Goal: Communication & Community: Answer question/provide support

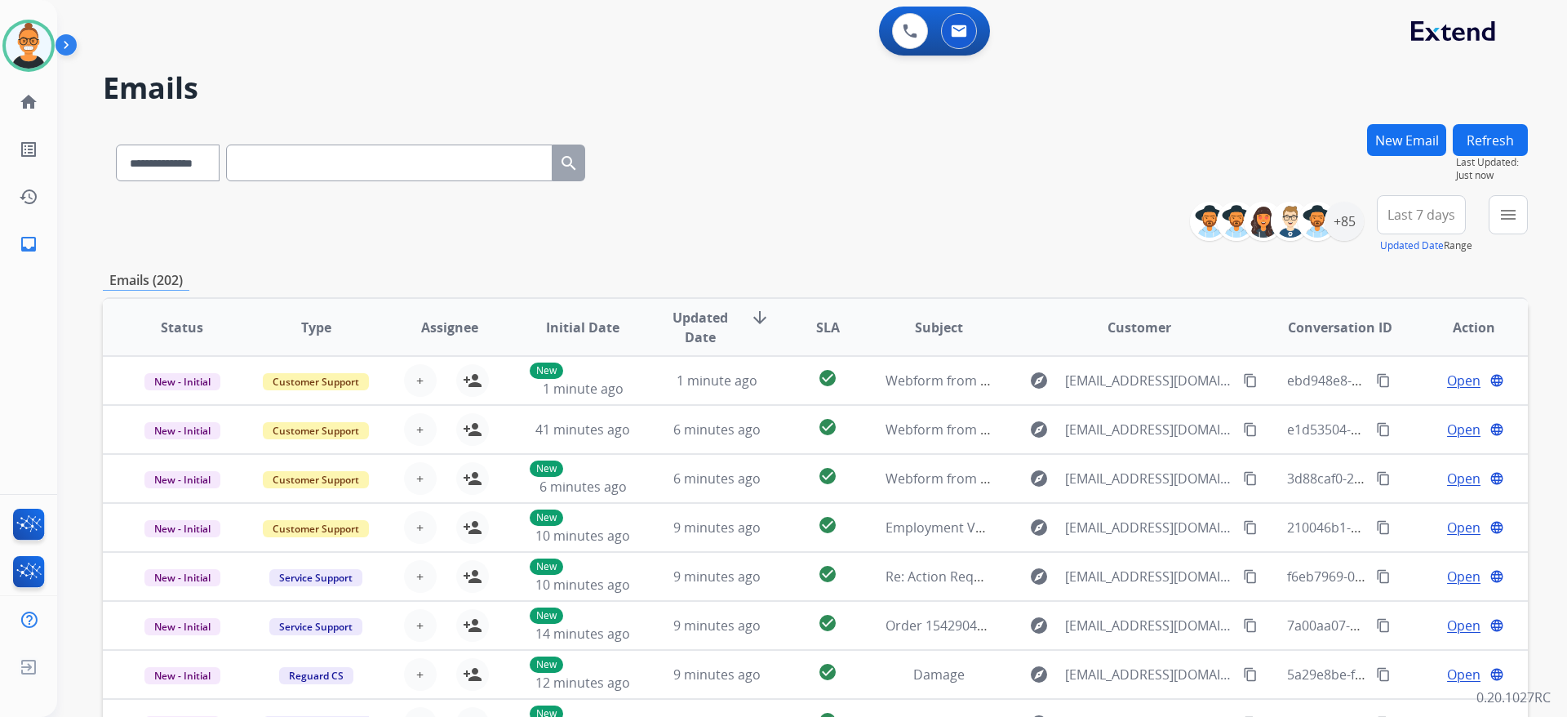
select select "**********"
click at [911, 28] on img at bounding box center [910, 31] width 15 height 15
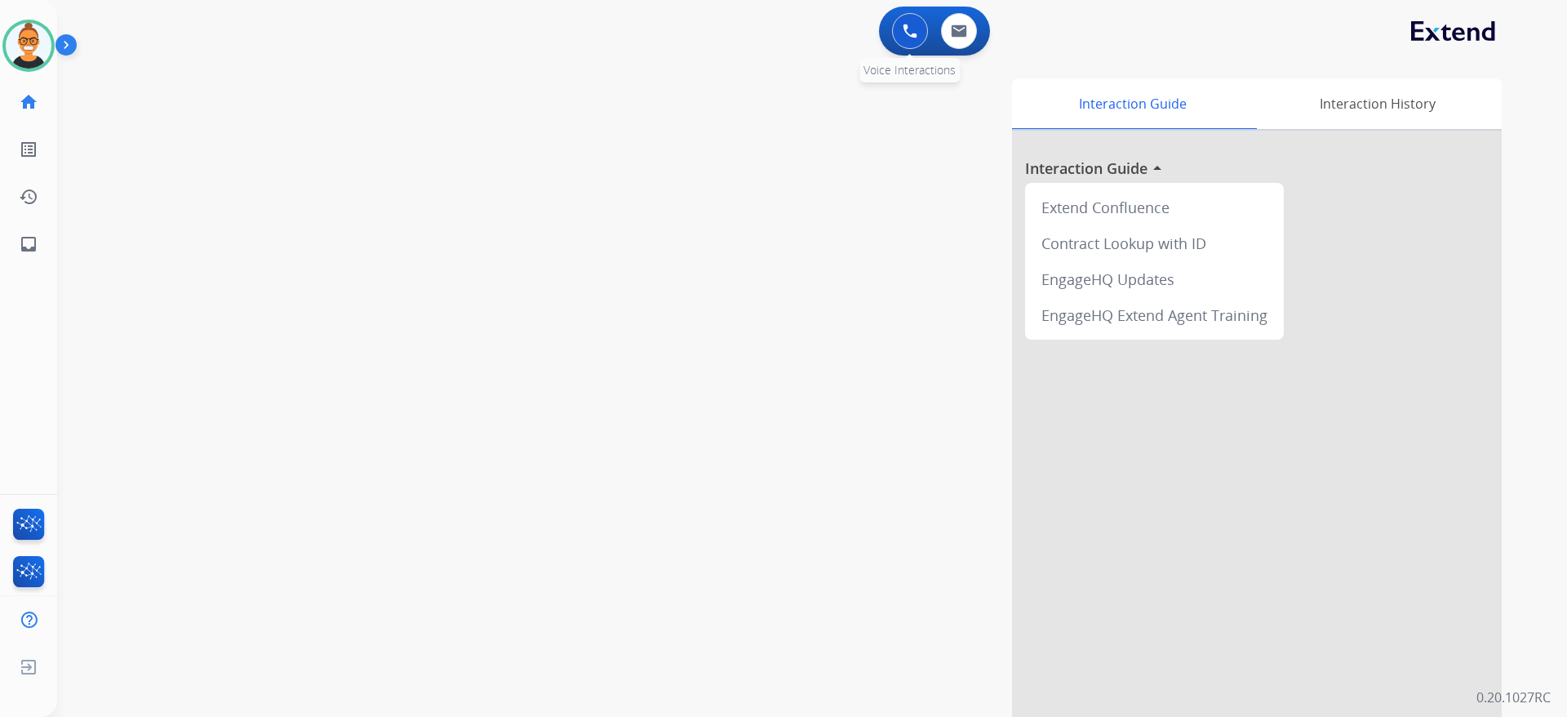
click at [913, 33] on img at bounding box center [910, 31] width 15 height 15
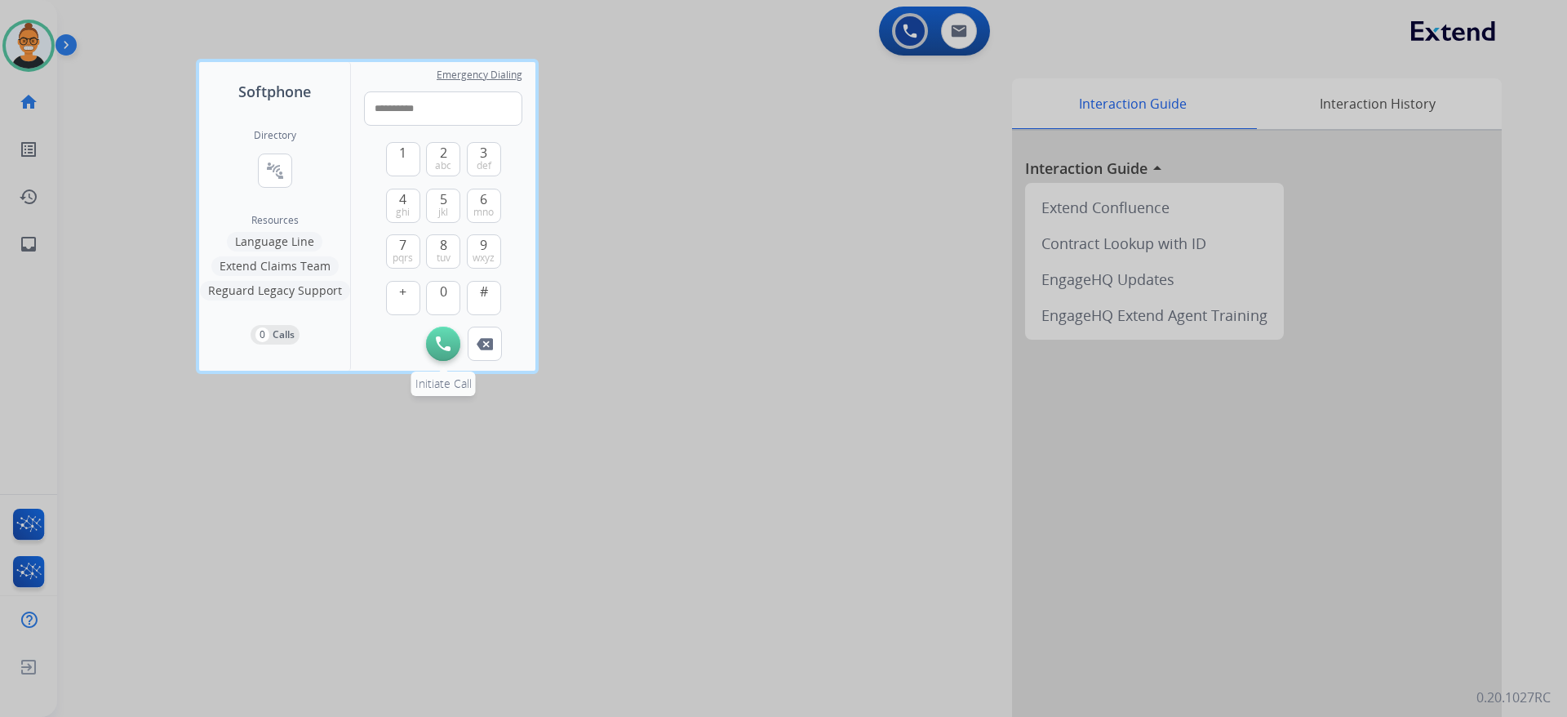
type input "**********"
click at [447, 342] on img at bounding box center [443, 343] width 15 height 15
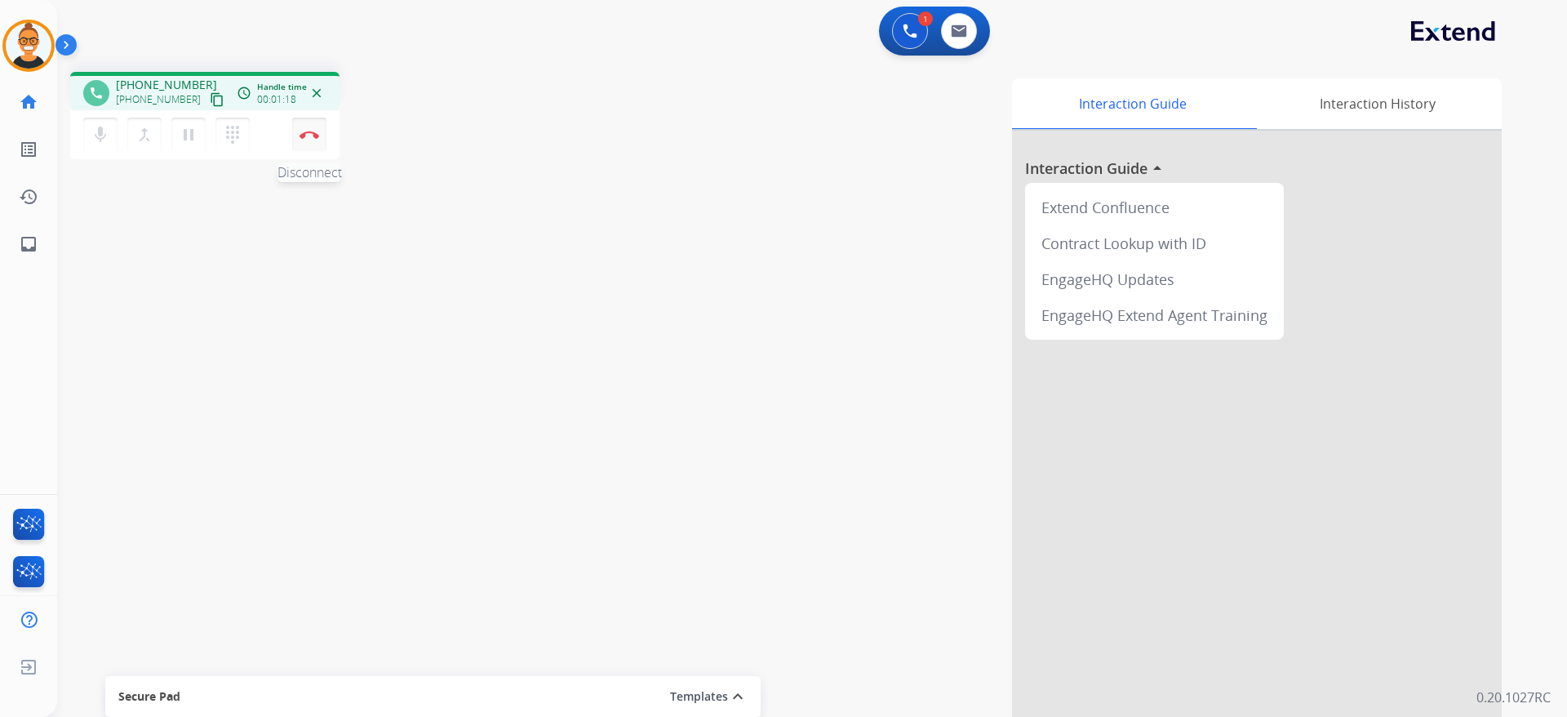
click at [313, 143] on button "Disconnect" at bounding box center [309, 135] width 34 height 34
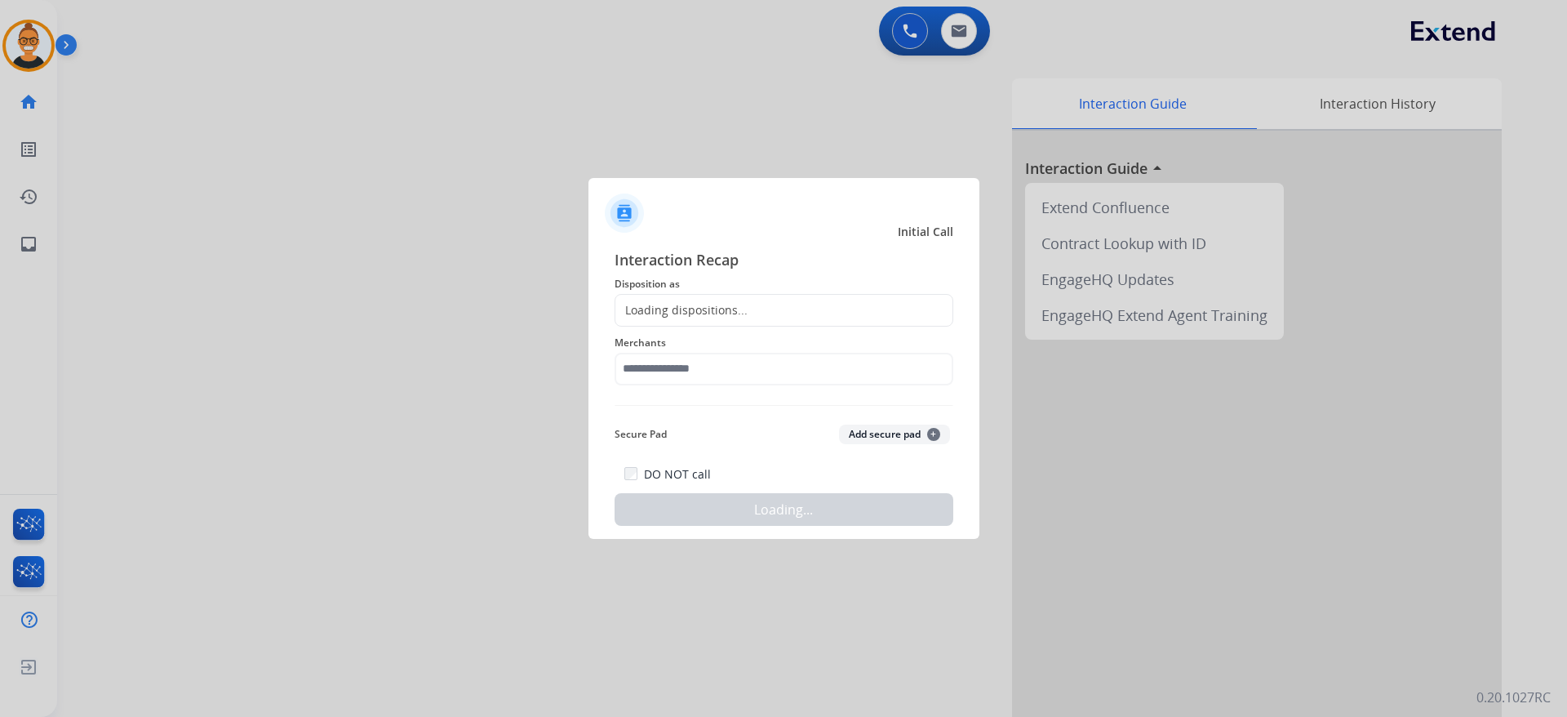
click at [733, 318] on div "Loading dispositions..." at bounding box center [682, 310] width 132 height 16
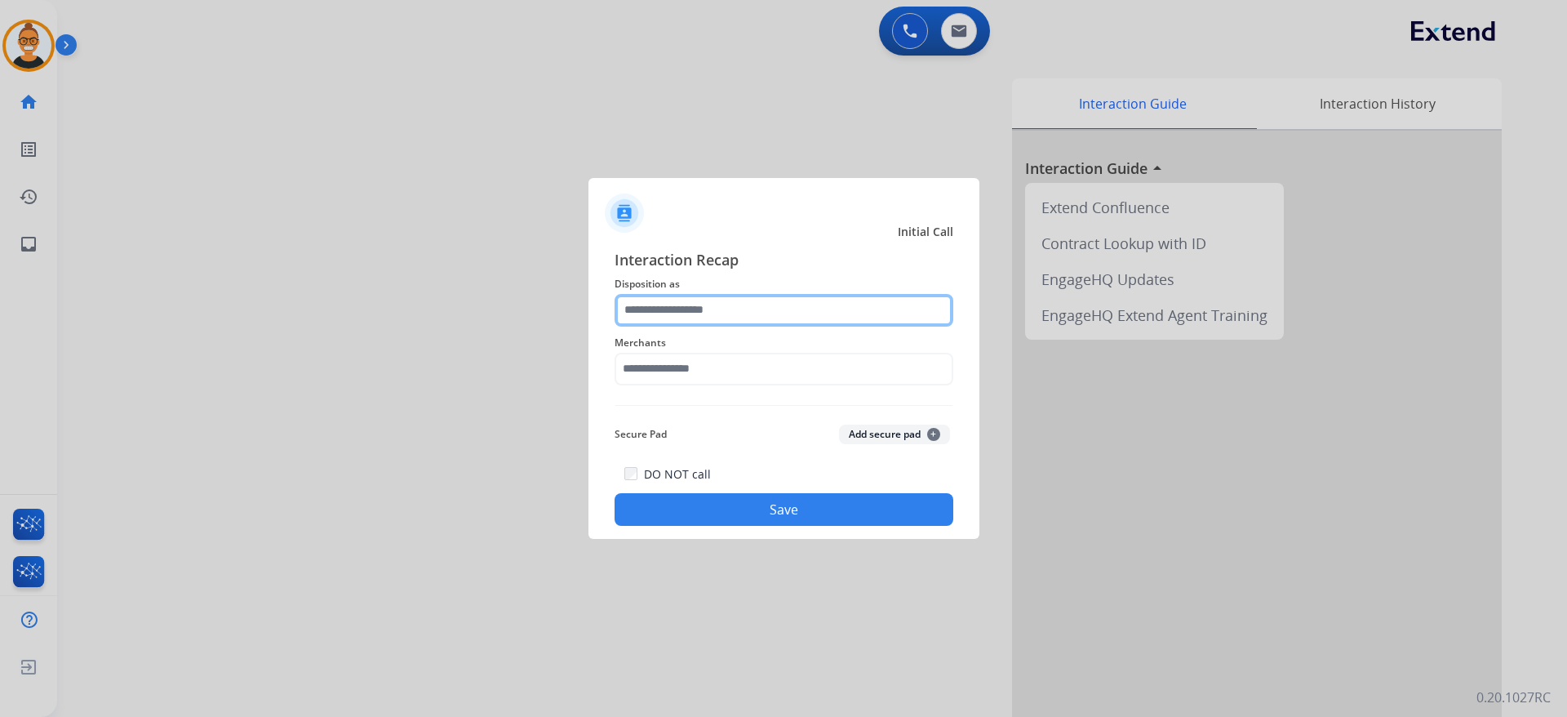
click at [698, 306] on input "text" at bounding box center [784, 310] width 339 height 33
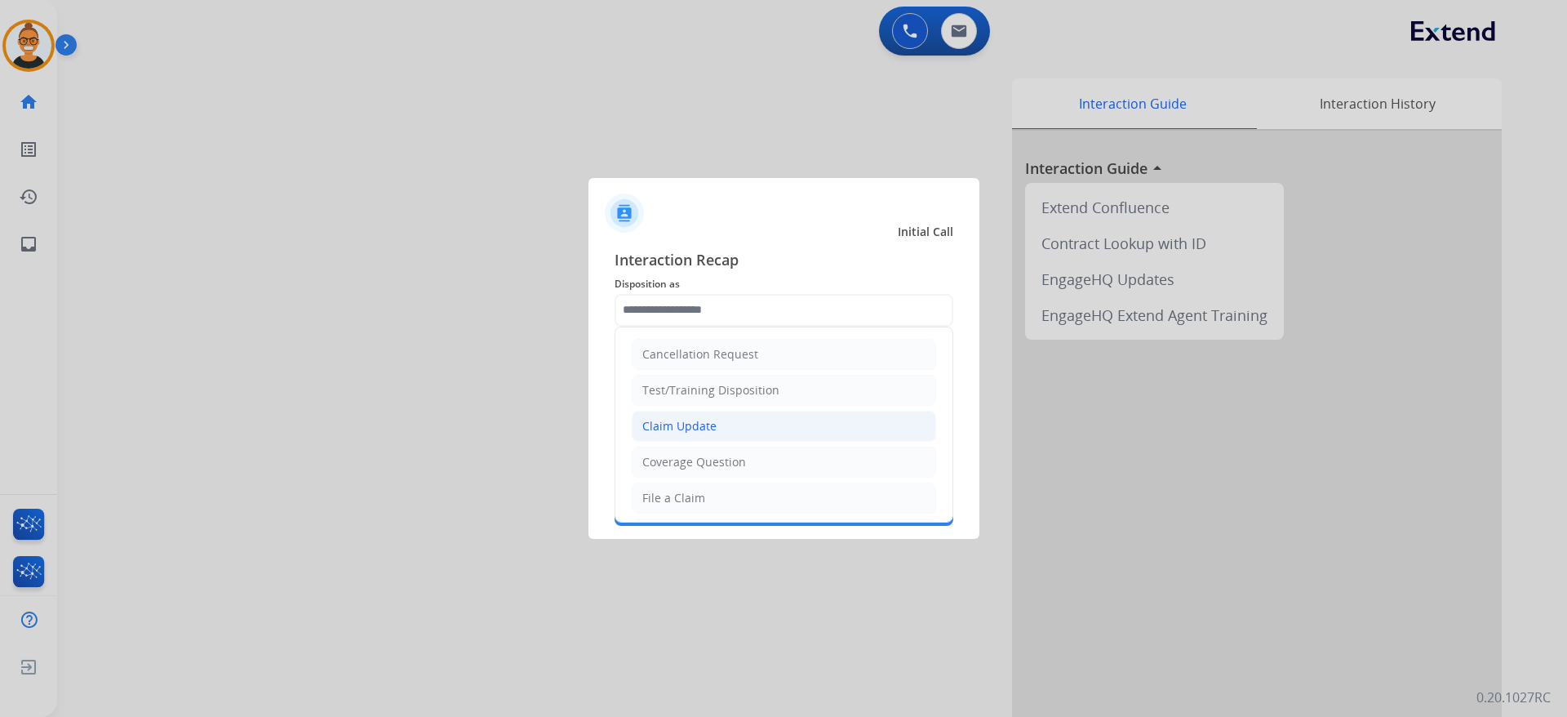
click at [698, 434] on div "Claim Update" at bounding box center [680, 426] width 74 height 16
type input "**********"
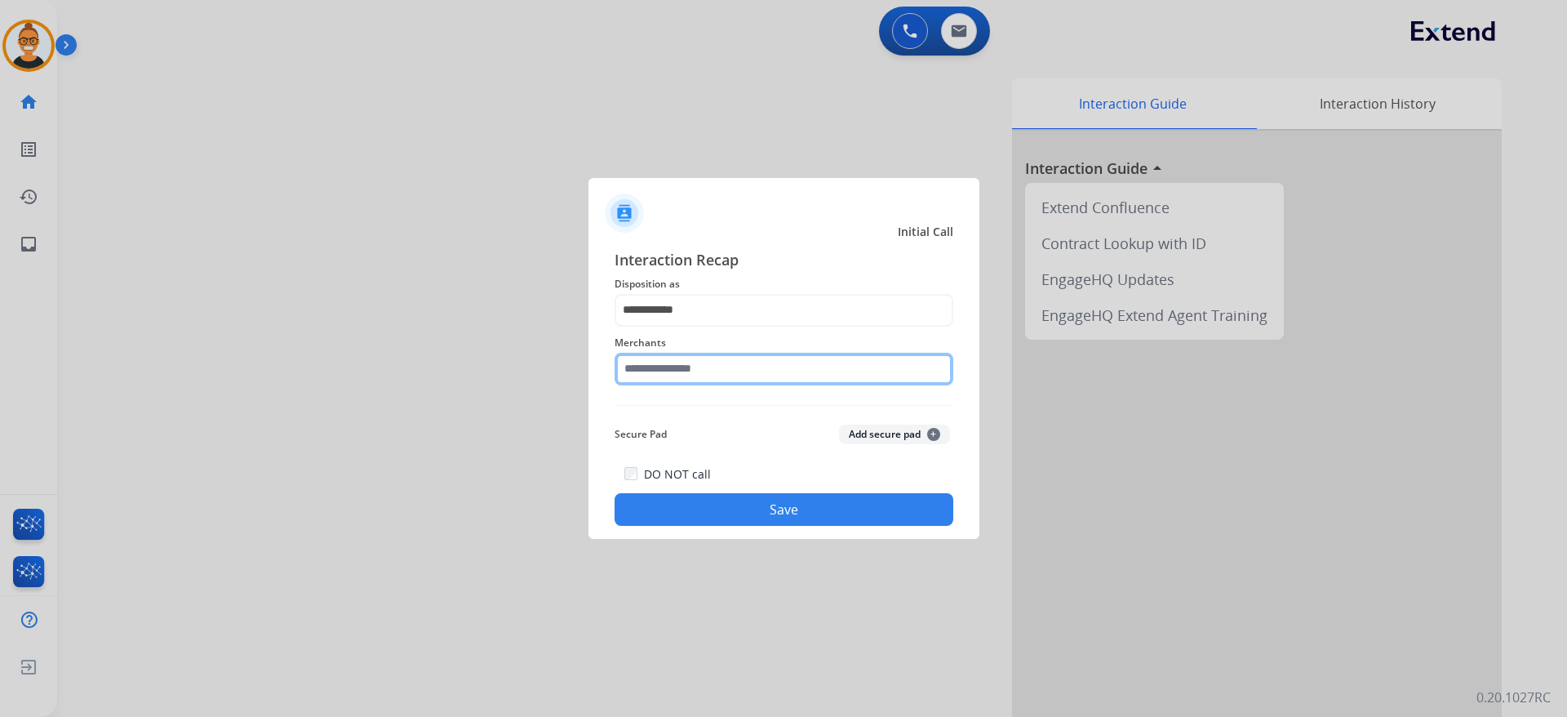
click at [679, 365] on input "text" at bounding box center [784, 369] width 339 height 33
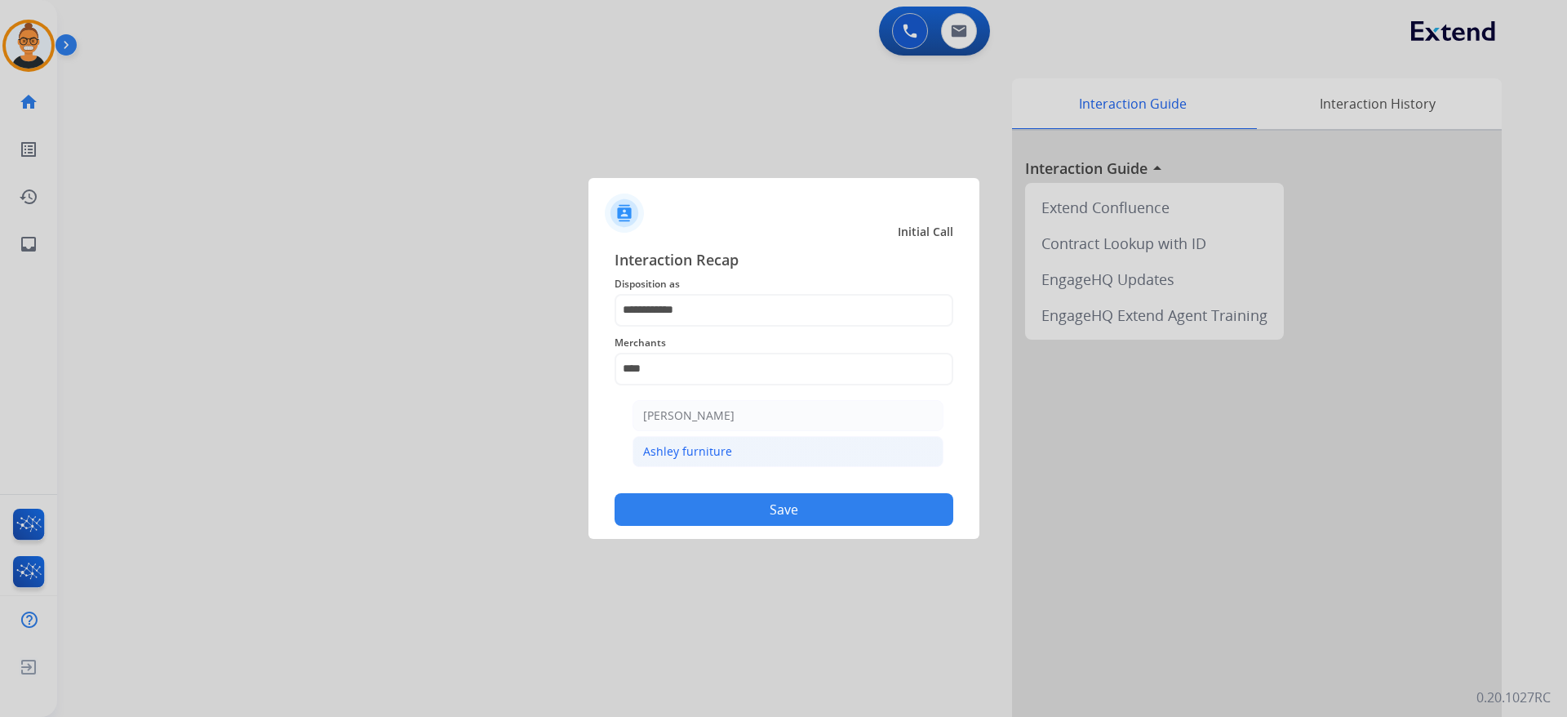
click at [690, 465] on li "Ashley furniture" at bounding box center [788, 451] width 311 height 31
type input "**********"
click at [713, 498] on button "Save" at bounding box center [784, 509] width 339 height 33
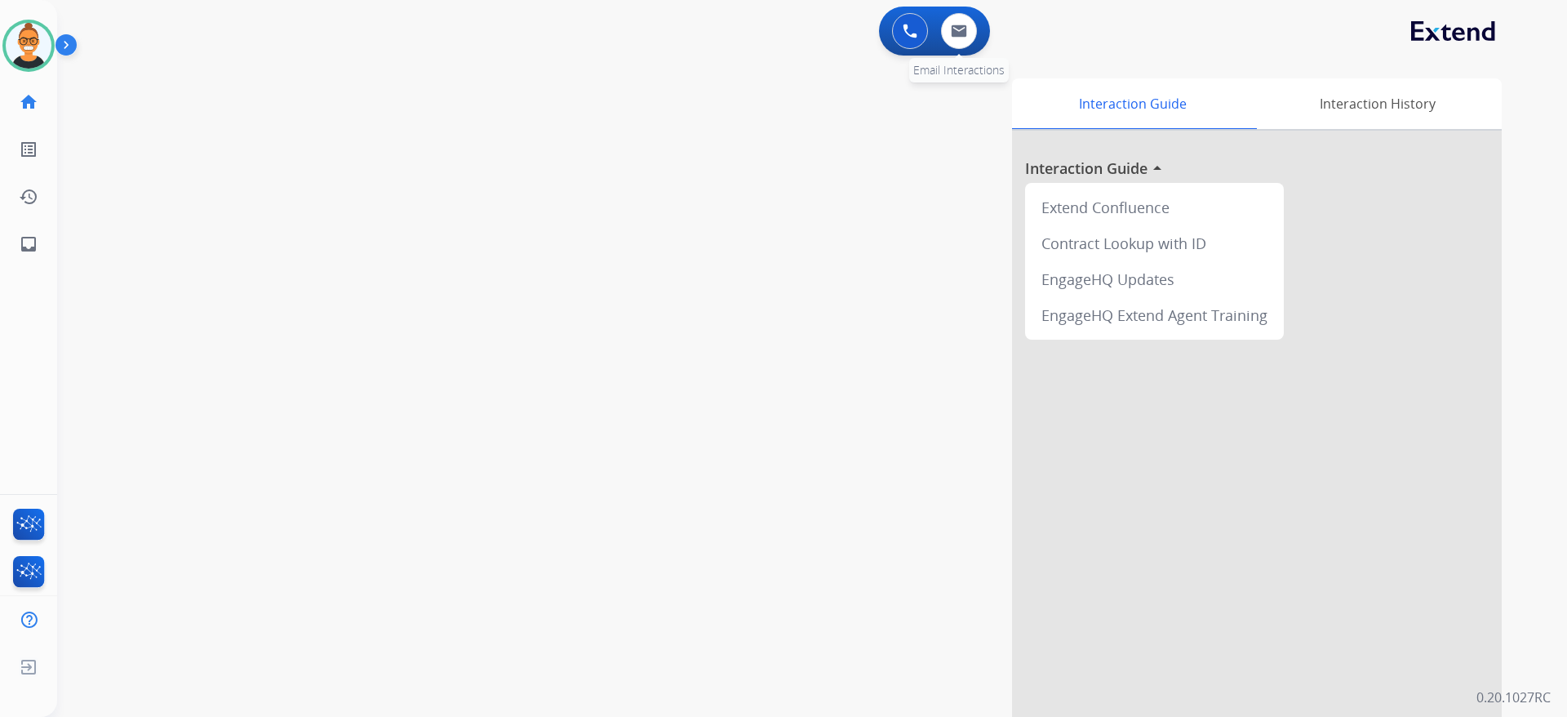
click at [980, 31] on div "0 Email Interactions" at bounding box center [959, 31] width 49 height 36
click at [967, 31] on button at bounding box center [959, 31] width 36 height 36
select select "**********"
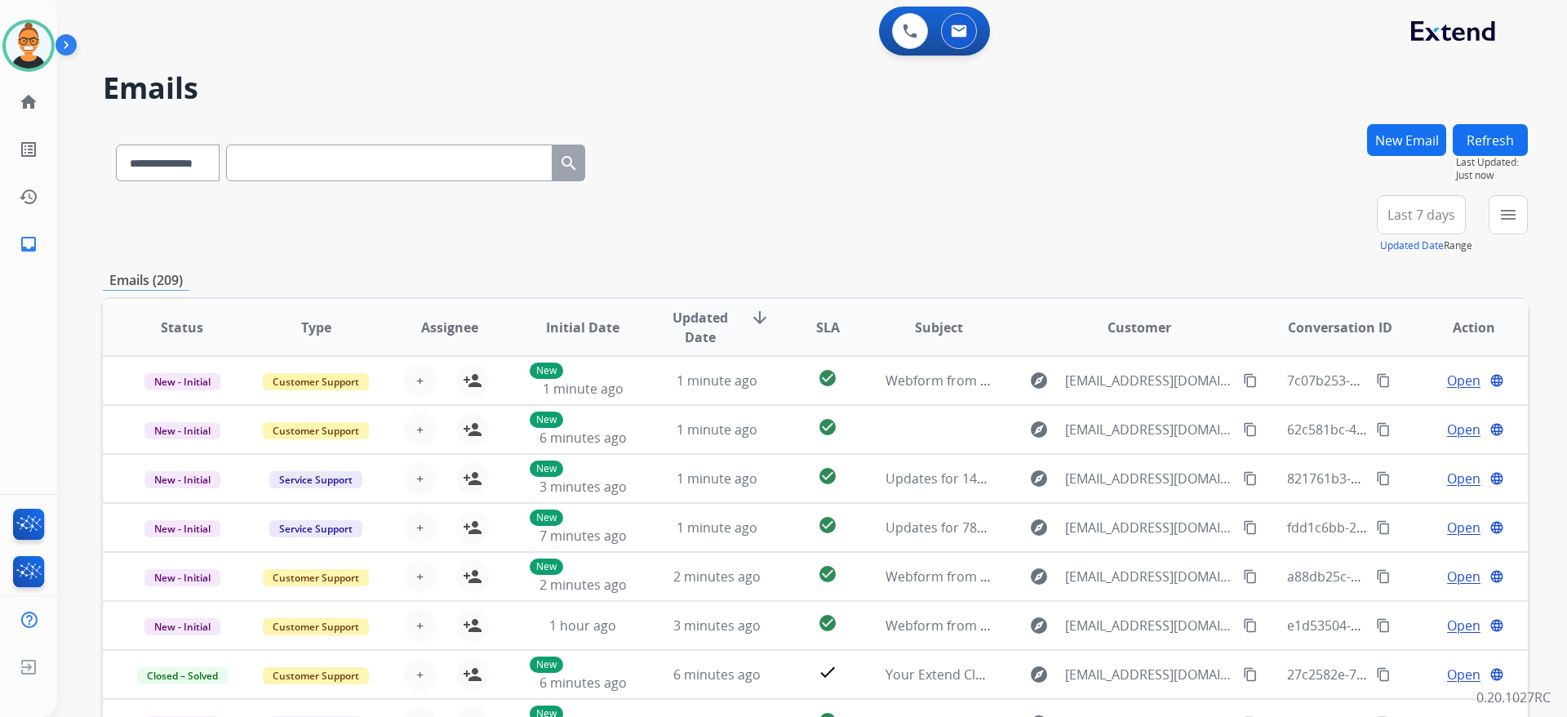
click at [1414, 218] on span "Last 7 days" at bounding box center [1422, 214] width 68 height 7
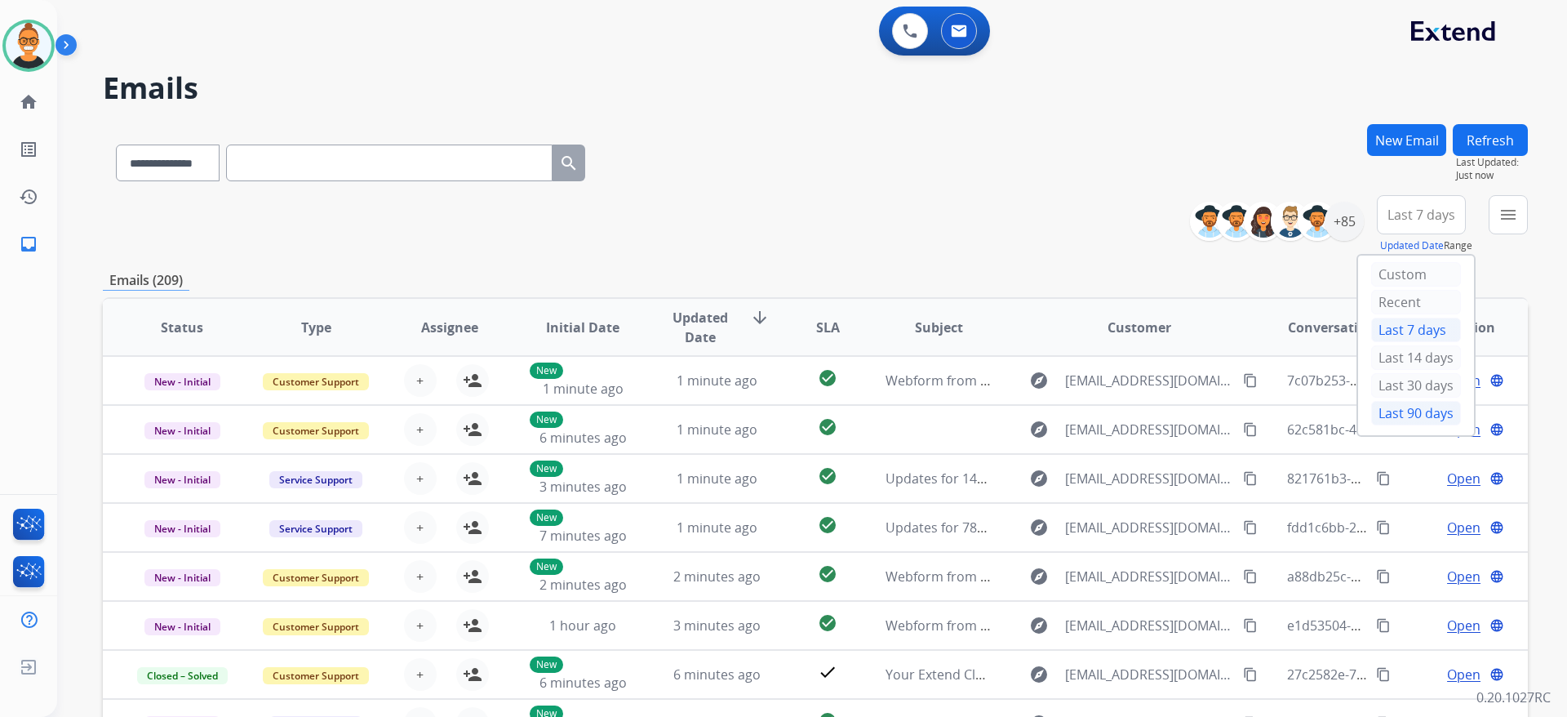
click at [1384, 413] on div "Last 90 days" at bounding box center [1417, 413] width 90 height 24
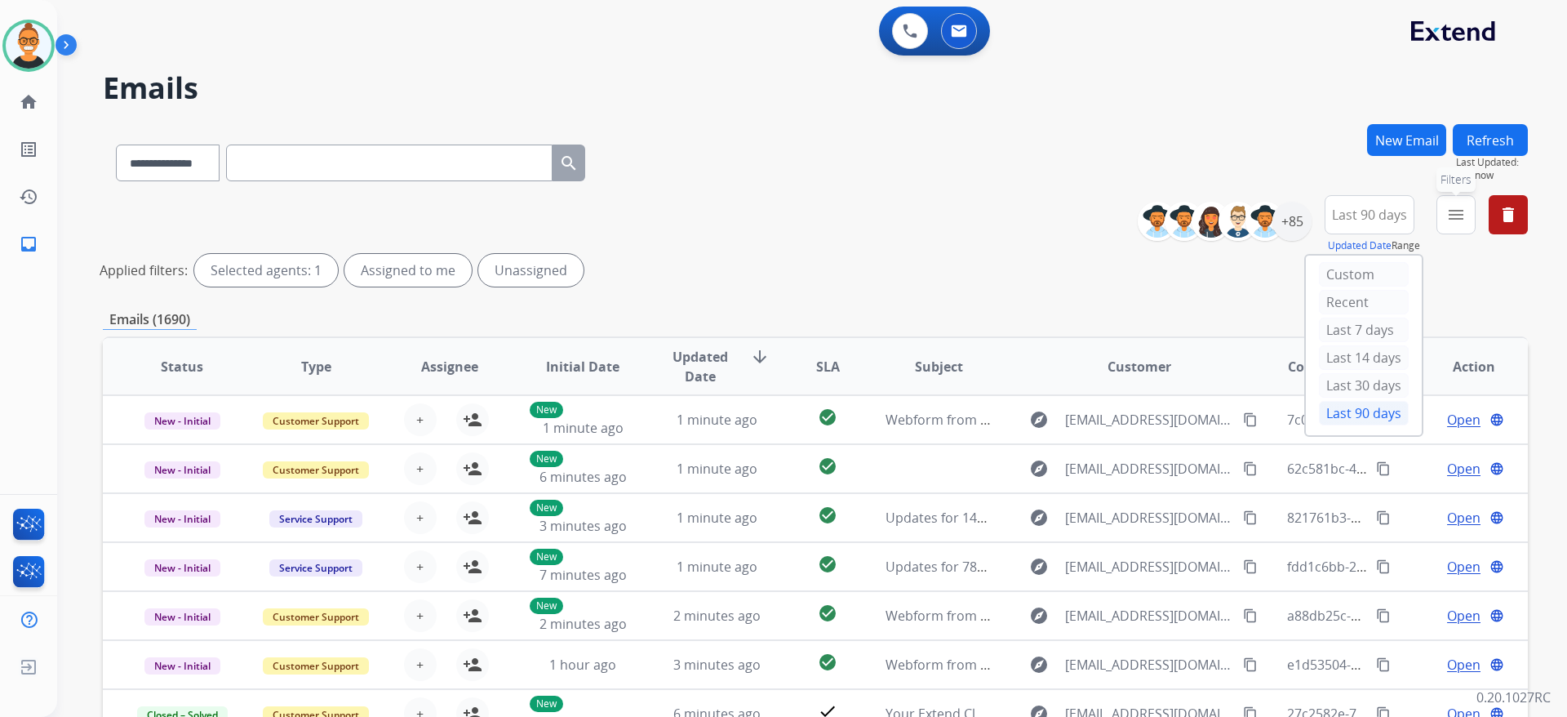
click at [1474, 215] on button "menu Filters" at bounding box center [1456, 214] width 39 height 39
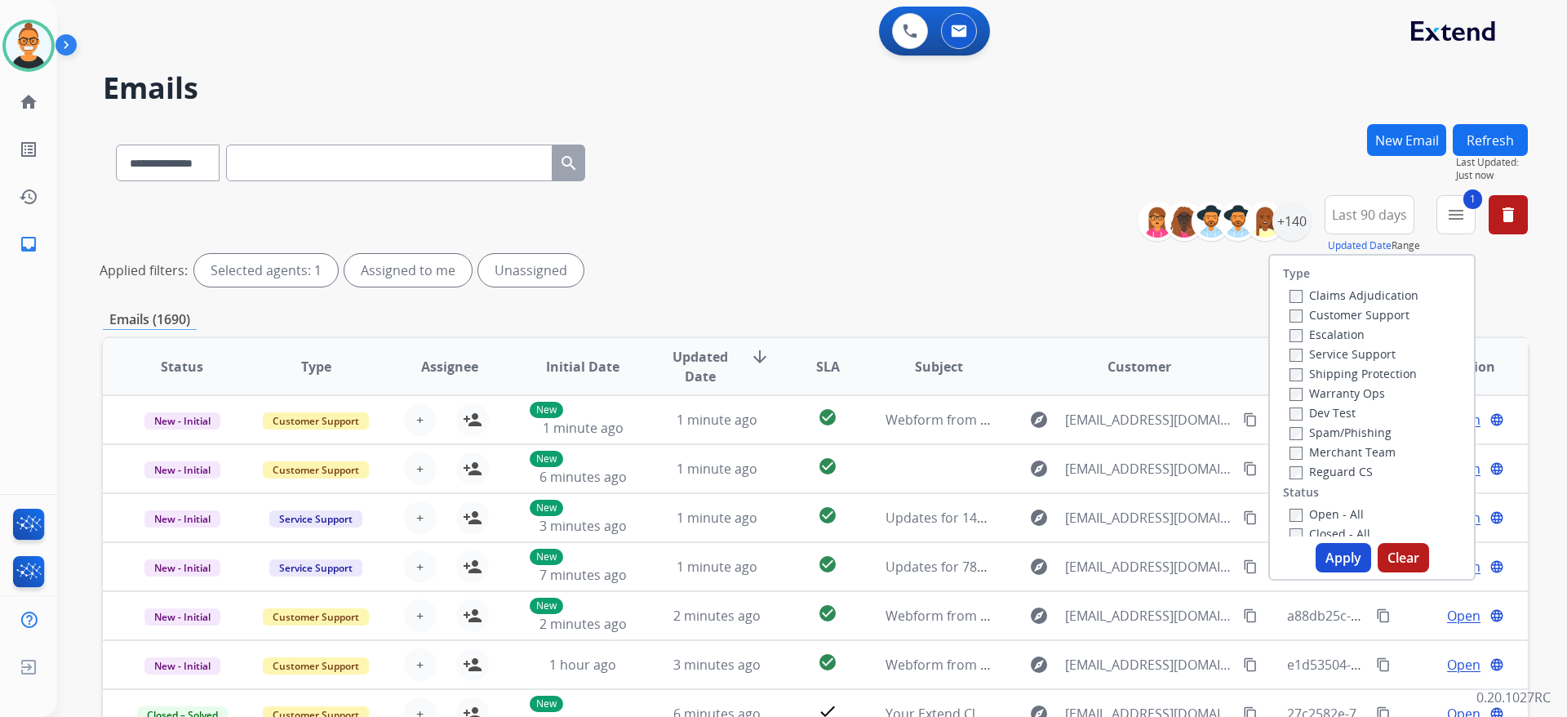
click at [1320, 552] on button "Apply" at bounding box center [1344, 557] width 56 height 29
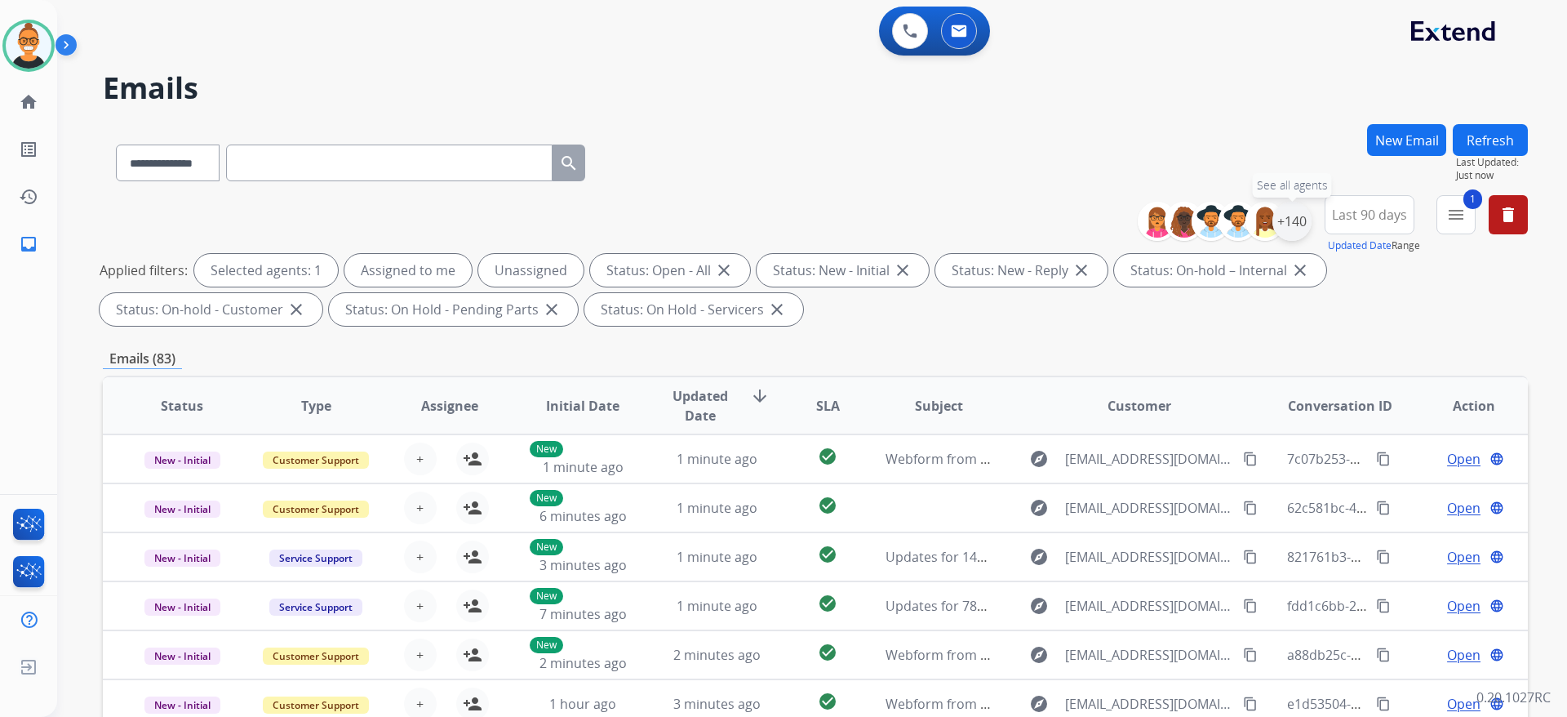
click at [1297, 216] on div "+140" at bounding box center [1292, 221] width 39 height 39
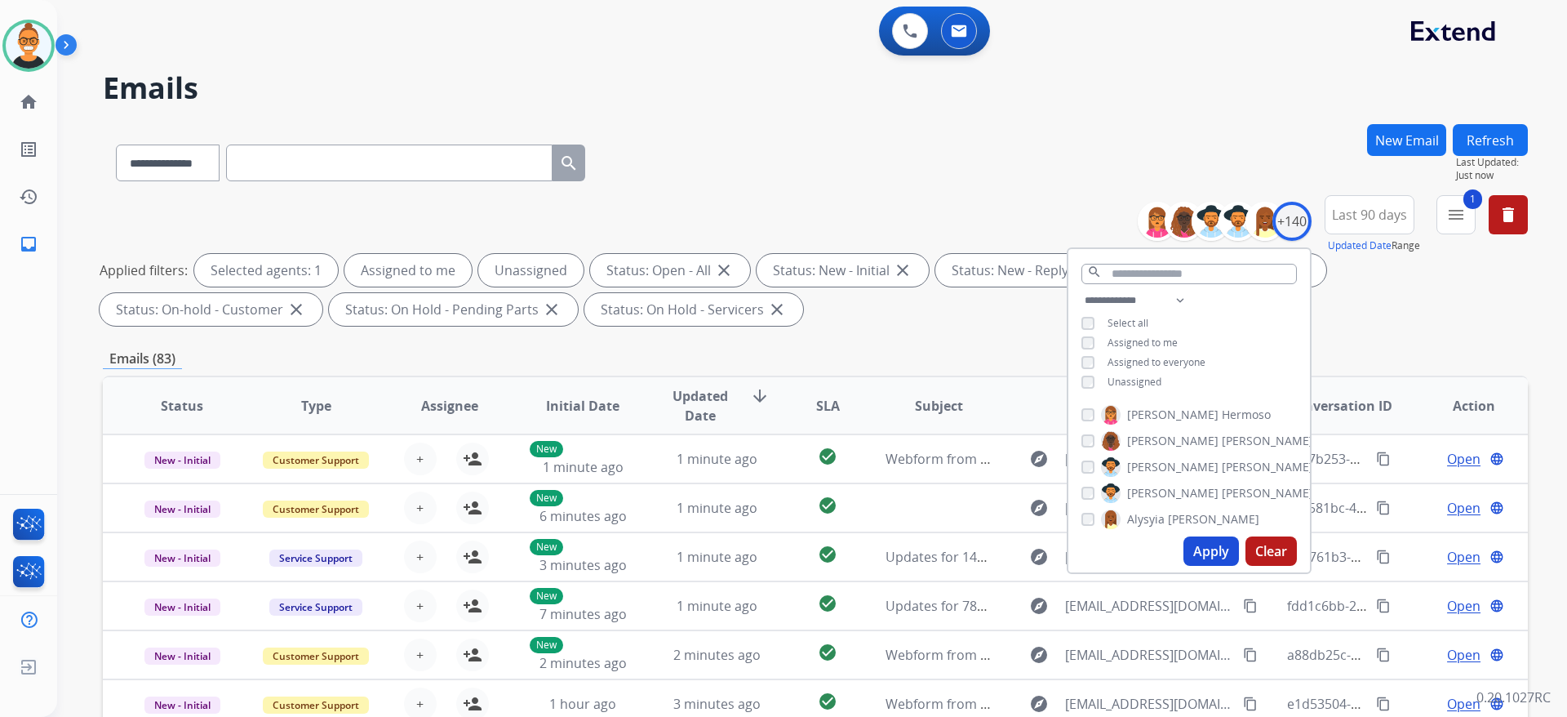
click at [1131, 380] on span "Unassigned" at bounding box center [1135, 382] width 54 height 14
click at [1209, 556] on button "Apply" at bounding box center [1212, 550] width 56 height 29
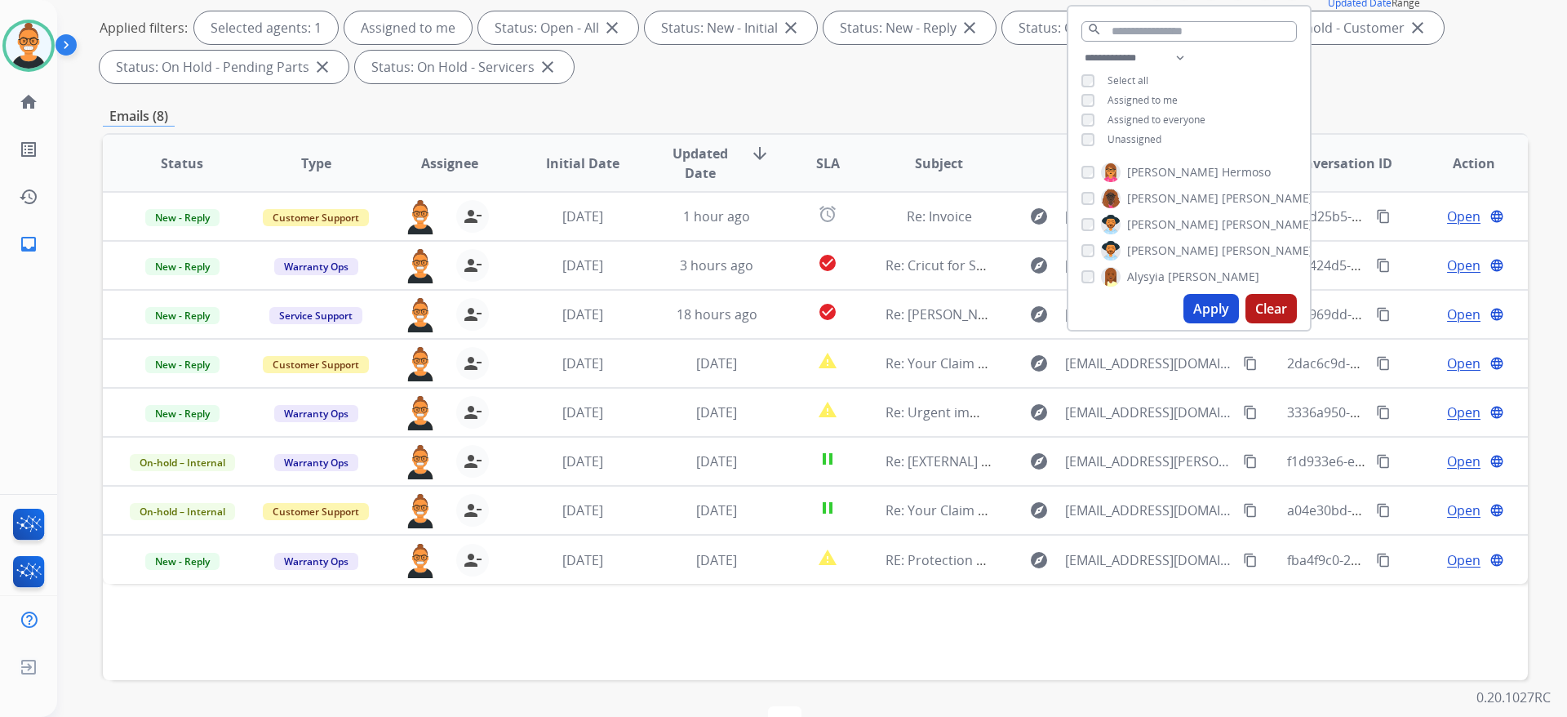
scroll to position [245, 0]
click at [1056, 630] on div "Status Type Assignee Initial Date Updated Date arrow_downward SLA Subject Custo…" at bounding box center [815, 404] width 1425 height 547
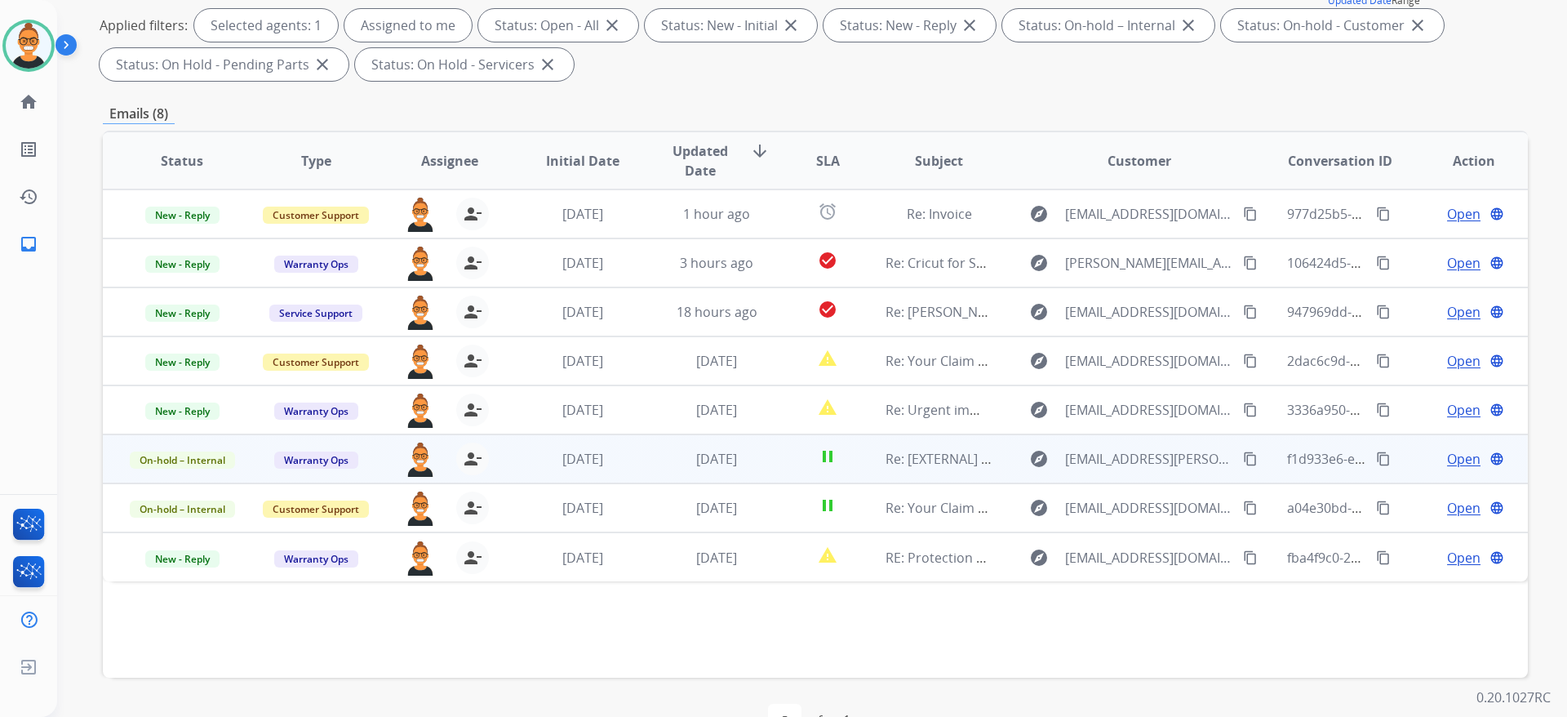
click at [847, 471] on td "pause" at bounding box center [815, 458] width 89 height 49
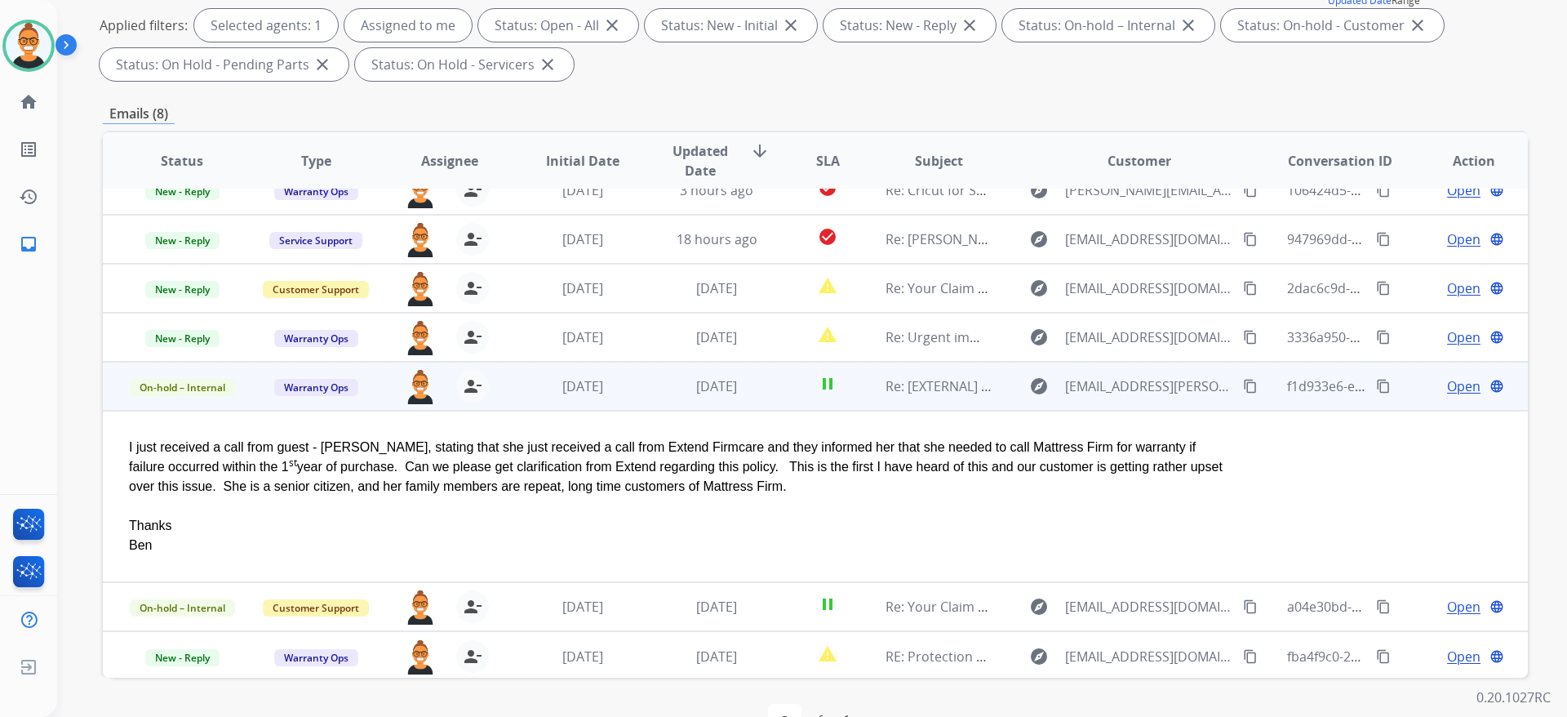
scroll to position [75, 0]
click at [1459, 383] on span "Open" at bounding box center [1463, 384] width 33 height 20
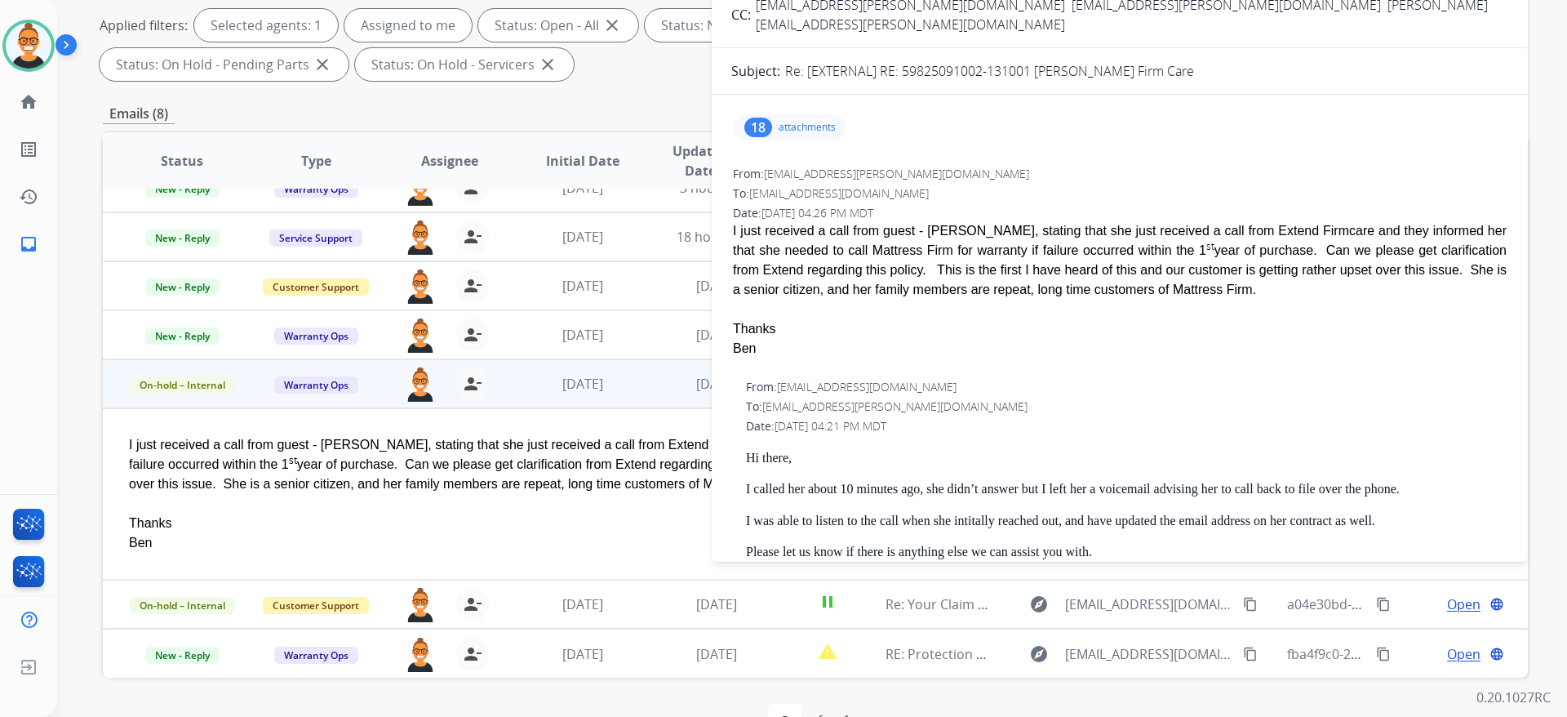
scroll to position [0, 0]
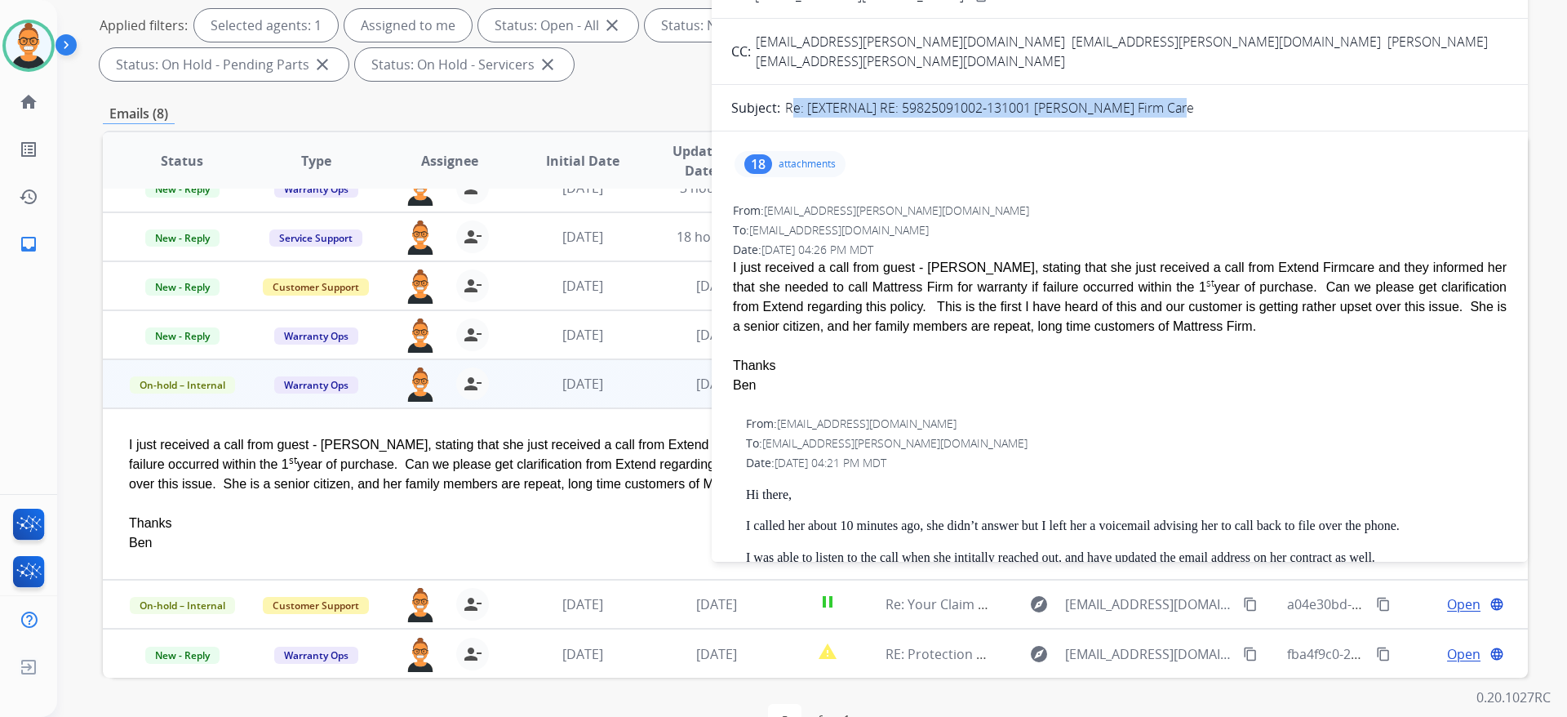
drag, startPoint x: 1195, startPoint y: 100, endPoint x: 787, endPoint y: 95, distance: 408.2
copy p "Re: [EXTERNAL] RE: 59825091002-131001 [PERSON_NAME] Firm Care"
click at [1434, 376] on div "Ben" at bounding box center [1120, 386] width 774 height 20
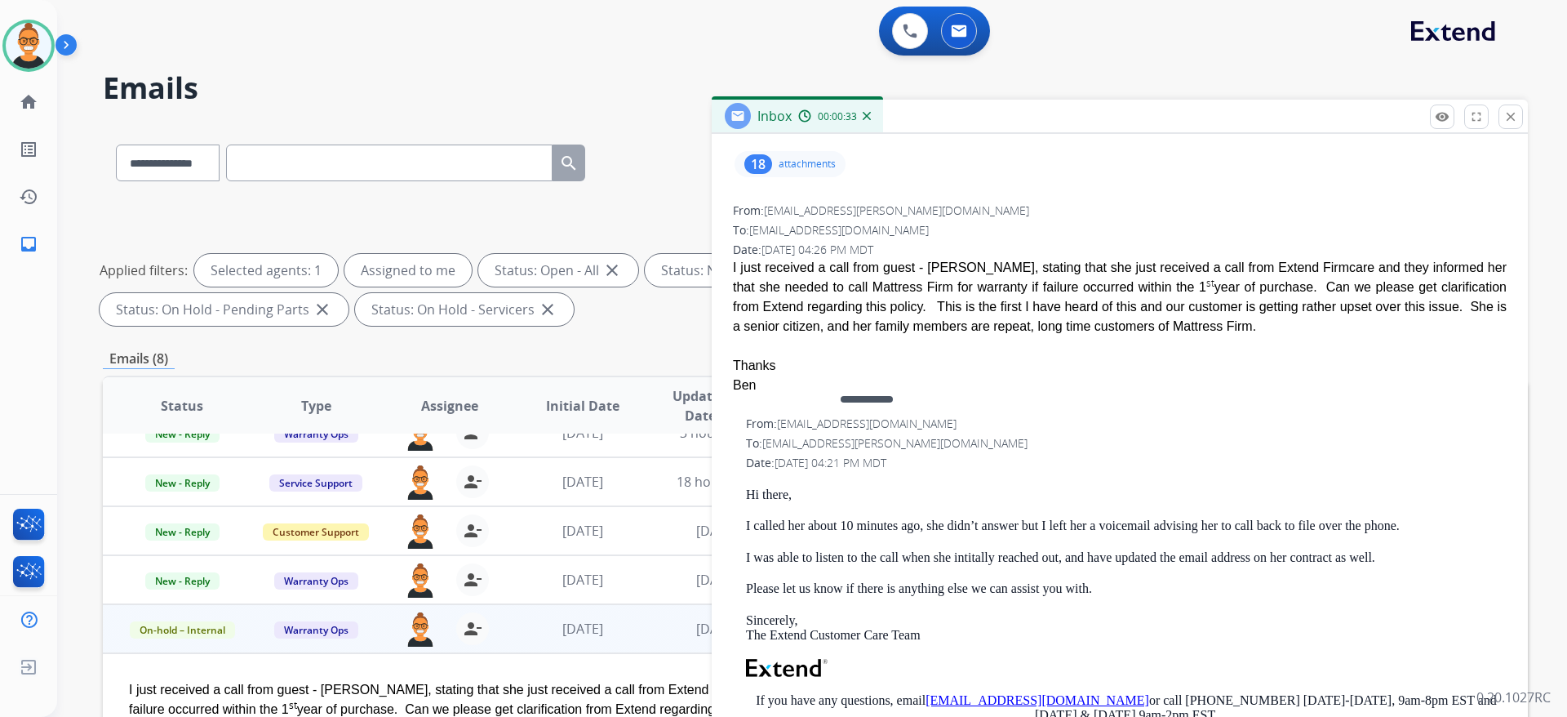
scroll to position [735, 0]
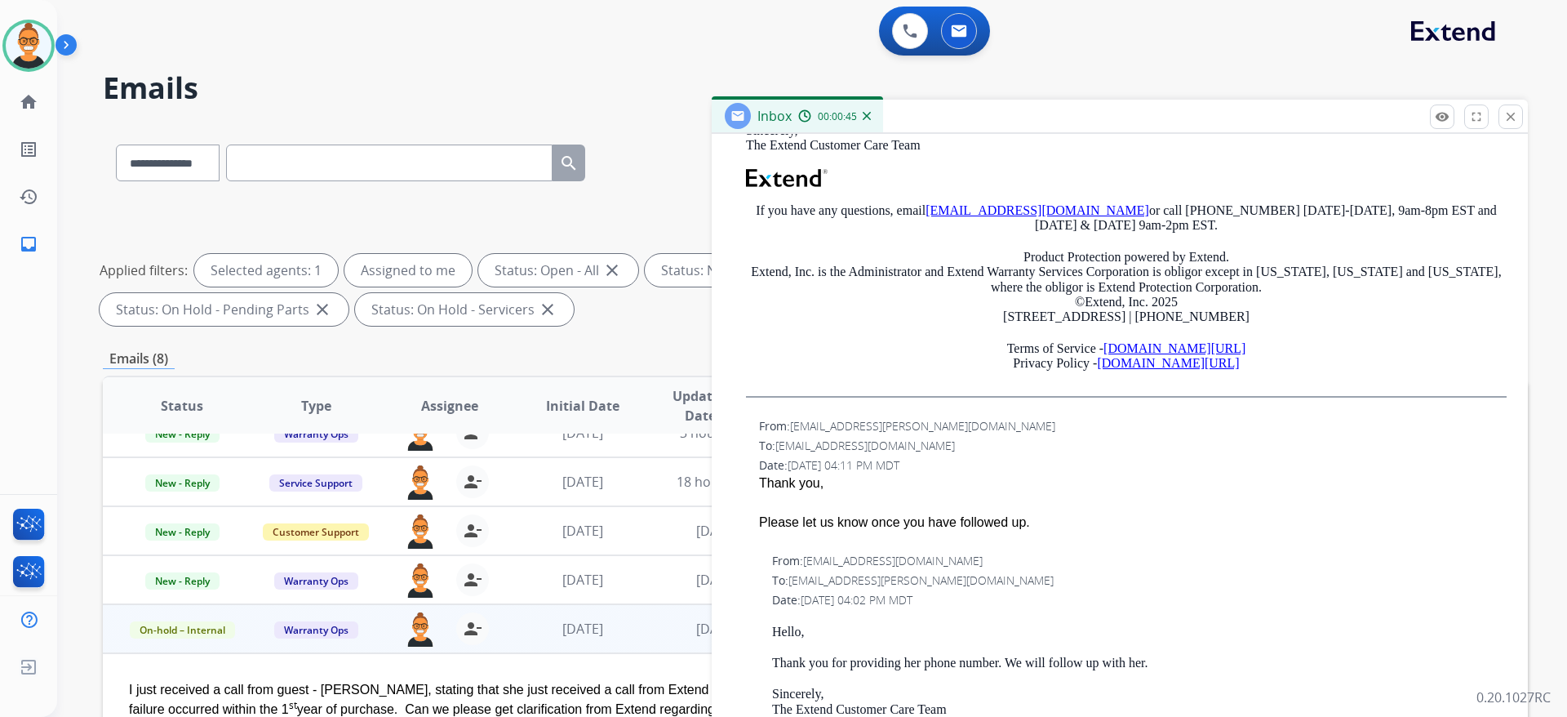
click at [1401, 380] on div "From: [EMAIL_ADDRESS][DOMAIN_NAME] To: [PERSON_NAME][EMAIL_ADDRESS][DOMAIN_NAME…" at bounding box center [1119, 168] width 777 height 488
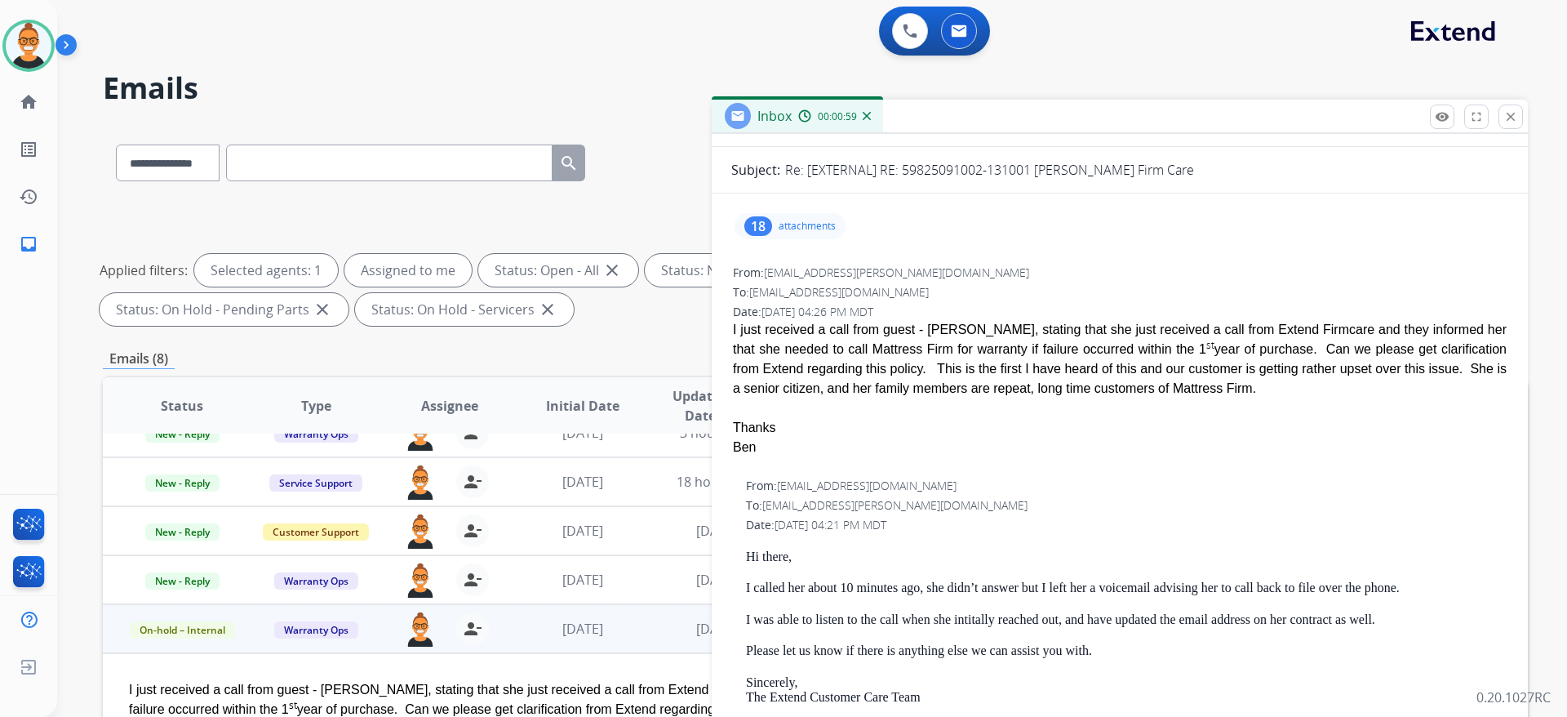
scroll to position [0, 0]
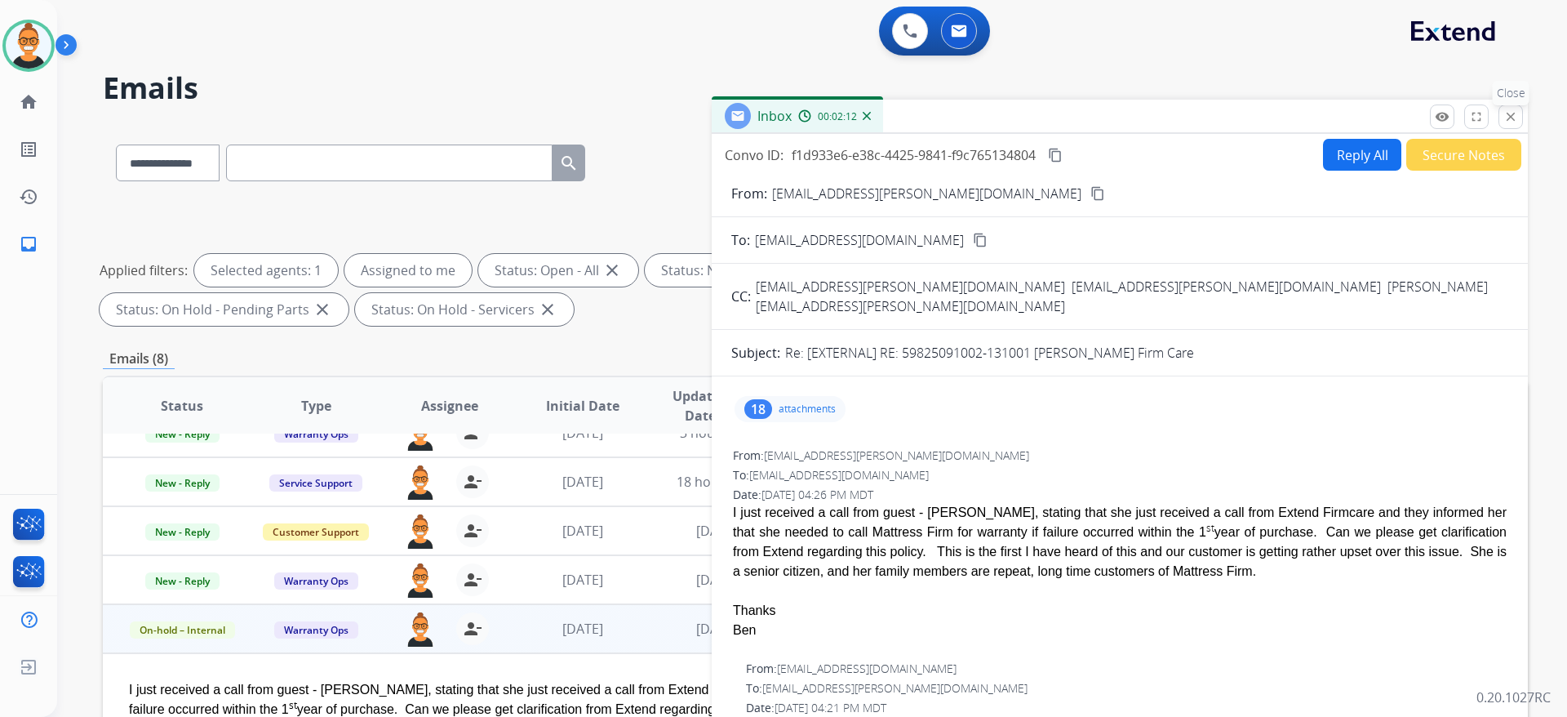
click at [1512, 121] on mat-icon "close" at bounding box center [1511, 116] width 15 height 15
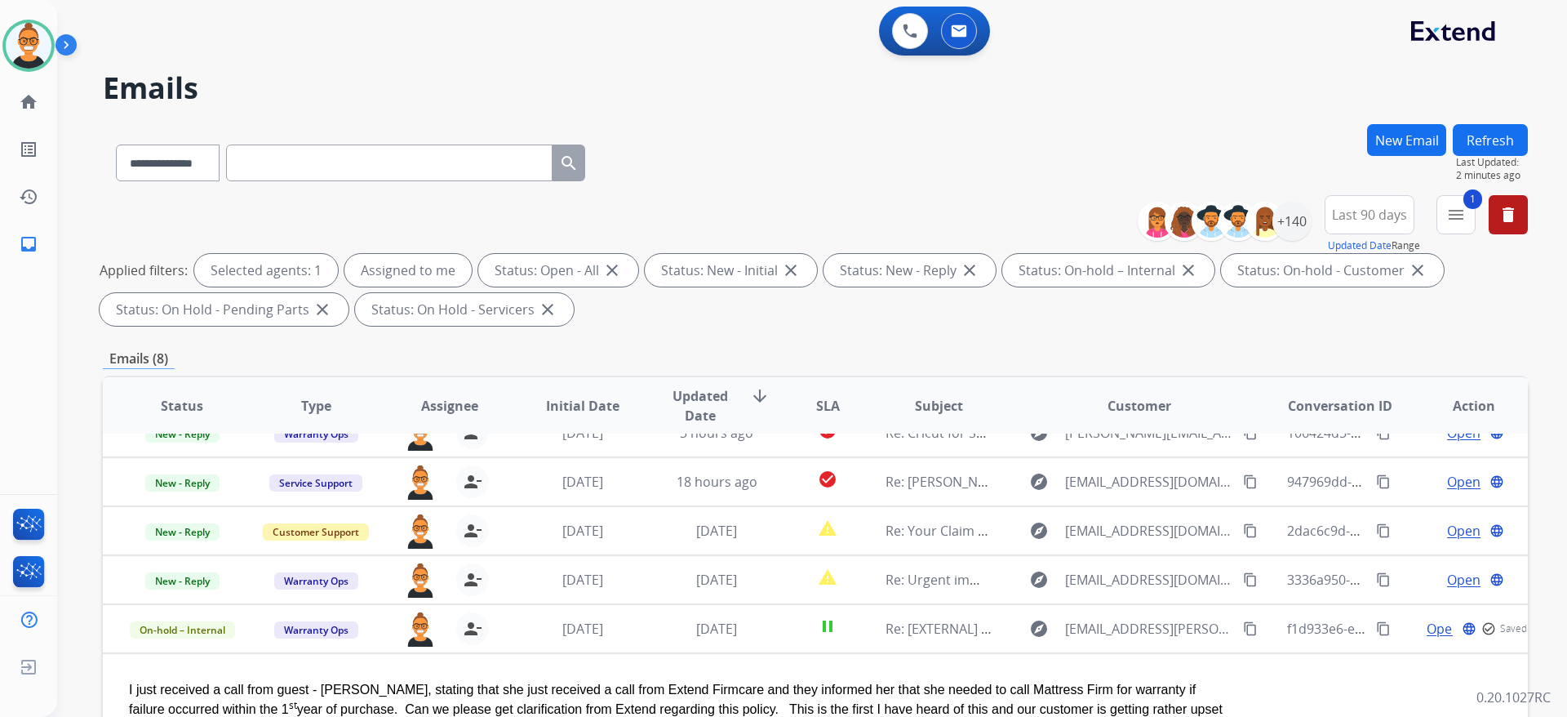
click at [781, 187] on div "**********" at bounding box center [815, 159] width 1425 height 71
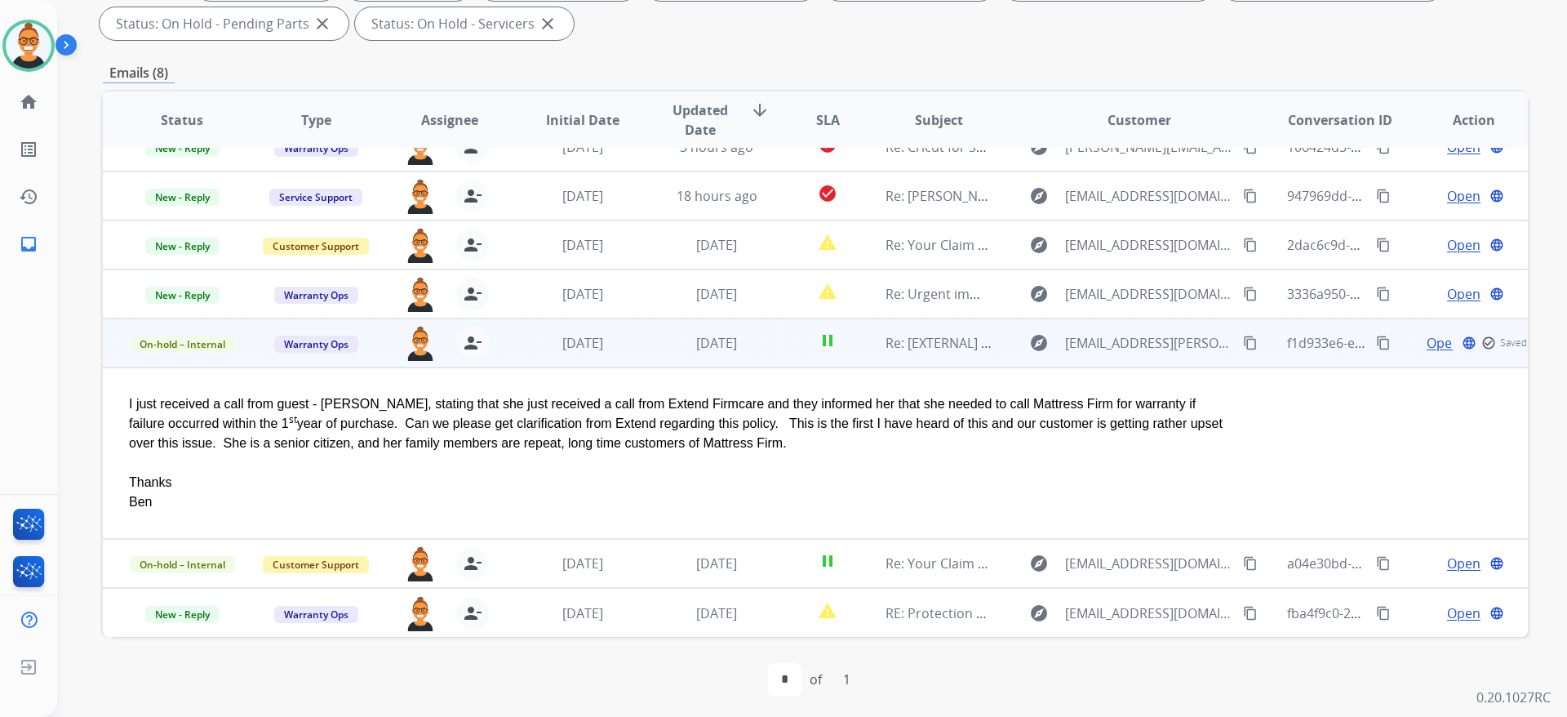
scroll to position [291, 0]
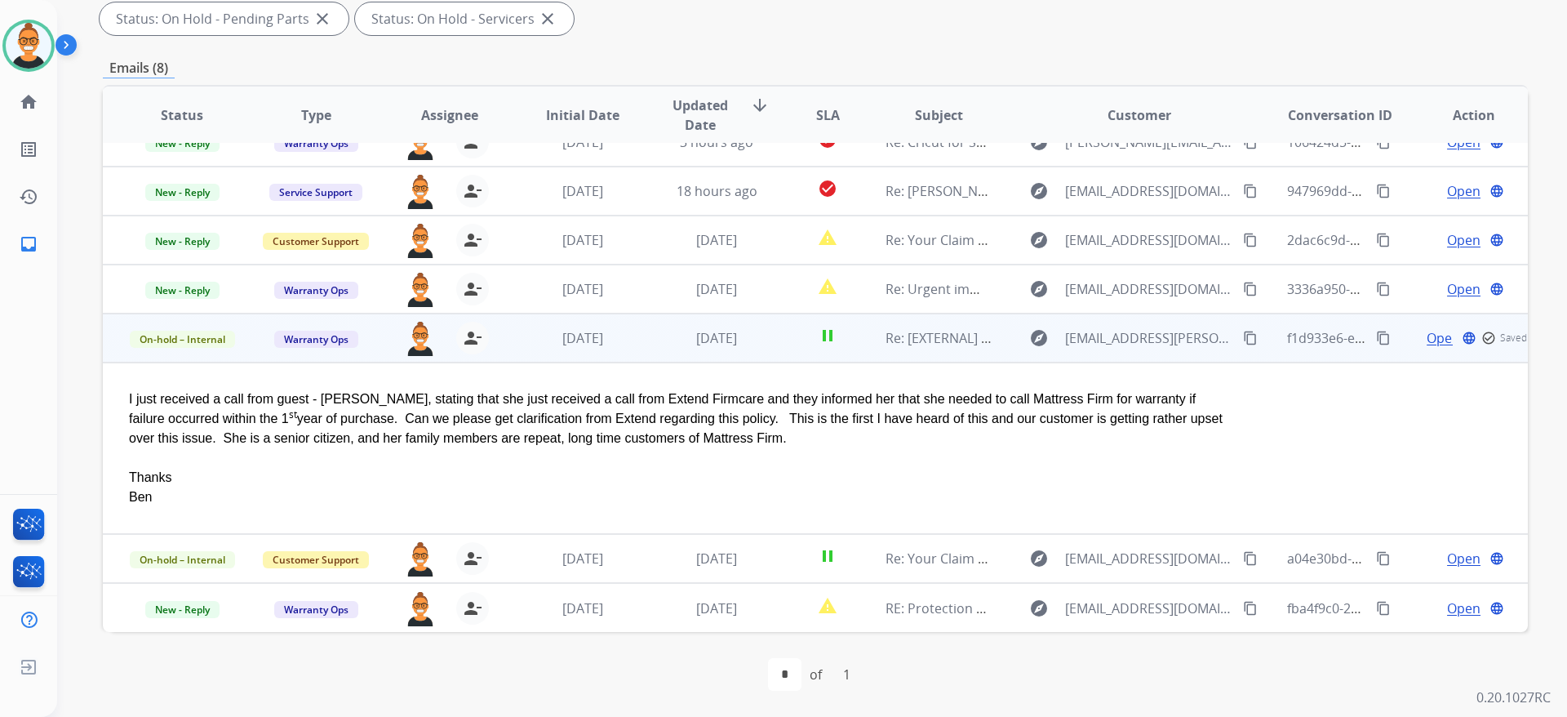
click at [638, 342] on td "[DATE]" at bounding box center [705, 337] width 134 height 49
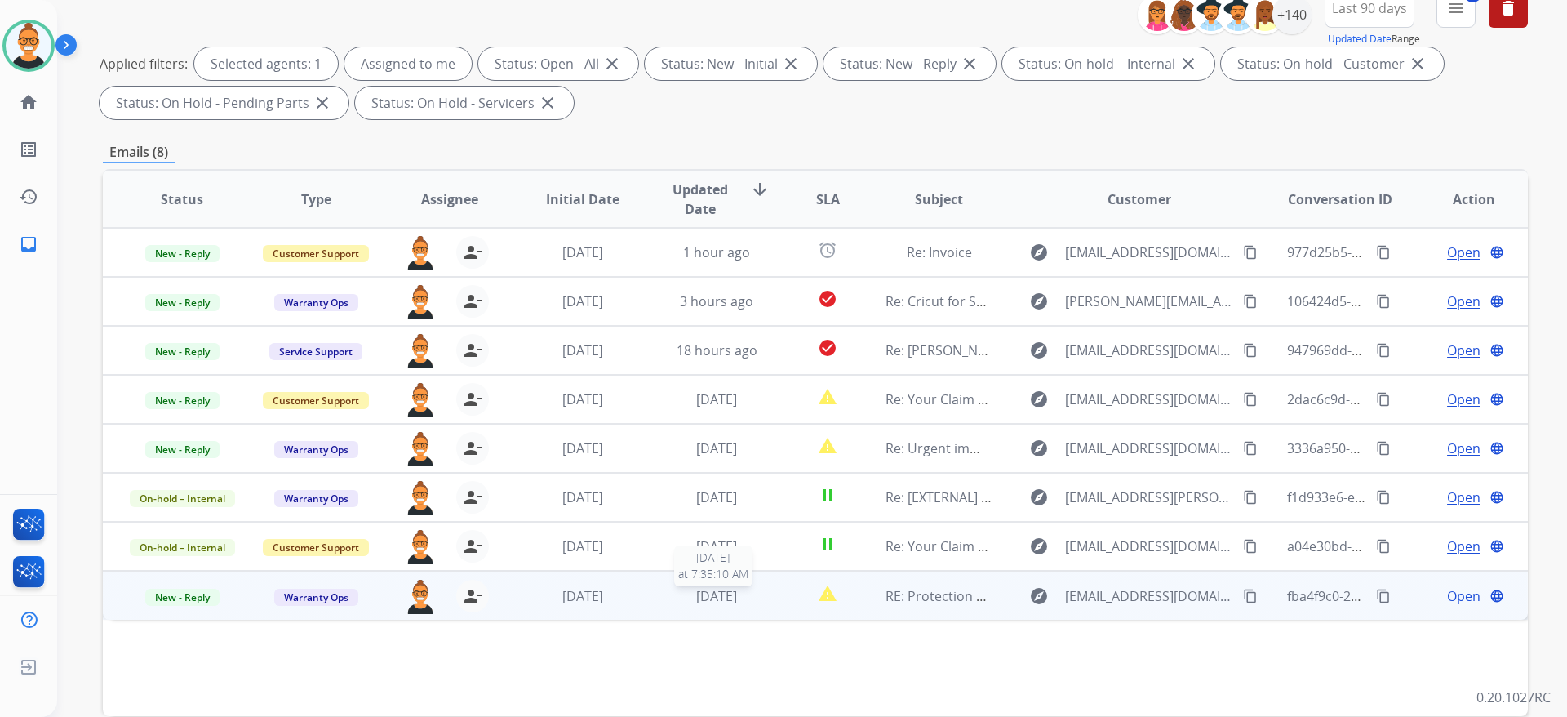
scroll to position [168, 0]
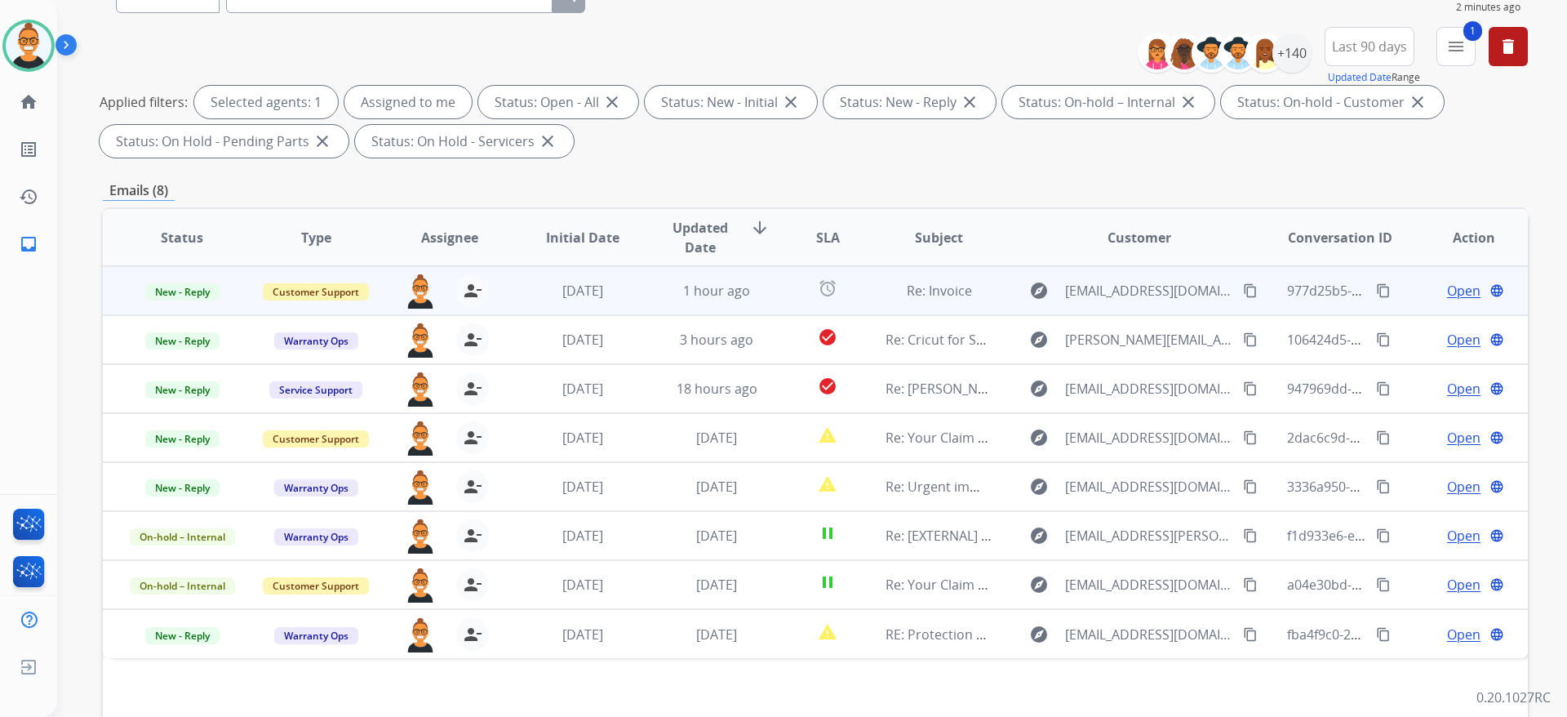
click at [651, 292] on td "1 hour ago" at bounding box center [705, 290] width 134 height 49
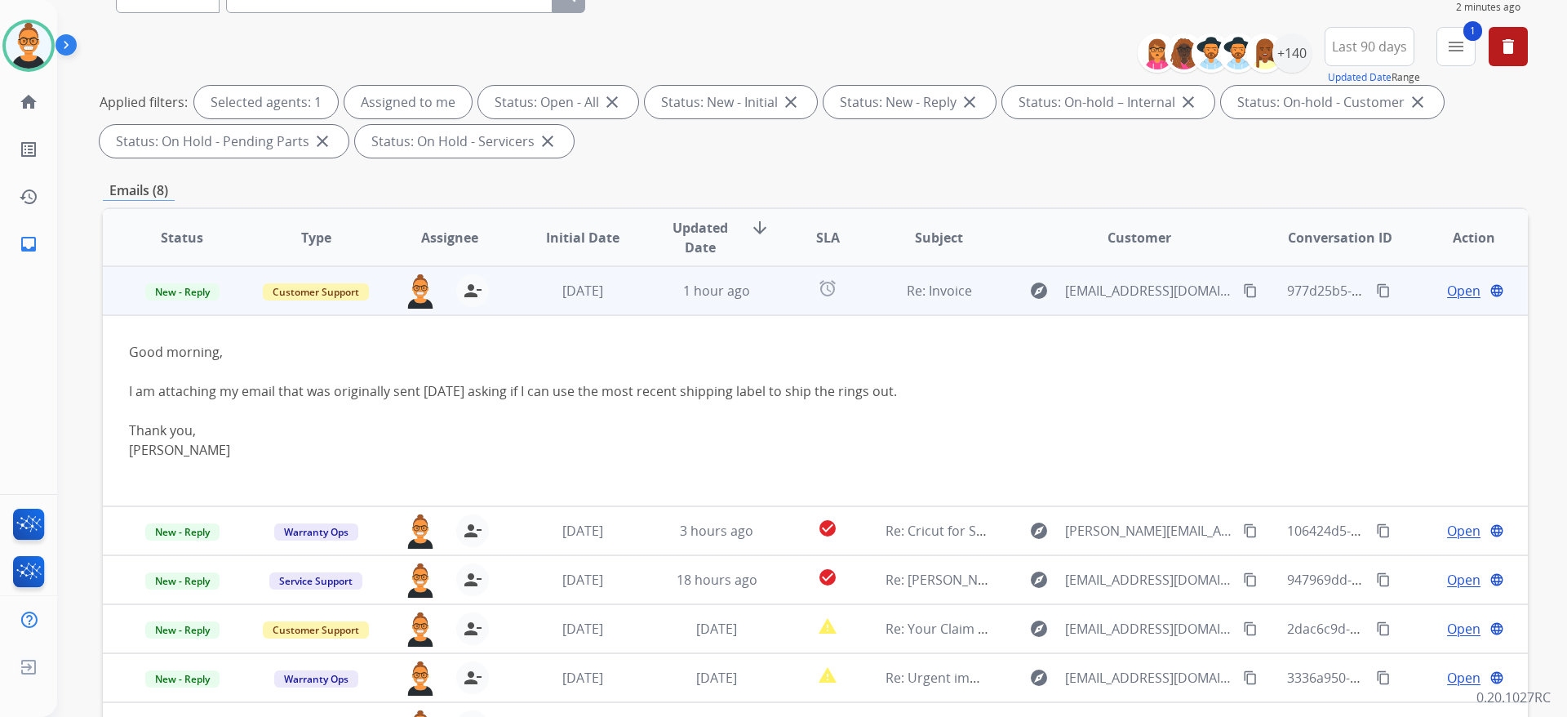
click at [1453, 289] on span "Open" at bounding box center [1463, 291] width 33 height 20
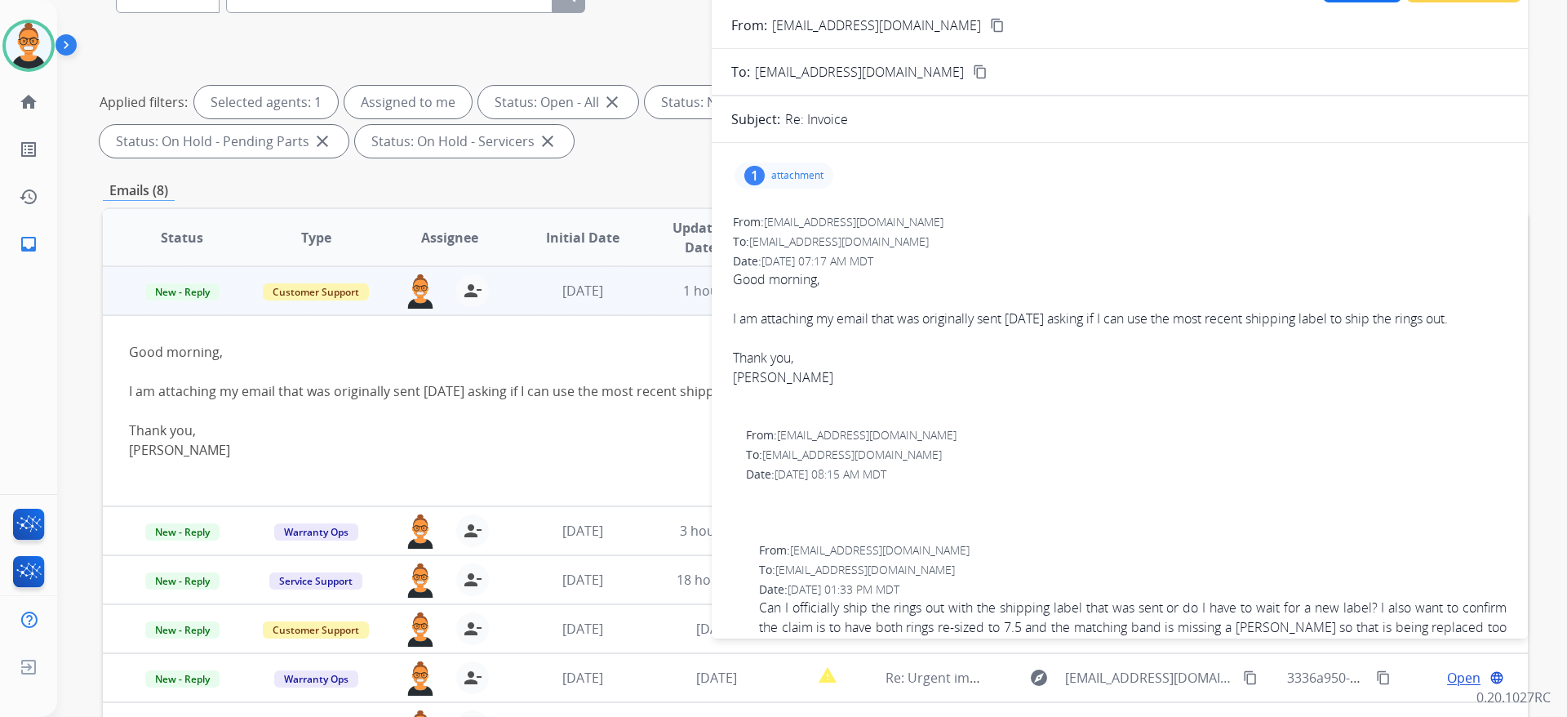
scroll to position [0, 0]
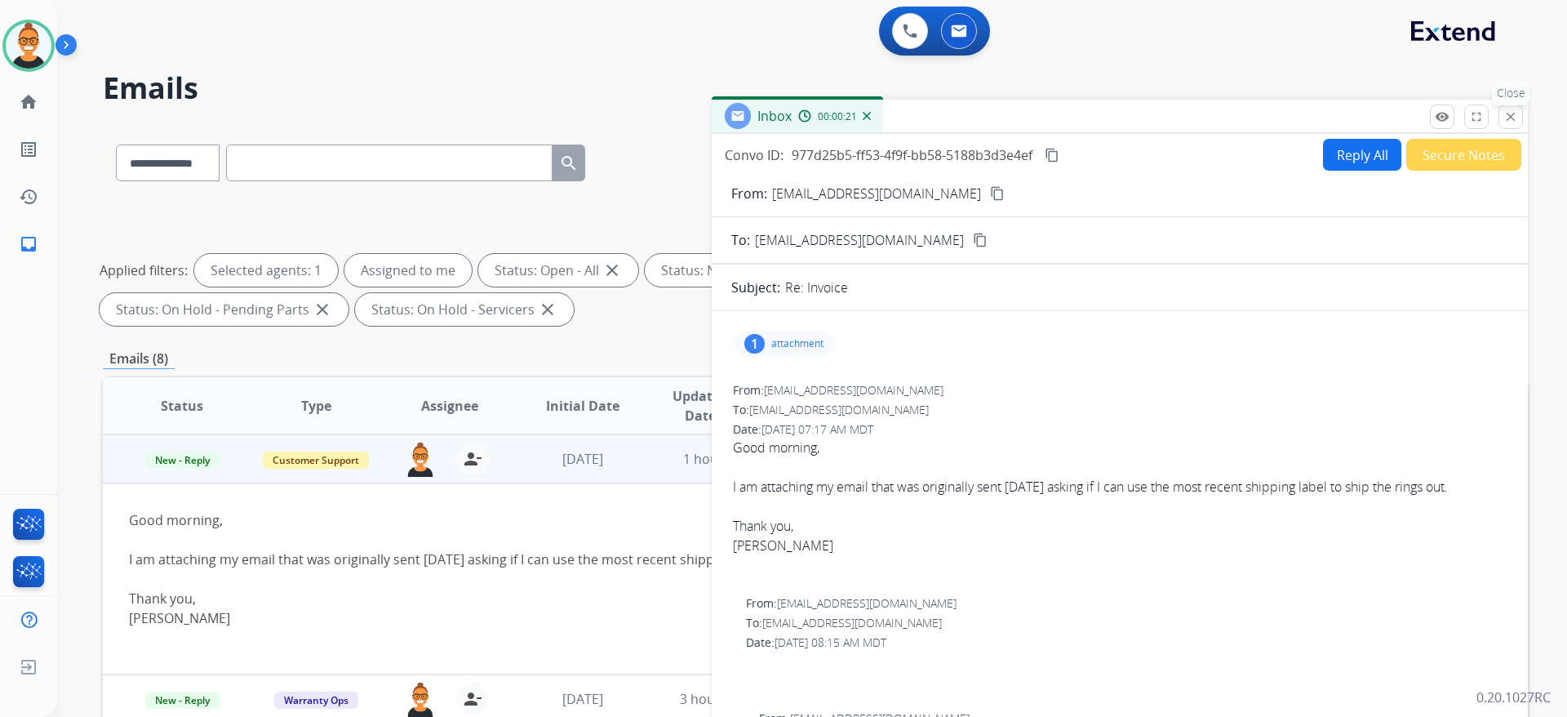
click at [1501, 119] on button "close Close" at bounding box center [1511, 116] width 24 height 24
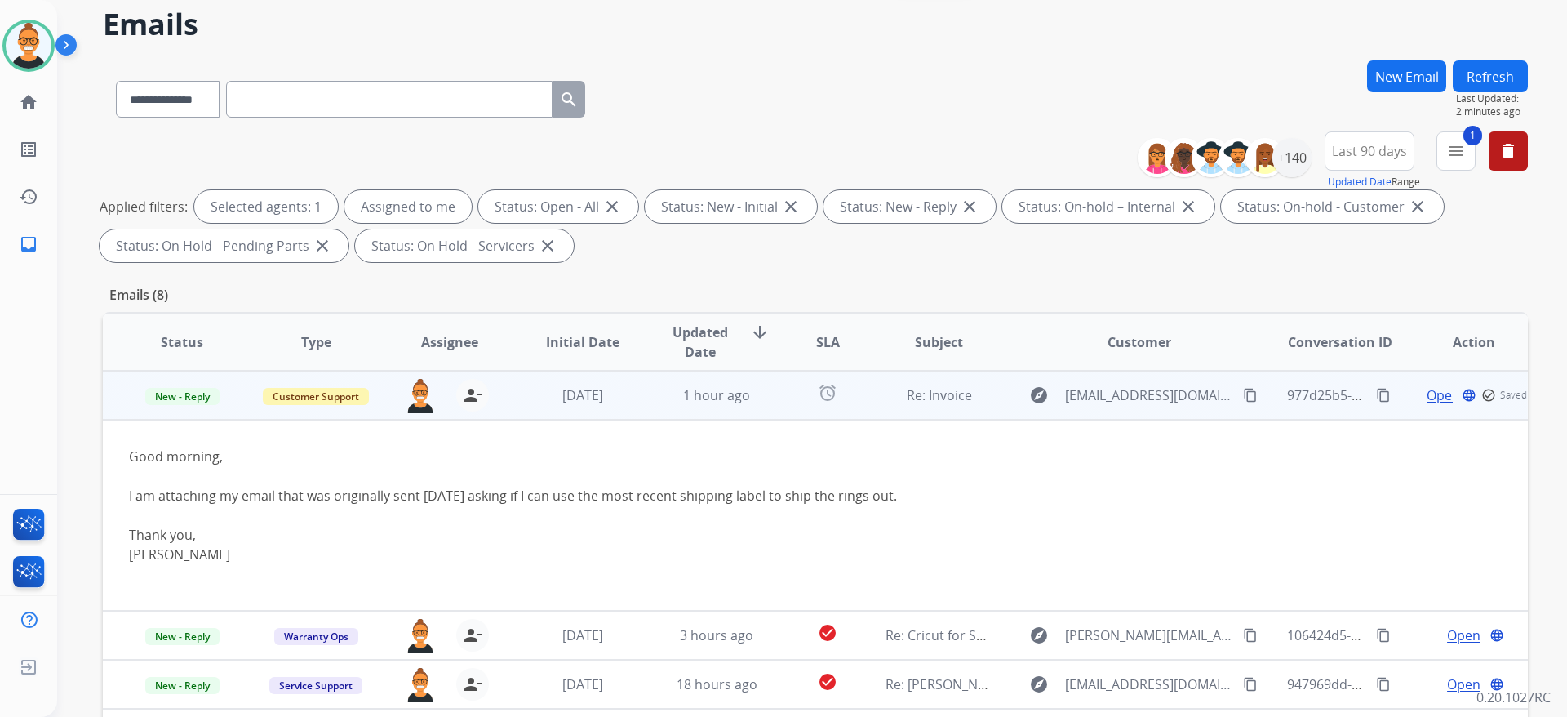
scroll to position [245, 0]
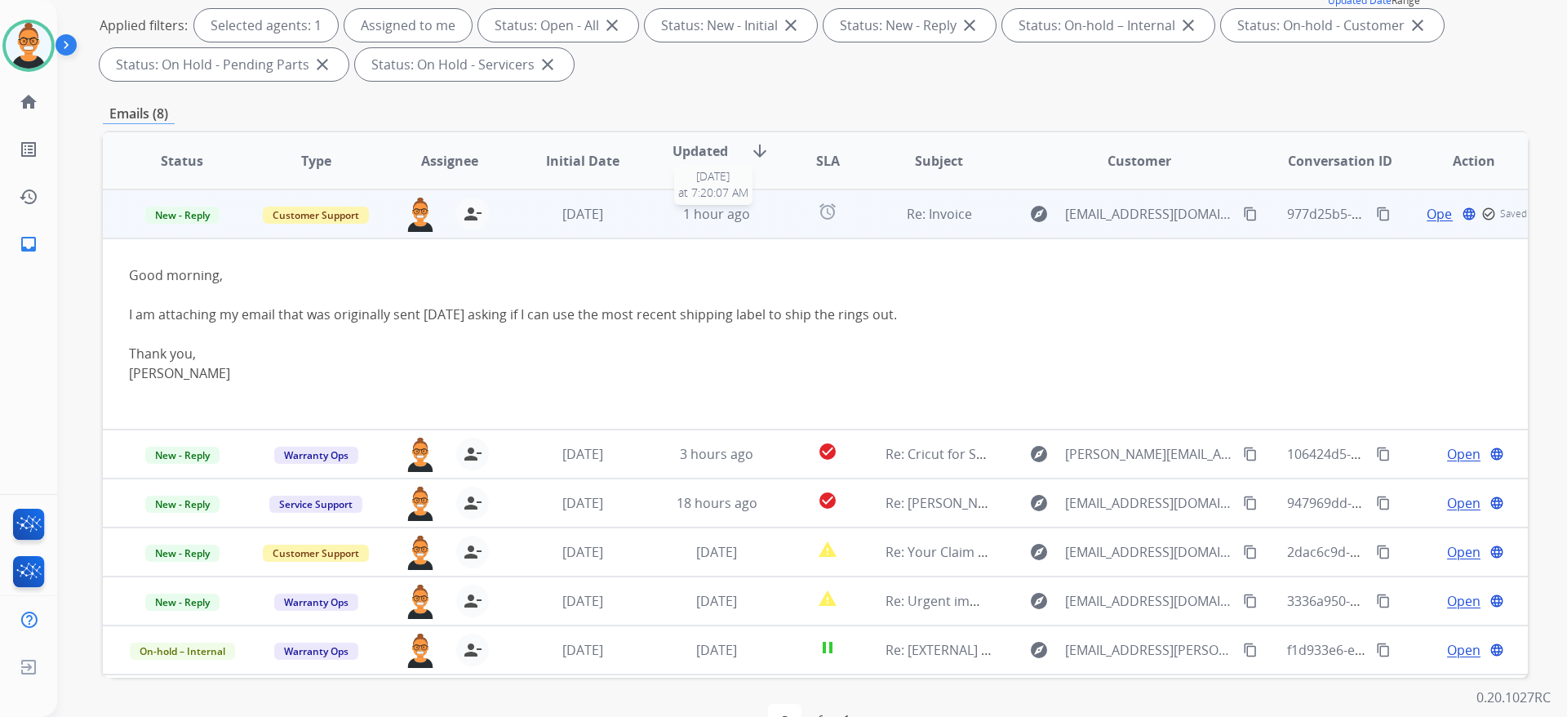
click at [647, 218] on td "1 hour ago [DATE] 7:20:07 AM" at bounding box center [705, 213] width 134 height 49
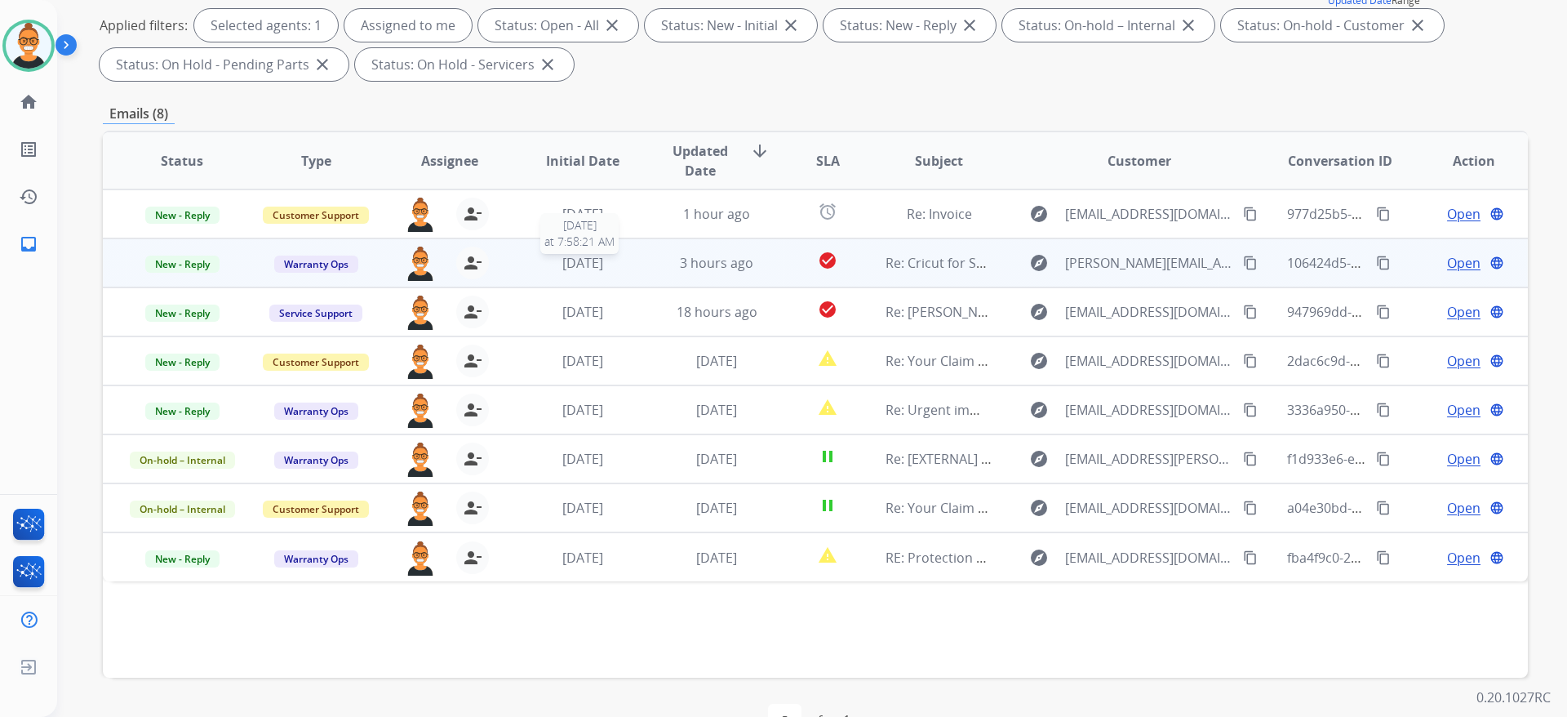
click at [629, 265] on div "[DATE]" at bounding box center [583, 263] width 107 height 20
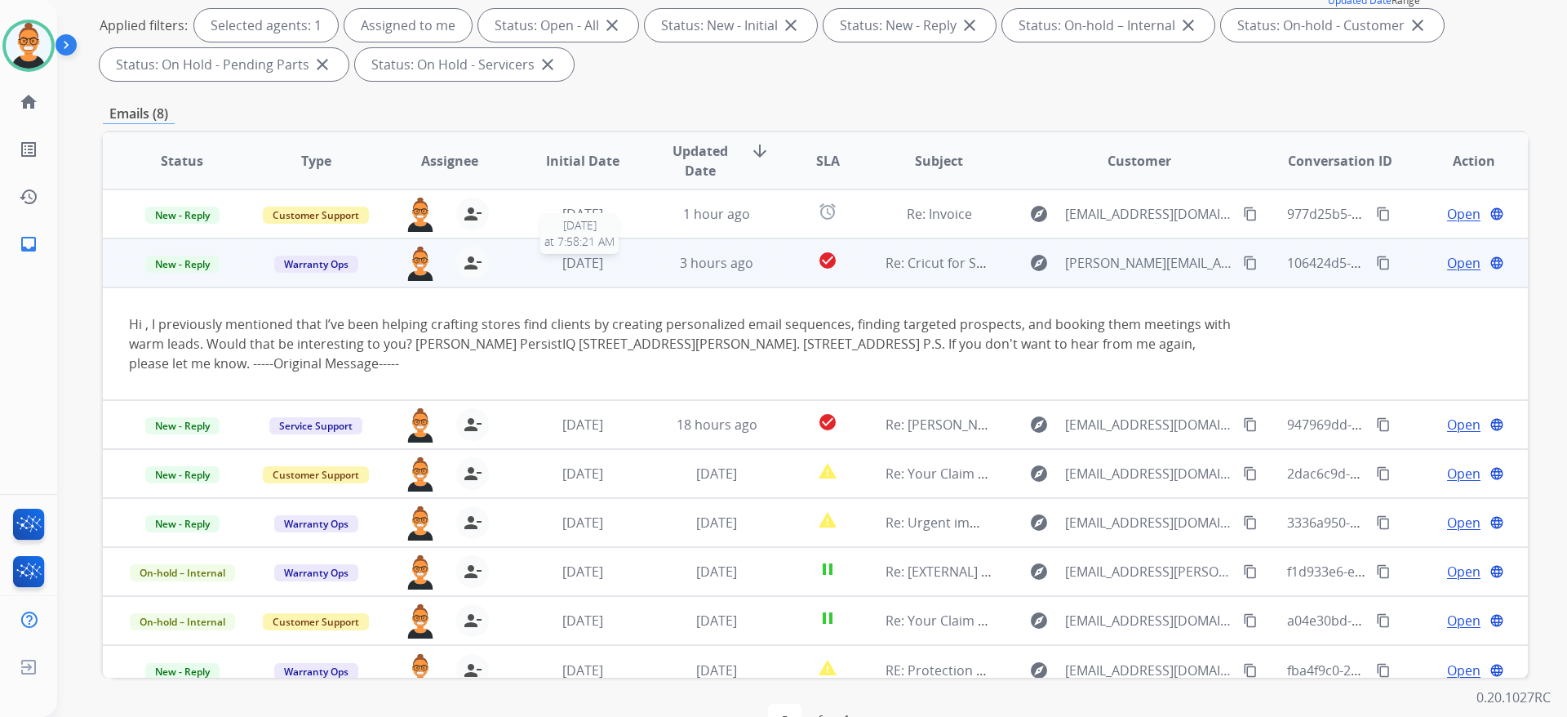
scroll to position [16, 0]
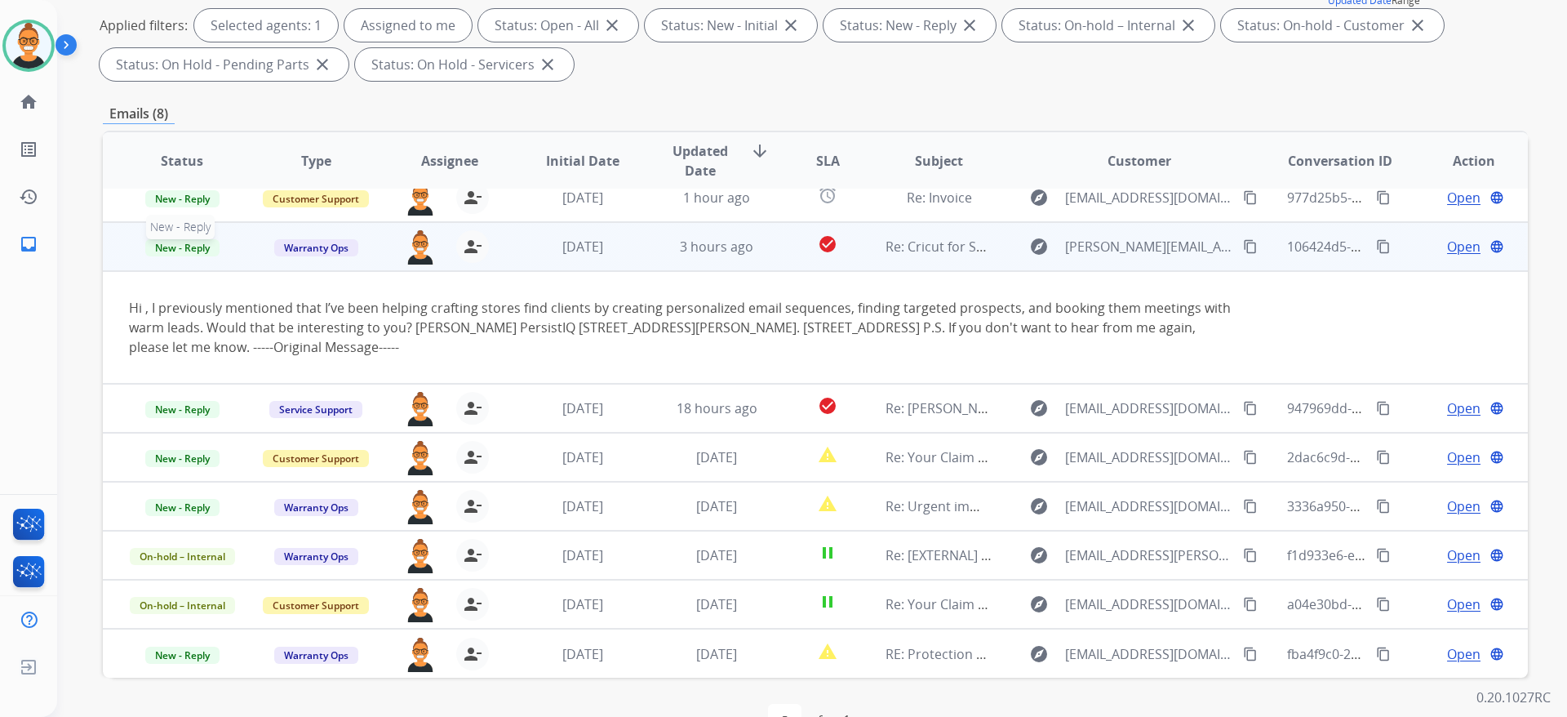
click at [202, 247] on span "New - Reply" at bounding box center [182, 247] width 74 height 17
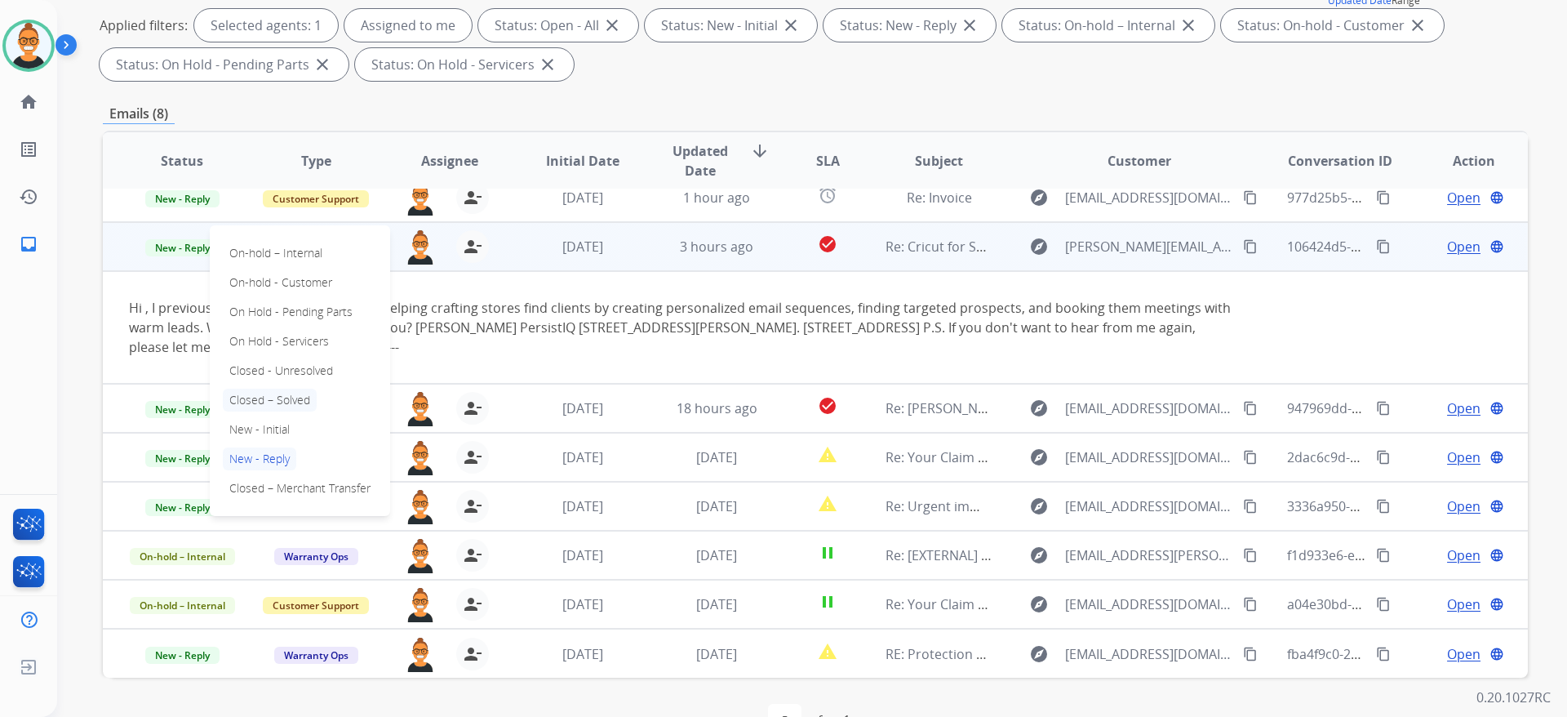
click at [299, 393] on p "Closed – Solved" at bounding box center [270, 400] width 94 height 23
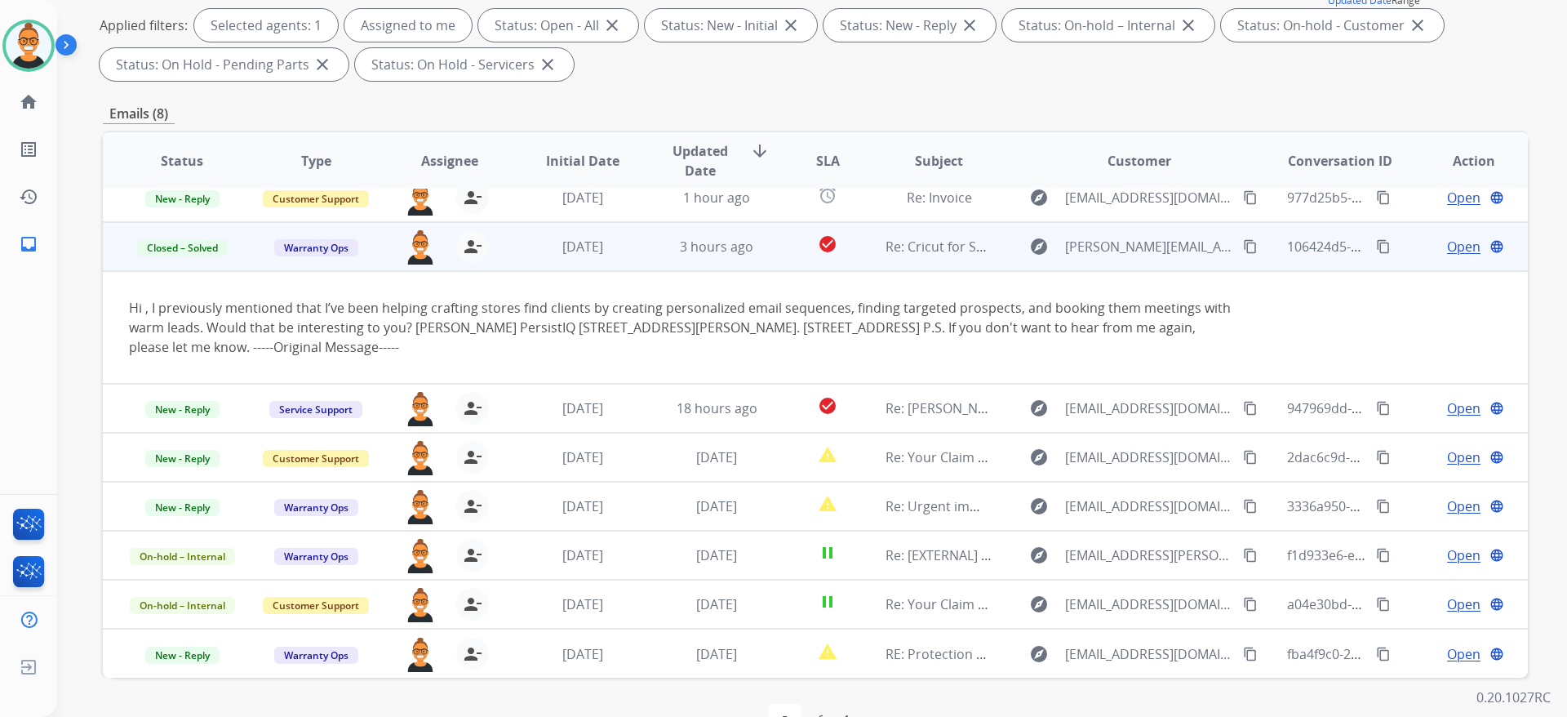
click at [620, 263] on td "[DATE]" at bounding box center [571, 246] width 134 height 49
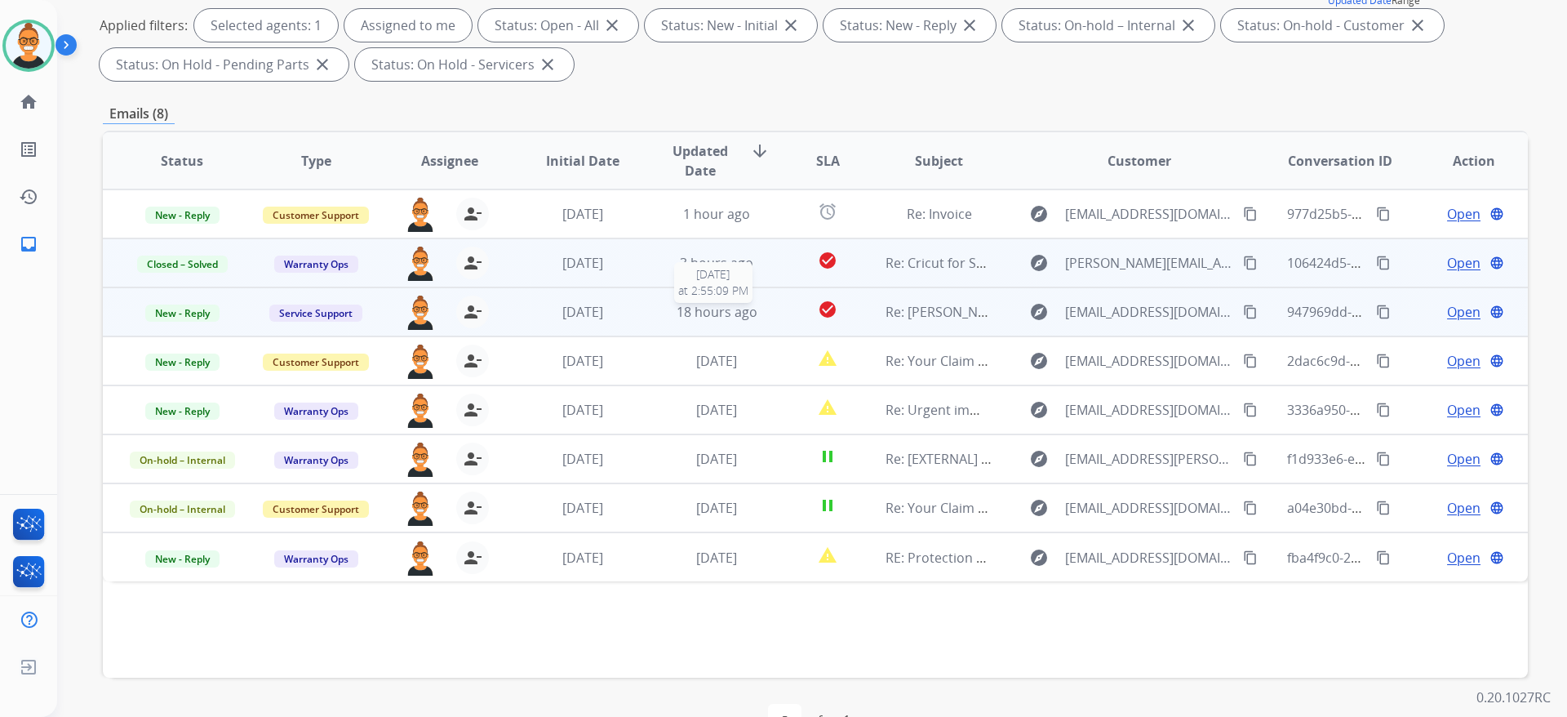
click at [687, 314] on span "18 hours ago" at bounding box center [717, 312] width 81 height 18
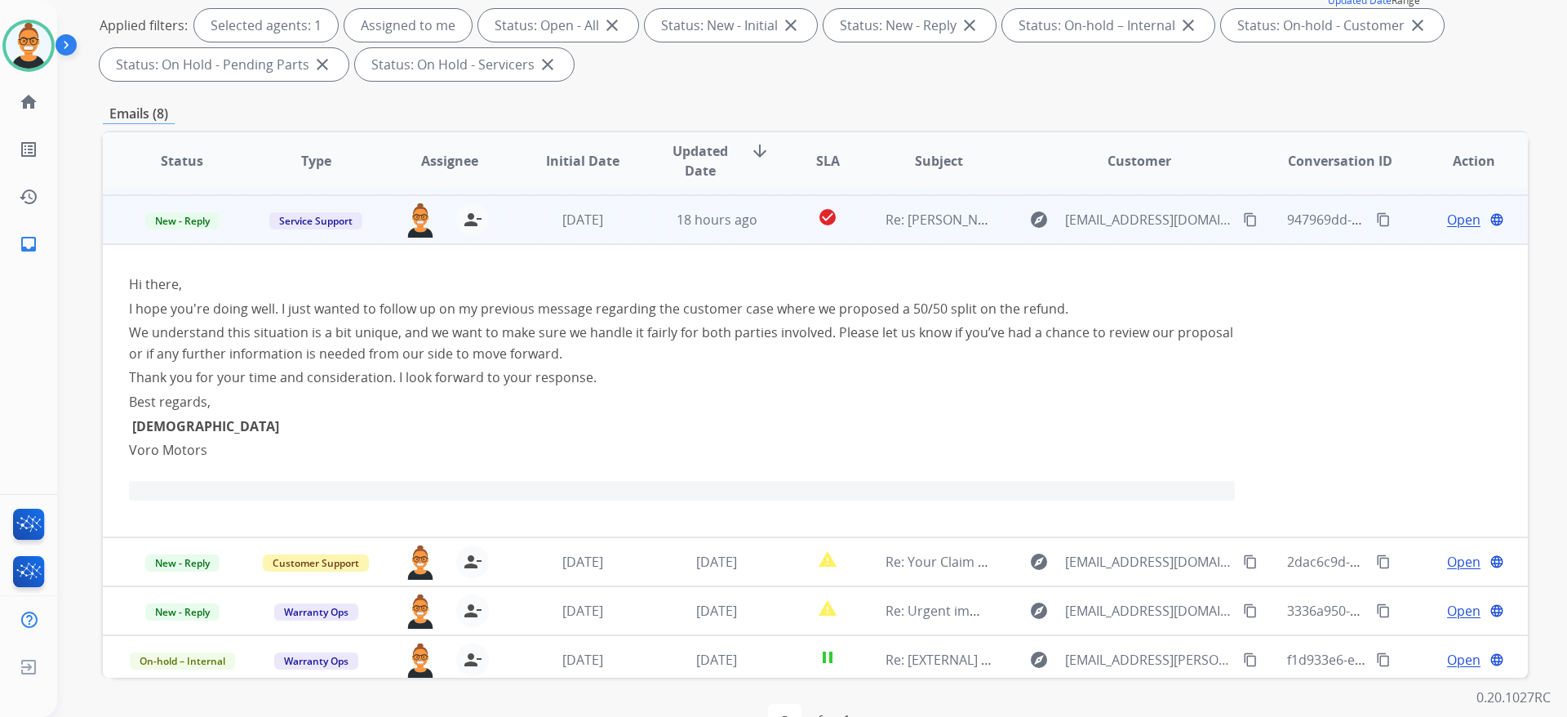
scroll to position [98, 0]
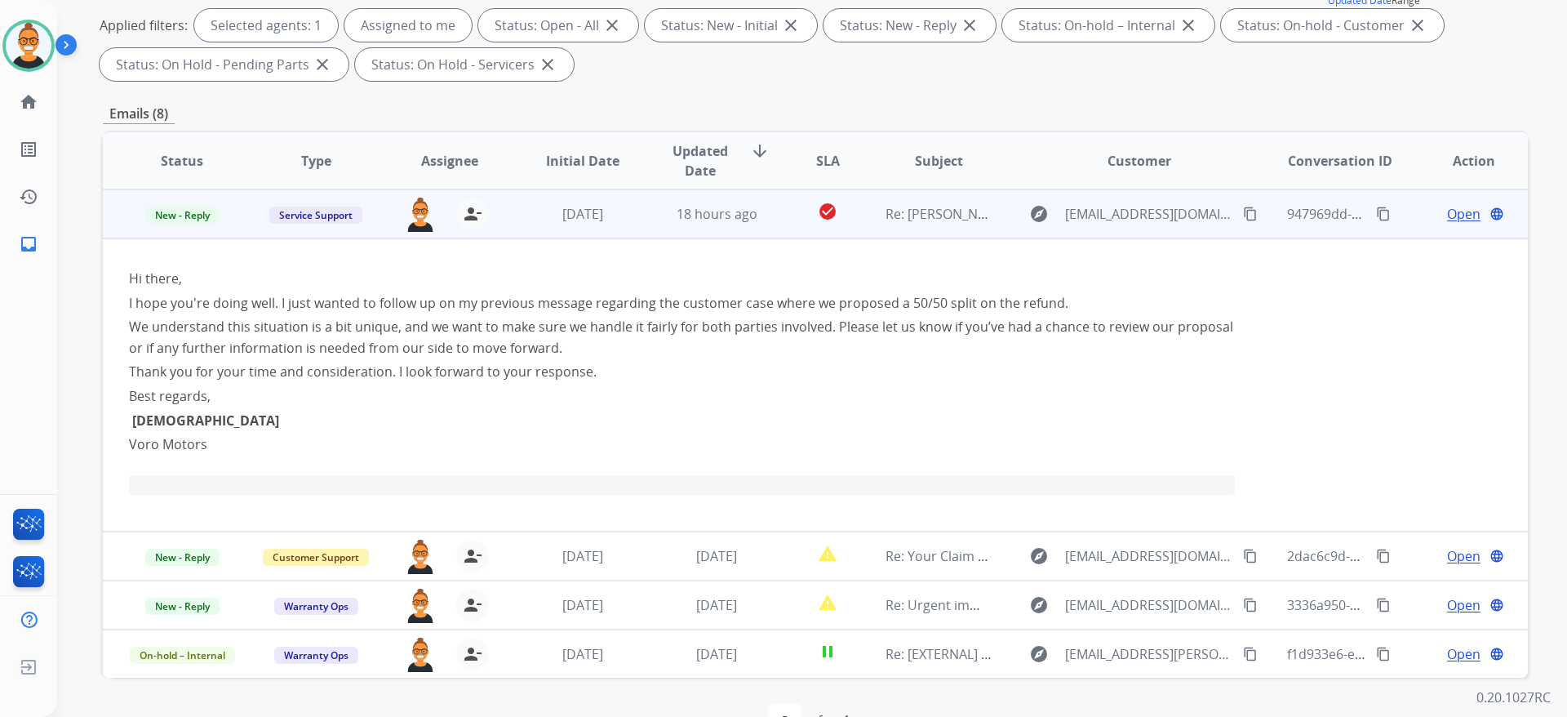
click at [615, 224] on td "[DATE]" at bounding box center [571, 213] width 134 height 49
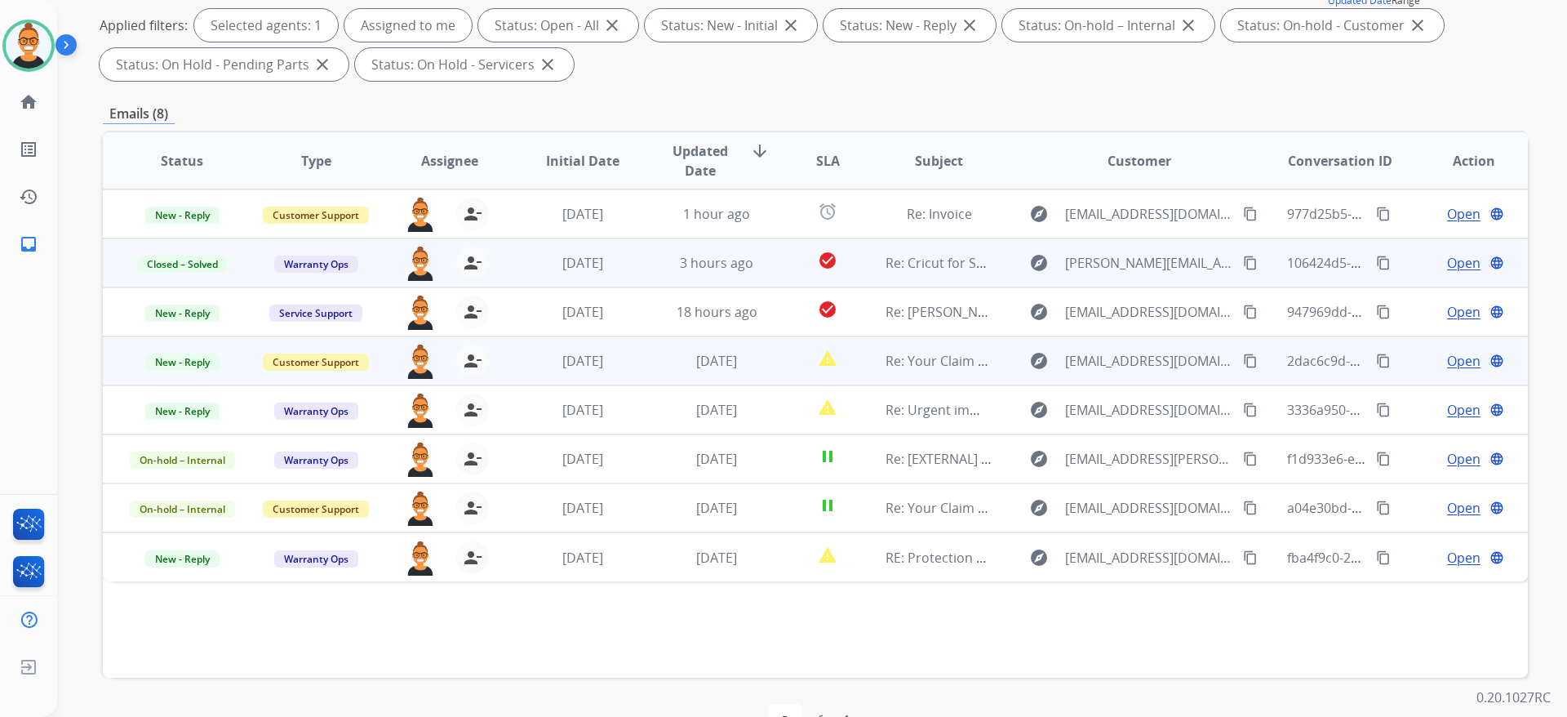
click at [647, 350] on td "[DATE]" at bounding box center [705, 360] width 134 height 49
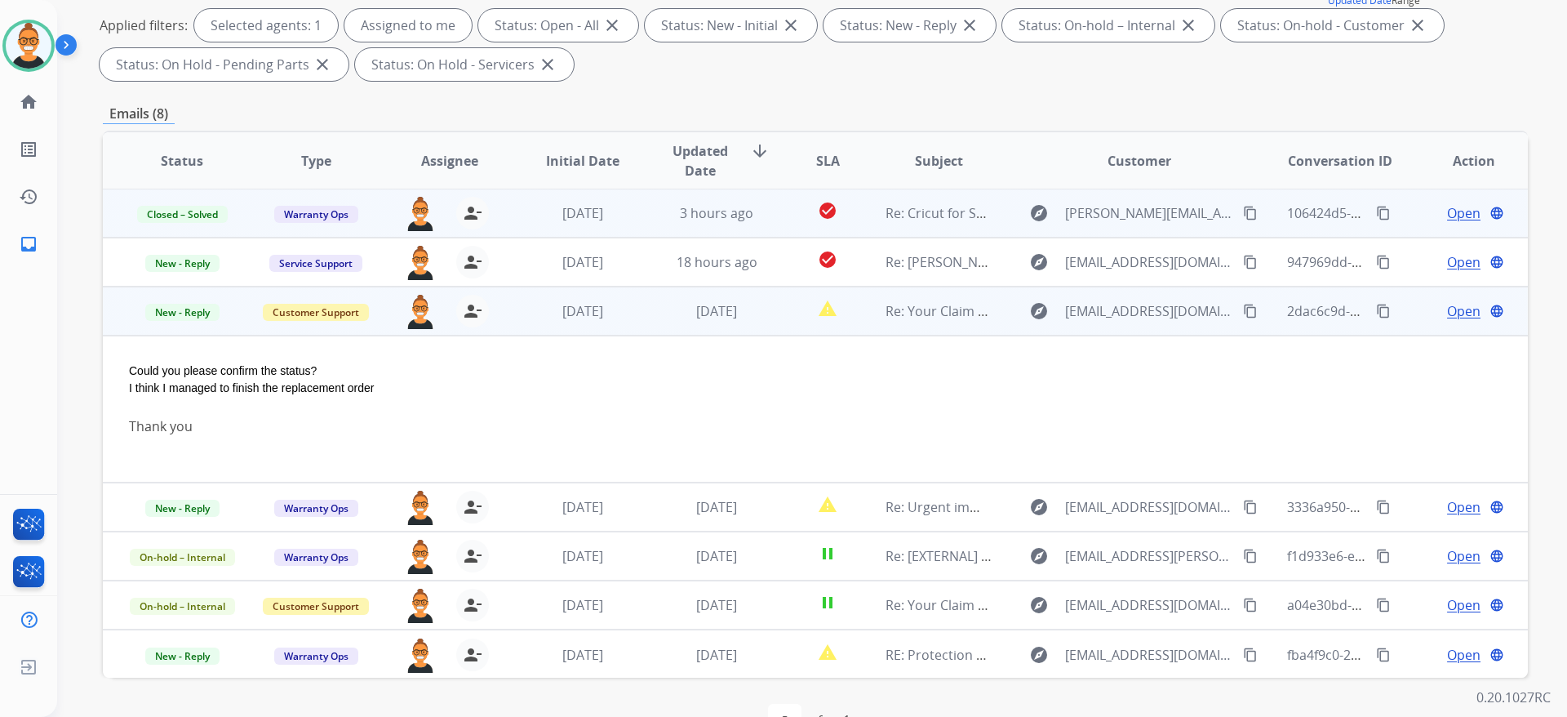
scroll to position [51, 0]
click at [1447, 312] on span "Open" at bounding box center [1463, 310] width 33 height 20
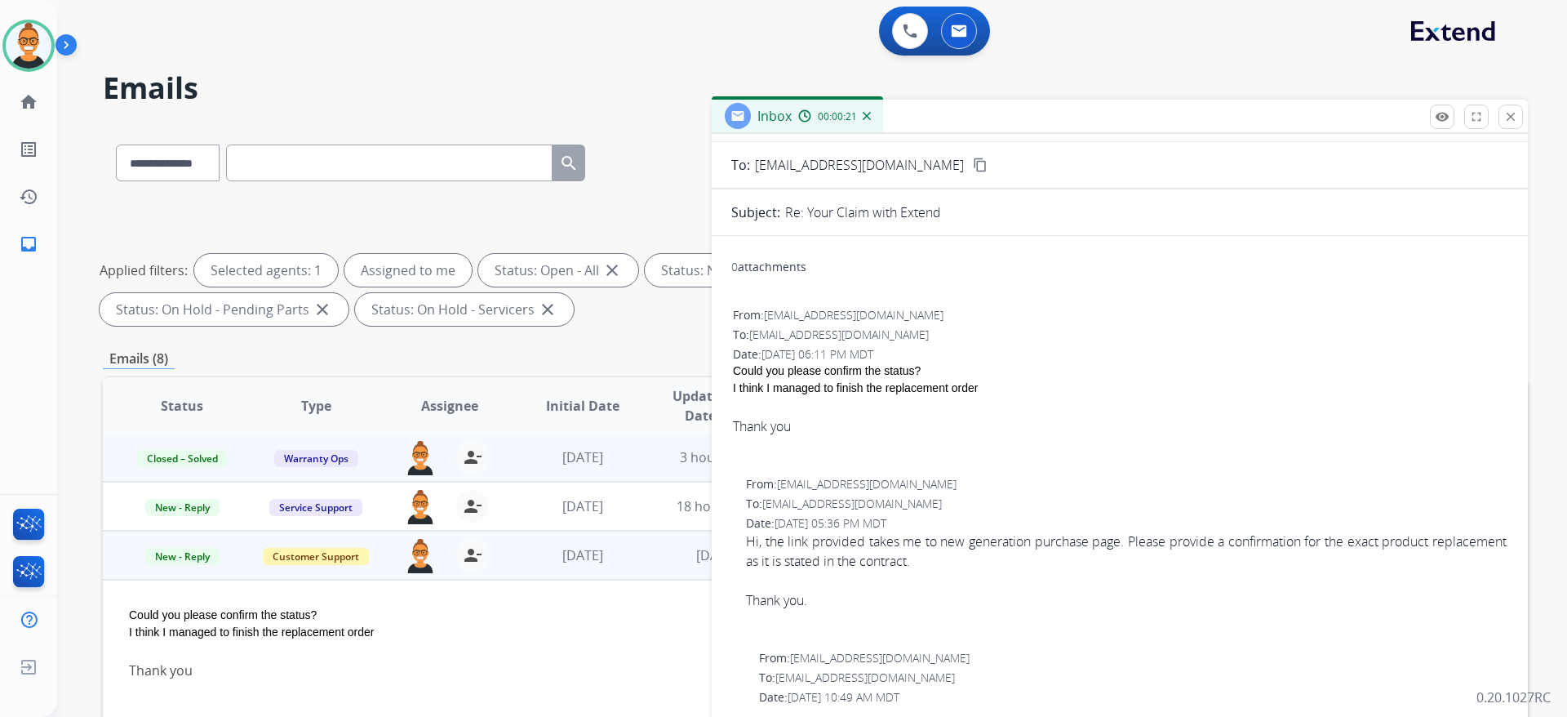
scroll to position [0, 0]
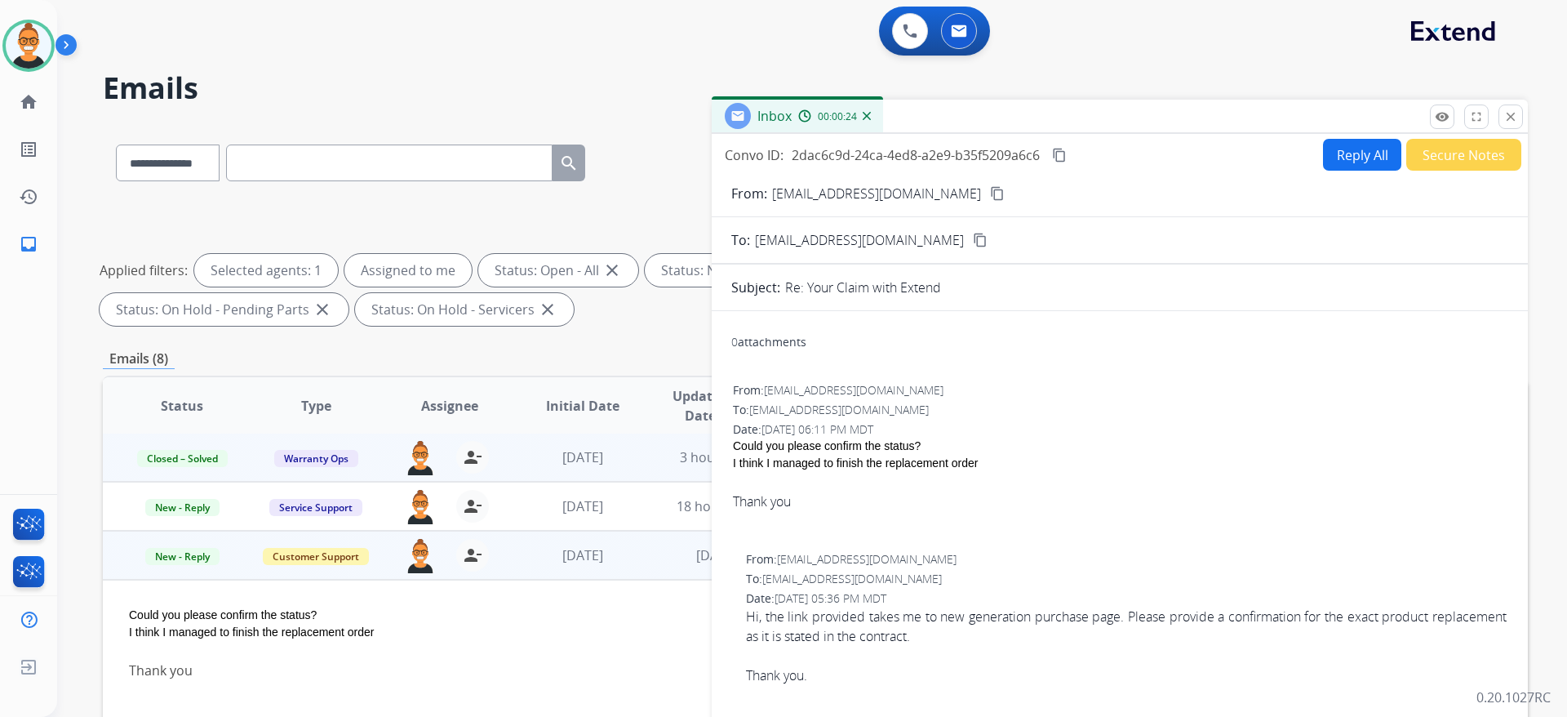
click at [1329, 163] on button "Reply All" at bounding box center [1362, 155] width 78 height 32
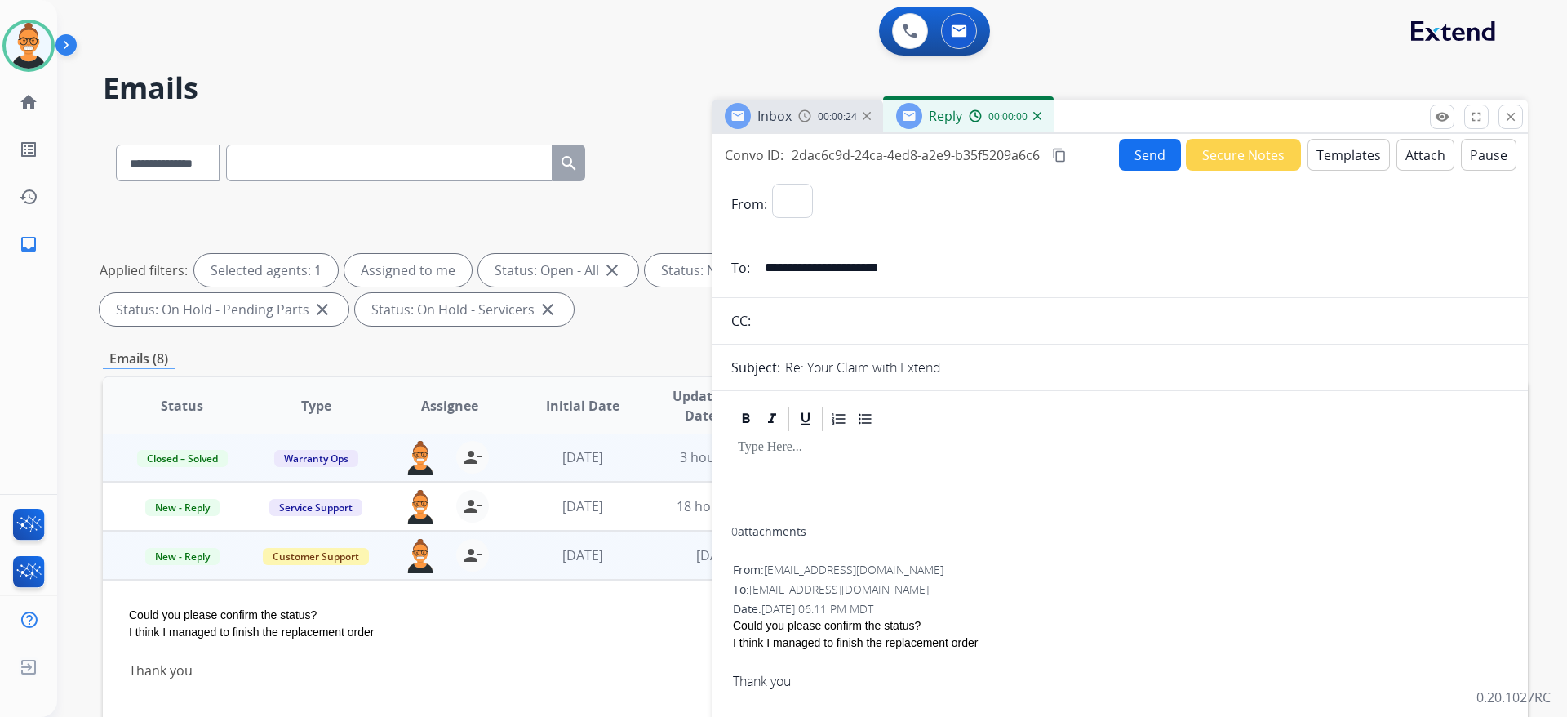
select select "**********"
click at [1329, 163] on button "Templates" at bounding box center [1349, 155] width 82 height 32
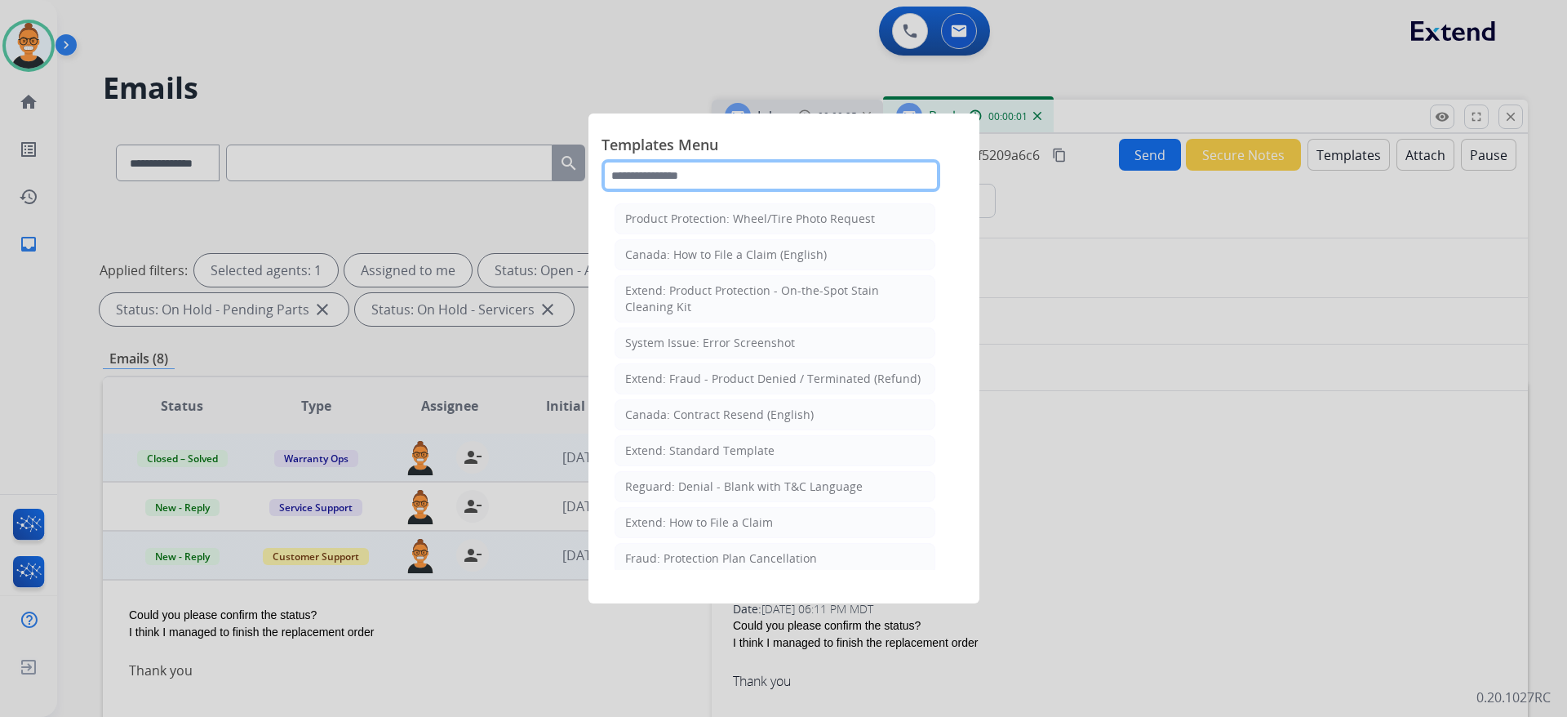
click at [683, 174] on input "text" at bounding box center [771, 175] width 339 height 33
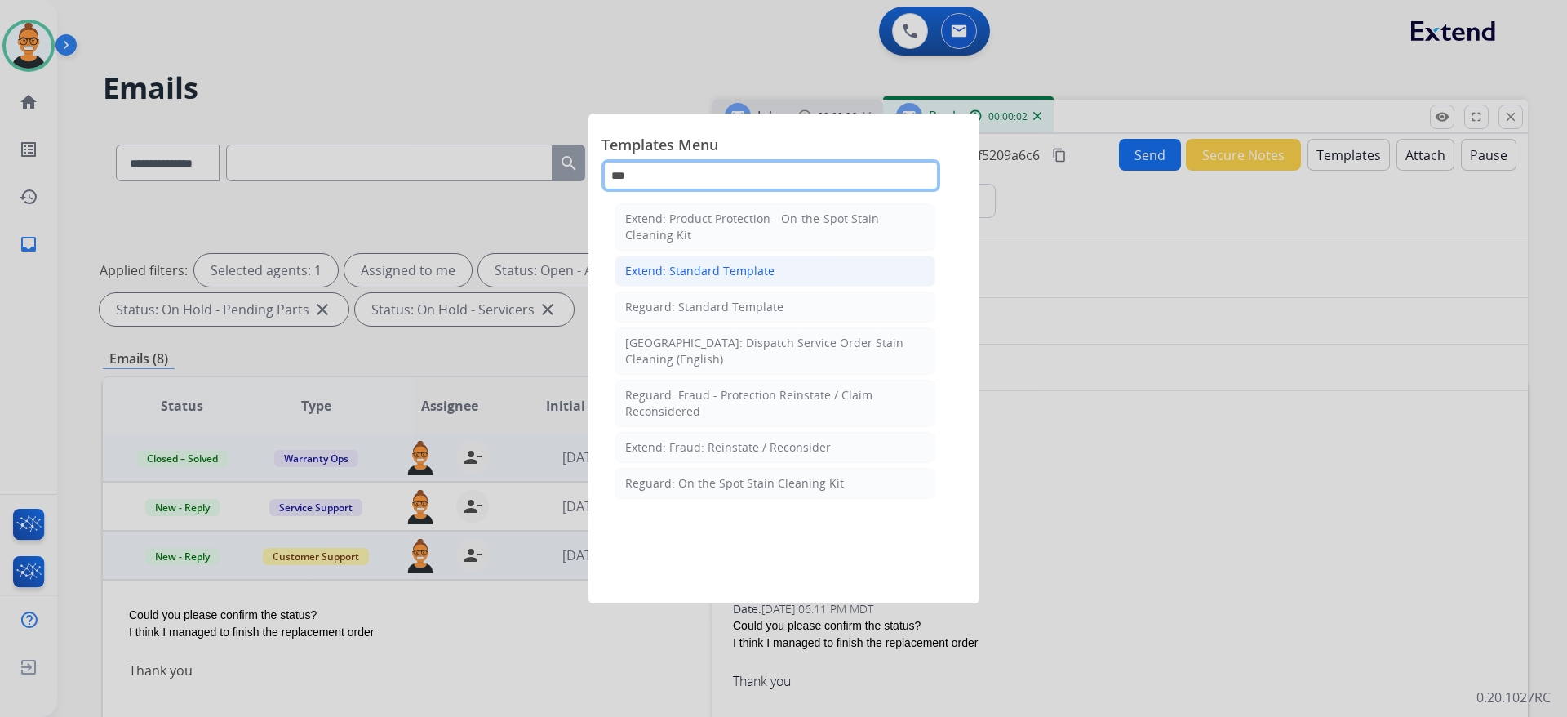
type input "***"
click at [731, 280] on li "Extend: Standard Template" at bounding box center [775, 271] width 321 height 31
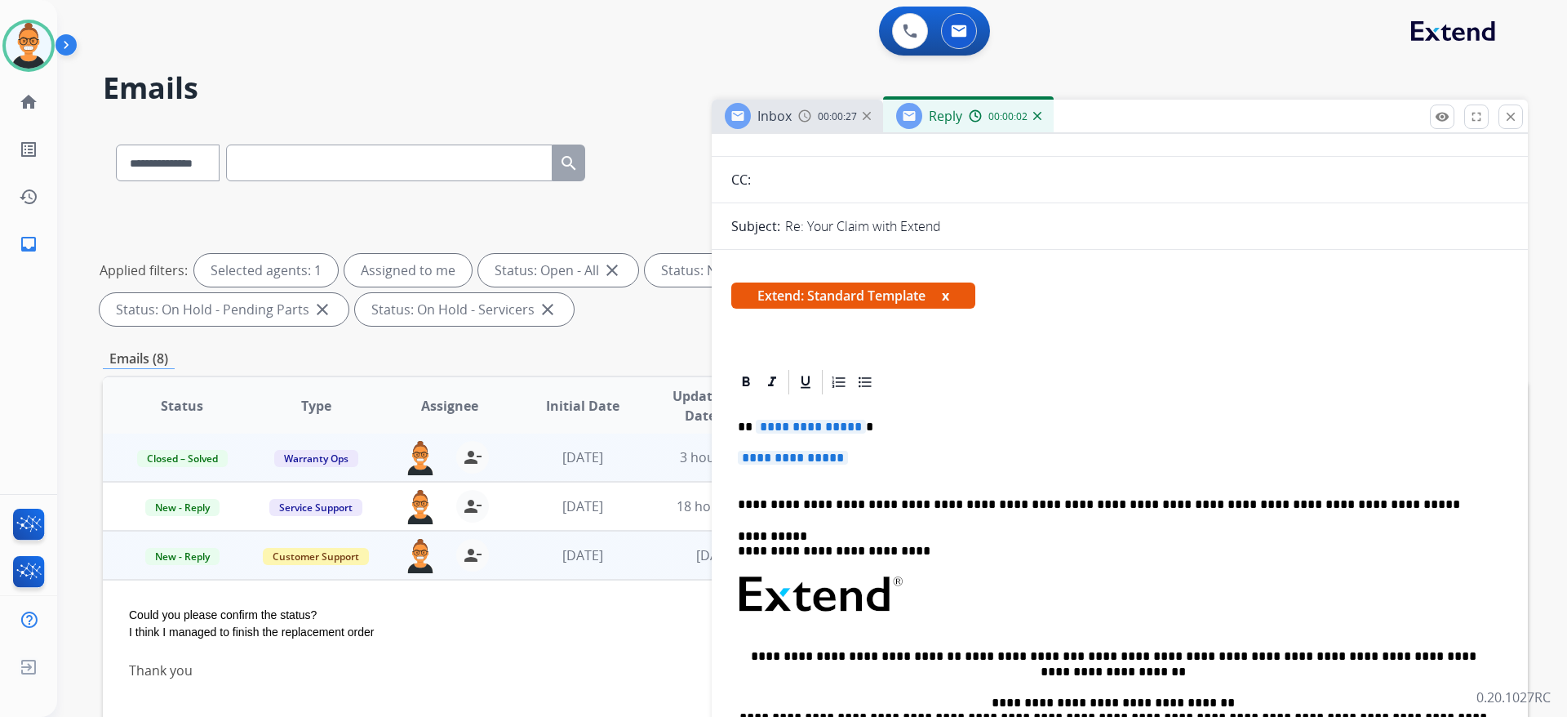
scroll to position [245, 0]
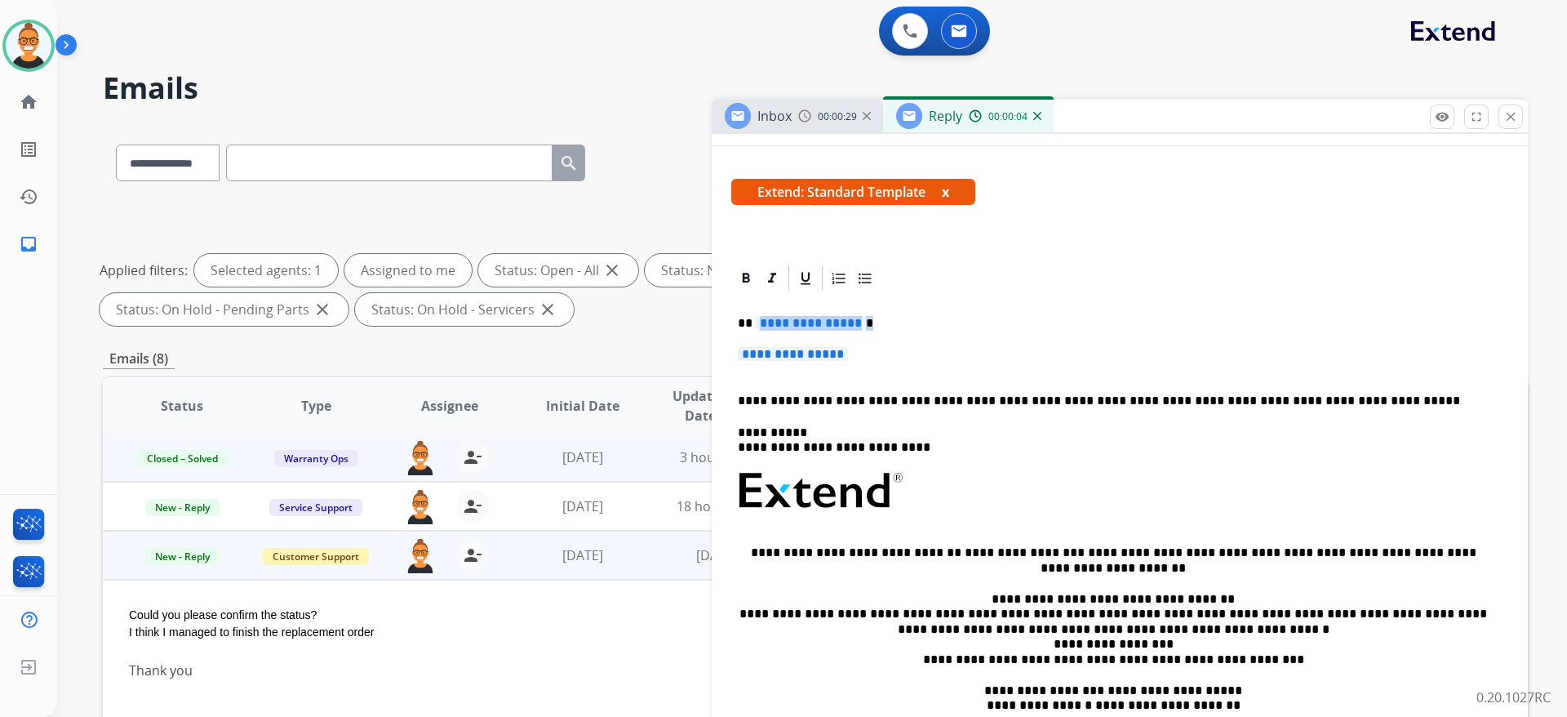
drag, startPoint x: 903, startPoint y: 359, endPoint x: 758, endPoint y: 316, distance: 150.8
click at [758, 316] on div "**********" at bounding box center [1119, 539] width 777 height 492
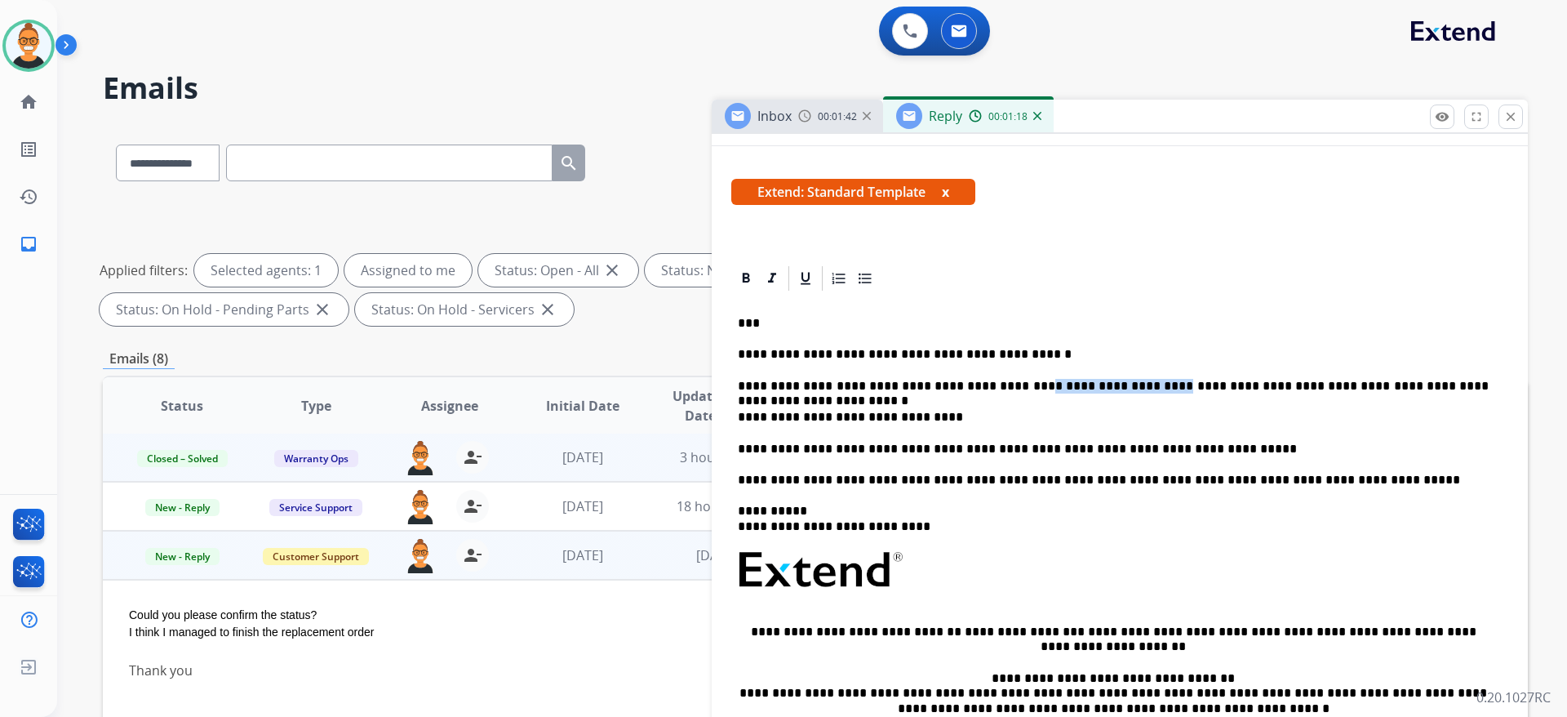
drag, startPoint x: 1095, startPoint y: 382, endPoint x: 994, endPoint y: 391, distance: 100.8
click at [994, 391] on p "**********" at bounding box center [1113, 386] width 751 height 15
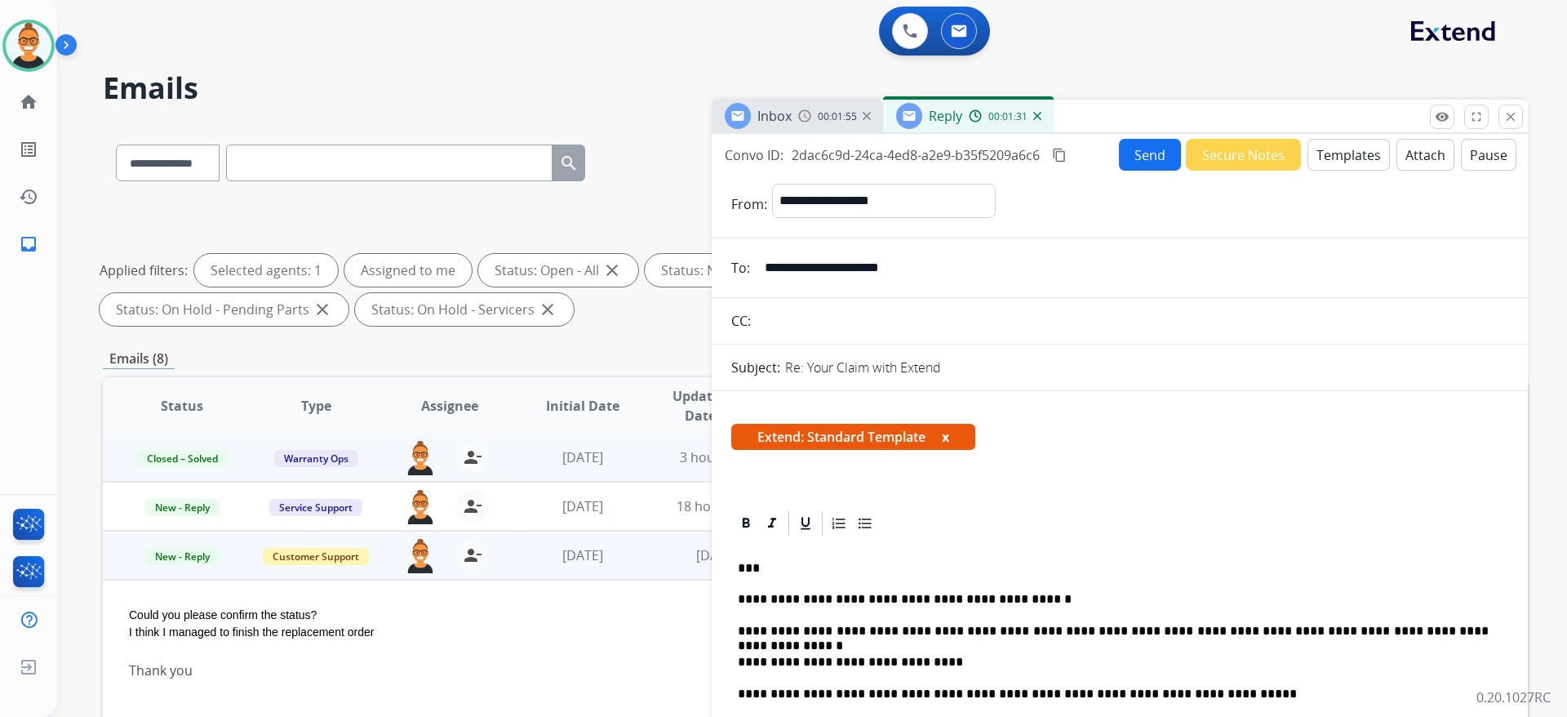
click at [1157, 149] on button "Send" at bounding box center [1150, 155] width 62 height 32
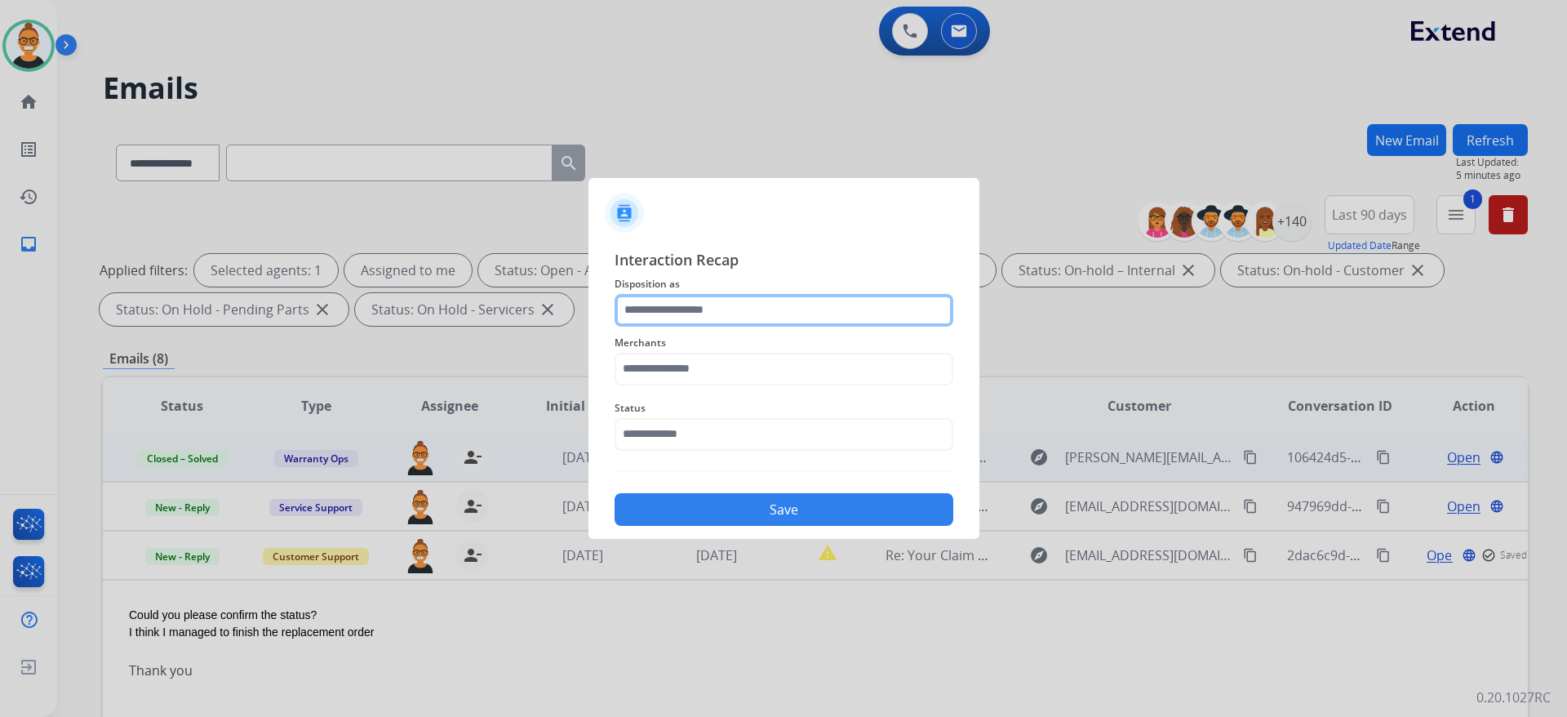
click at [713, 309] on input "text" at bounding box center [784, 310] width 339 height 33
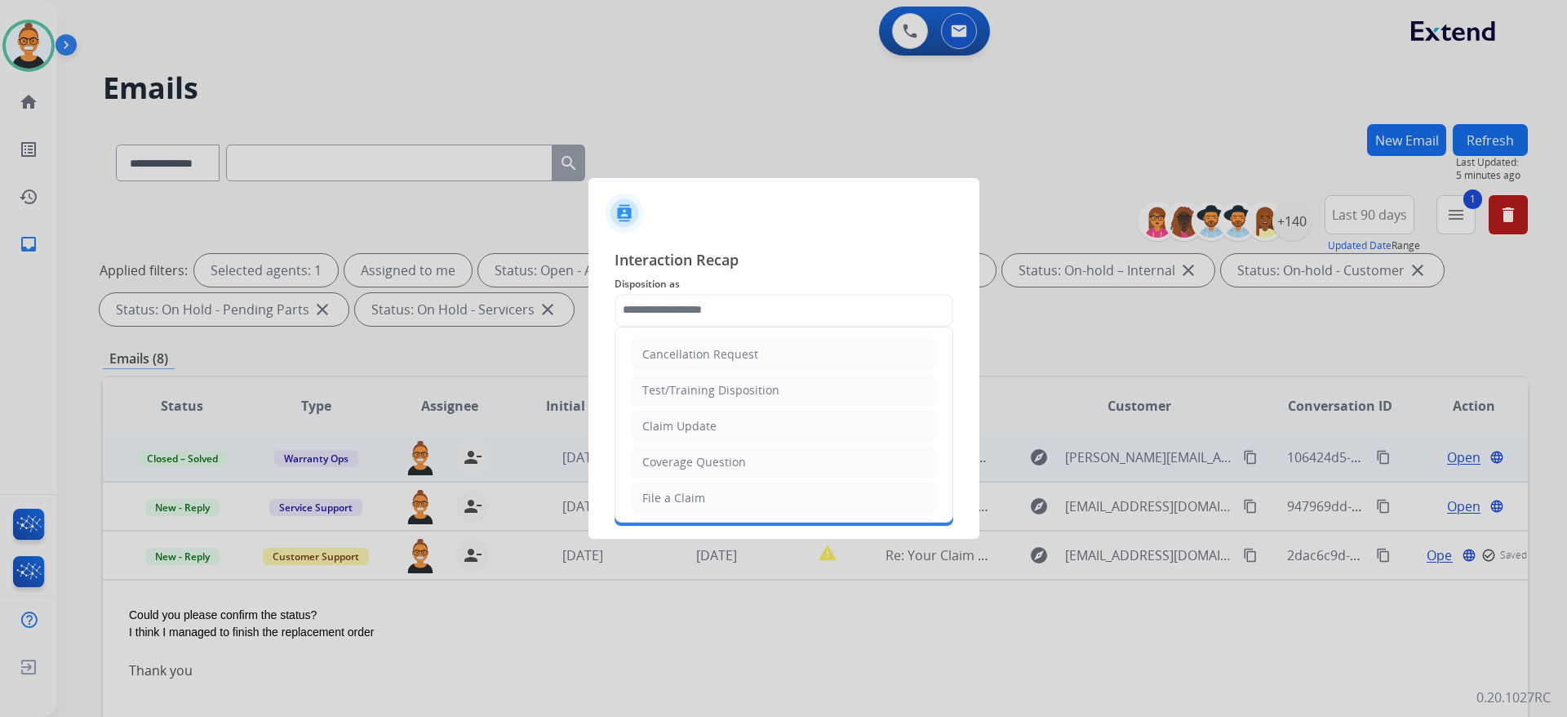
click at [707, 418] on div "Claim Update" at bounding box center [680, 426] width 74 height 16
type input "**********"
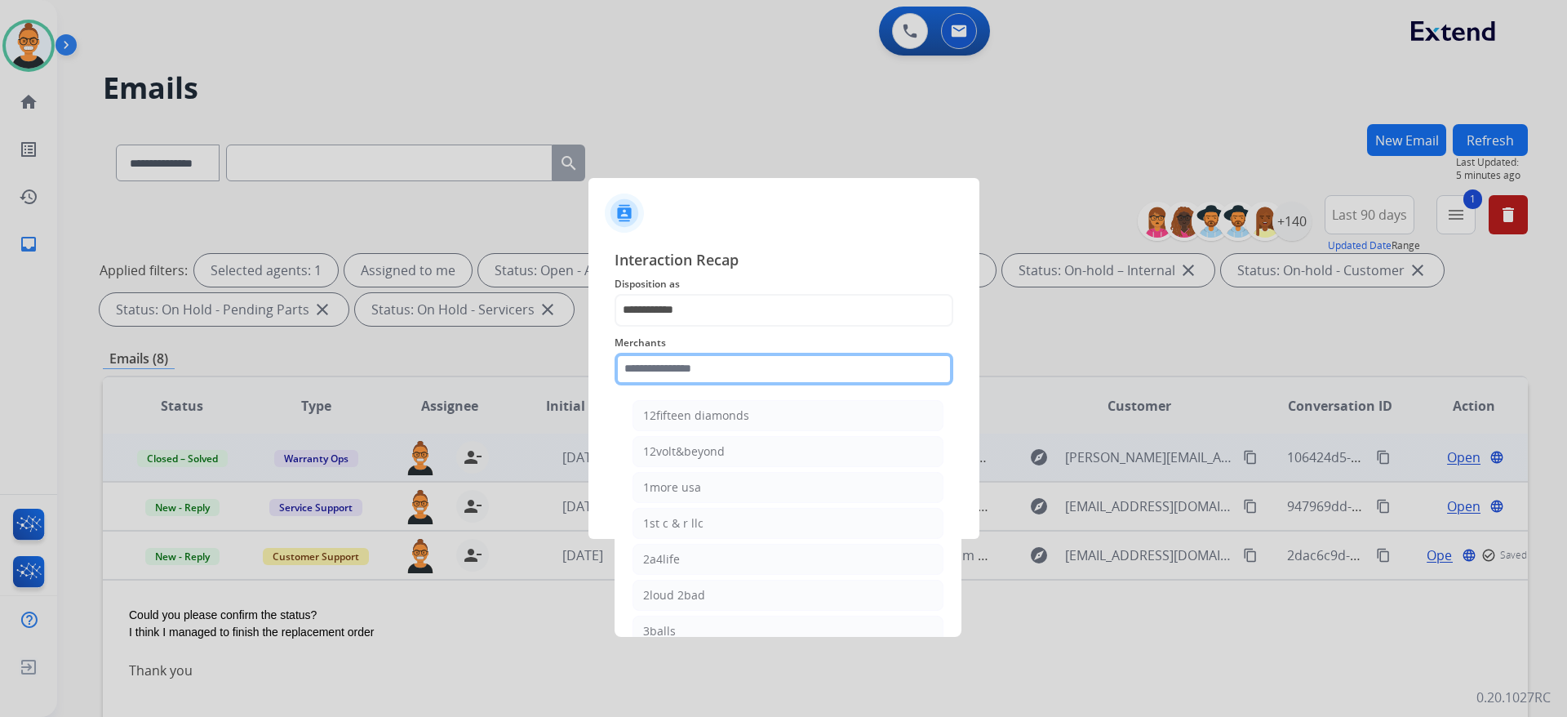
click at [696, 367] on input "text" at bounding box center [784, 369] width 339 height 33
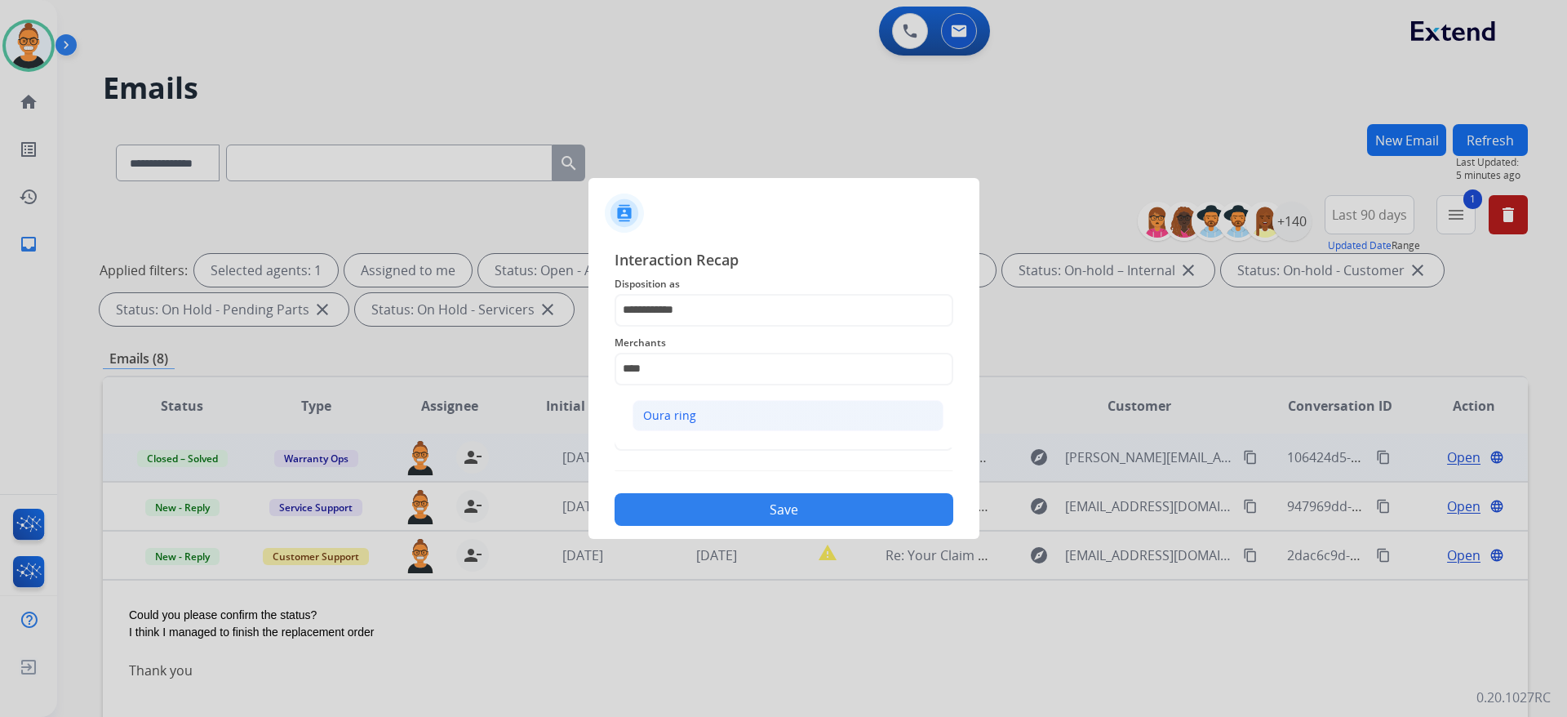
click at [701, 416] on li "Oura ring" at bounding box center [788, 415] width 311 height 31
type input "*********"
click at [697, 438] on input "text" at bounding box center [784, 434] width 339 height 33
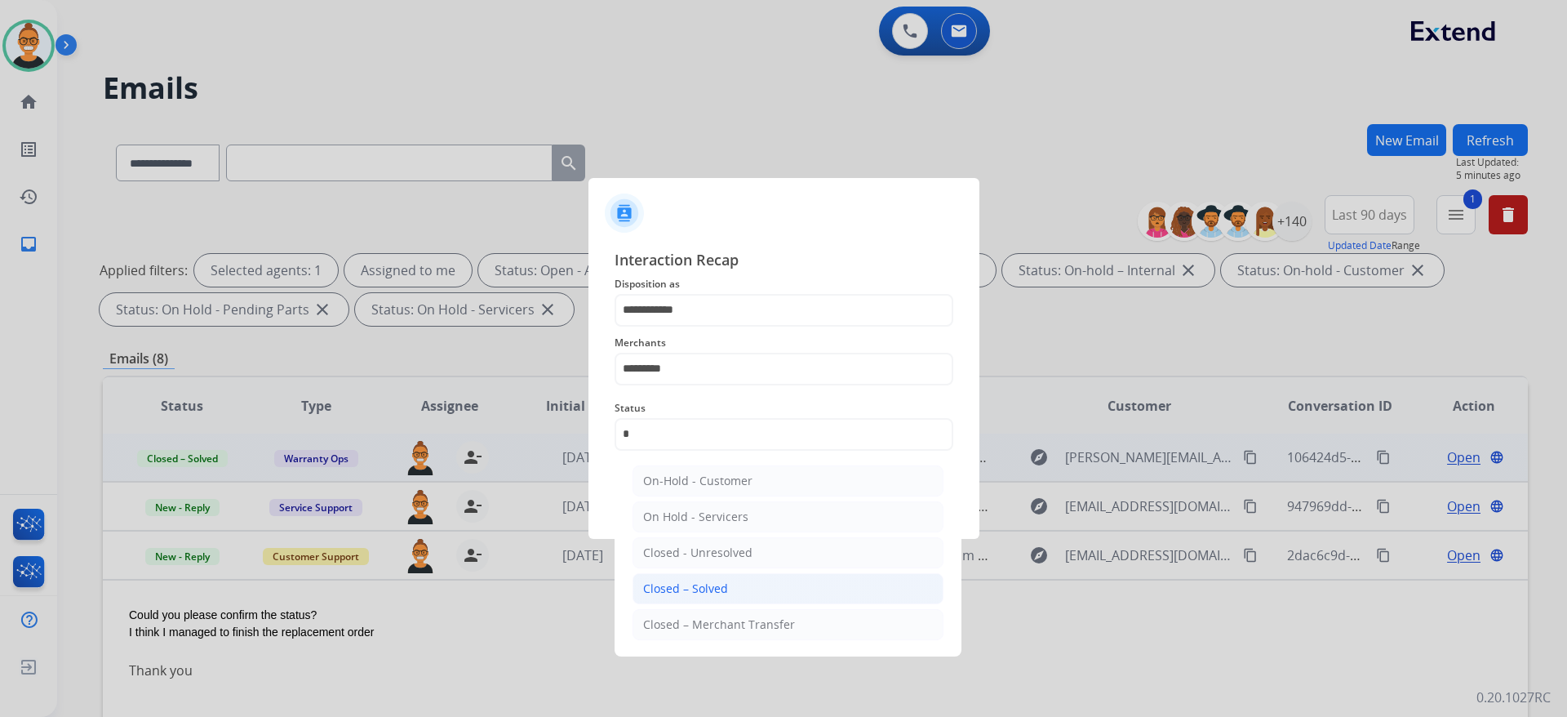
click at [725, 590] on div "Closed – Solved" at bounding box center [685, 588] width 85 height 16
type input "**********"
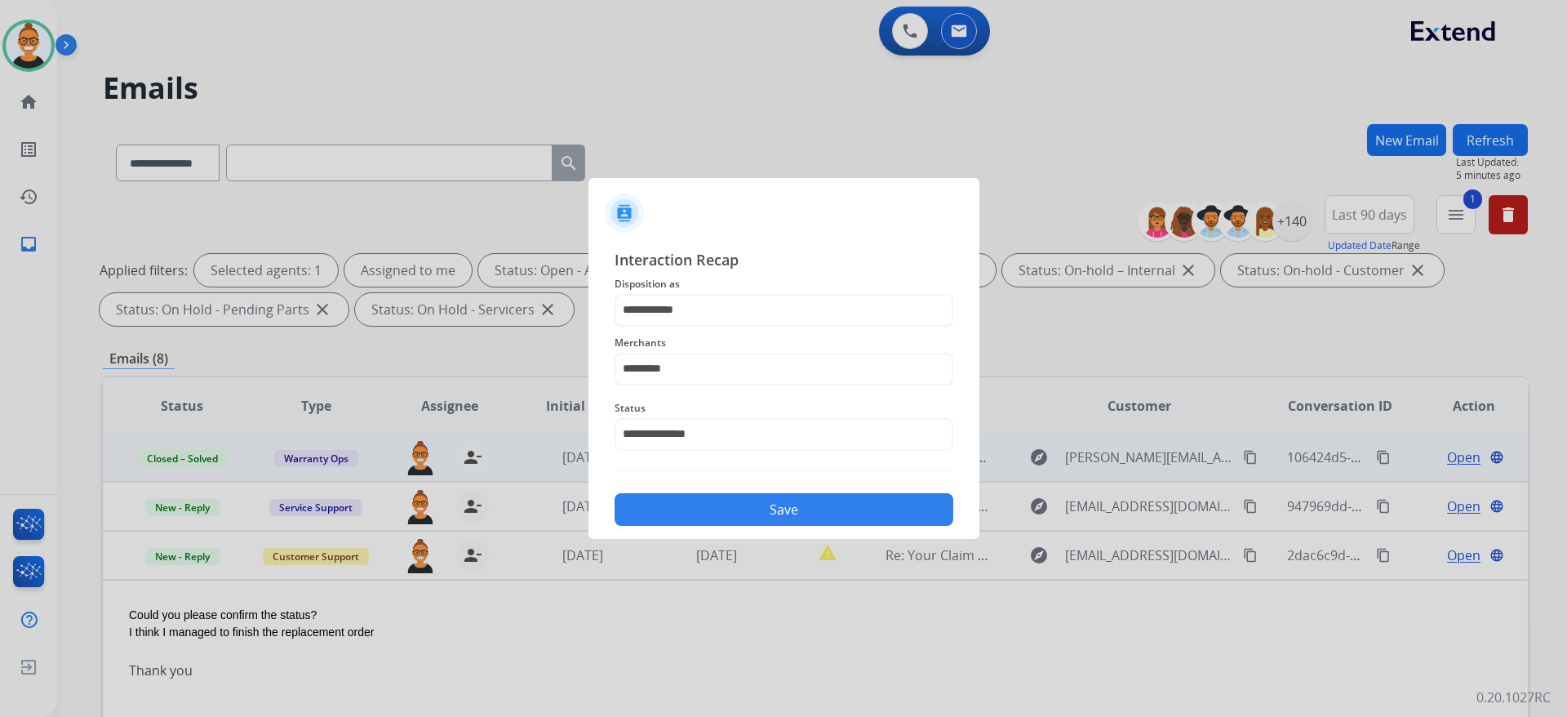
click at [714, 520] on button "Save" at bounding box center [784, 509] width 339 height 33
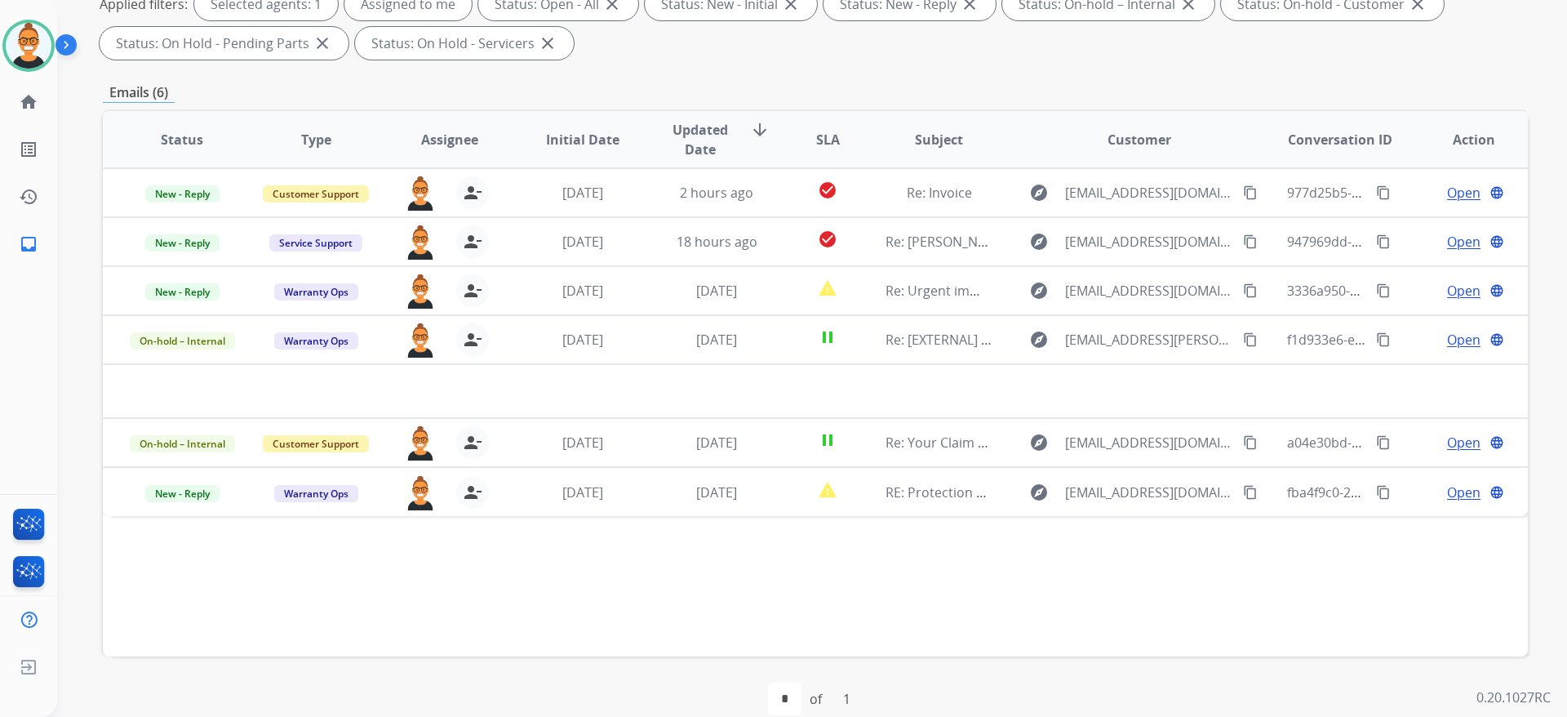
scroll to position [291, 0]
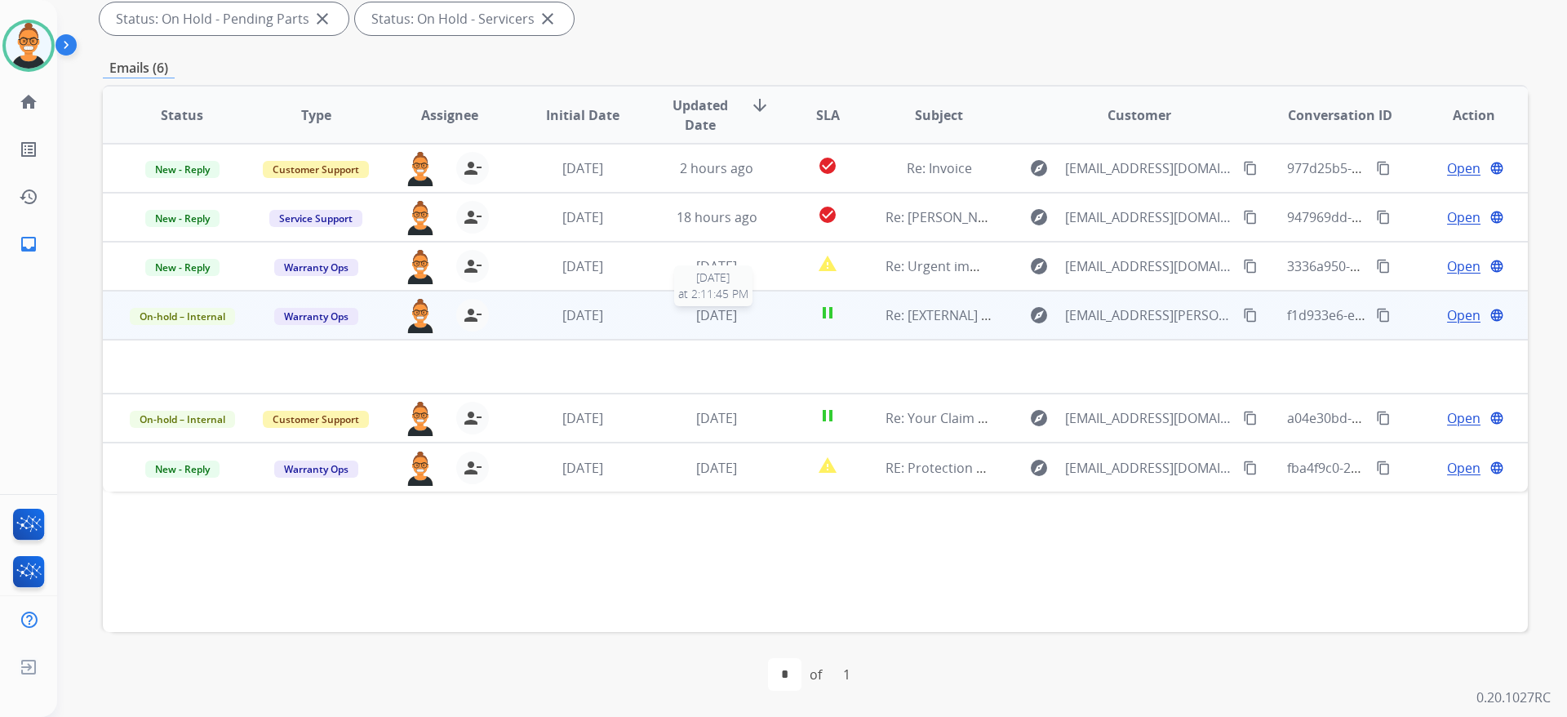
click at [755, 320] on div "[DATE]" at bounding box center [717, 315] width 107 height 20
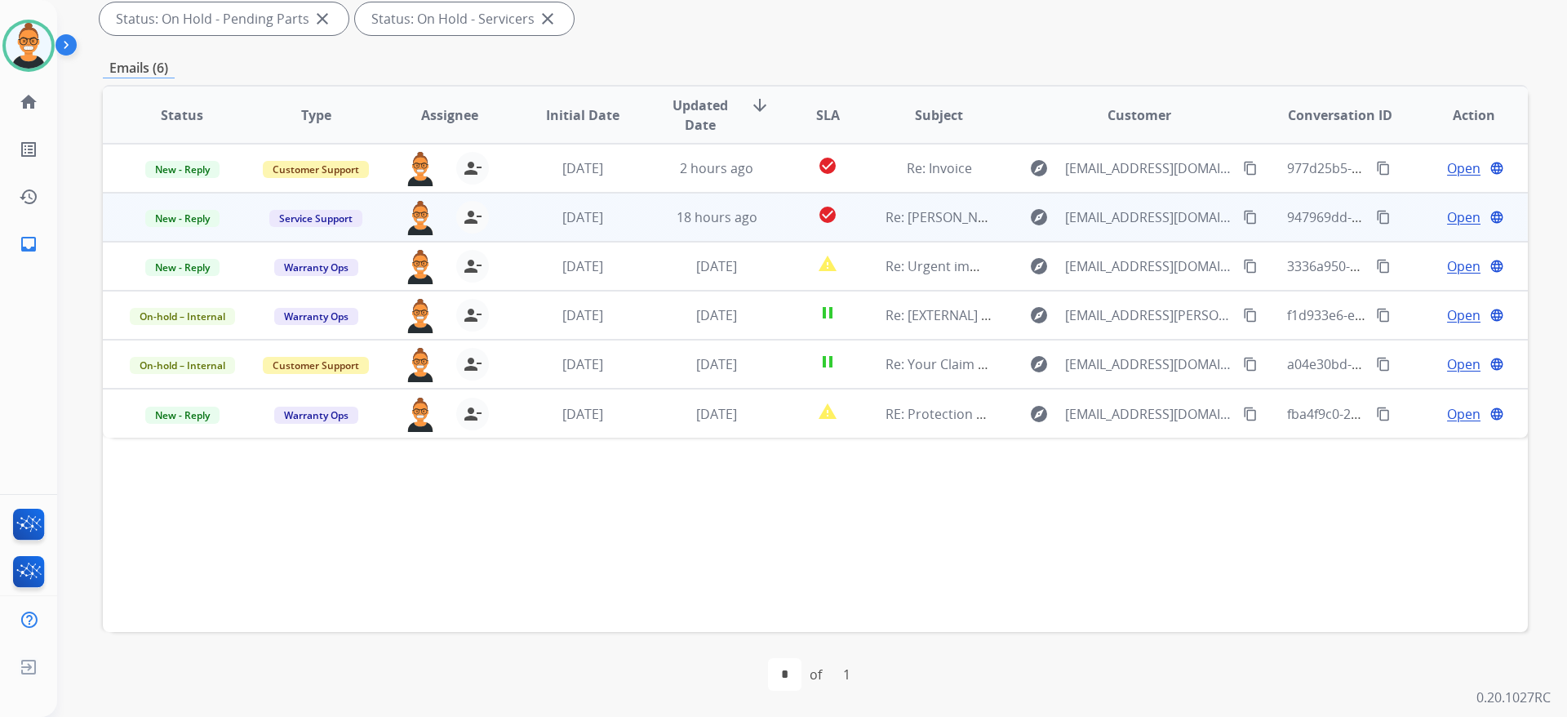
click at [1243, 221] on mat-icon "content_copy" at bounding box center [1250, 217] width 15 height 15
click at [1447, 218] on span "Open" at bounding box center [1463, 217] width 33 height 20
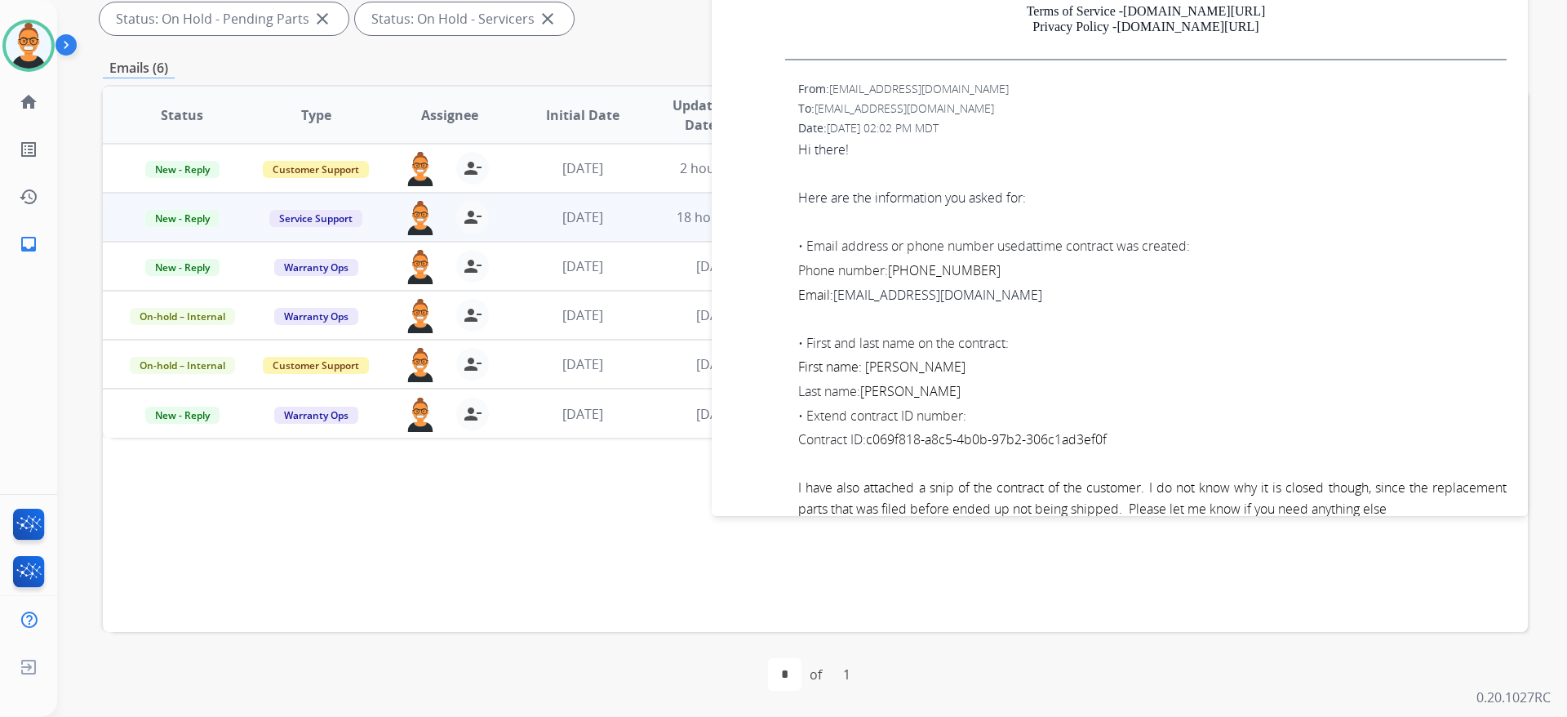
scroll to position [2327, 0]
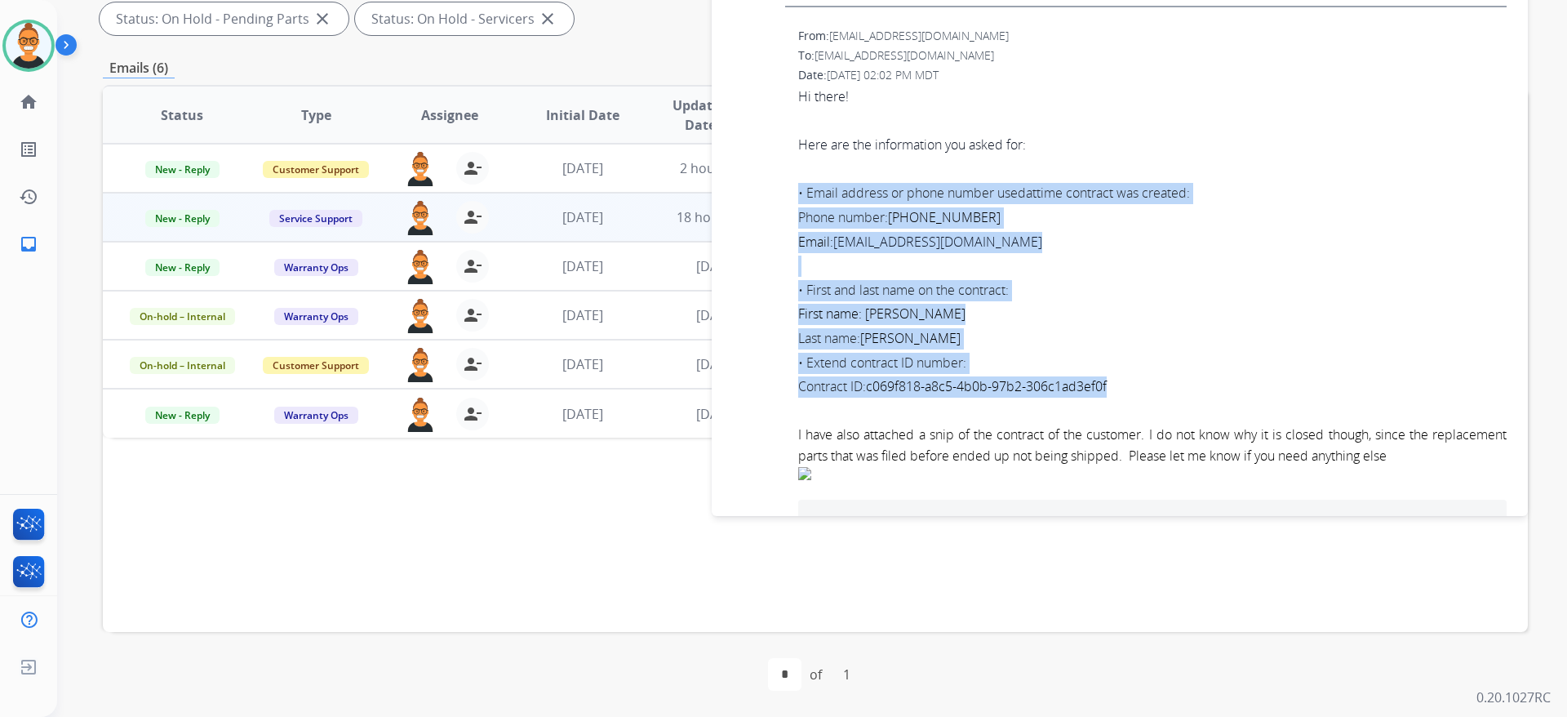
drag, startPoint x: 1133, startPoint y: 385, endPoint x: 772, endPoint y: 194, distance: 407.9
click at [772, 194] on div "From: [EMAIL_ADDRESS][DOMAIN_NAME] To: [EMAIL_ADDRESS][DOMAIN_NAME] Date: [DATE…" at bounding box center [1119, 280] width 777 height 508
copy div "• Email address or phone number used at time contract was created: Phone number…"
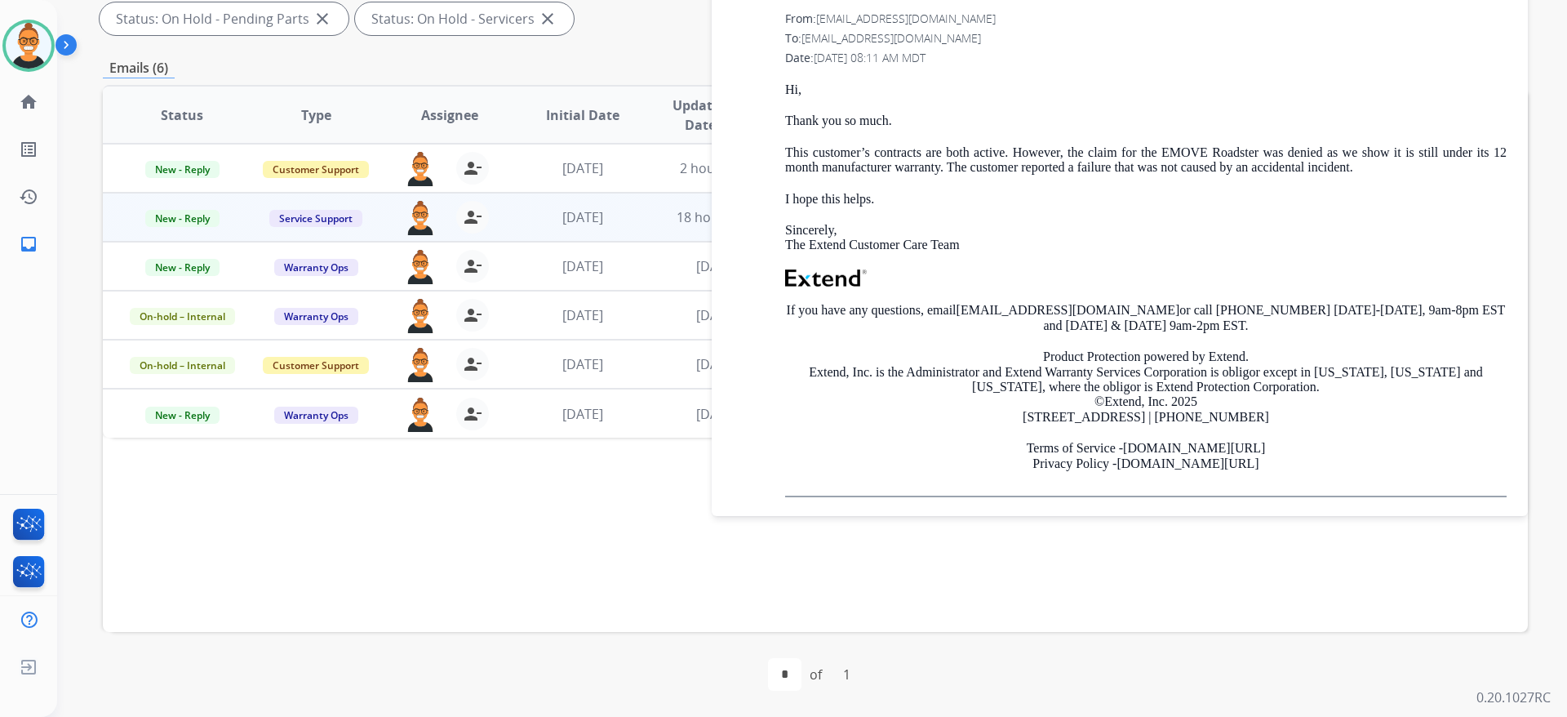
click at [1063, 255] on div "Hi, Thank you so much. This customer’s contracts are both active. However, the …" at bounding box center [1146, 289] width 722 height 415
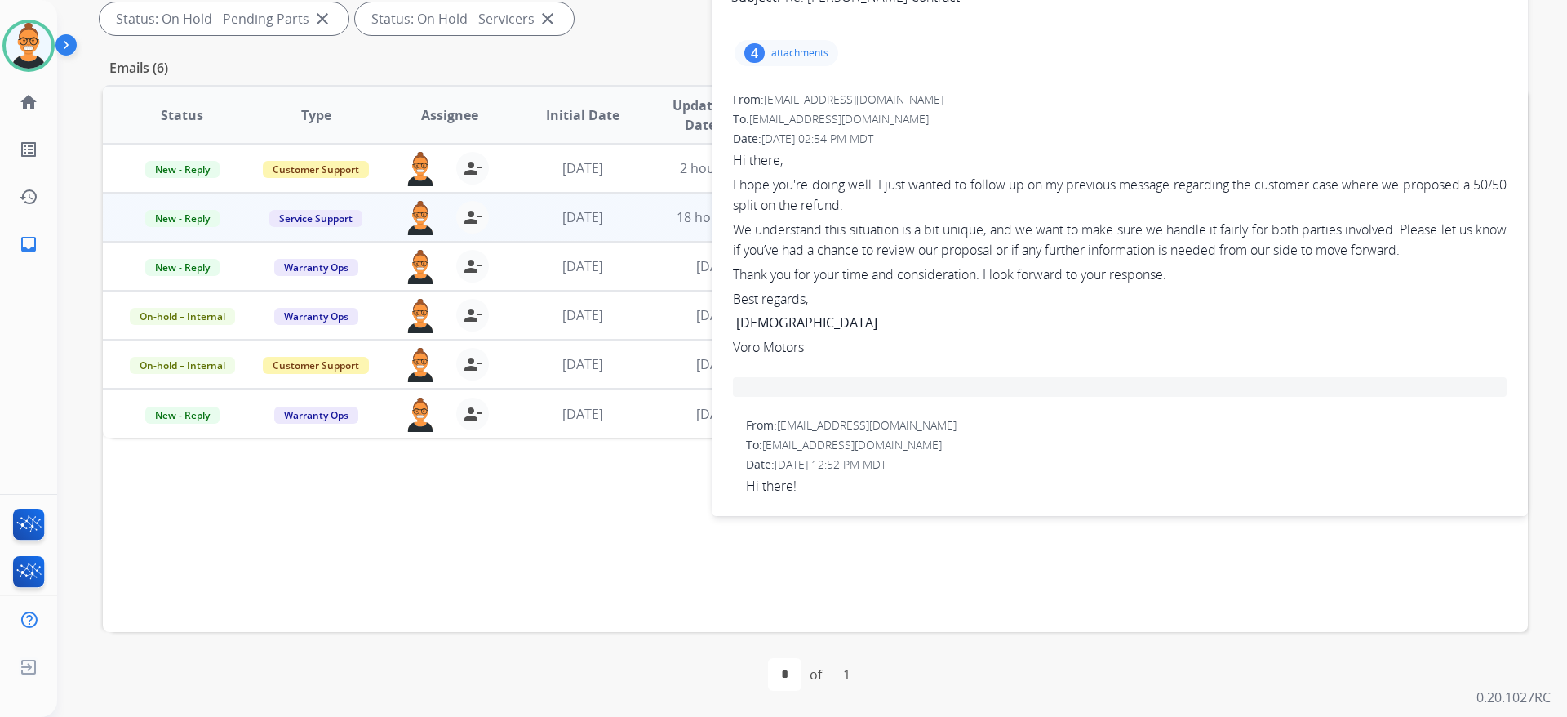
scroll to position [0, 0]
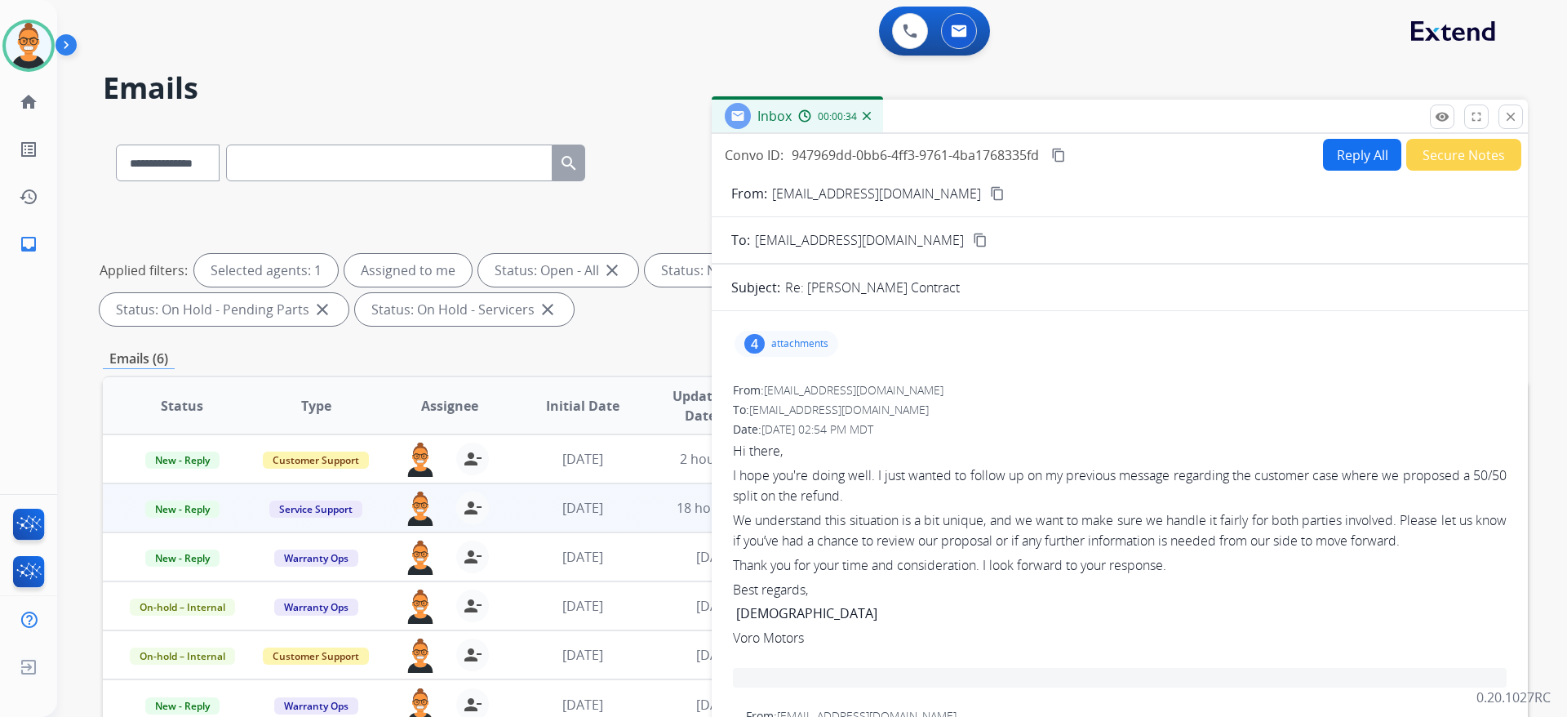
click at [1336, 155] on button "Reply All" at bounding box center [1362, 155] width 78 height 32
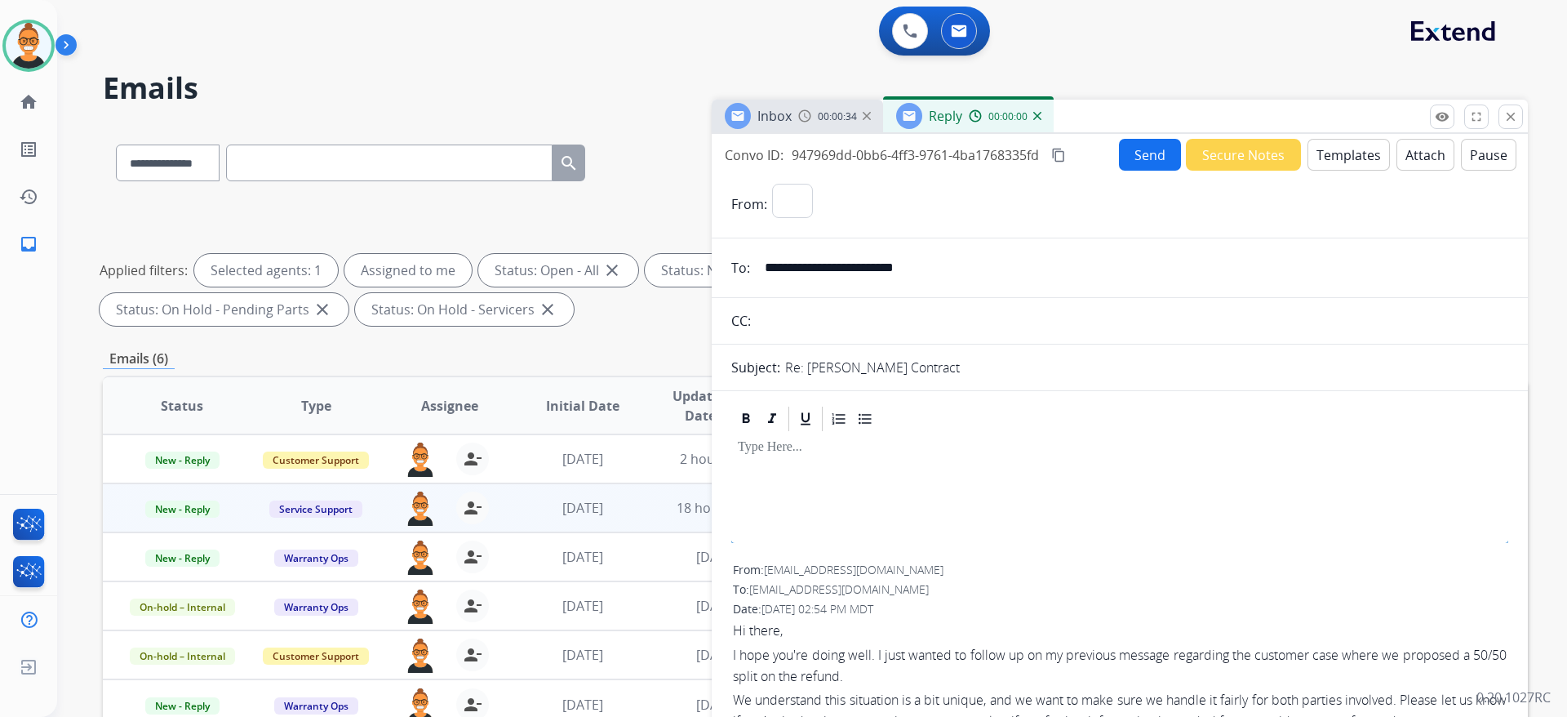
click at [1336, 155] on button "Templates" at bounding box center [1349, 155] width 82 height 32
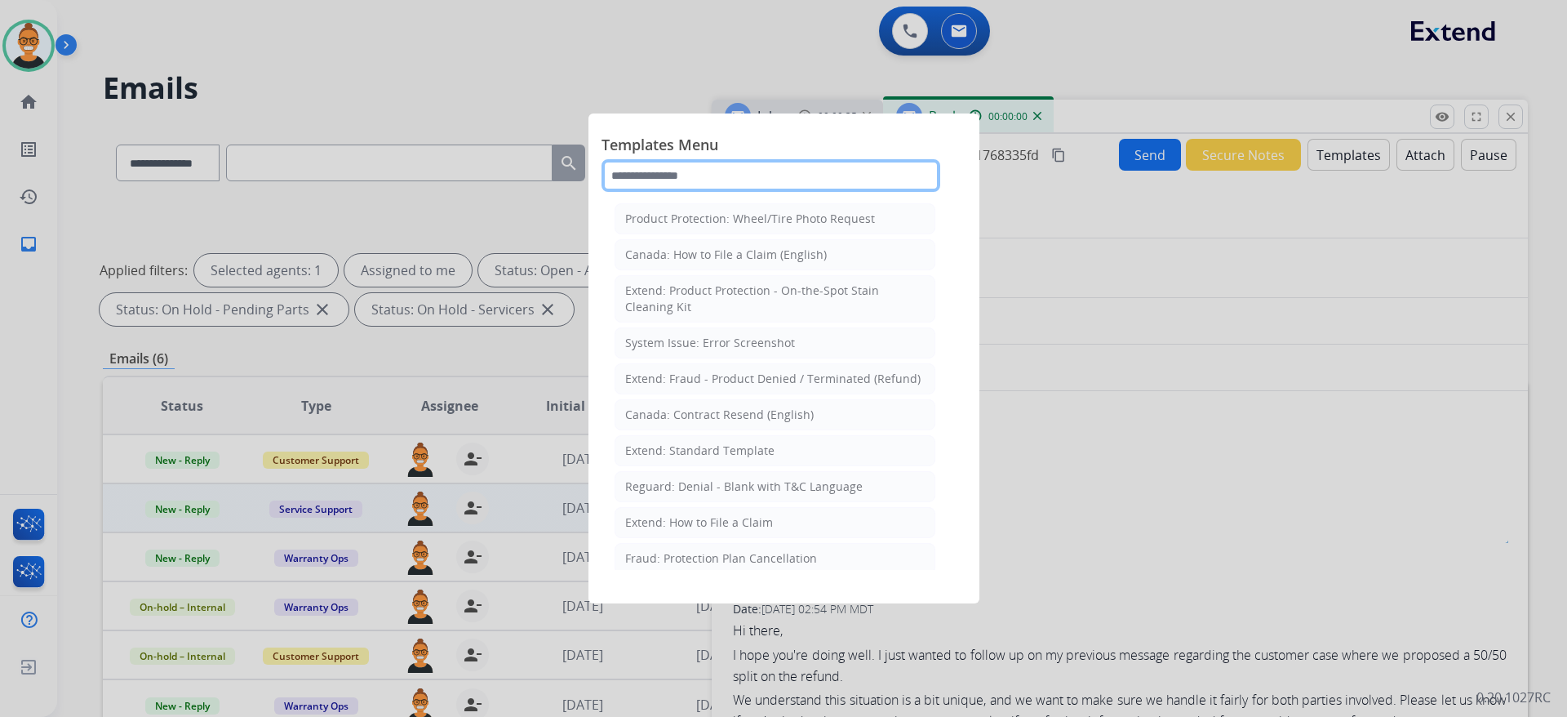
click at [647, 176] on input "text" at bounding box center [771, 175] width 339 height 33
type input "*"
select select "**********"
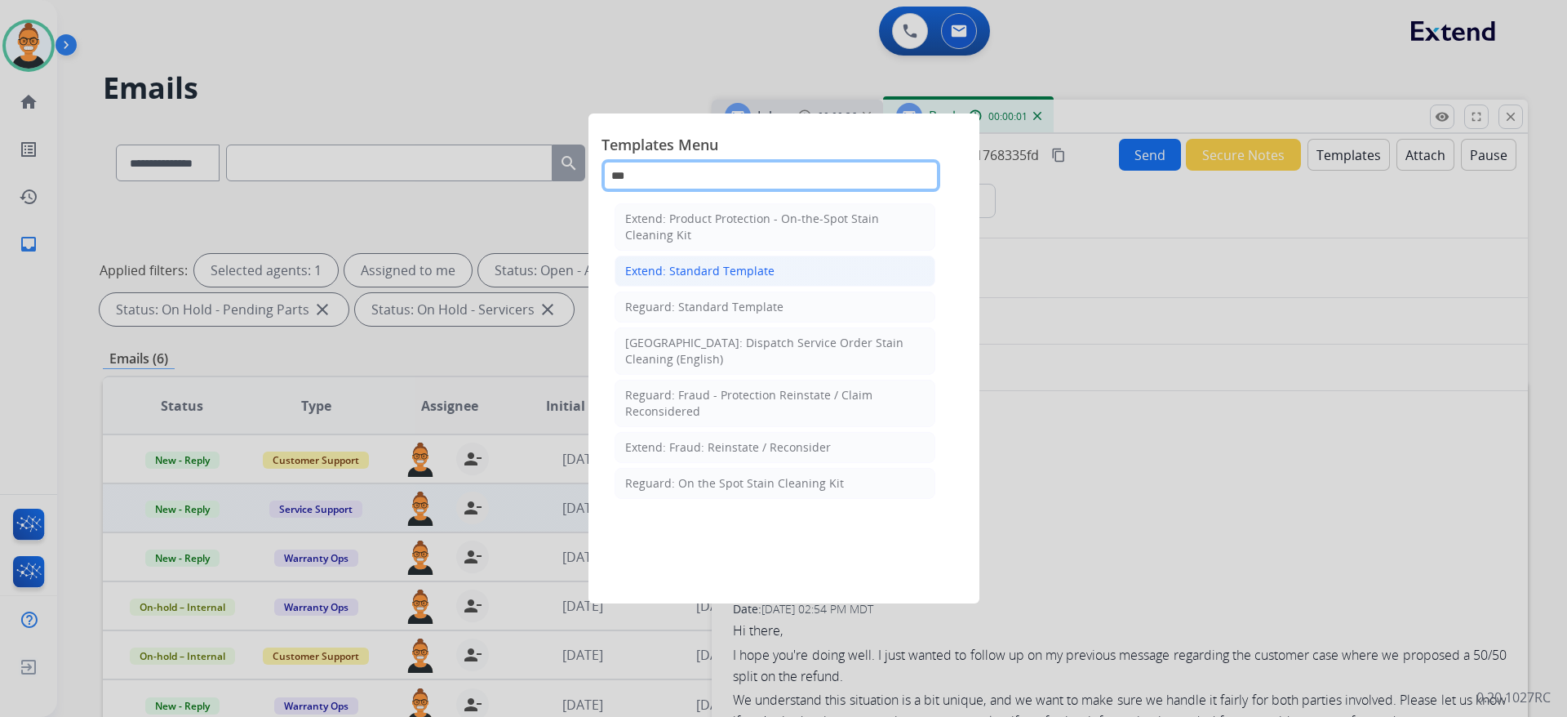
type input "***"
click at [677, 270] on div "Extend: Standard Template" at bounding box center [699, 271] width 149 height 16
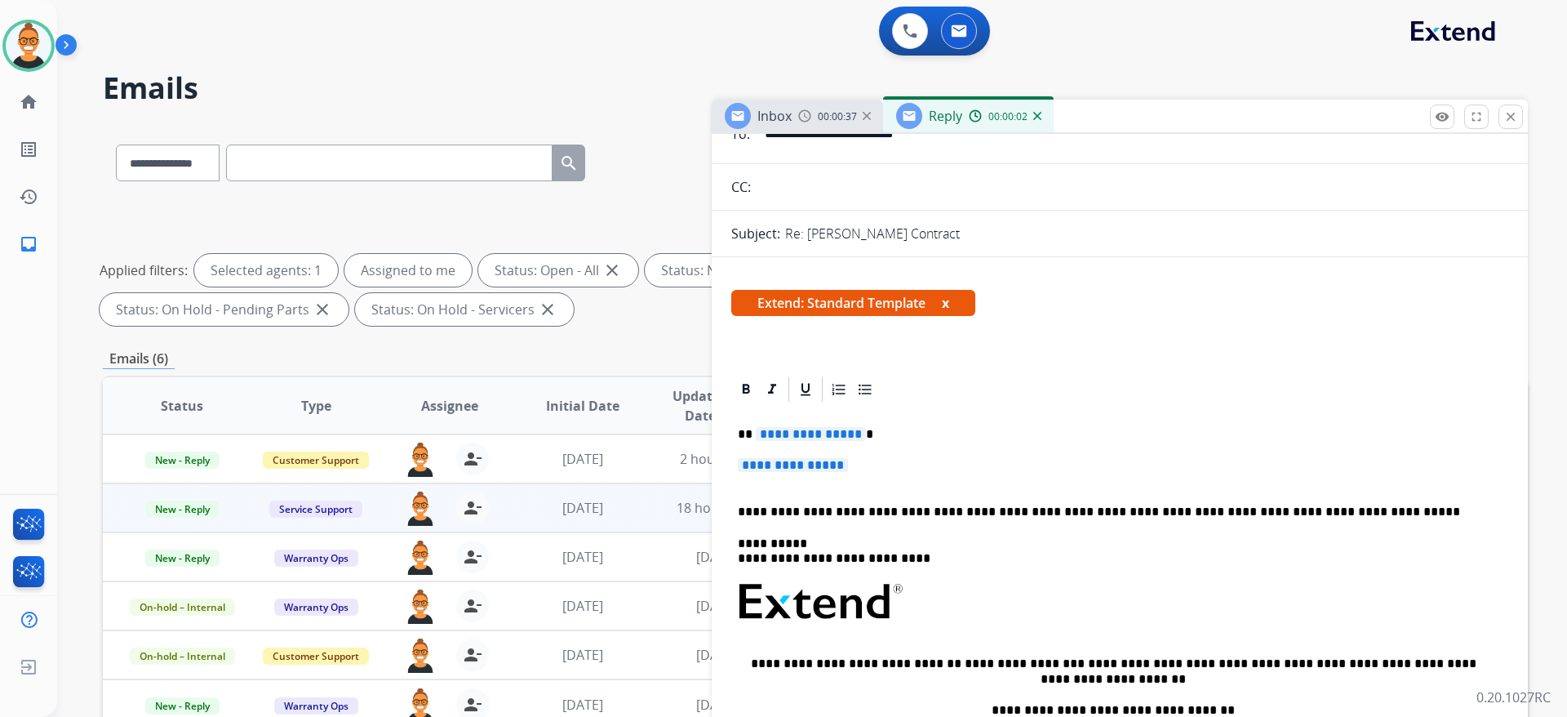
scroll to position [245, 0]
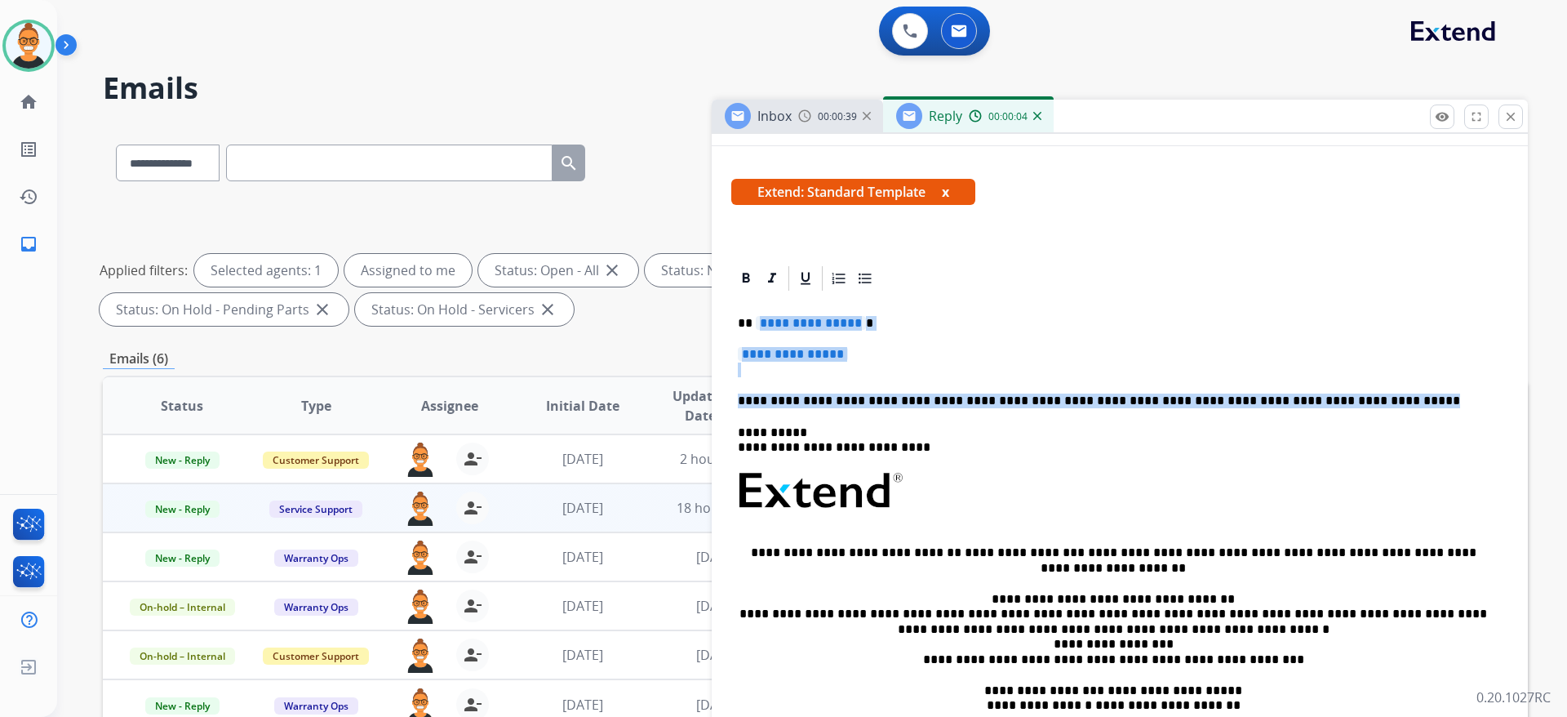
drag, startPoint x: 1356, startPoint y: 399, endPoint x: 754, endPoint y: 314, distance: 608.5
click at [754, 314] on div "**********" at bounding box center [1119, 529] width 777 height 473
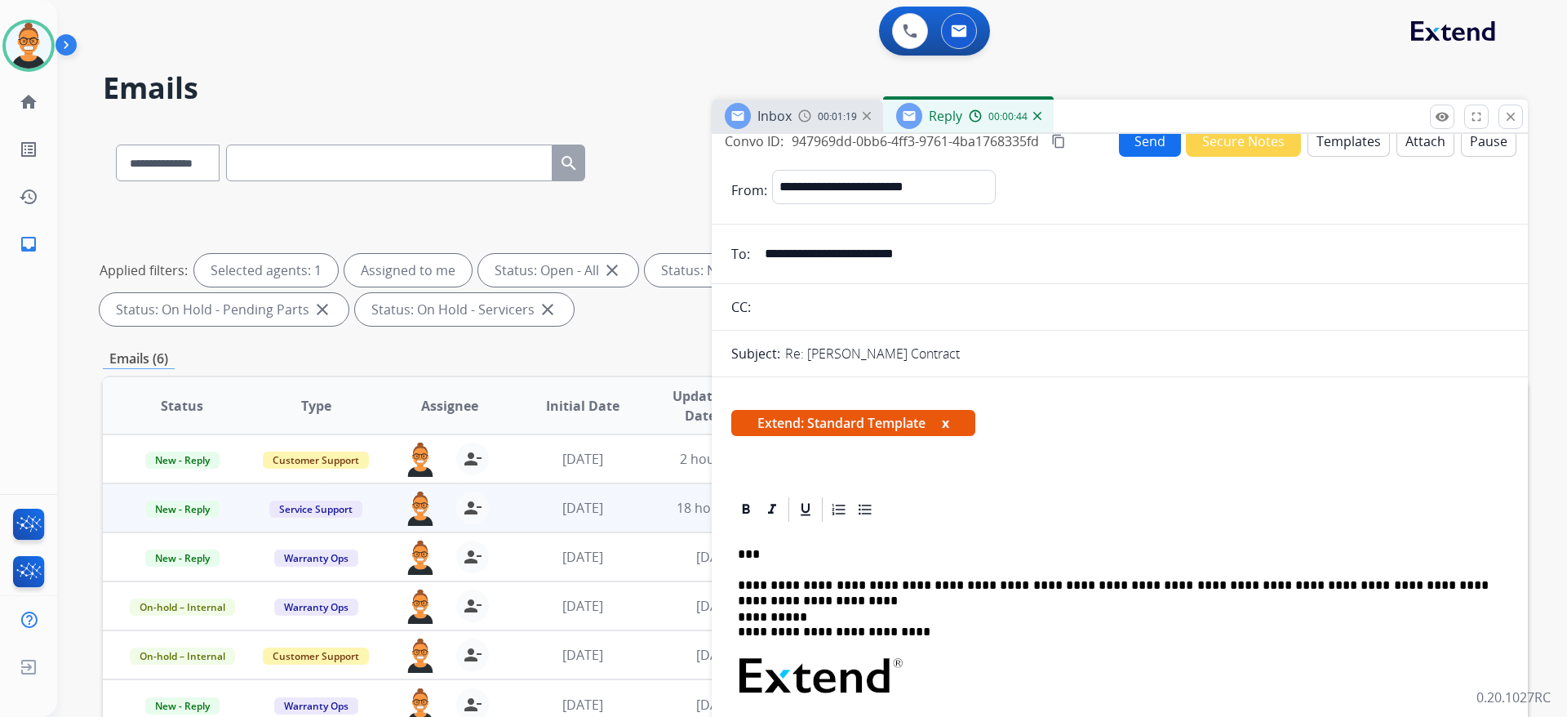
scroll to position [0, 0]
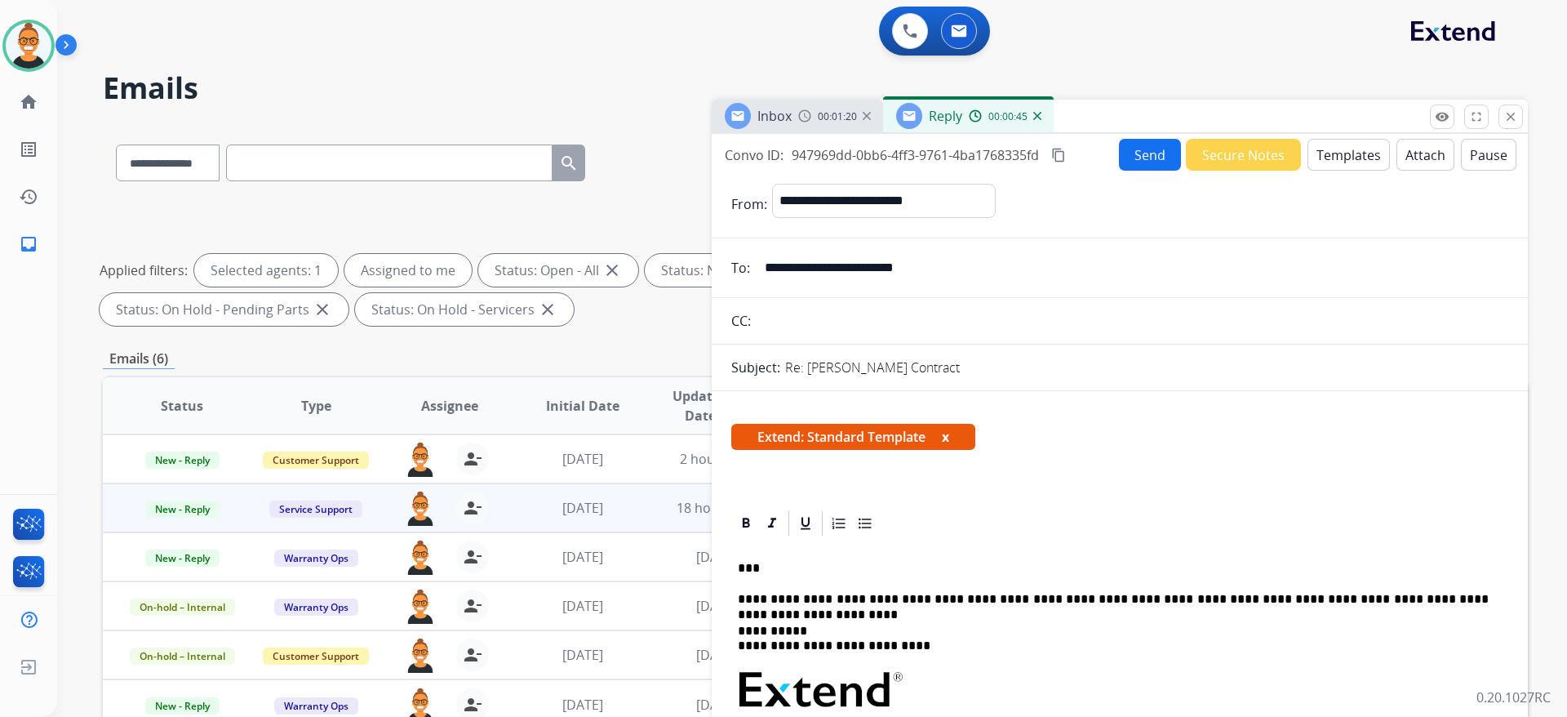
click at [1156, 157] on button "Send" at bounding box center [1150, 155] width 62 height 32
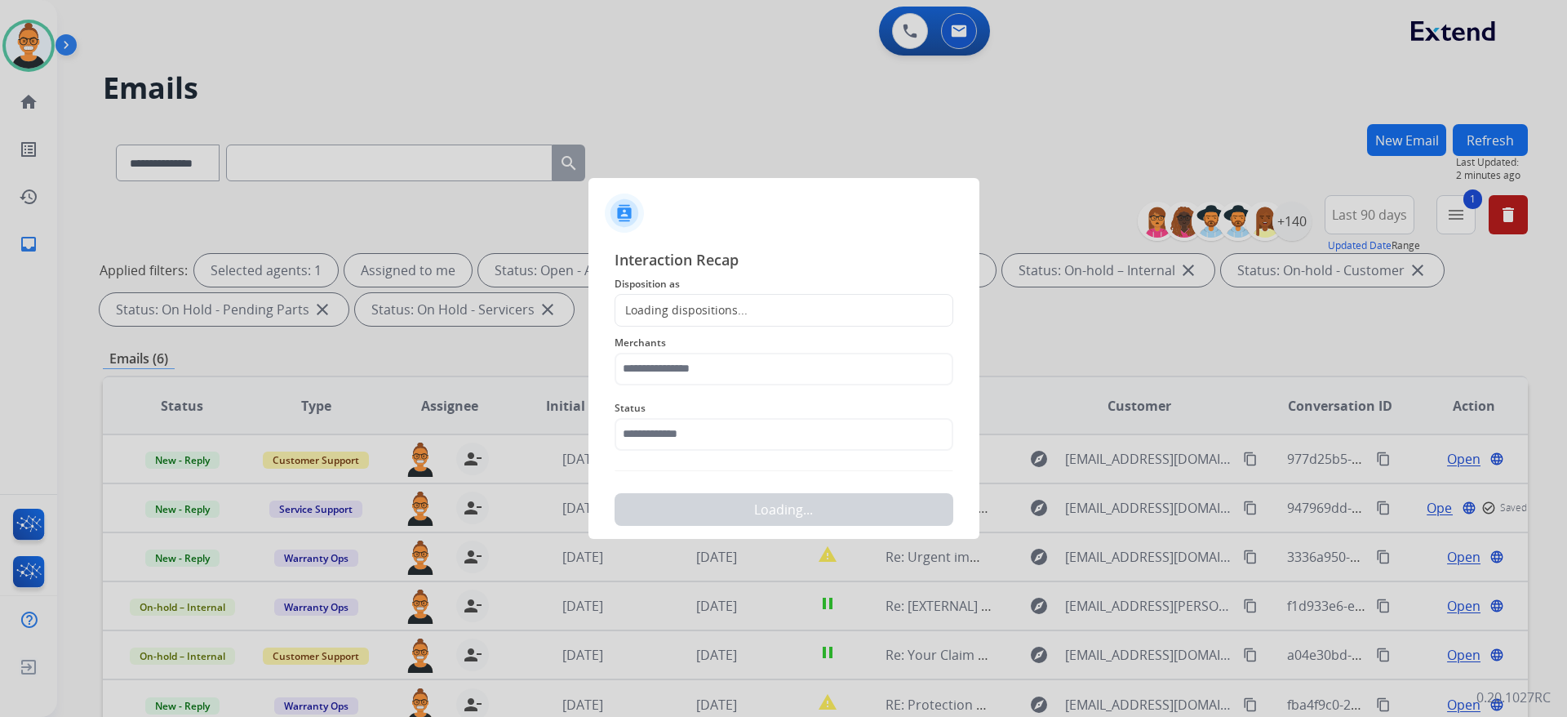
click at [701, 302] on div "Loading dispositions..." at bounding box center [682, 310] width 132 height 16
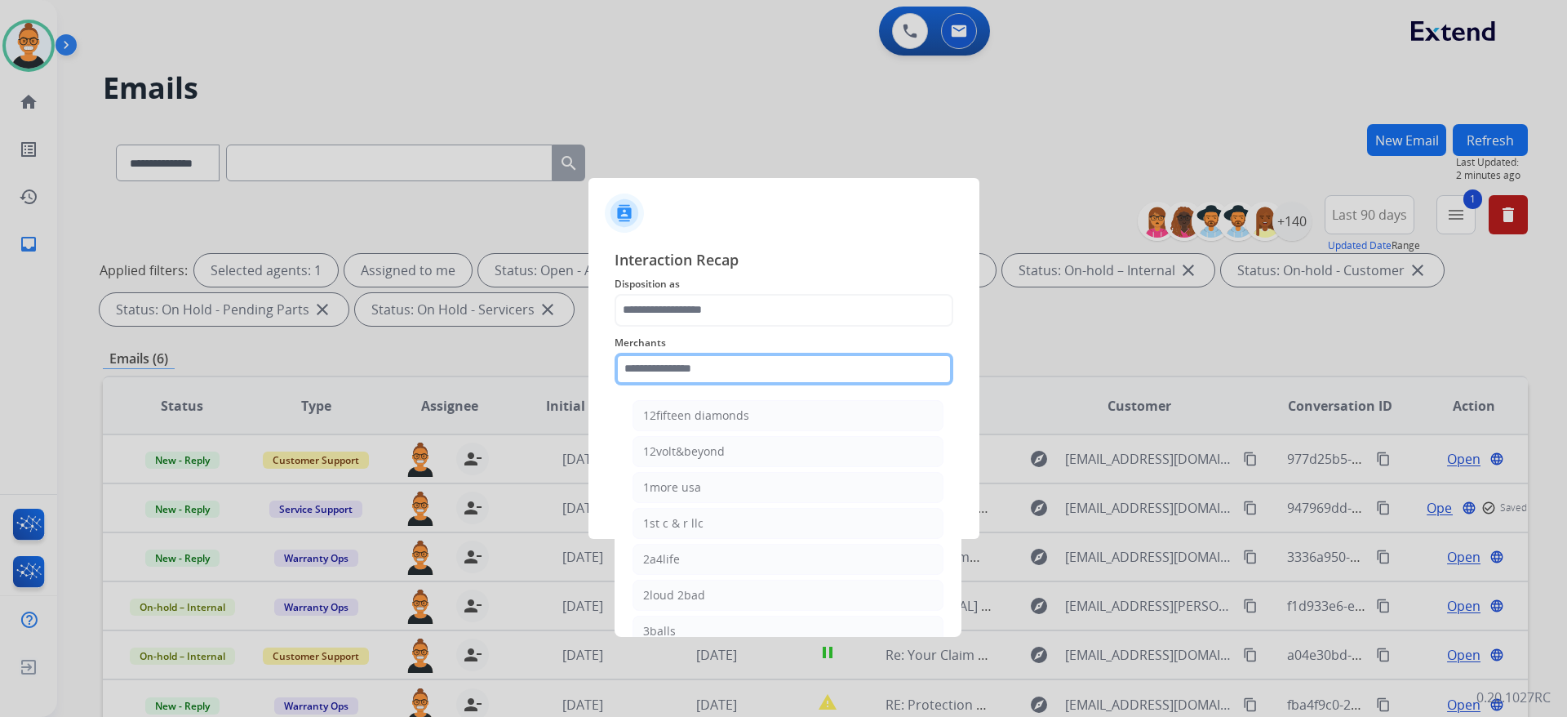
click at [710, 371] on input "text" at bounding box center [784, 369] width 339 height 33
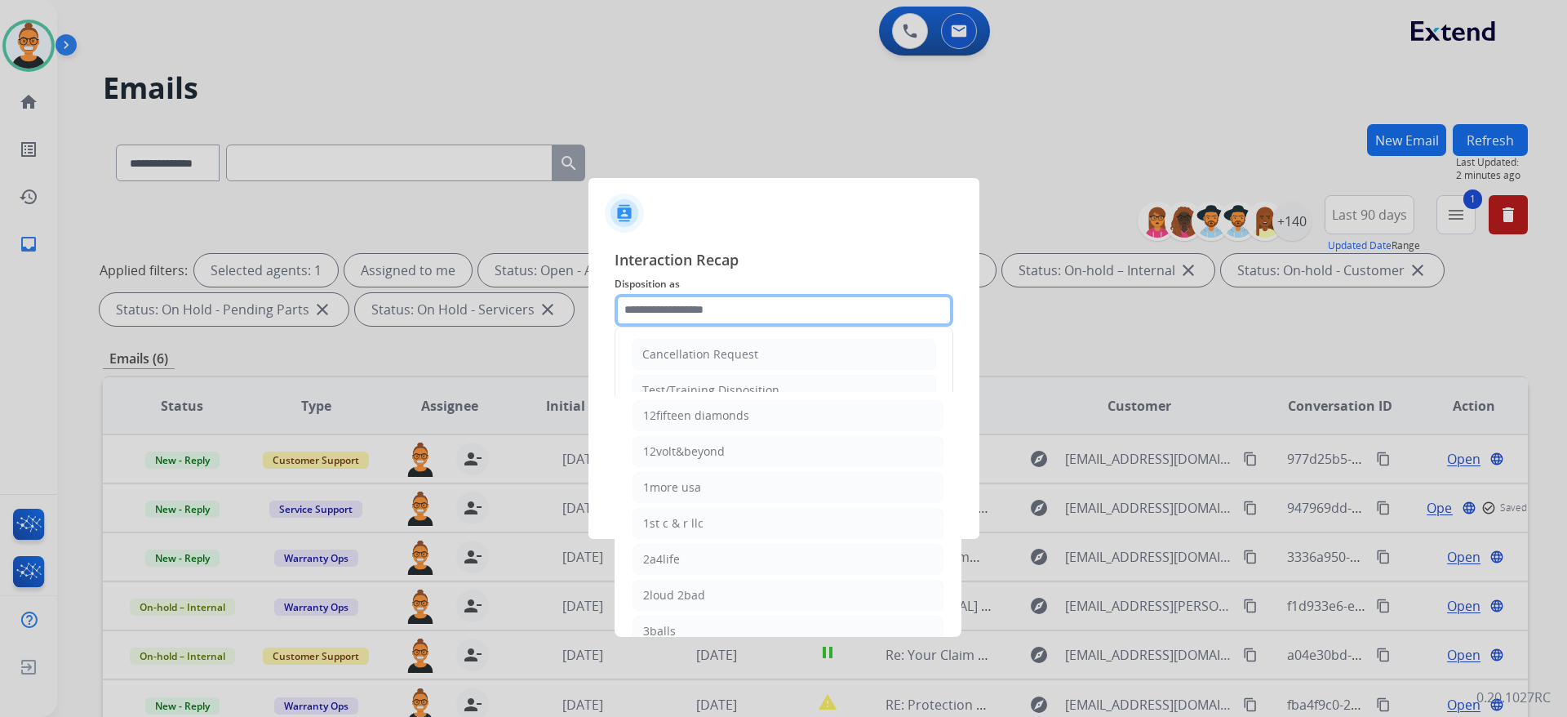
click at [684, 308] on input "text" at bounding box center [784, 310] width 339 height 33
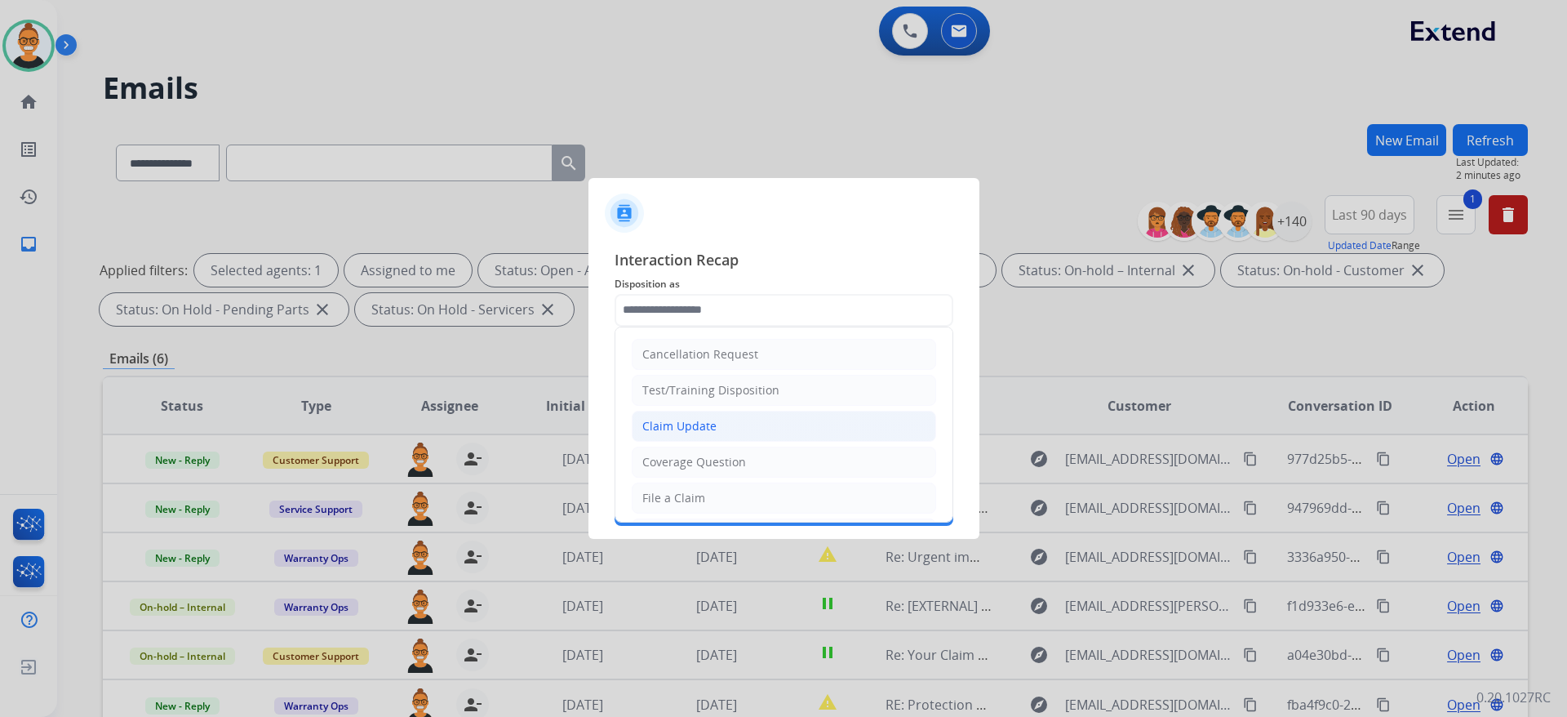
click at [686, 418] on div "Claim Update" at bounding box center [680, 426] width 74 height 16
type input "**********"
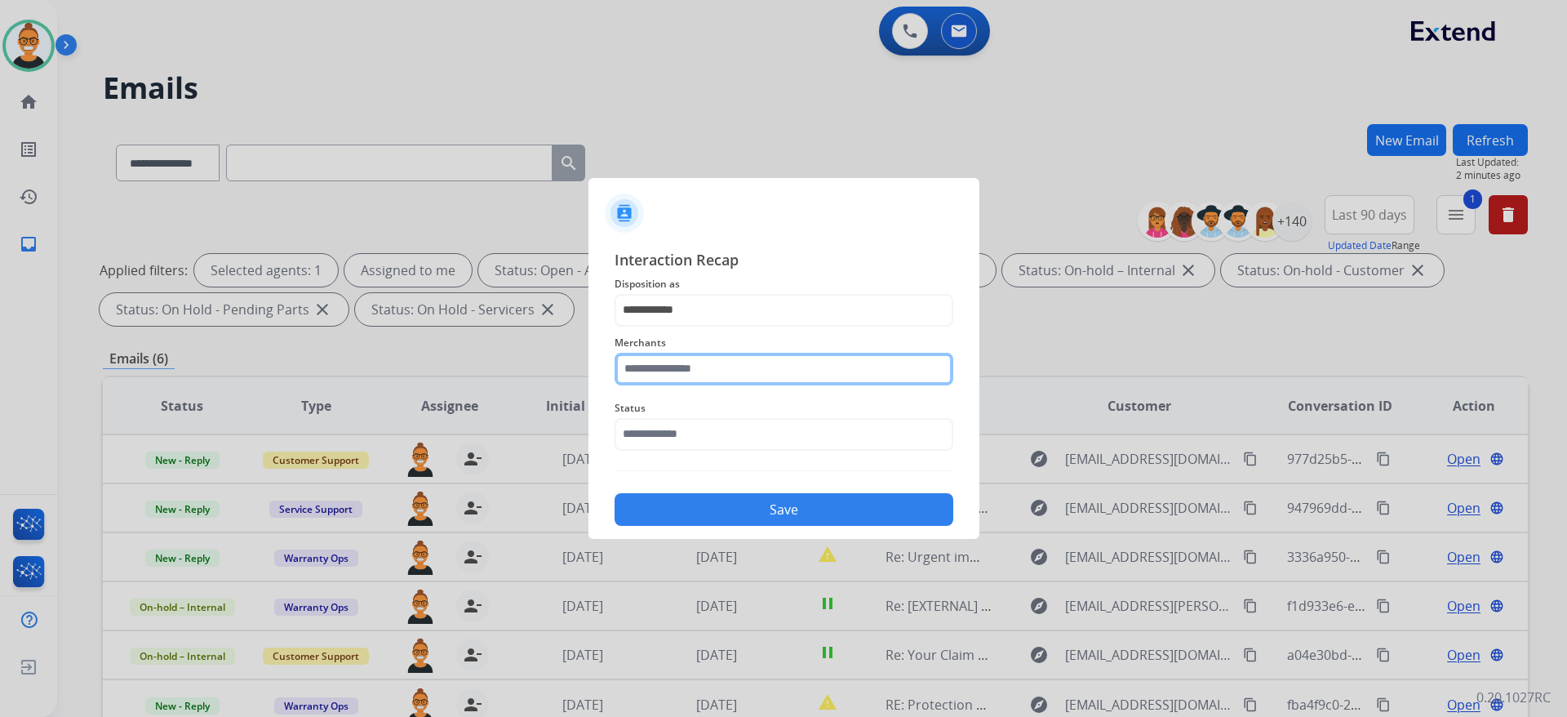
click at [670, 364] on input "text" at bounding box center [784, 369] width 339 height 33
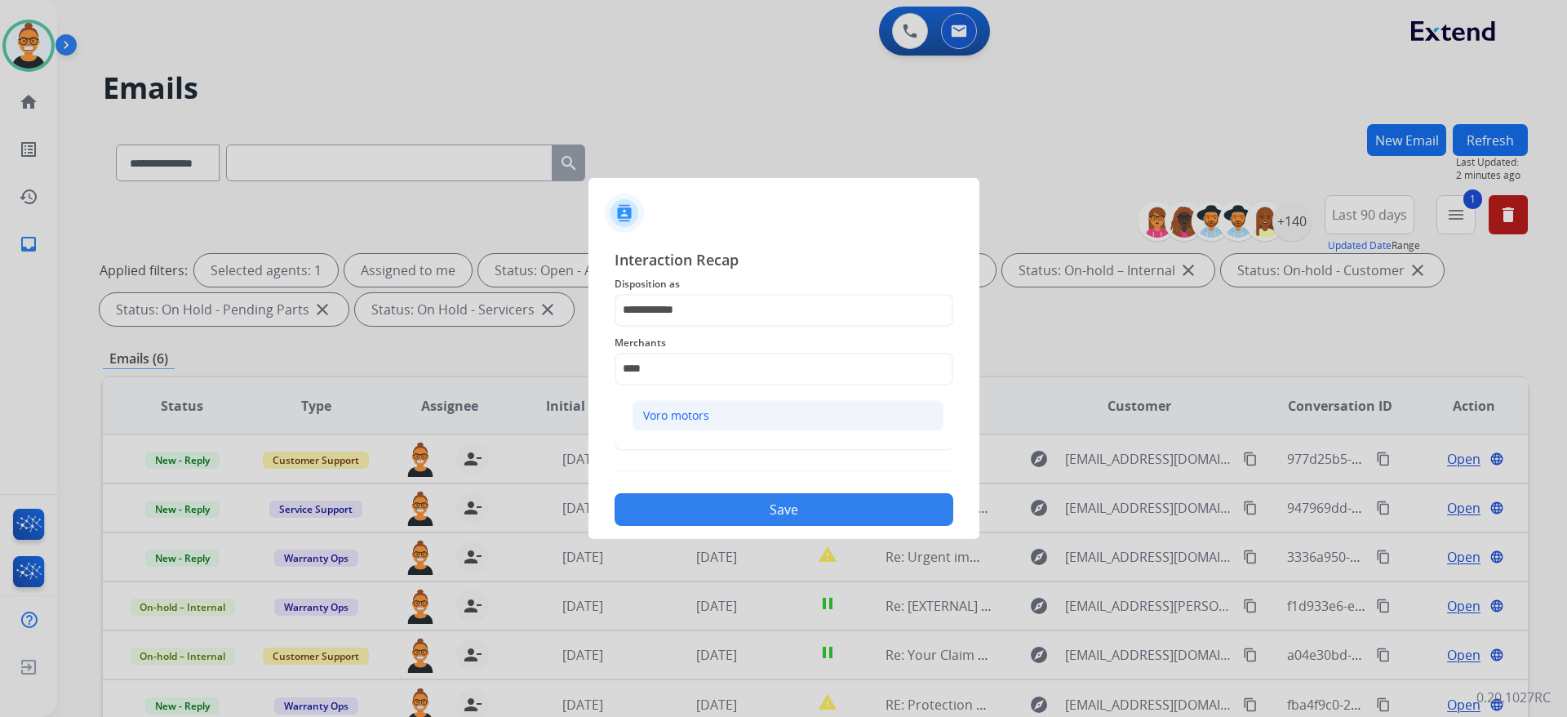
click at [679, 418] on div "Voro motors" at bounding box center [676, 415] width 66 height 16
type input "**********"
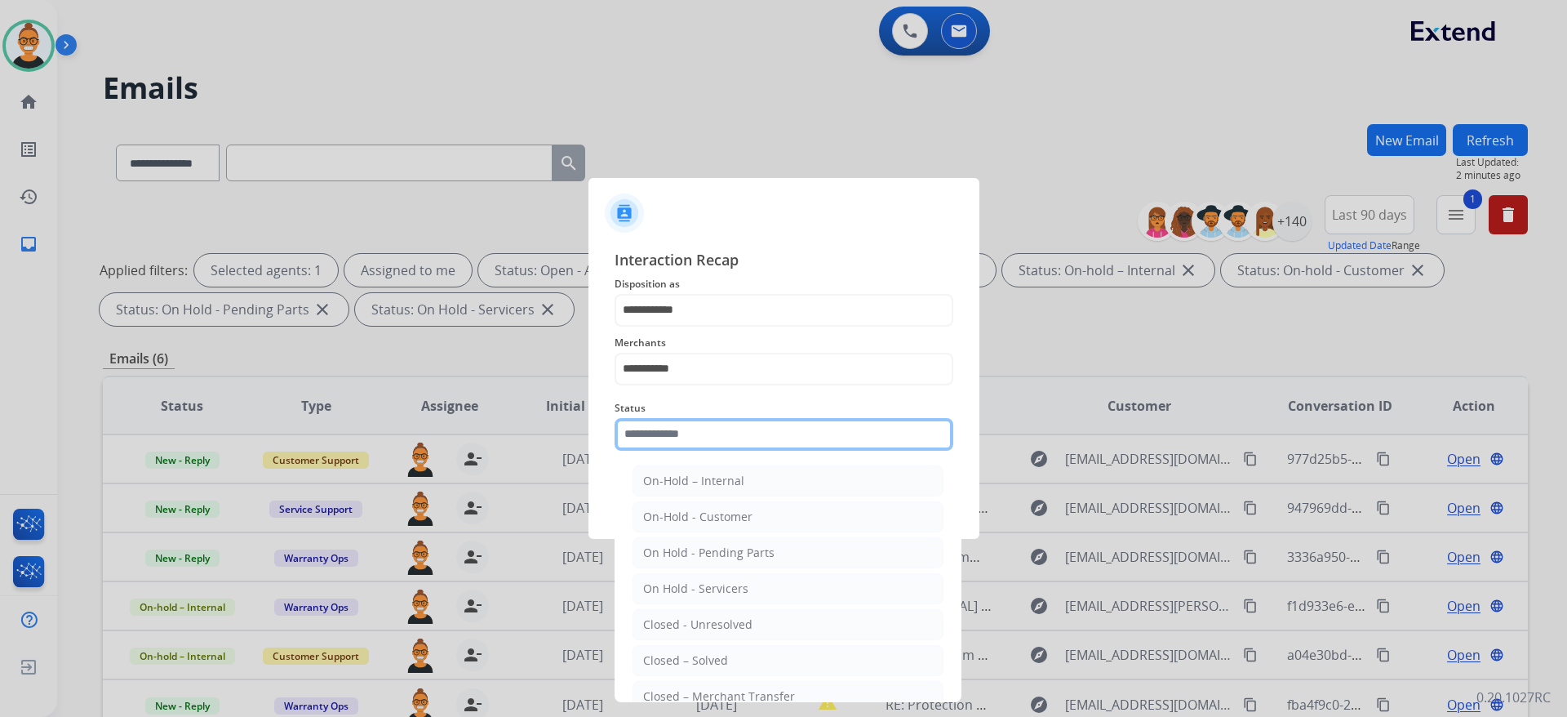
click at [686, 434] on input "text" at bounding box center [784, 434] width 339 height 33
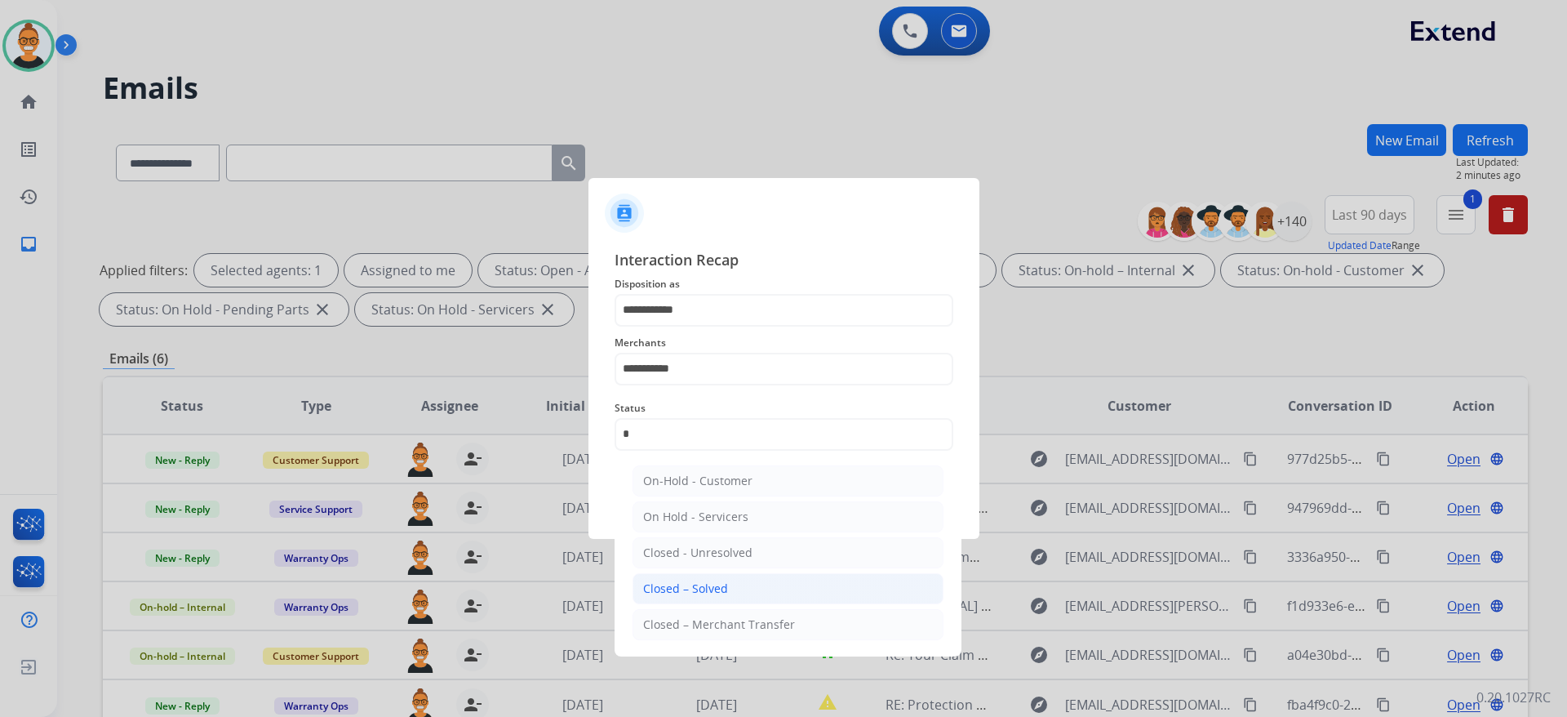
click at [751, 583] on li "Closed – Solved" at bounding box center [788, 588] width 311 height 31
type input "**********"
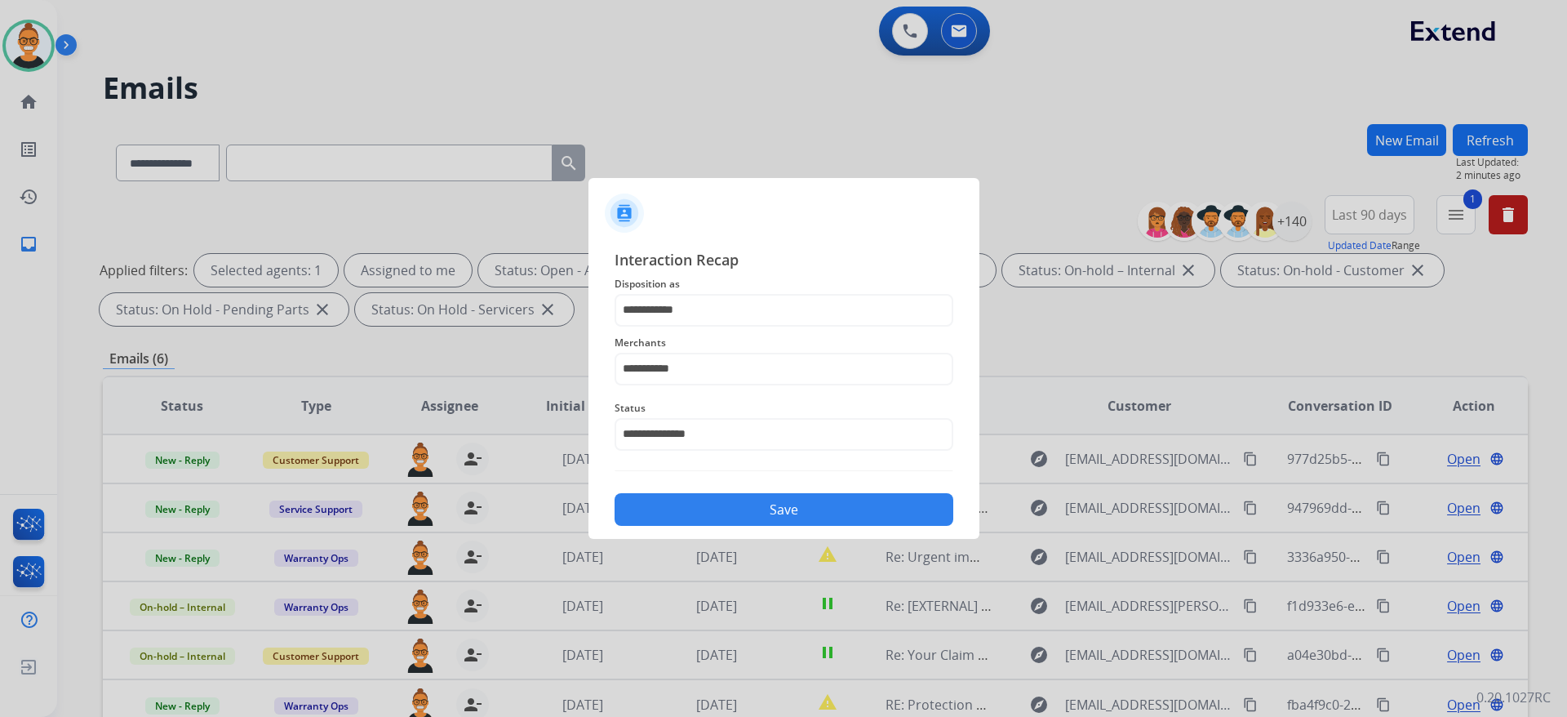
click at [705, 514] on button "Save" at bounding box center [784, 509] width 339 height 33
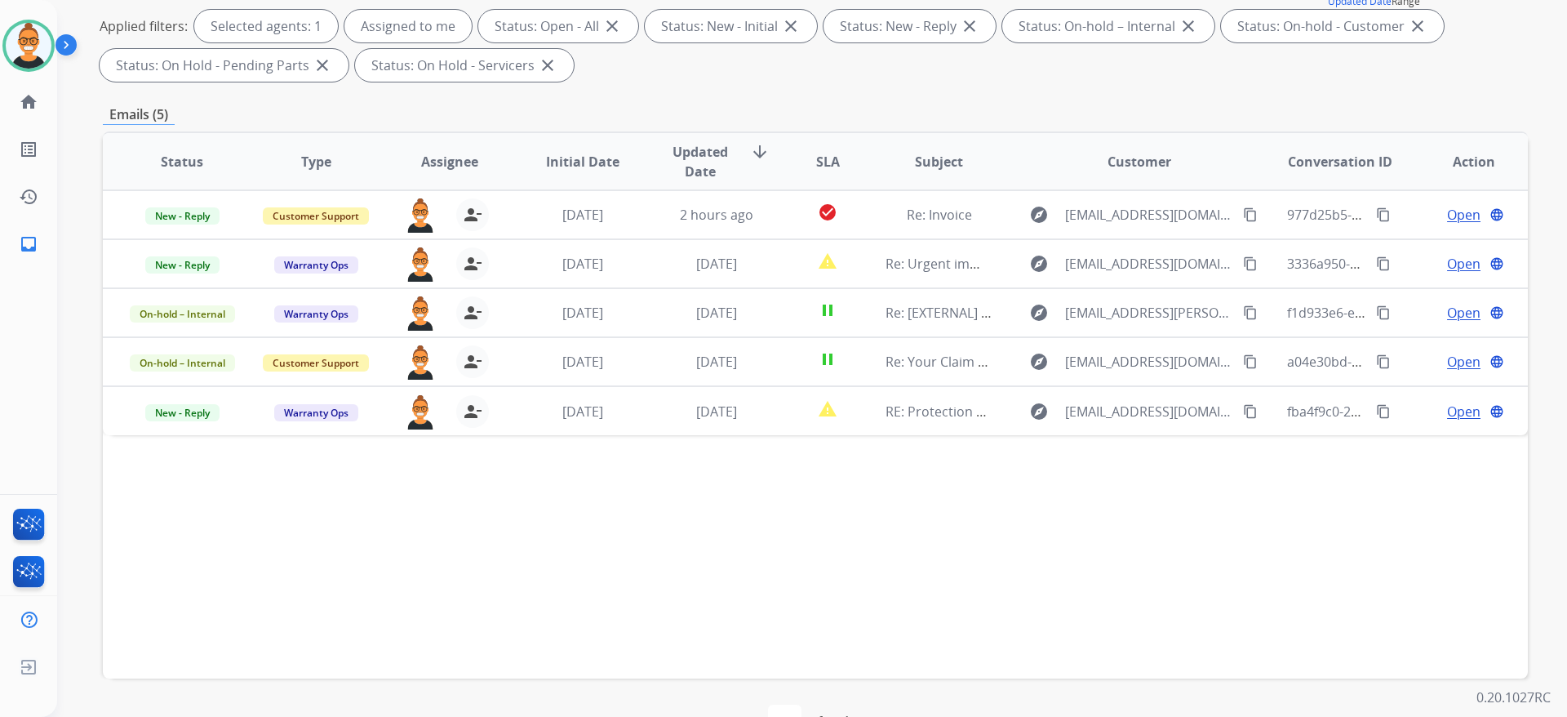
scroll to position [245, 0]
click at [927, 528] on div "Status Type Assignee Initial Date Updated Date arrow_downward SLA Subject Custo…" at bounding box center [815, 404] width 1425 height 547
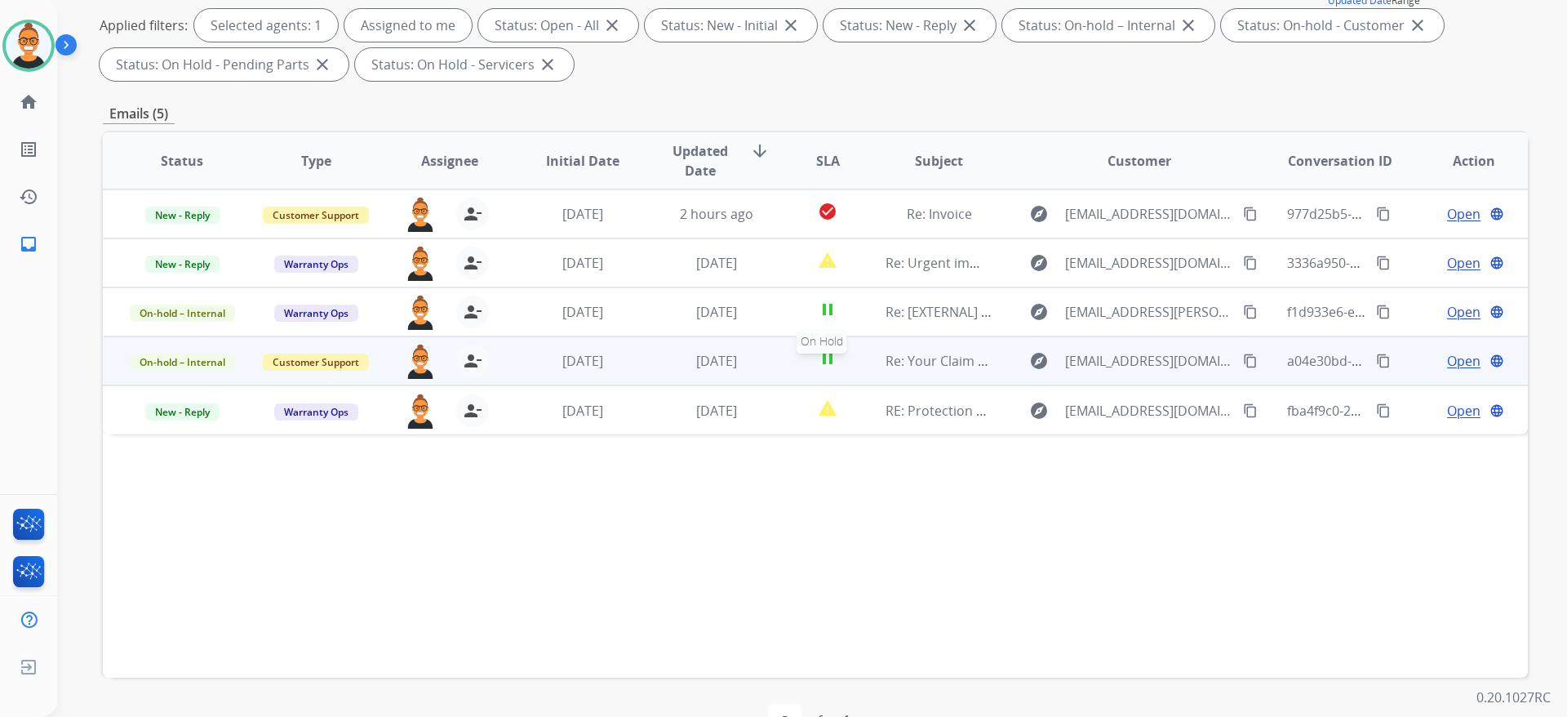
click at [797, 366] on div "pause" at bounding box center [828, 361] width 62 height 24
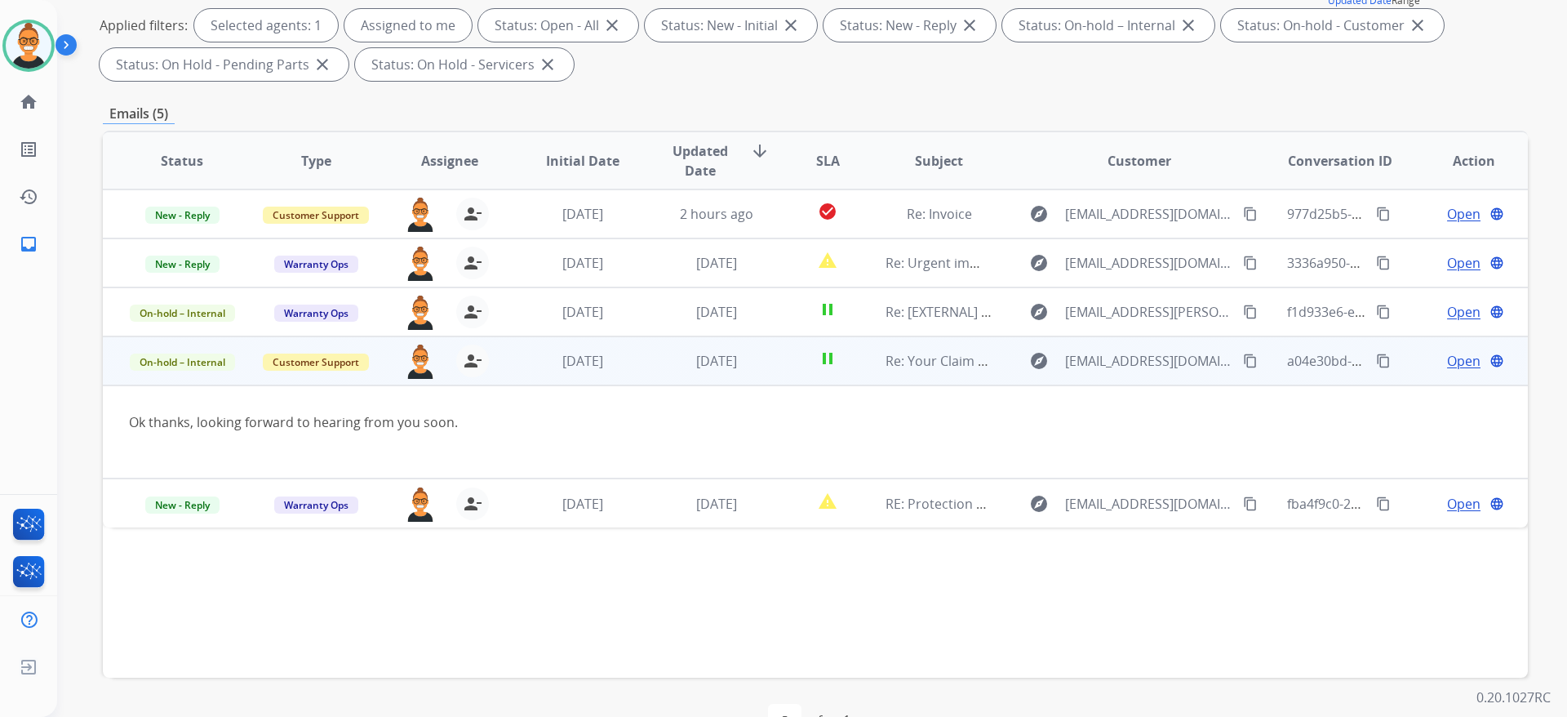
click at [1461, 355] on span "Open" at bounding box center [1463, 361] width 33 height 20
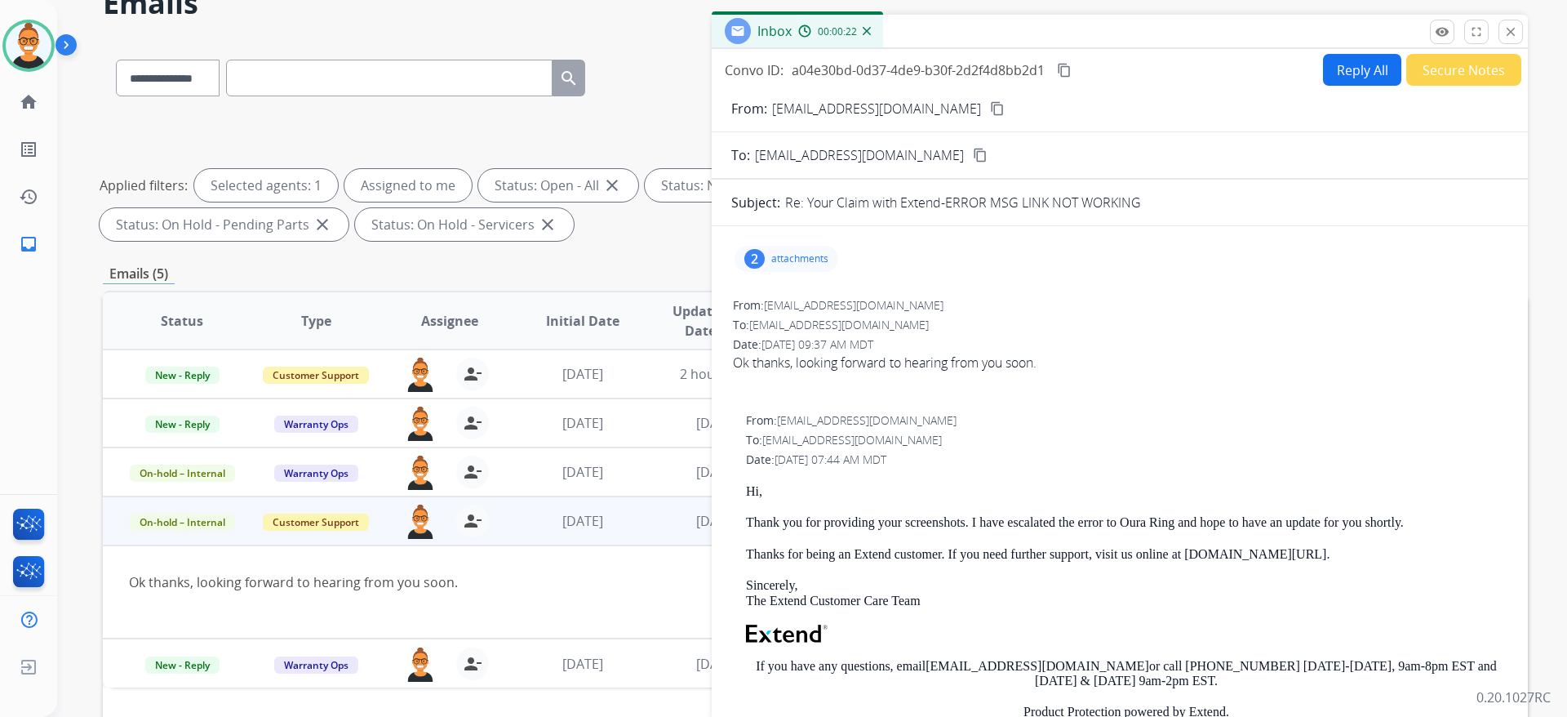
scroll to position [0, 0]
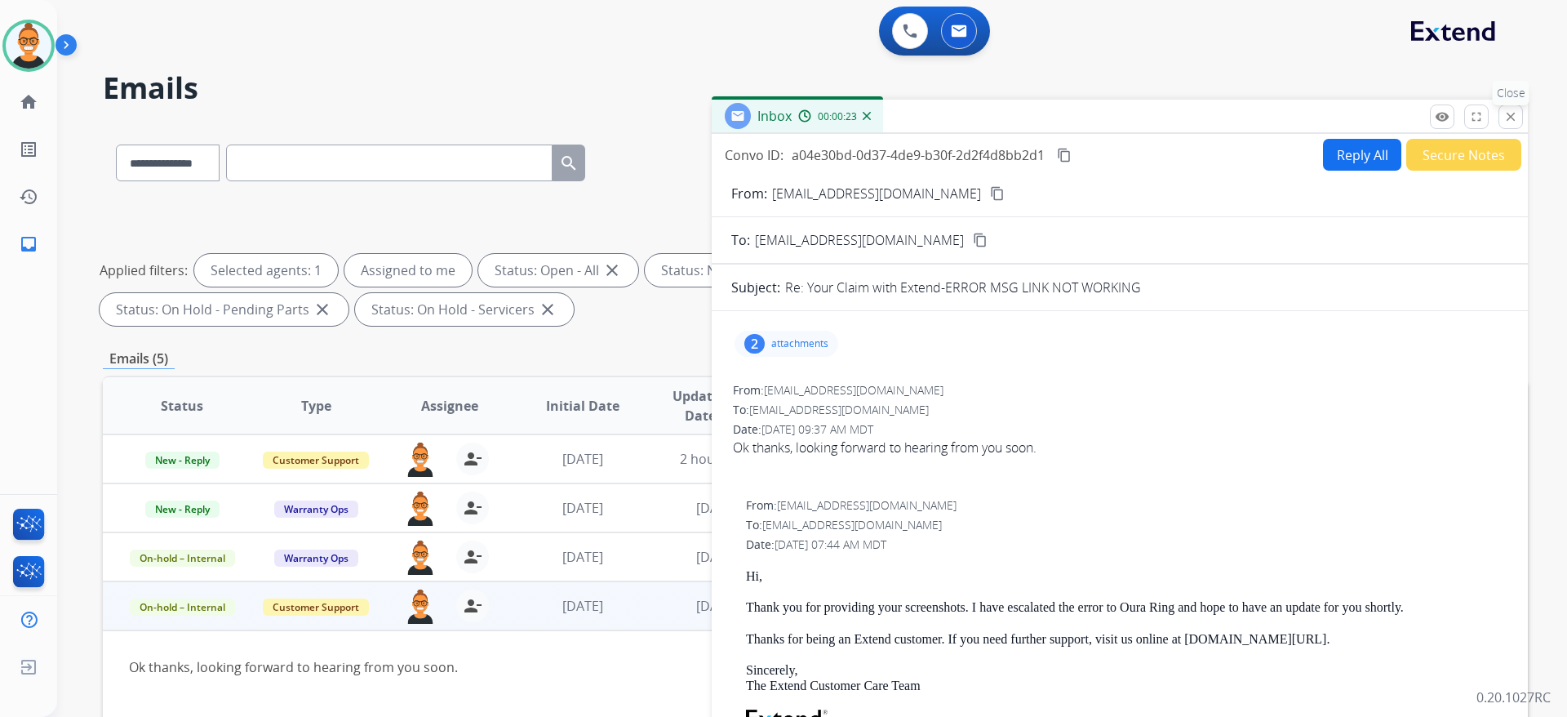
click at [1518, 119] on mat-icon "close" at bounding box center [1511, 116] width 15 height 15
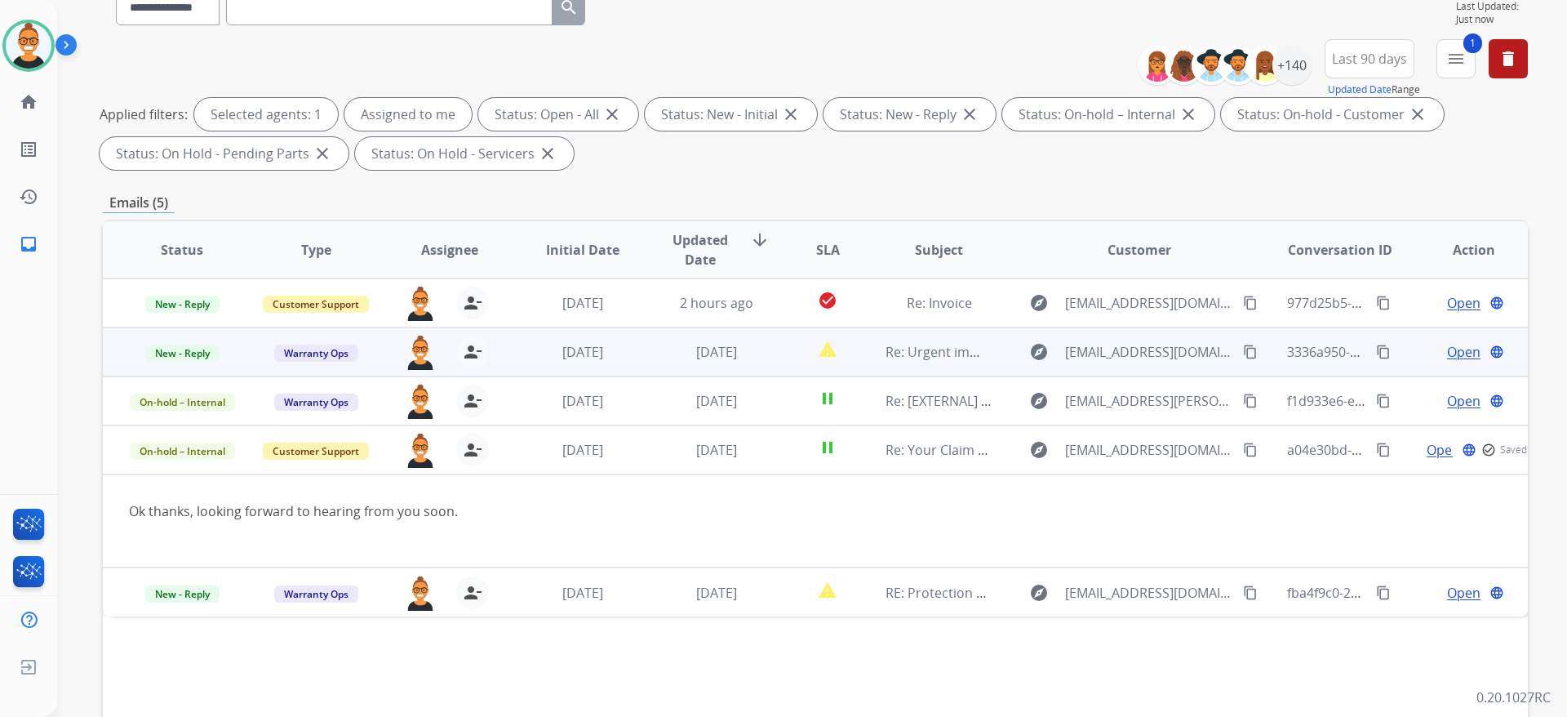
scroll to position [245, 0]
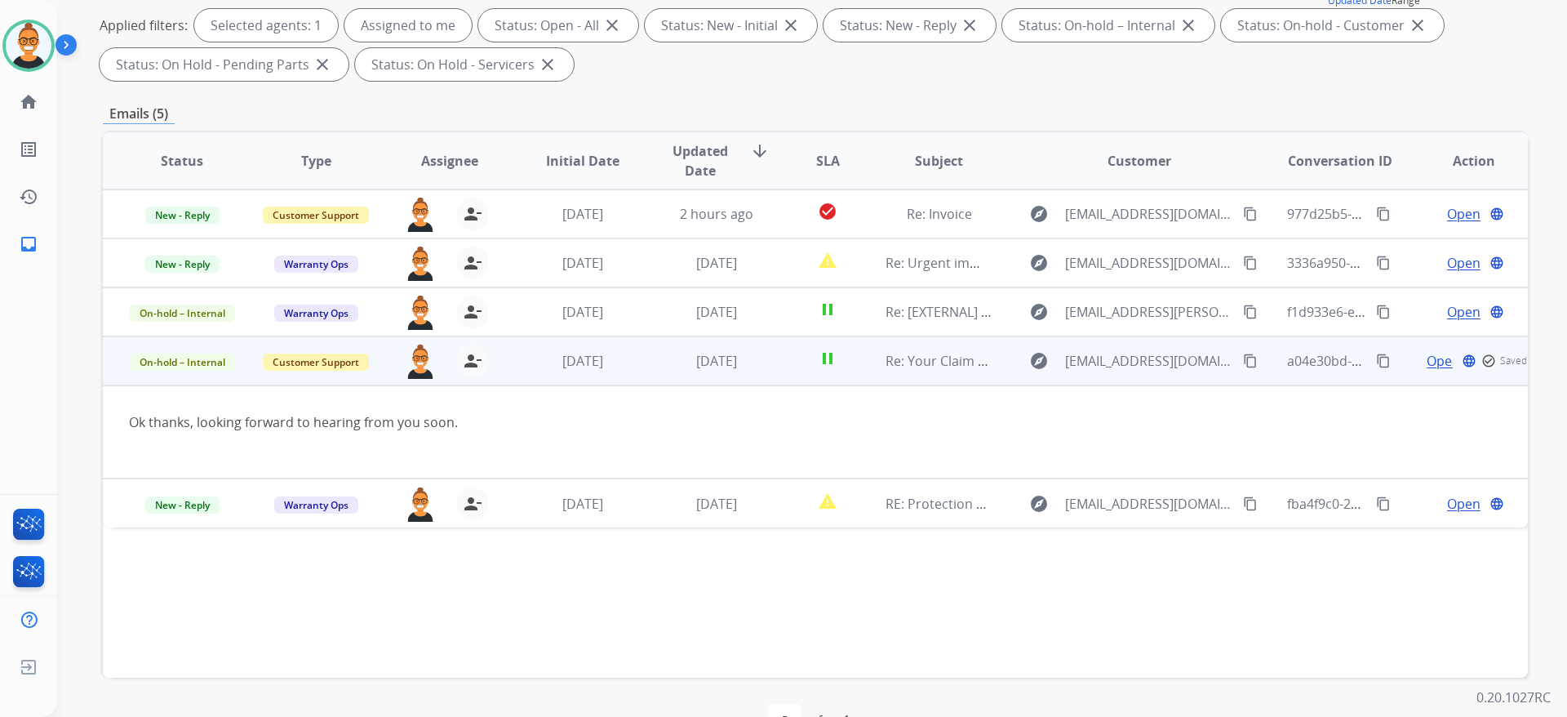
click at [638, 358] on td "[DATE]" at bounding box center [705, 360] width 134 height 49
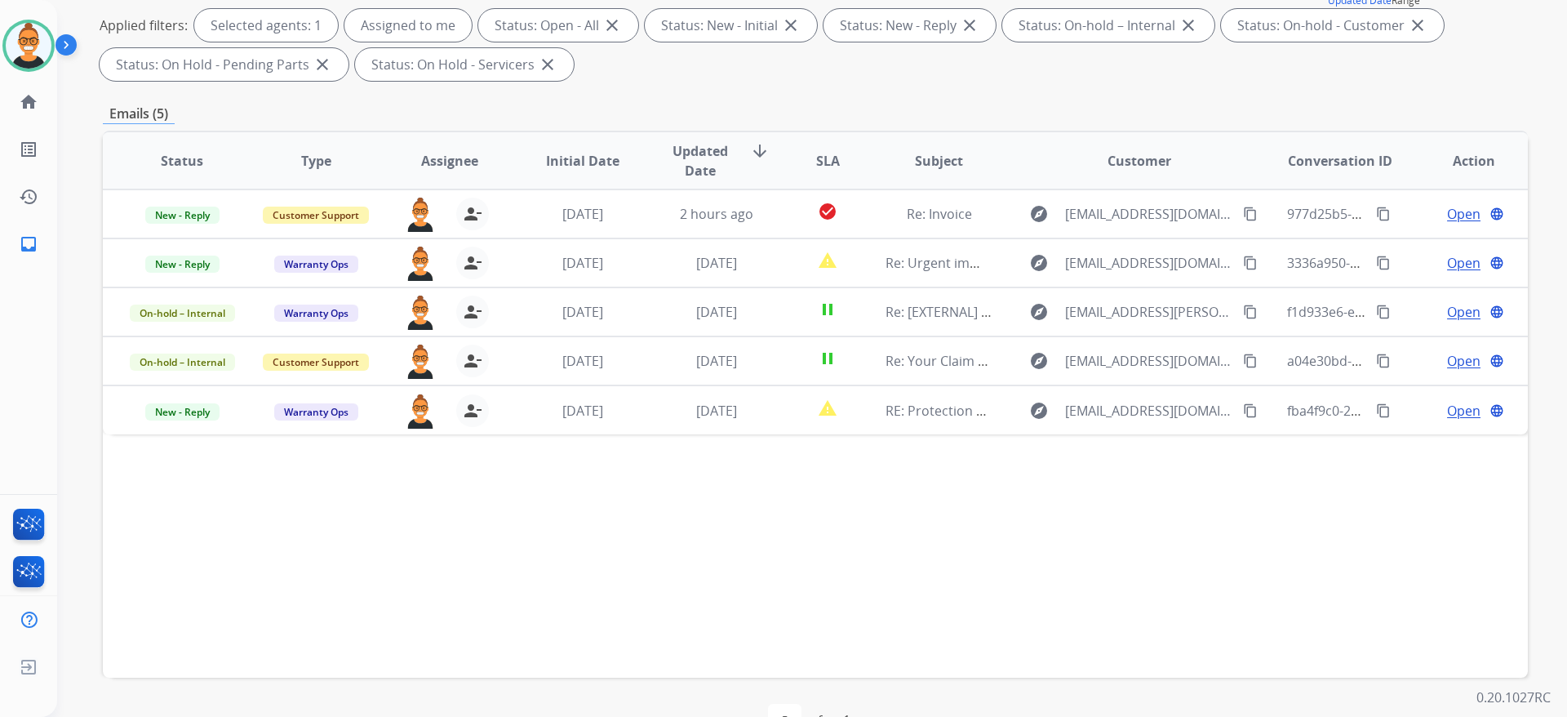
click at [1416, 529] on div "Status Type Assignee Initial Date Updated Date arrow_downward SLA Subject Custo…" at bounding box center [815, 404] width 1425 height 547
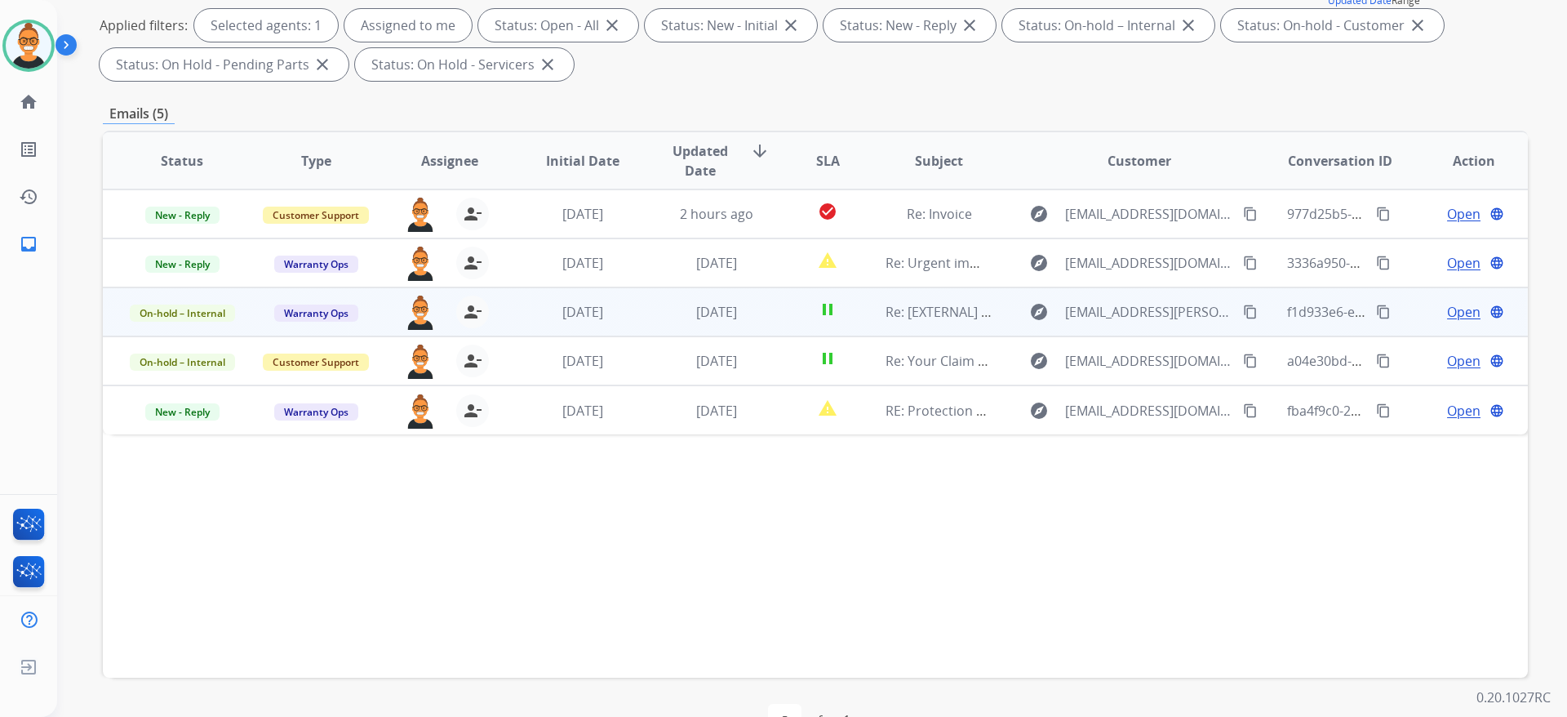
click at [771, 313] on td "pause" at bounding box center [815, 311] width 89 height 49
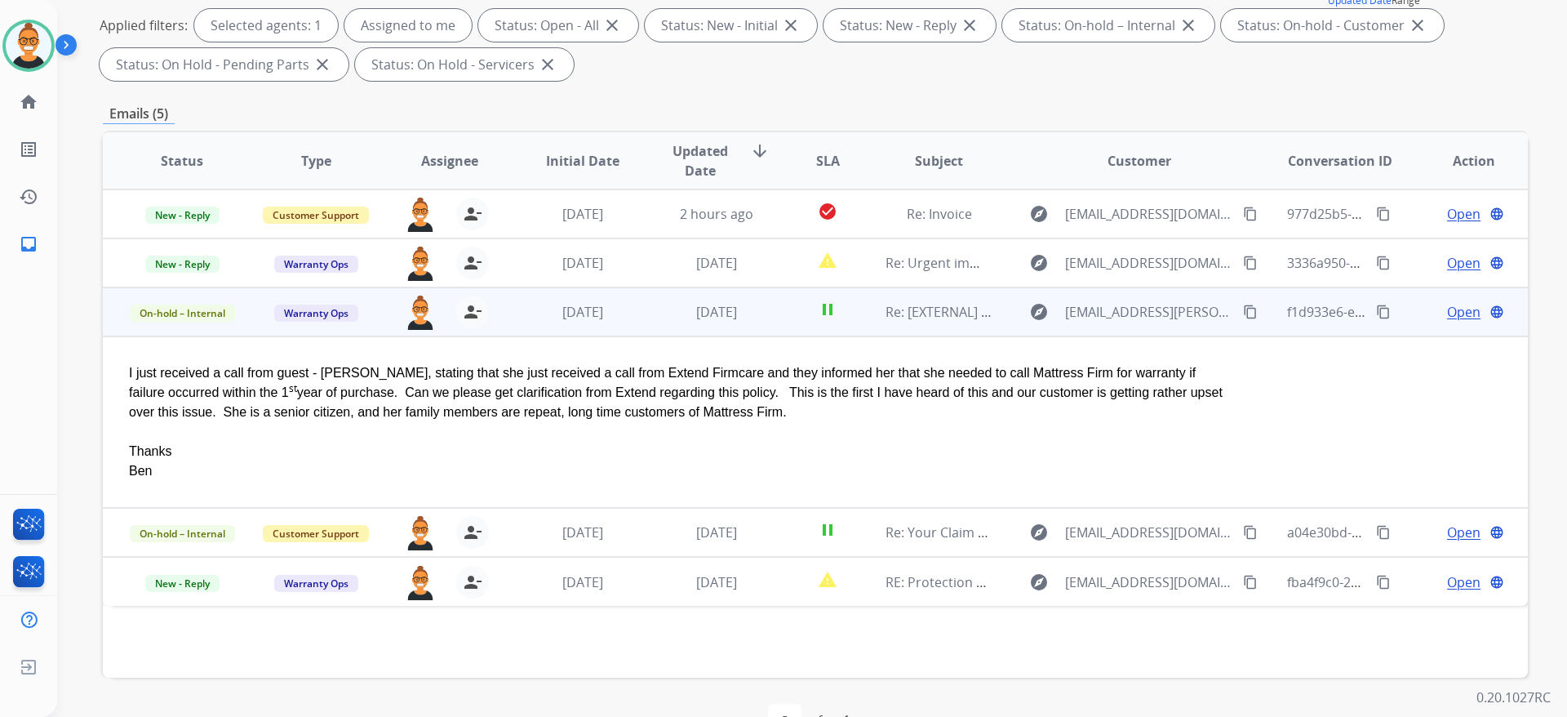
click at [1447, 315] on span "Open" at bounding box center [1463, 312] width 33 height 20
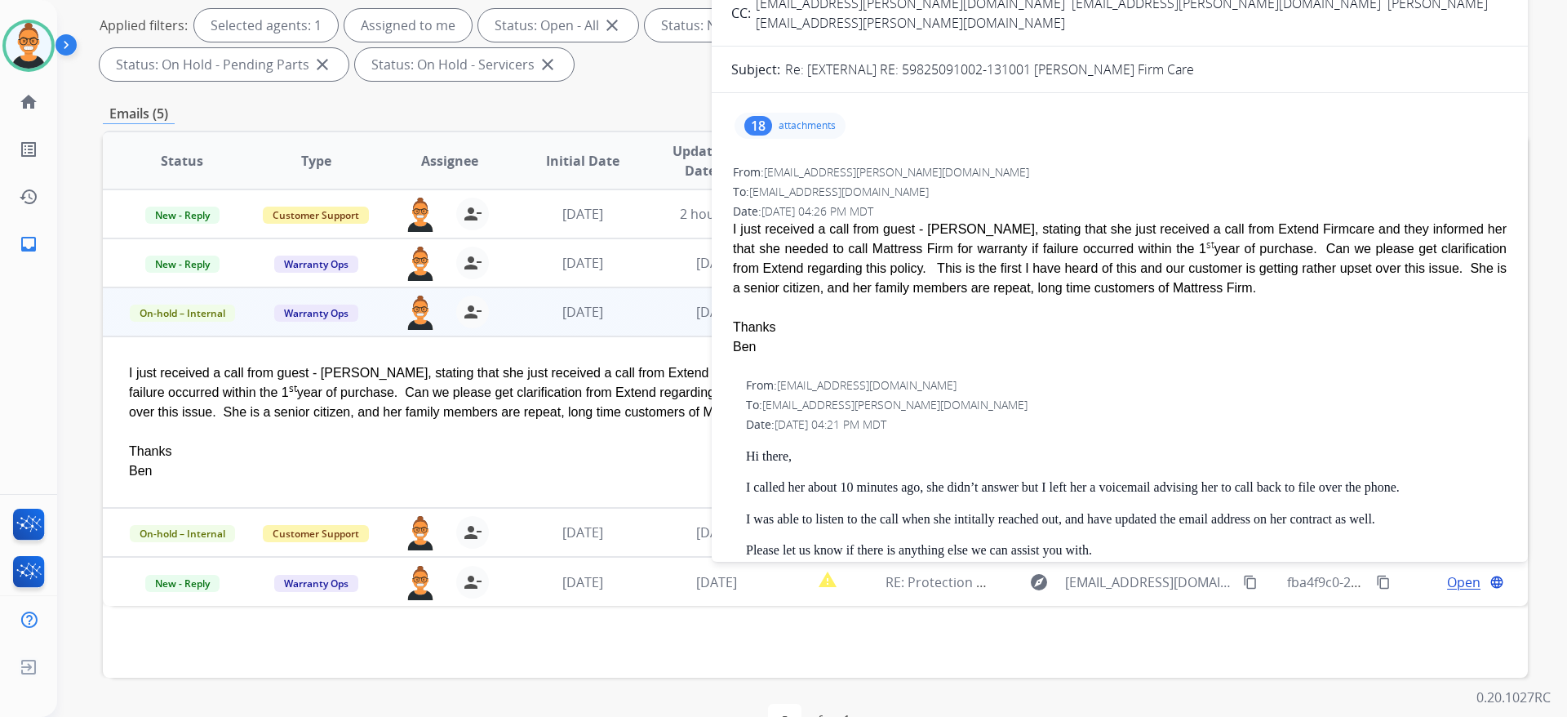
scroll to position [0, 0]
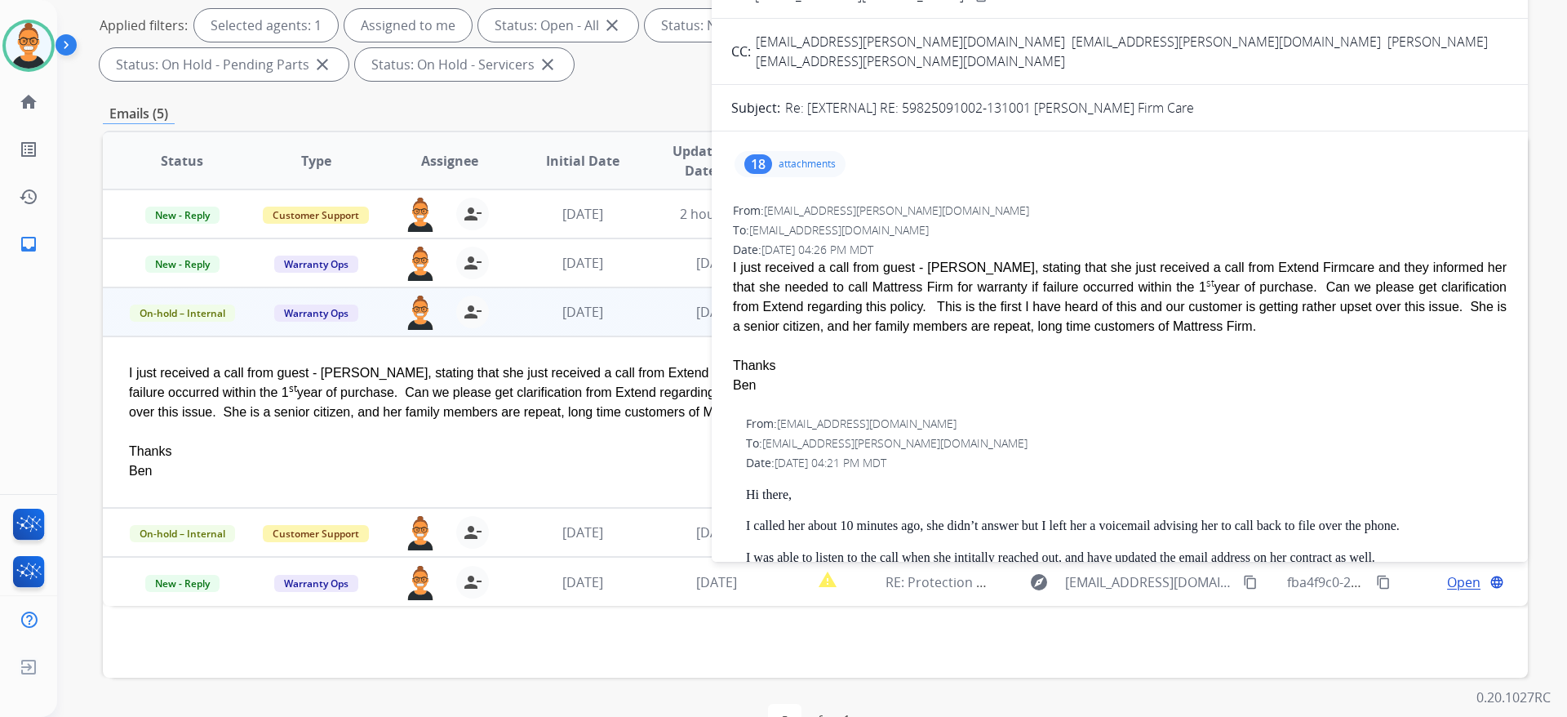
click at [1407, 435] on div "To: [EMAIL_ADDRESS][PERSON_NAME][DOMAIN_NAME]" at bounding box center [1126, 443] width 761 height 16
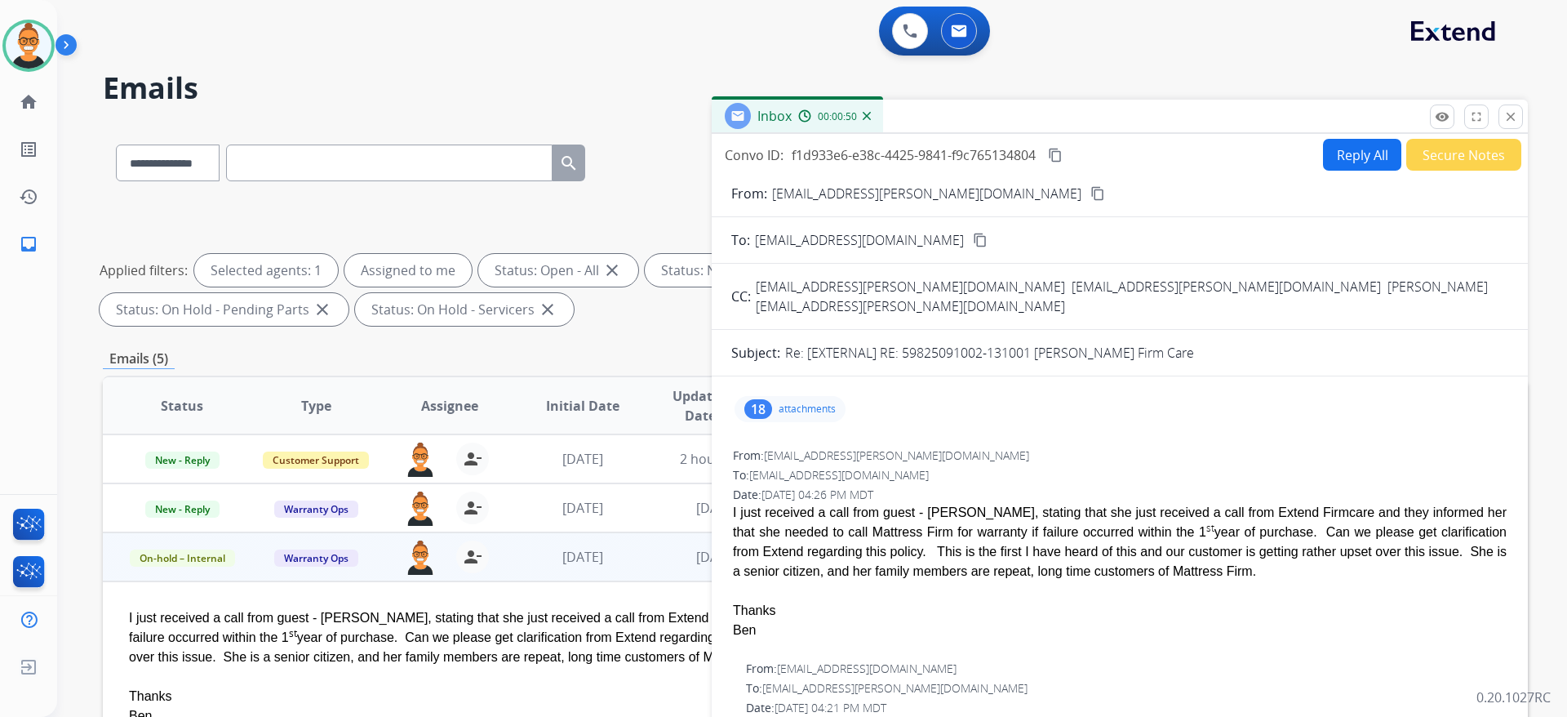
scroll to position [122, 0]
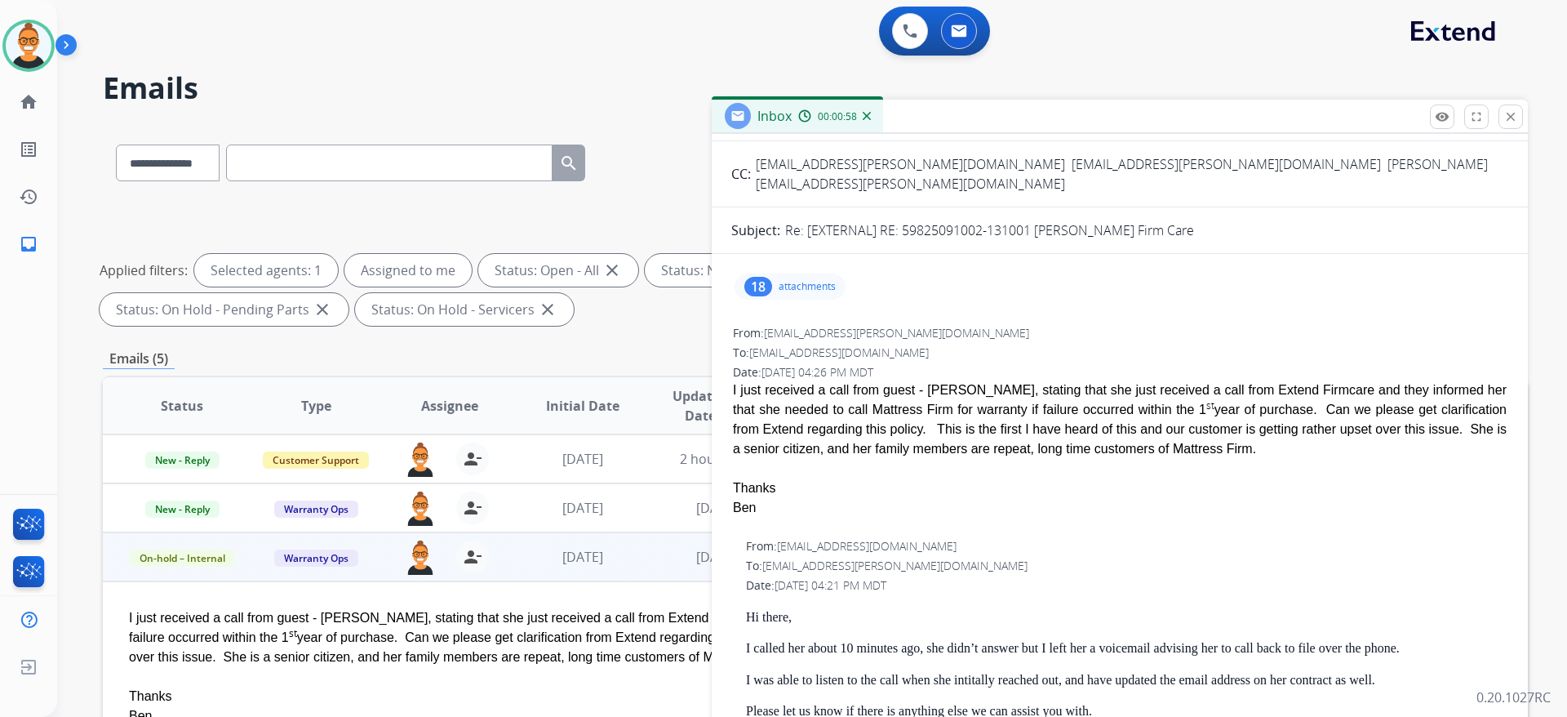
drag, startPoint x: 1006, startPoint y: 428, endPoint x: 720, endPoint y: 376, distance: 290.3
click at [1114, 478] on div "Thanks" at bounding box center [1120, 488] width 774 height 20
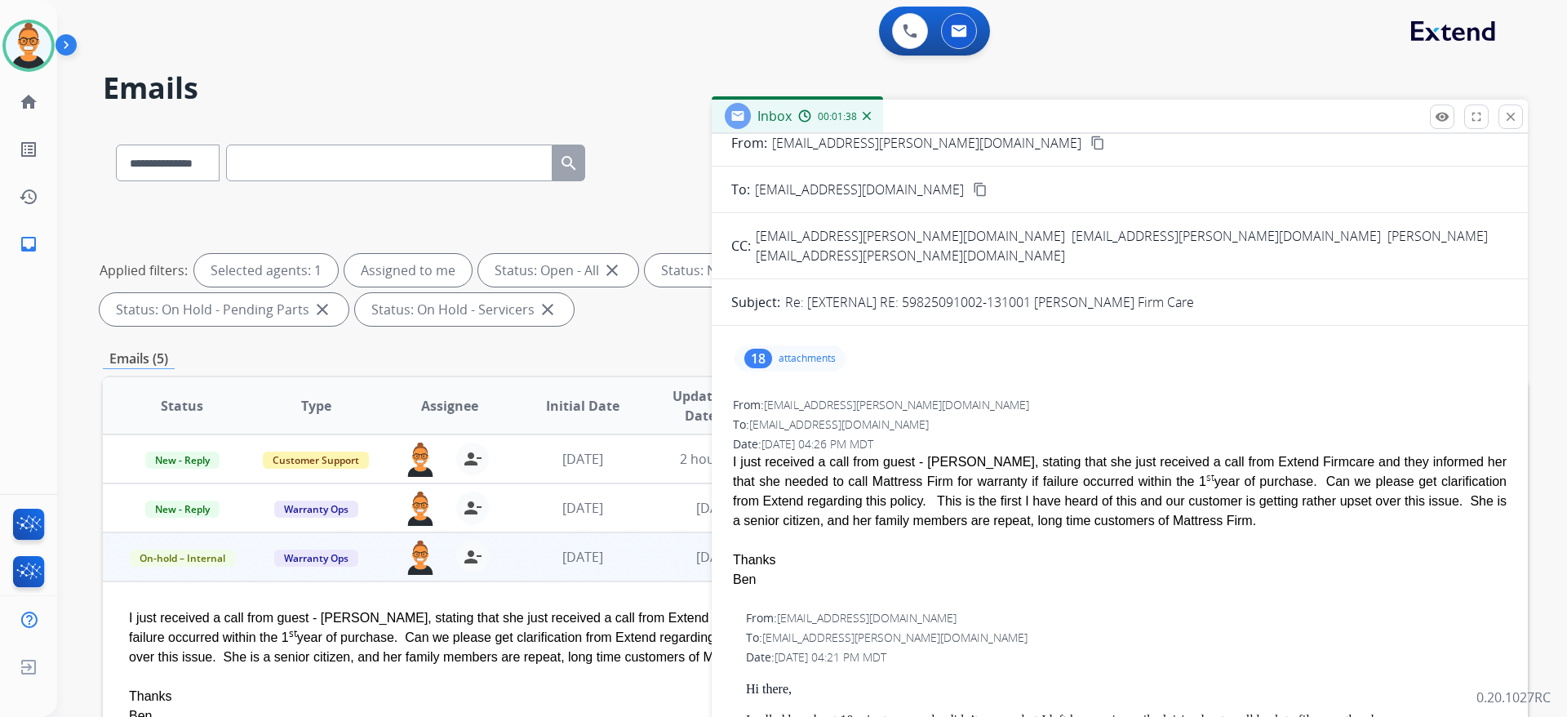
scroll to position [0, 0]
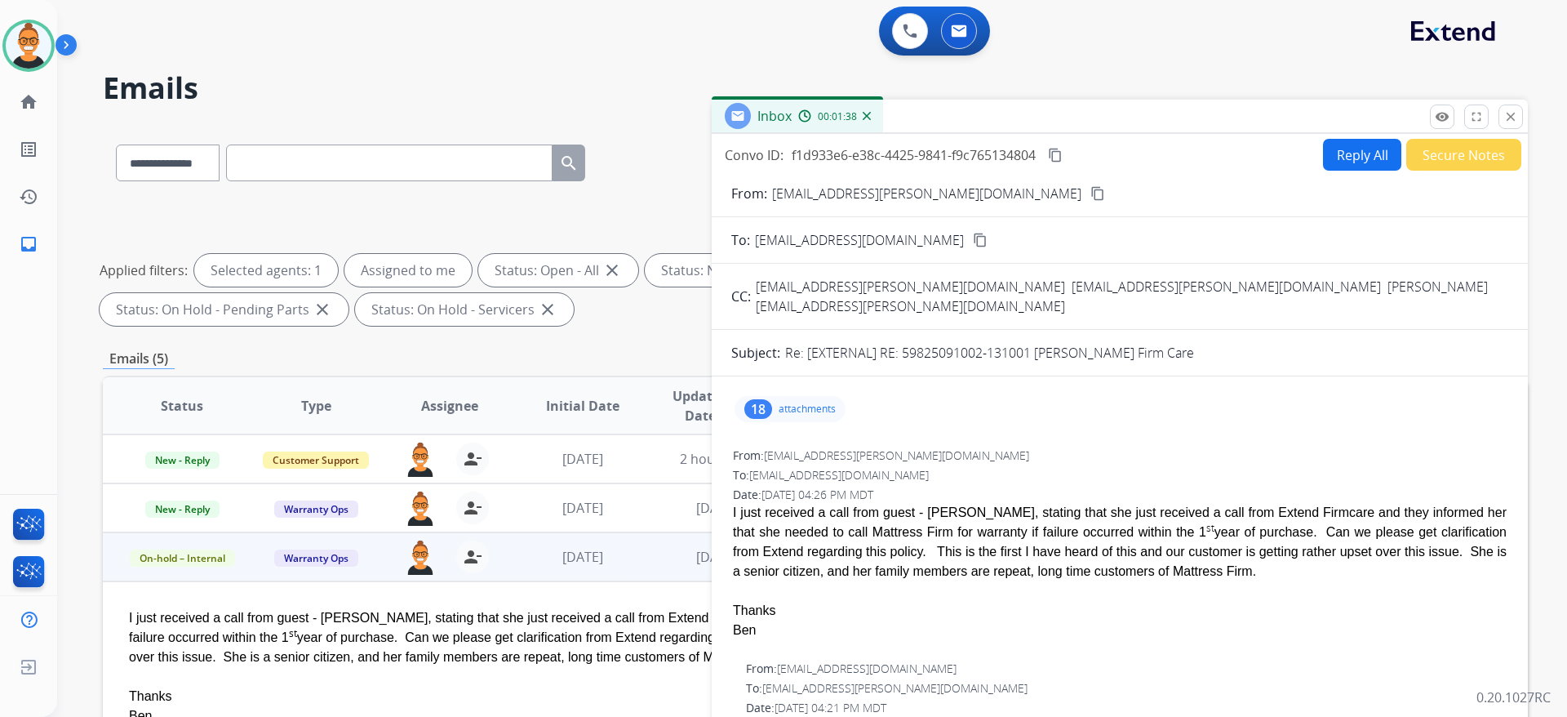
click at [1460, 160] on button "Secure Notes" at bounding box center [1464, 155] width 115 height 32
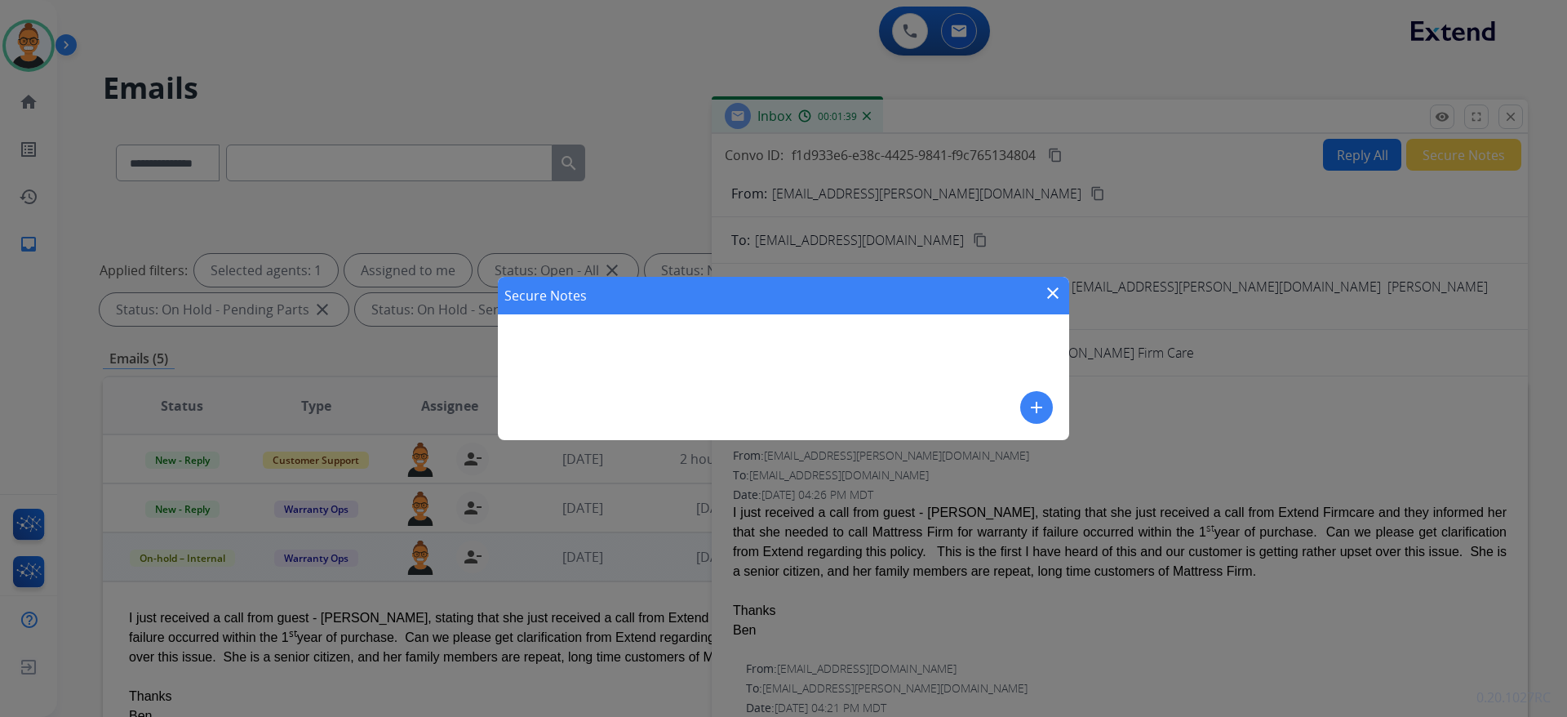
click at [1038, 401] on mat-icon "add" at bounding box center [1037, 408] width 20 height 20
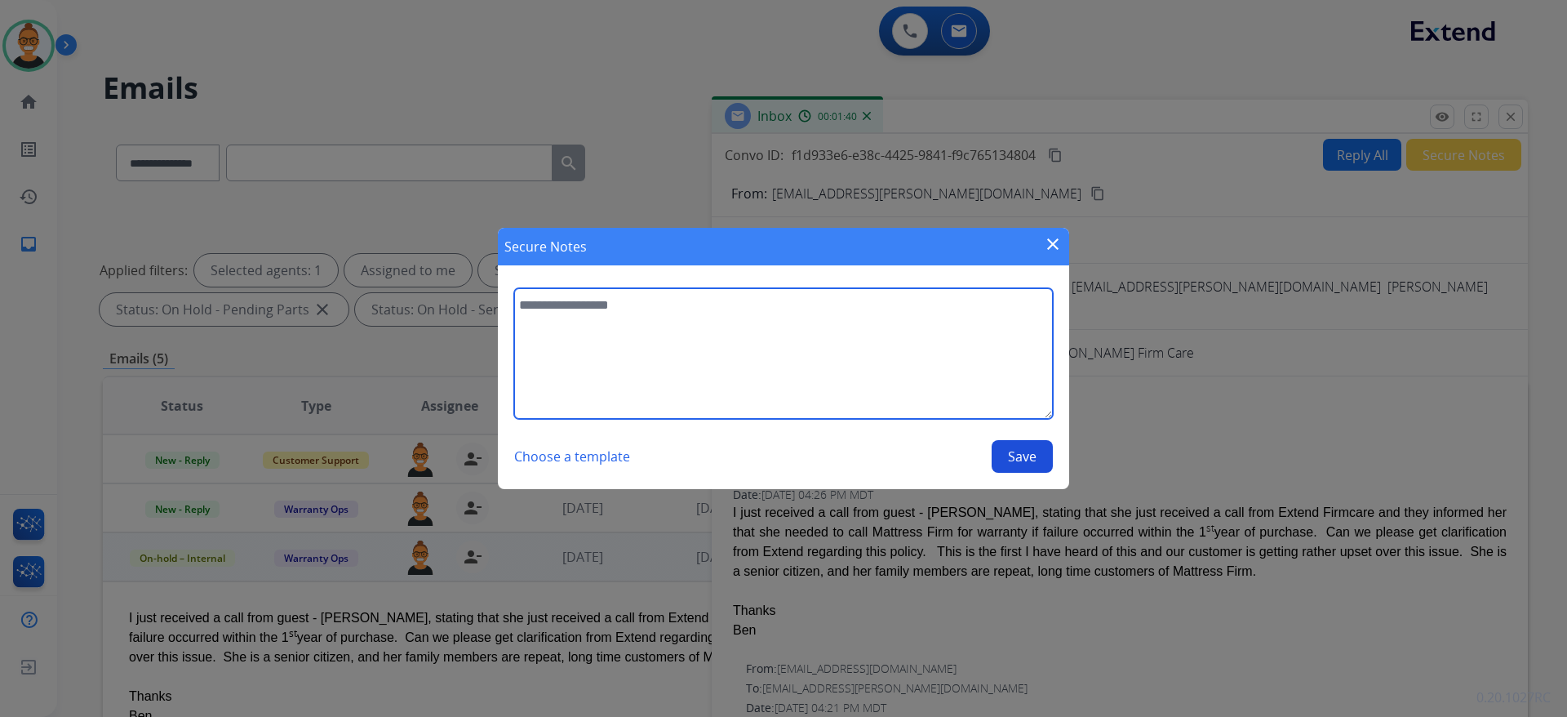
click at [807, 356] on textarea at bounding box center [783, 353] width 539 height 131
type textarea "*"
type textarea "**********"
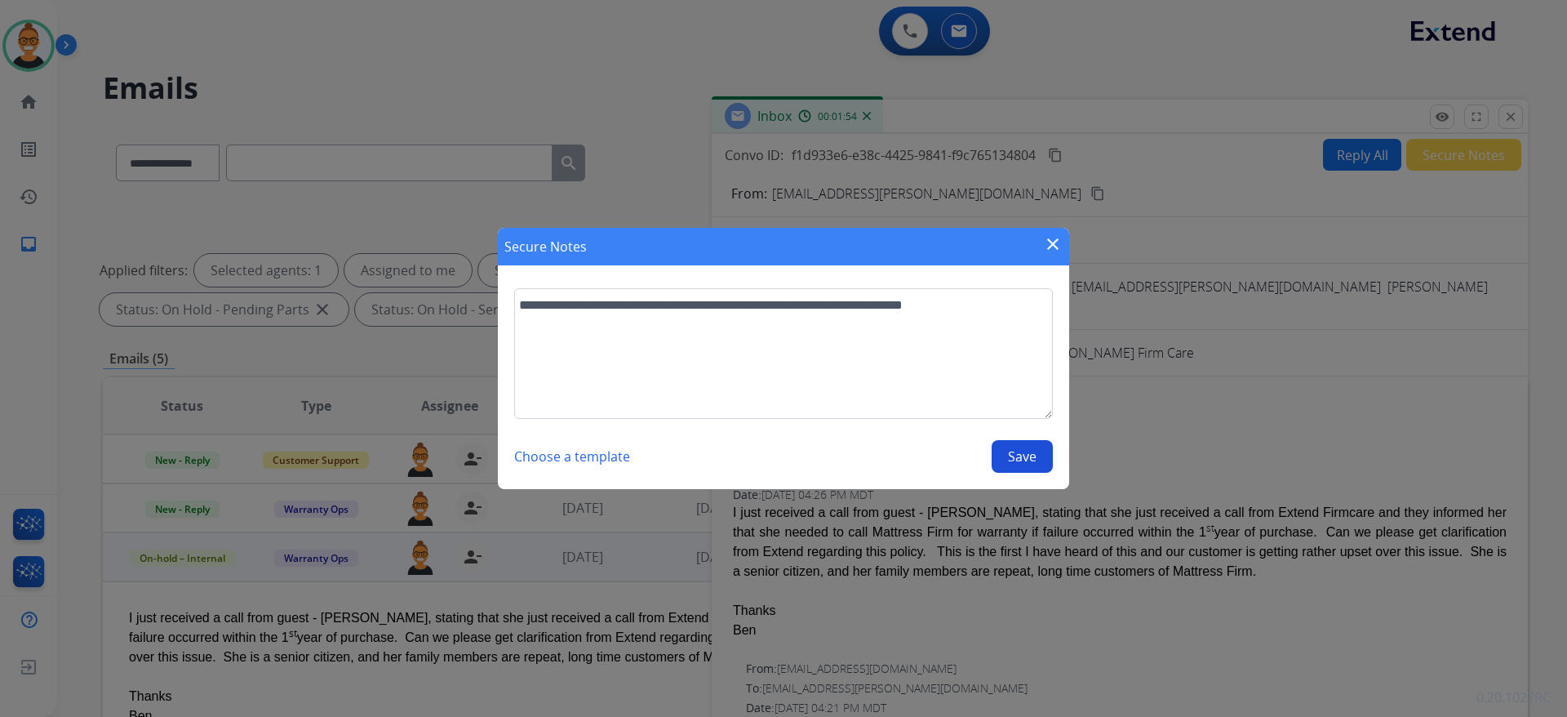
click at [1031, 448] on button "Save" at bounding box center [1022, 456] width 61 height 33
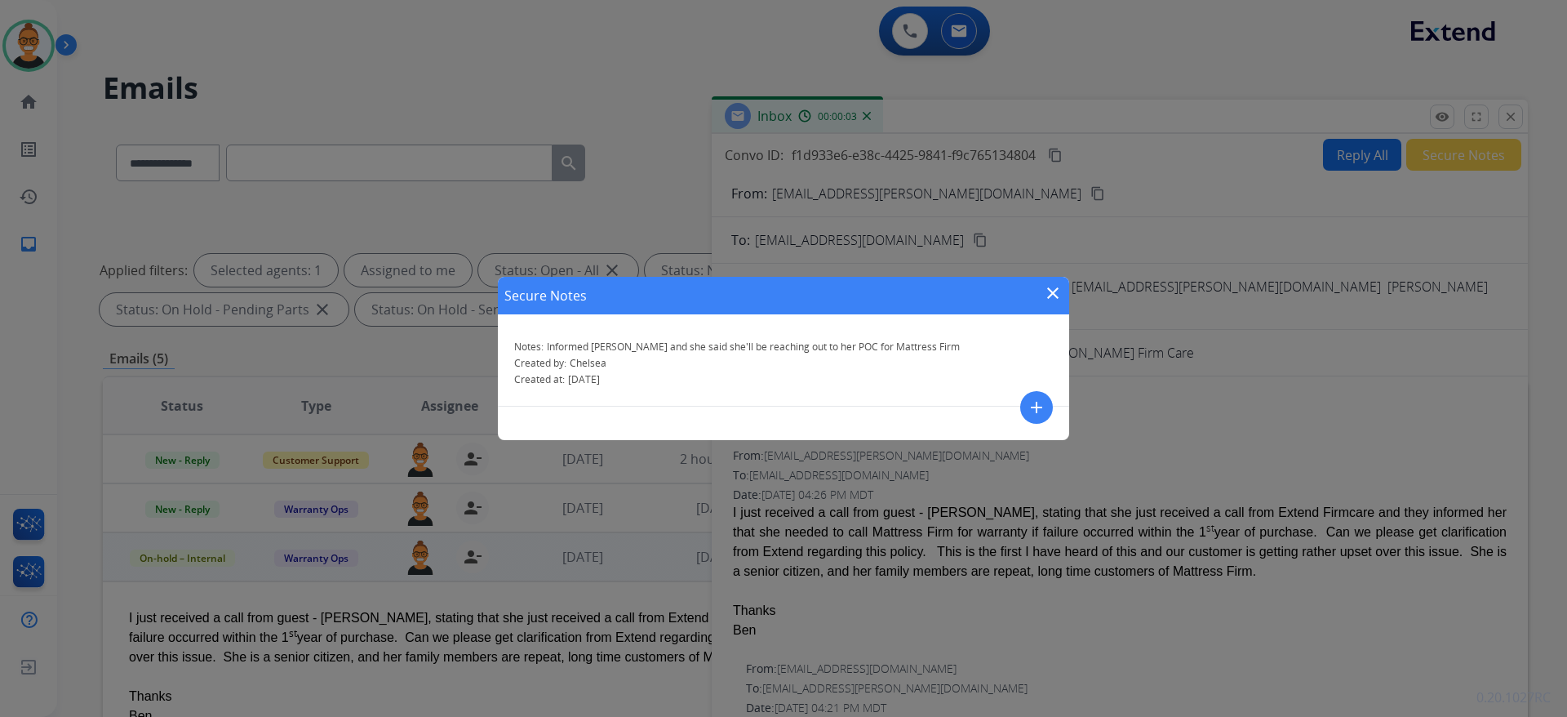
click at [1050, 296] on mat-icon "close" at bounding box center [1053, 293] width 20 height 20
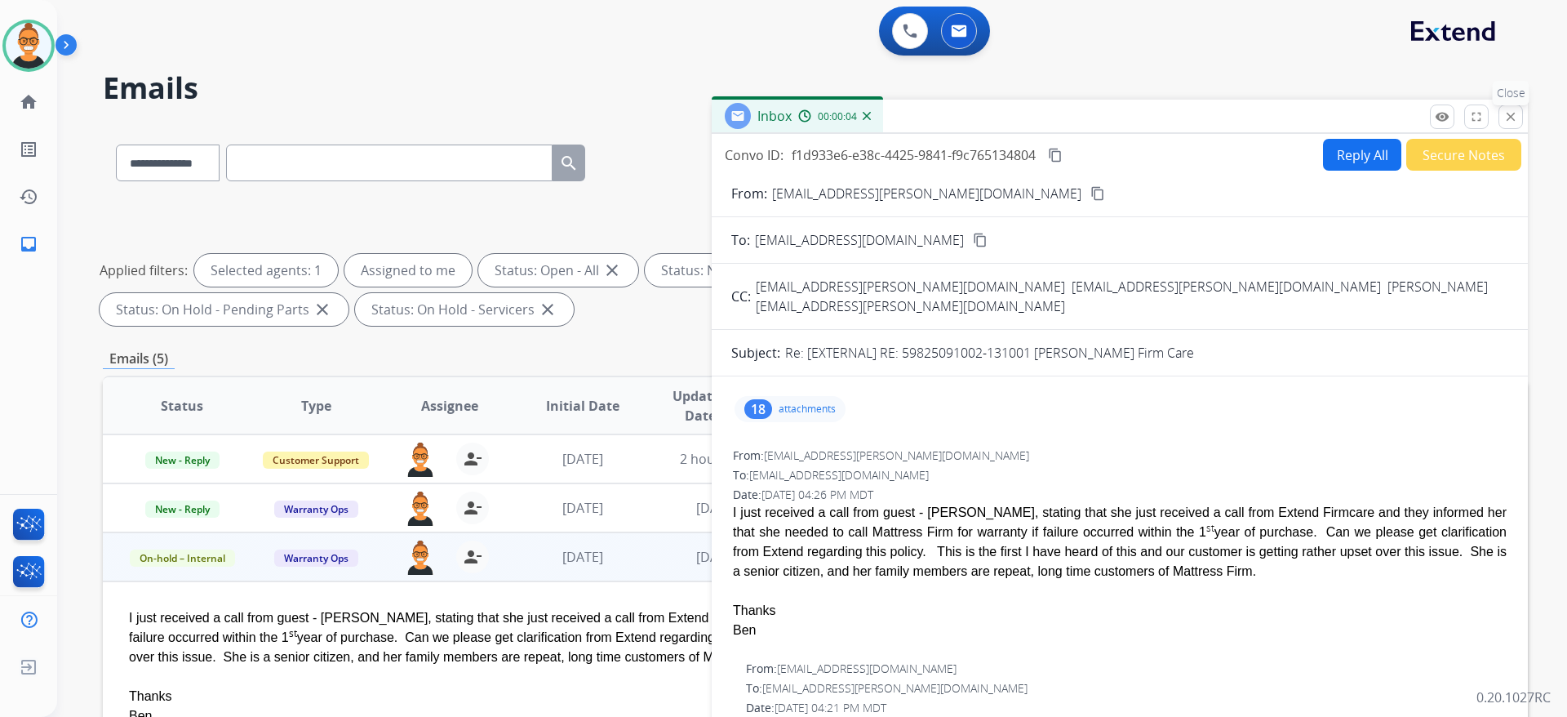
click at [1503, 104] on p "Close" at bounding box center [1511, 93] width 37 height 24
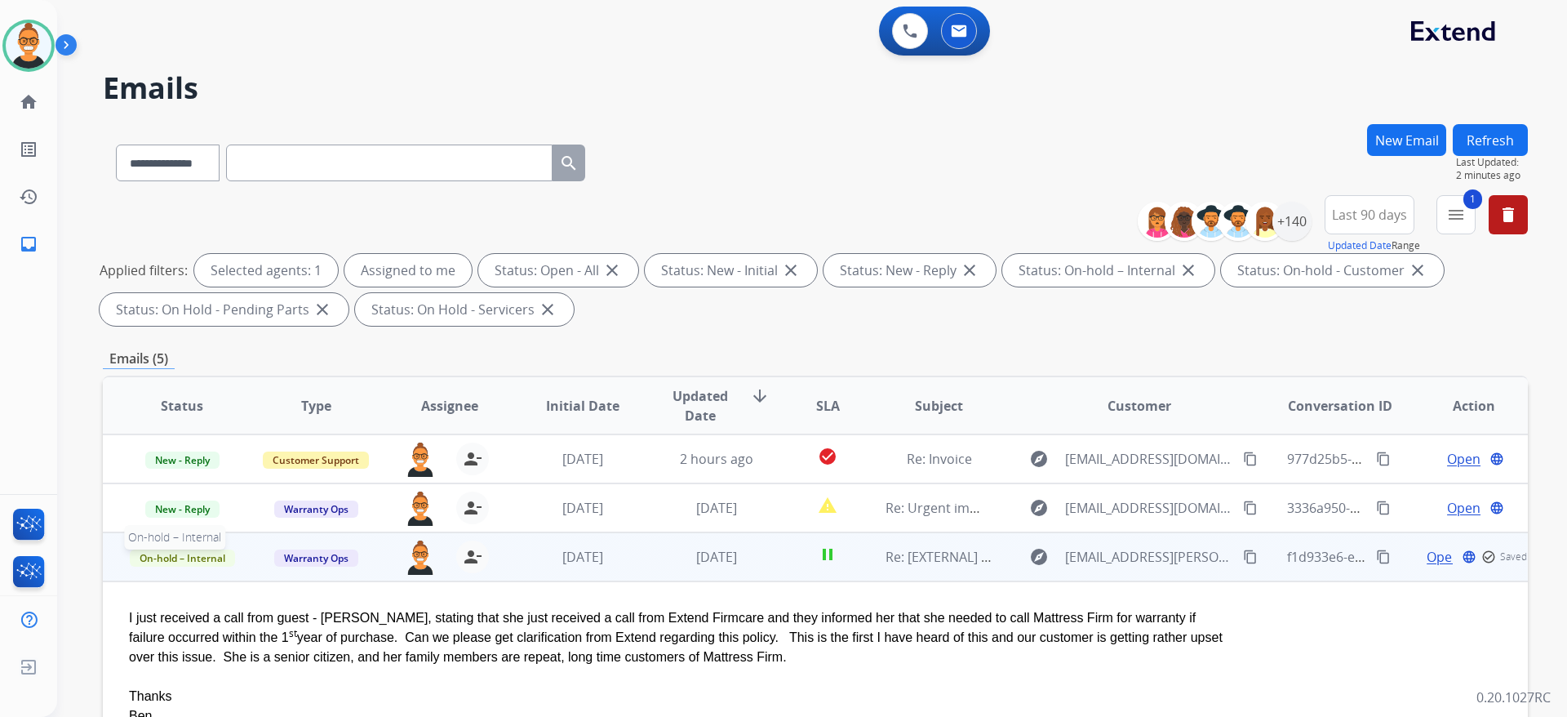
click at [185, 553] on span "On-hold – Internal" at bounding box center [182, 557] width 105 height 17
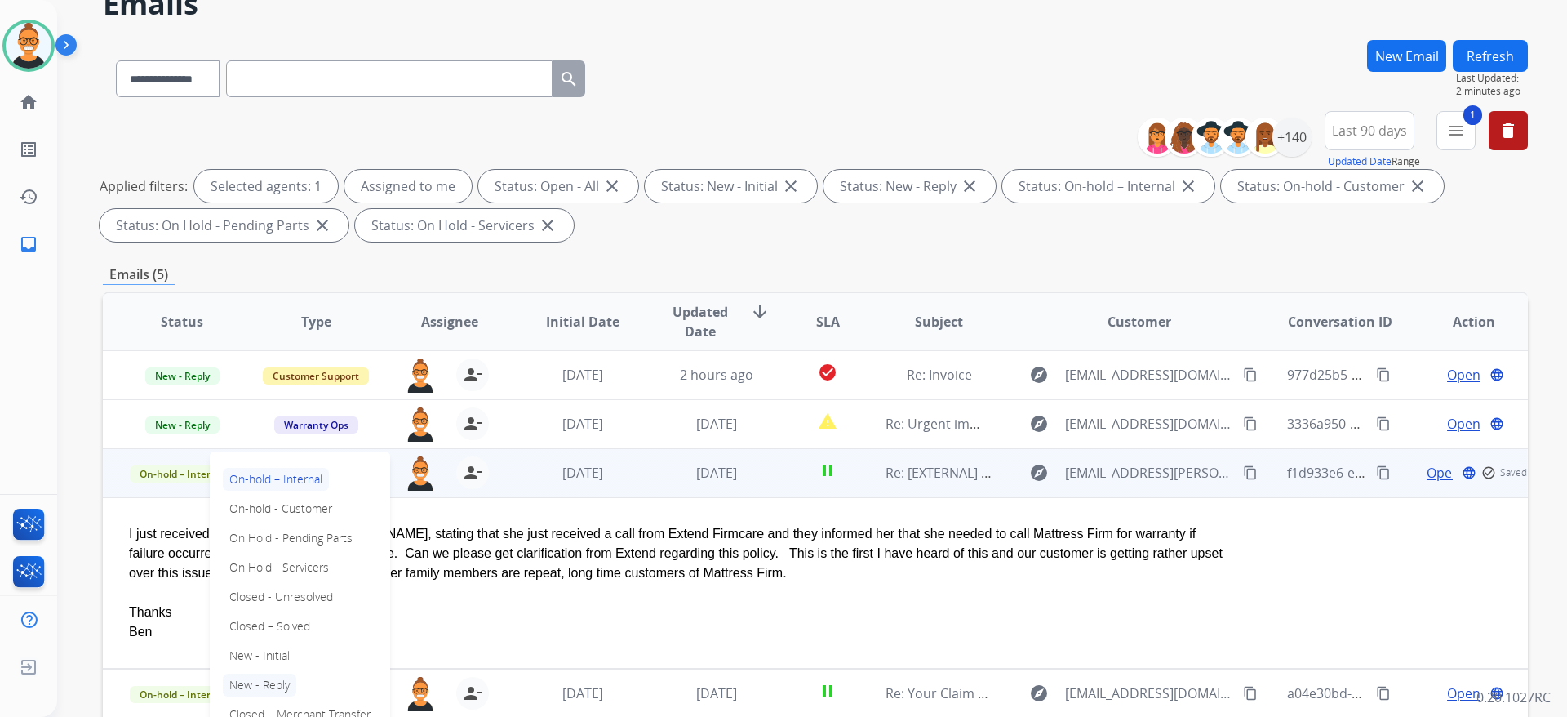
scroll to position [122, 0]
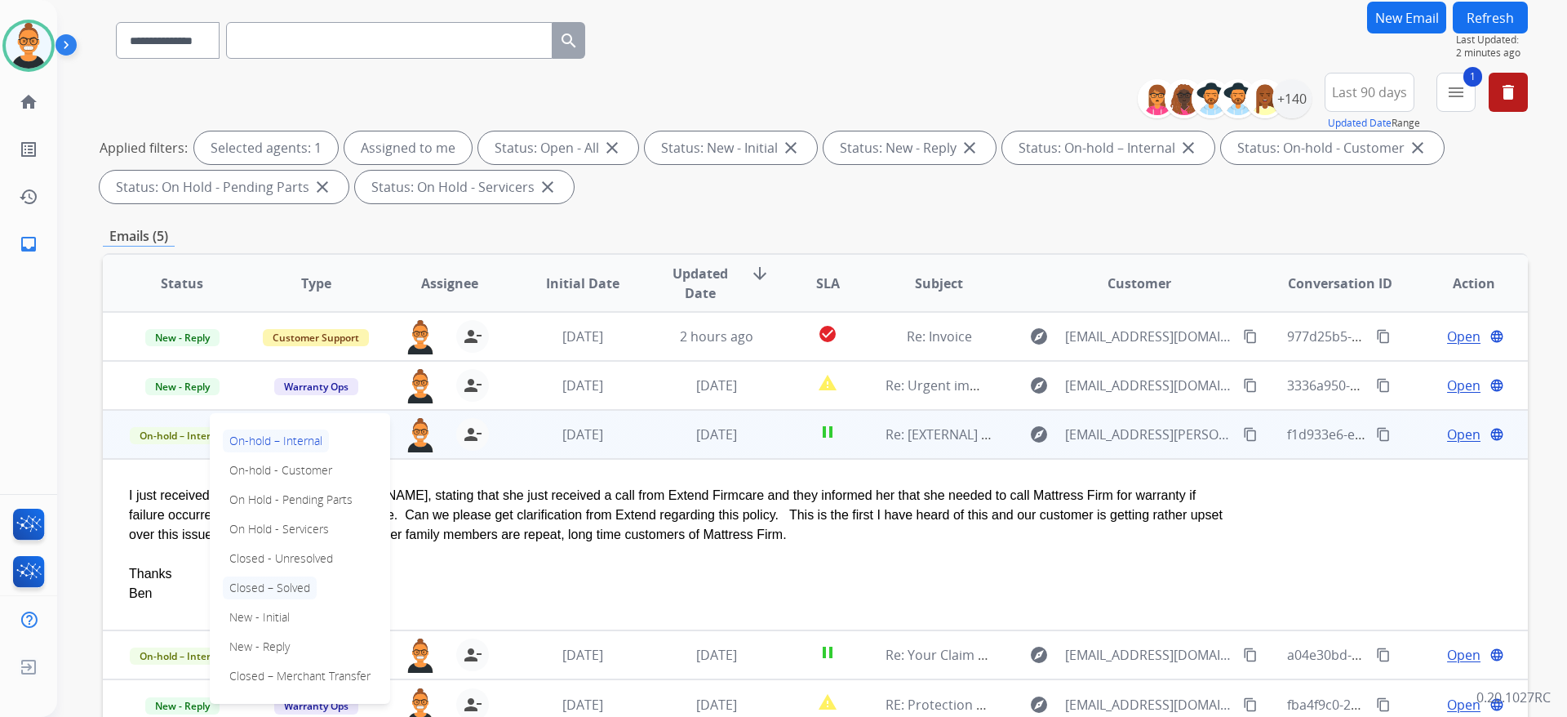
click at [278, 589] on p "Closed – Solved" at bounding box center [270, 587] width 94 height 23
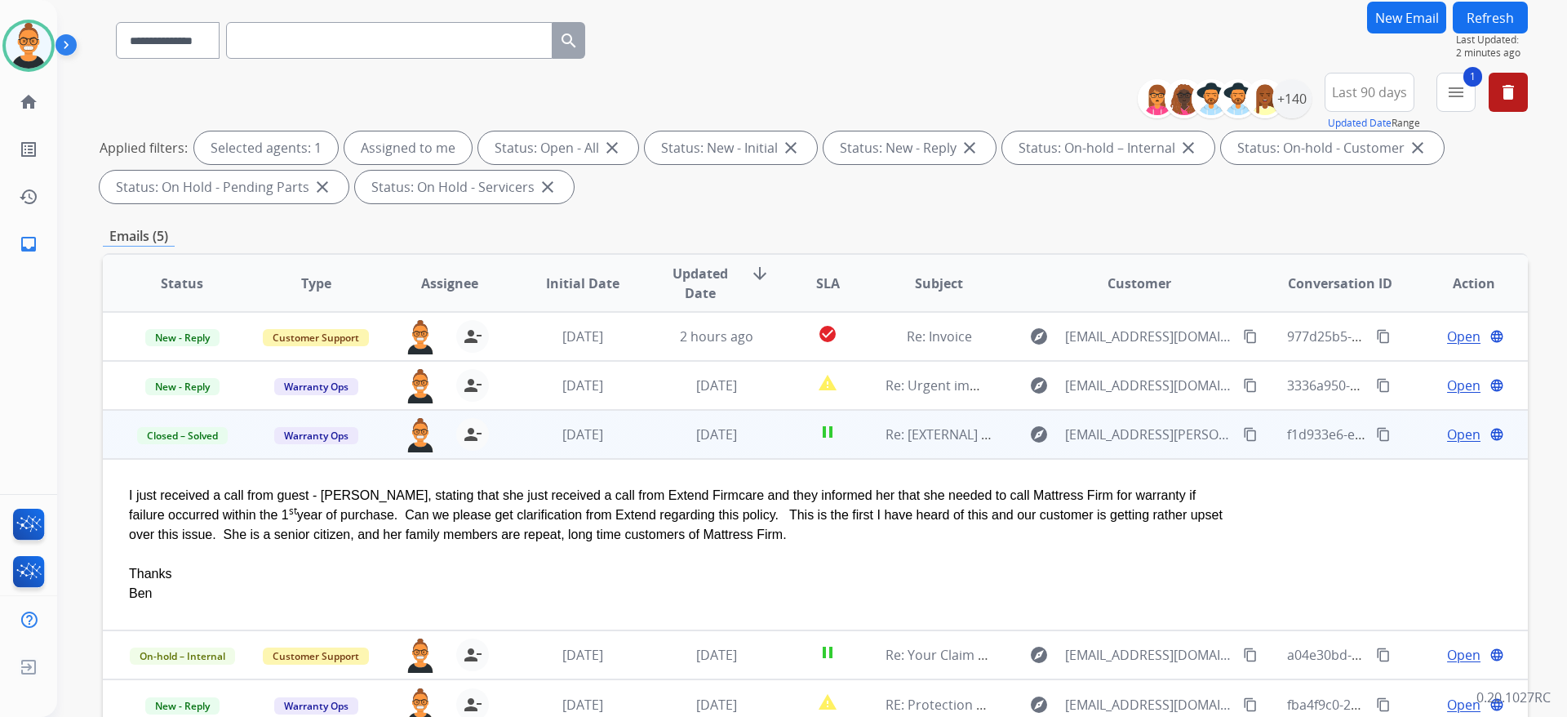
click at [771, 433] on td "pause" at bounding box center [815, 434] width 89 height 49
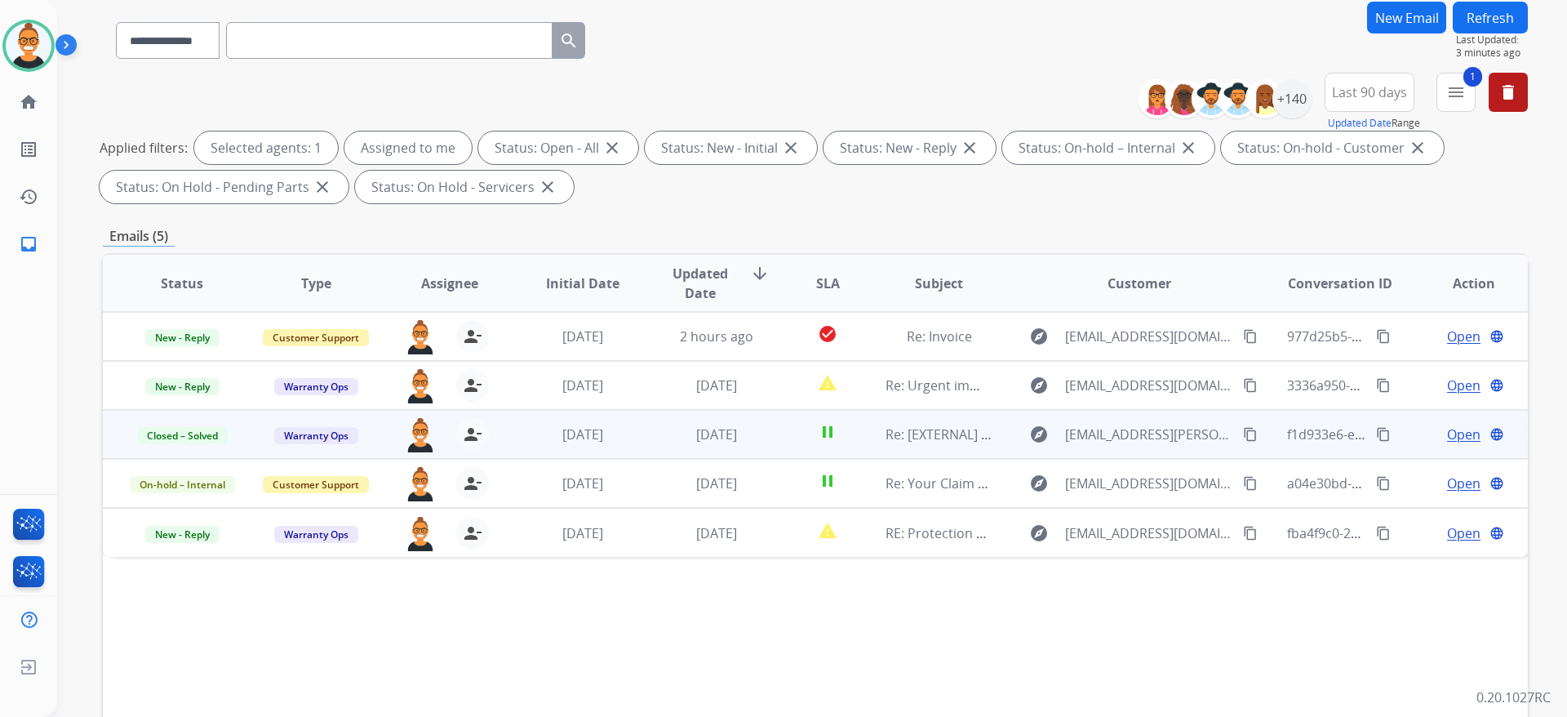
click at [1394, 187] on div "Applied filters: Selected agents: 1 Assigned to me Status: Open - All close Sta…" at bounding box center [812, 167] width 1425 height 72
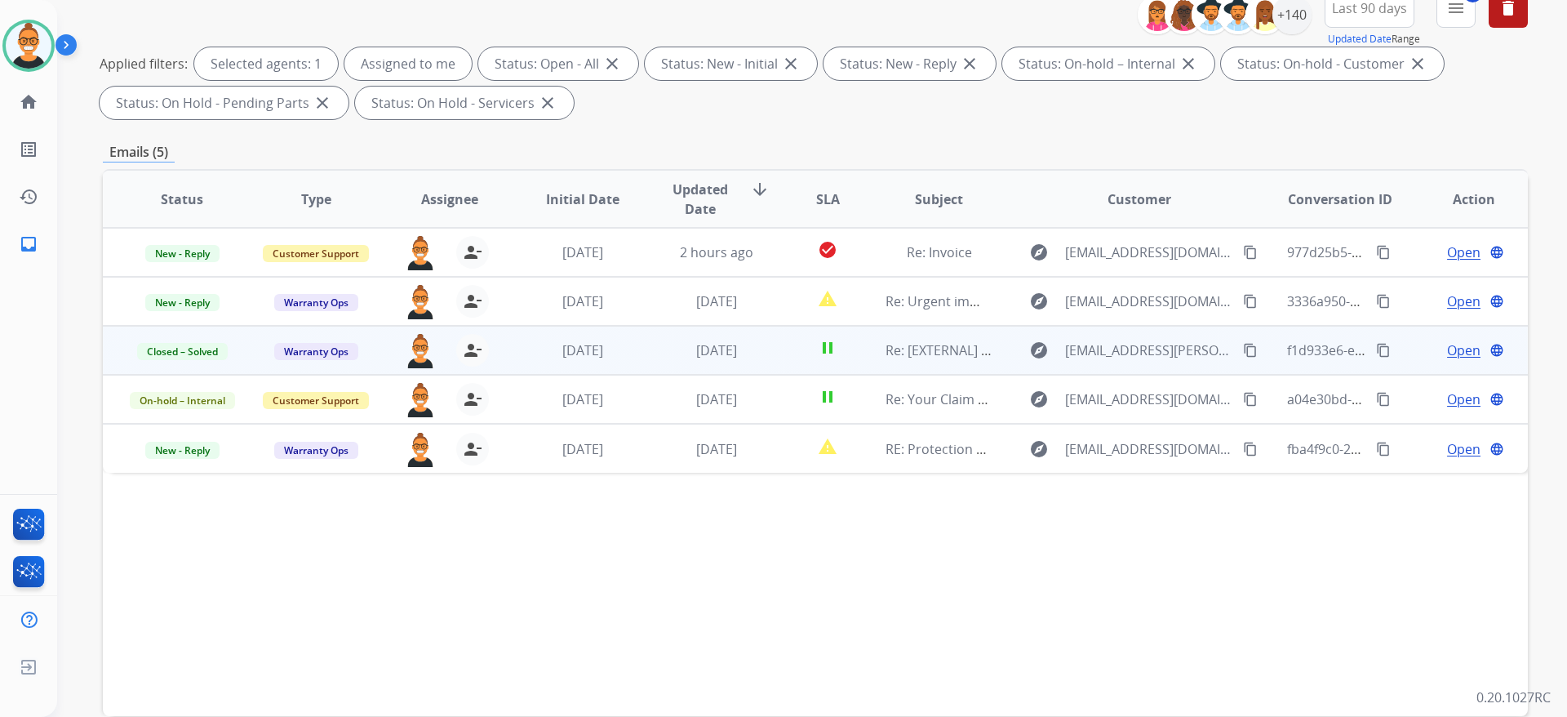
scroll to position [245, 0]
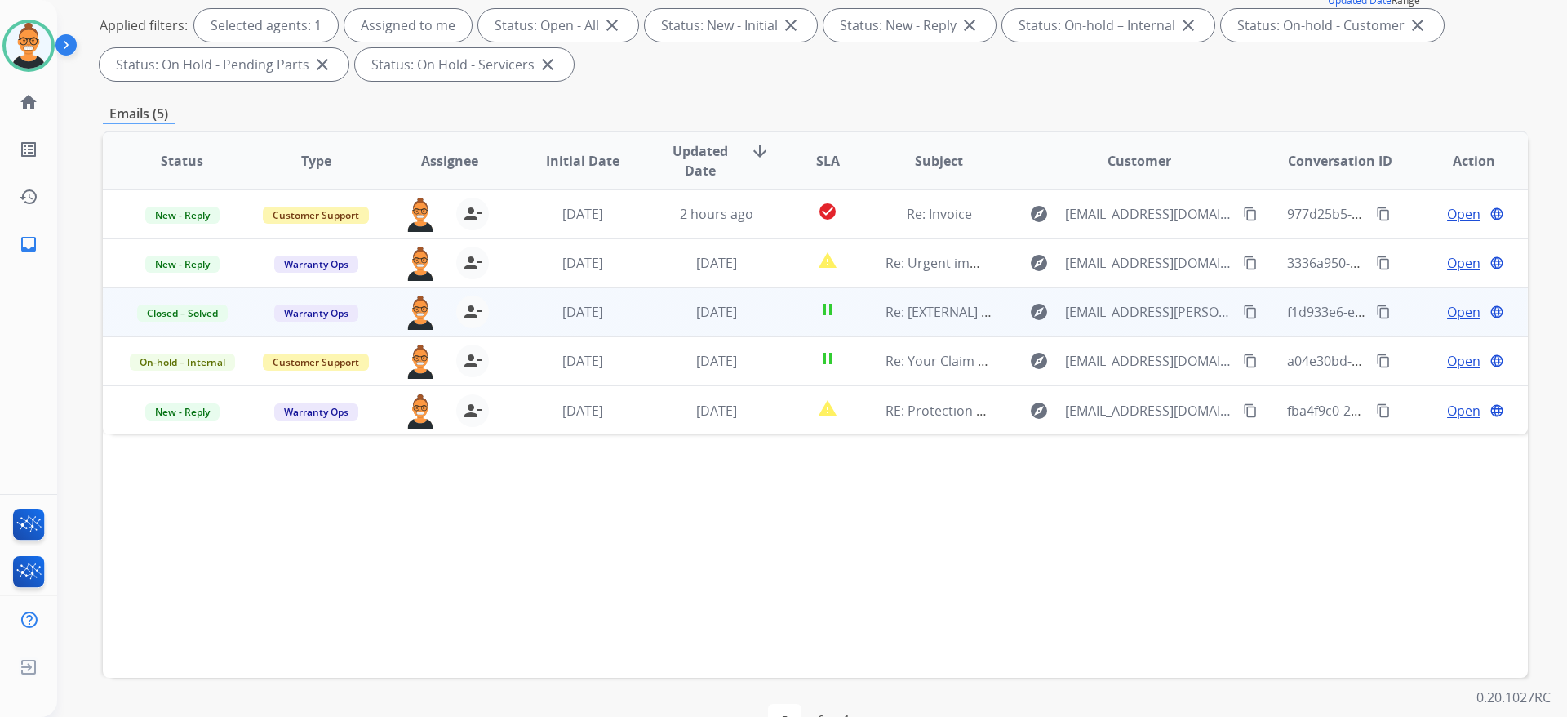
click at [897, 493] on div "Status Type Assignee Initial Date Updated Date arrow_downward SLA Subject Custo…" at bounding box center [815, 404] width 1425 height 547
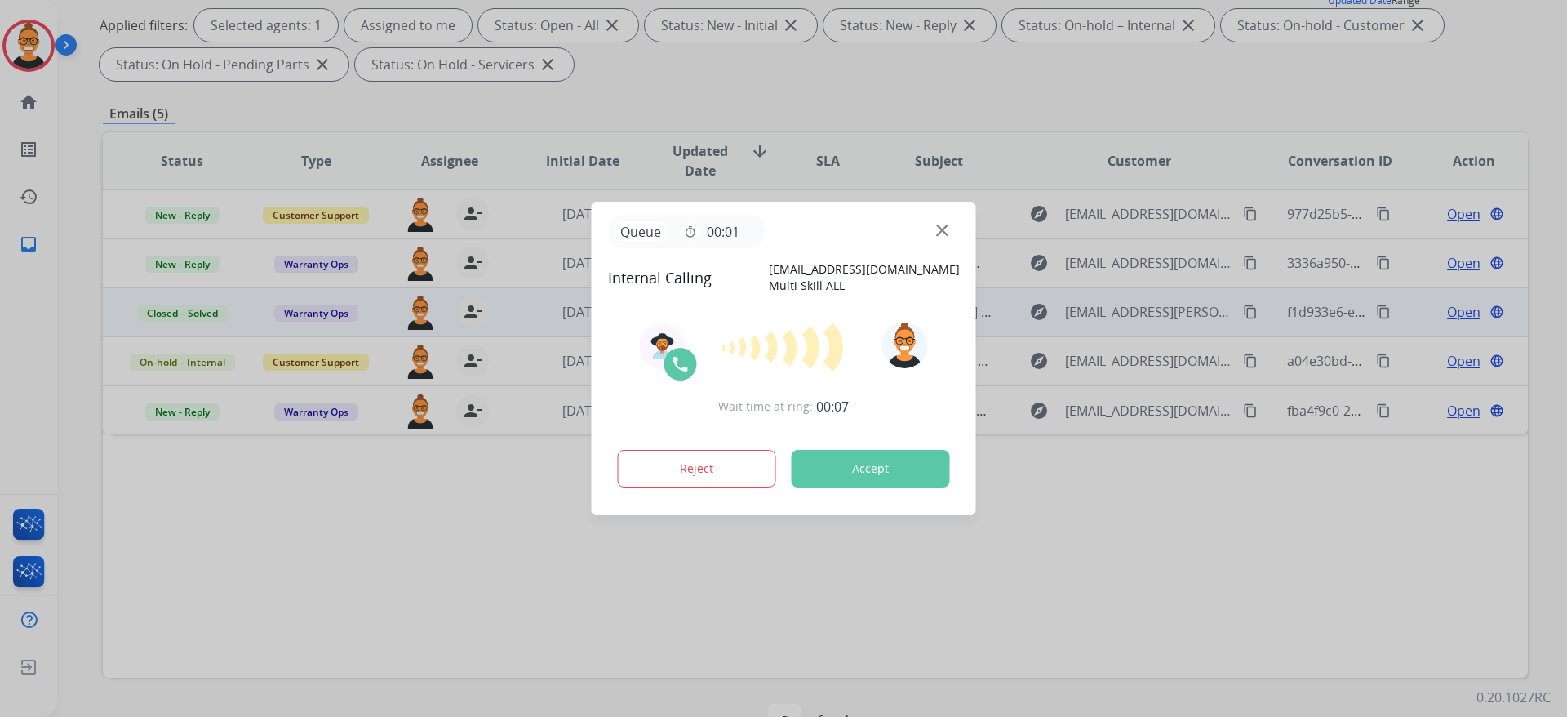
click at [864, 463] on button "Accept" at bounding box center [871, 469] width 158 height 38
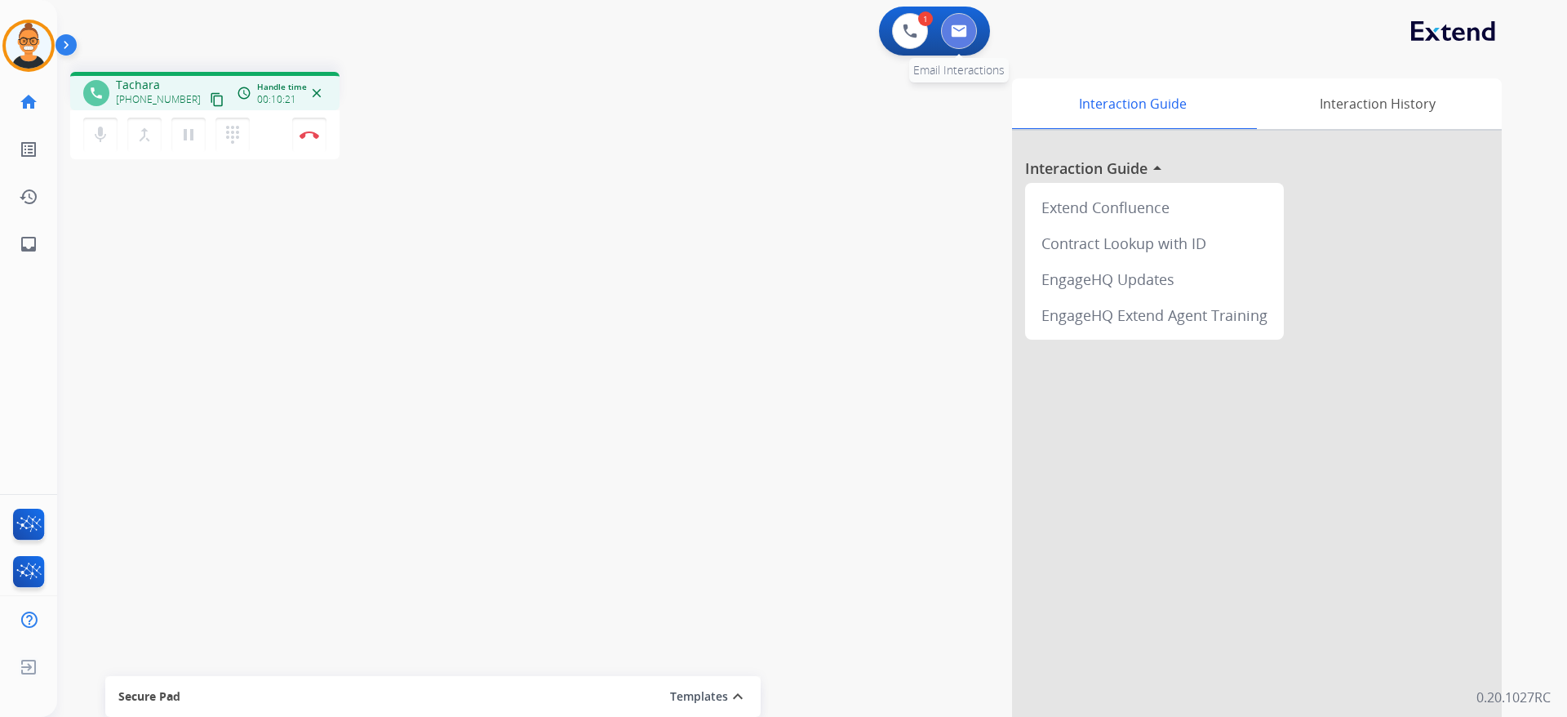
click at [958, 22] on button at bounding box center [959, 31] width 36 height 36
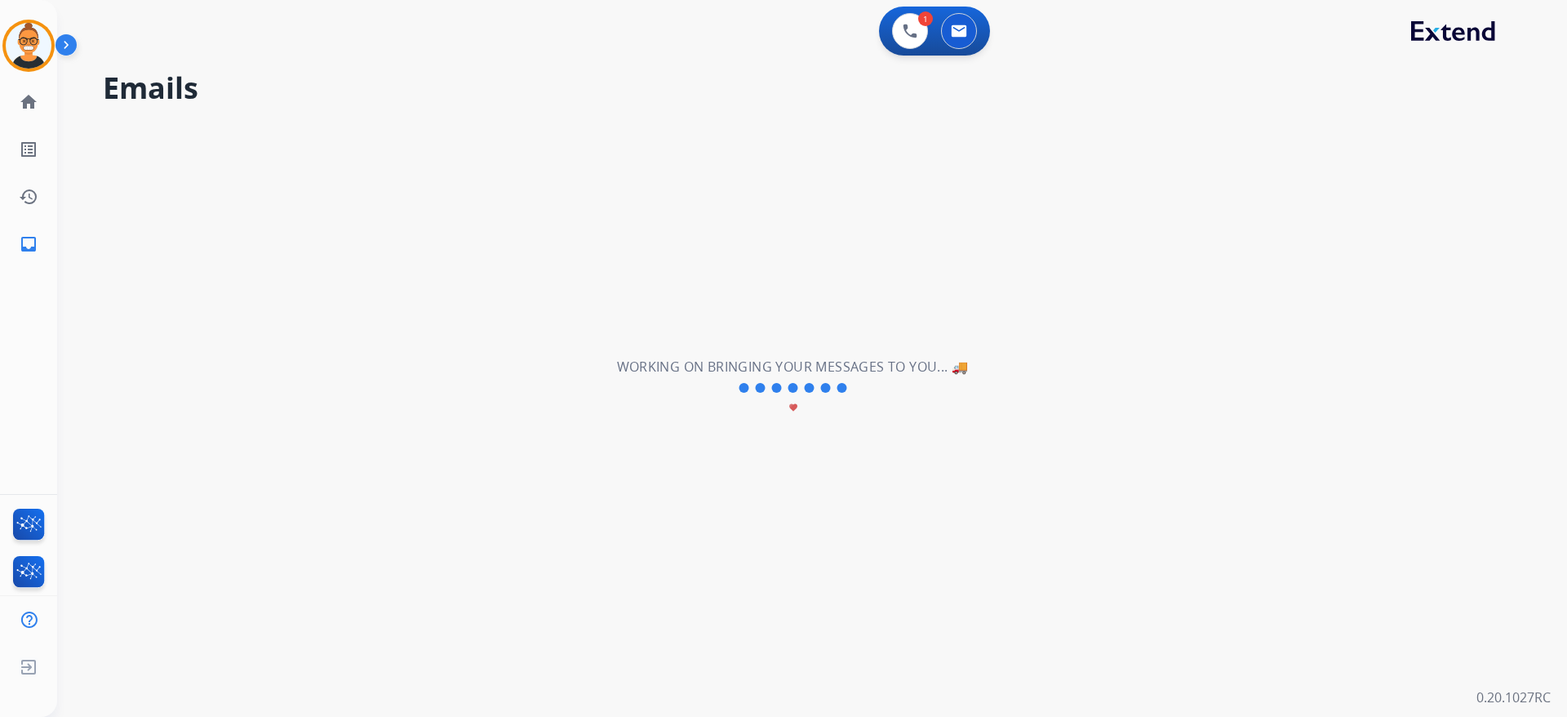
click at [781, 206] on div "**********" at bounding box center [792, 388] width 1471 height 658
click at [945, 206] on div "**********" at bounding box center [792, 388] width 1471 height 658
click at [837, 148] on div "**********" at bounding box center [792, 388] width 1471 height 658
click at [952, 27] on img at bounding box center [959, 30] width 16 height 13
click at [674, 154] on div "**********" at bounding box center [792, 388] width 1471 height 658
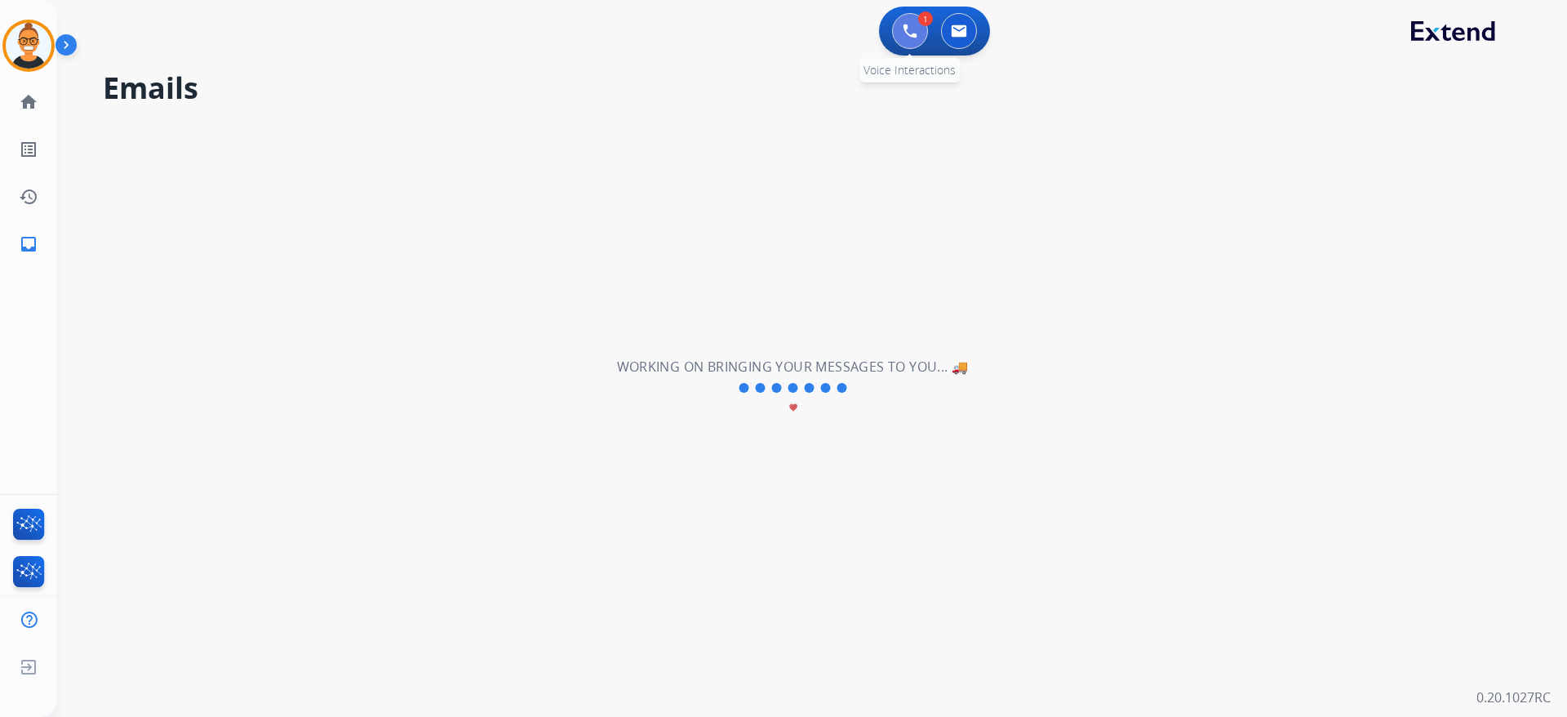
click at [912, 25] on div "**********" at bounding box center [783, 358] width 1567 height 717
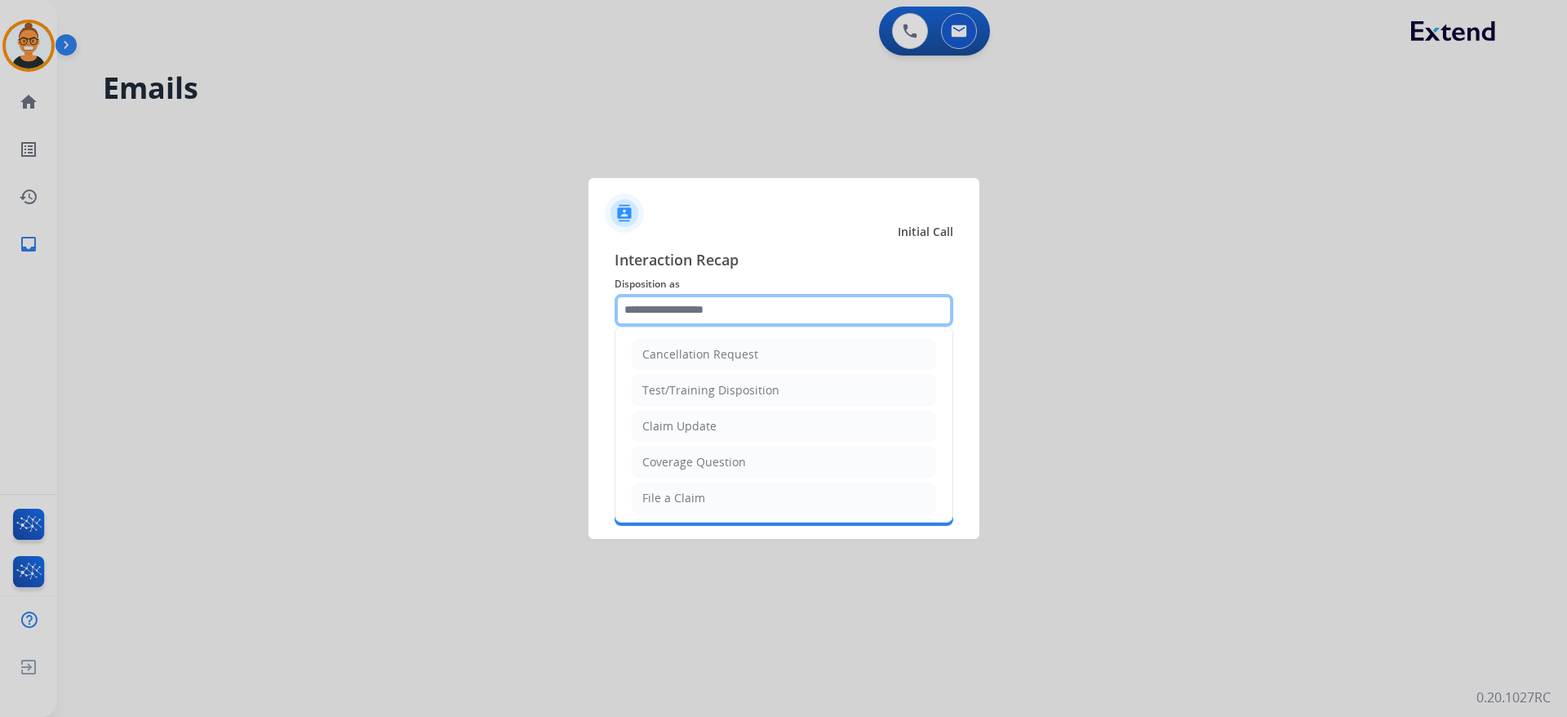
click at [695, 306] on input "text" at bounding box center [784, 310] width 339 height 33
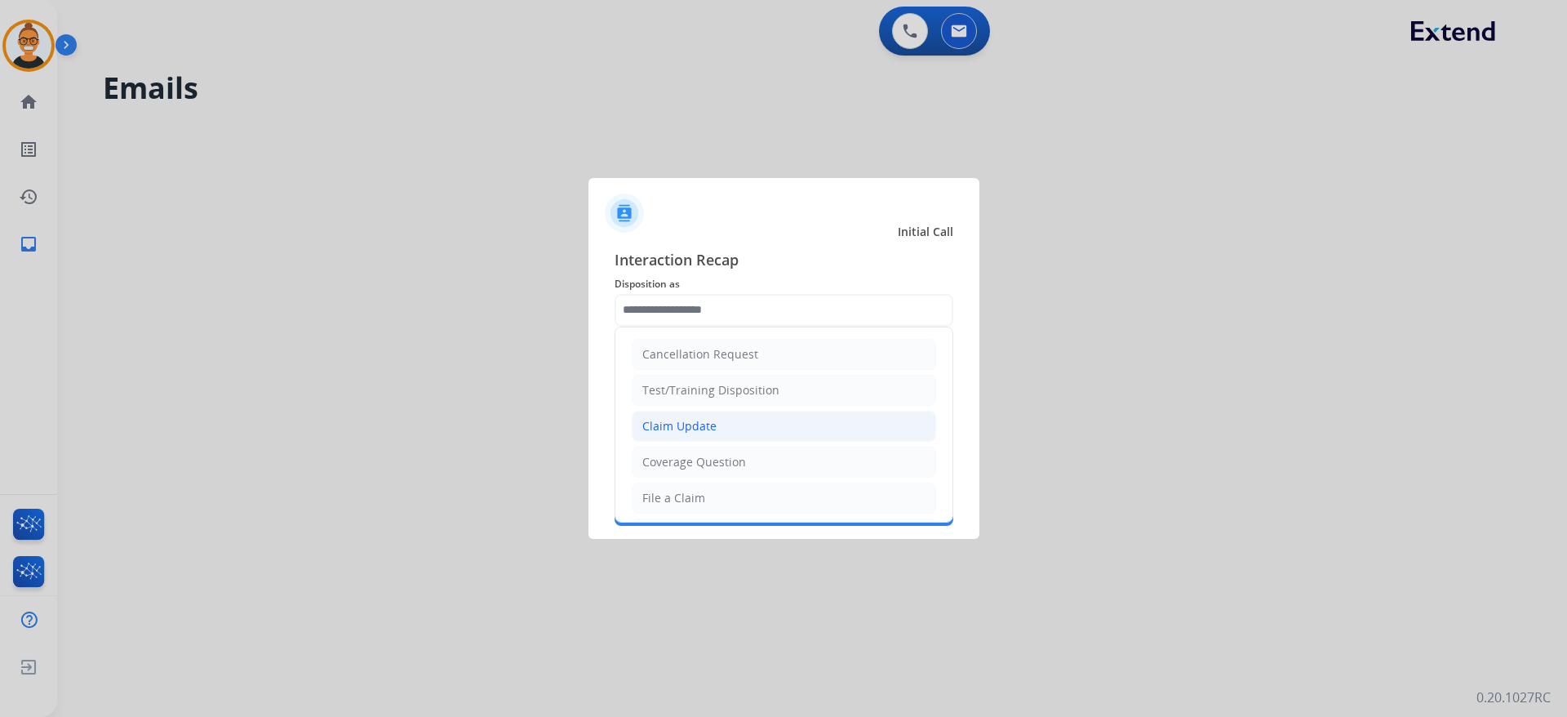
click at [723, 416] on li "Claim Update" at bounding box center [784, 426] width 305 height 31
type input "**********"
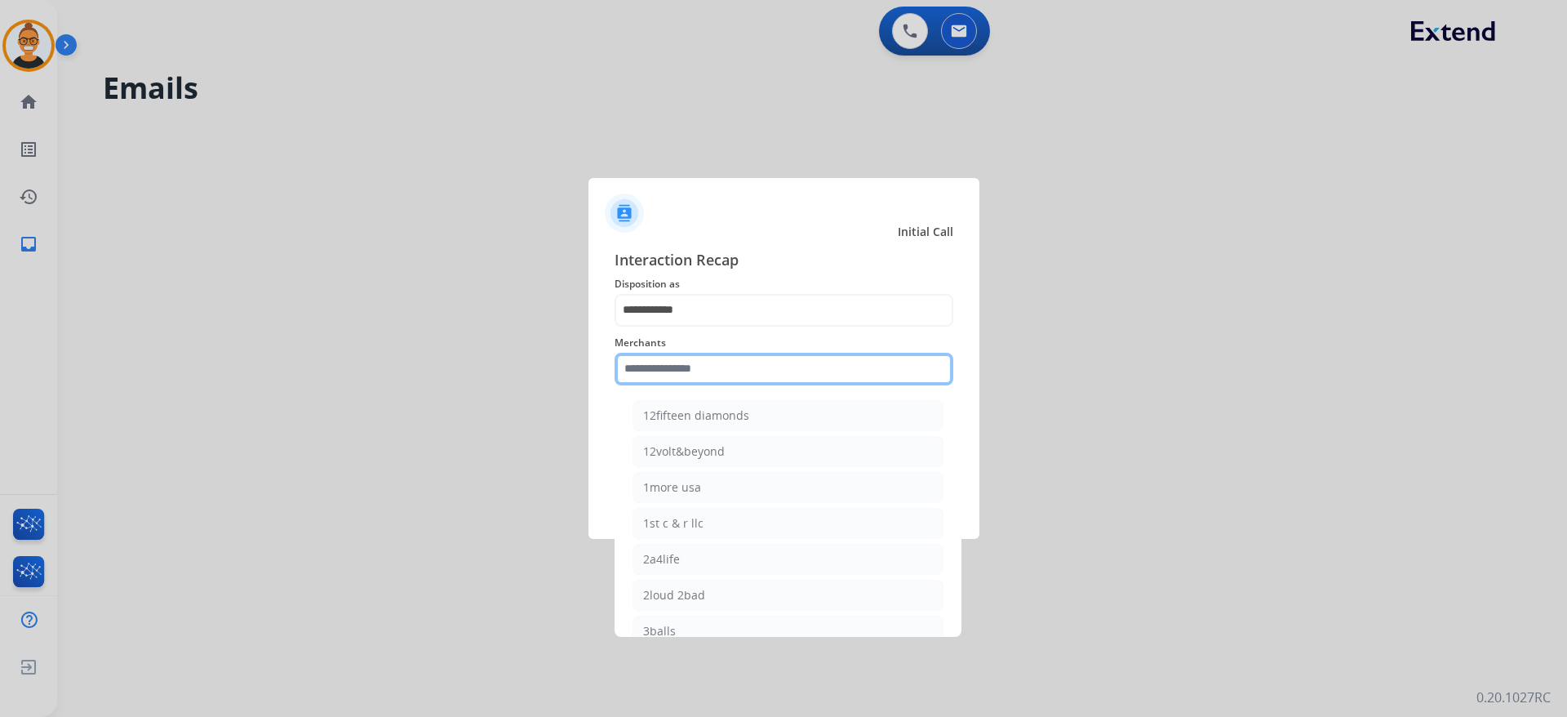
click at [657, 367] on input "text" at bounding box center [784, 369] width 339 height 33
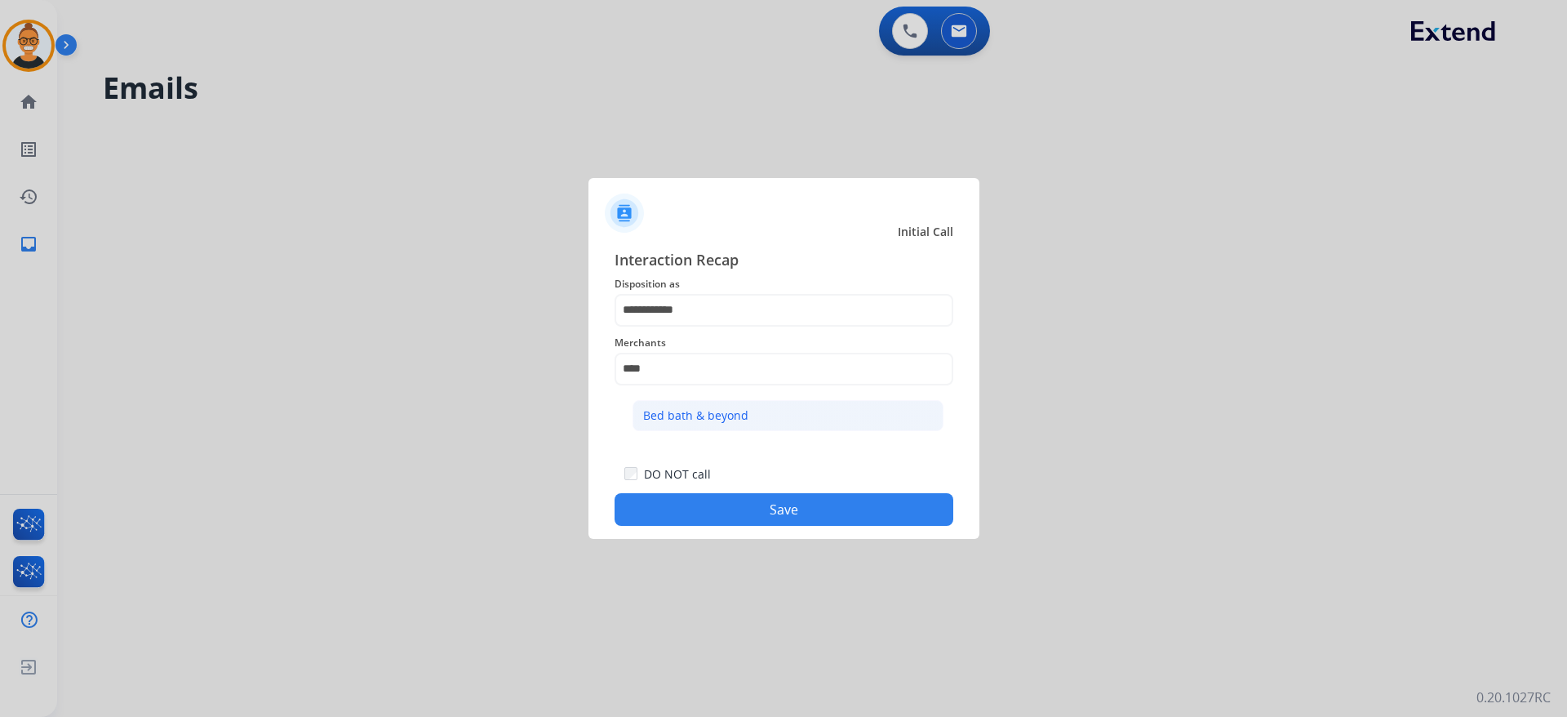
click at [712, 421] on div "Bed bath & beyond" at bounding box center [695, 415] width 105 height 16
type input "**********"
click at [746, 512] on button "Save" at bounding box center [784, 509] width 339 height 33
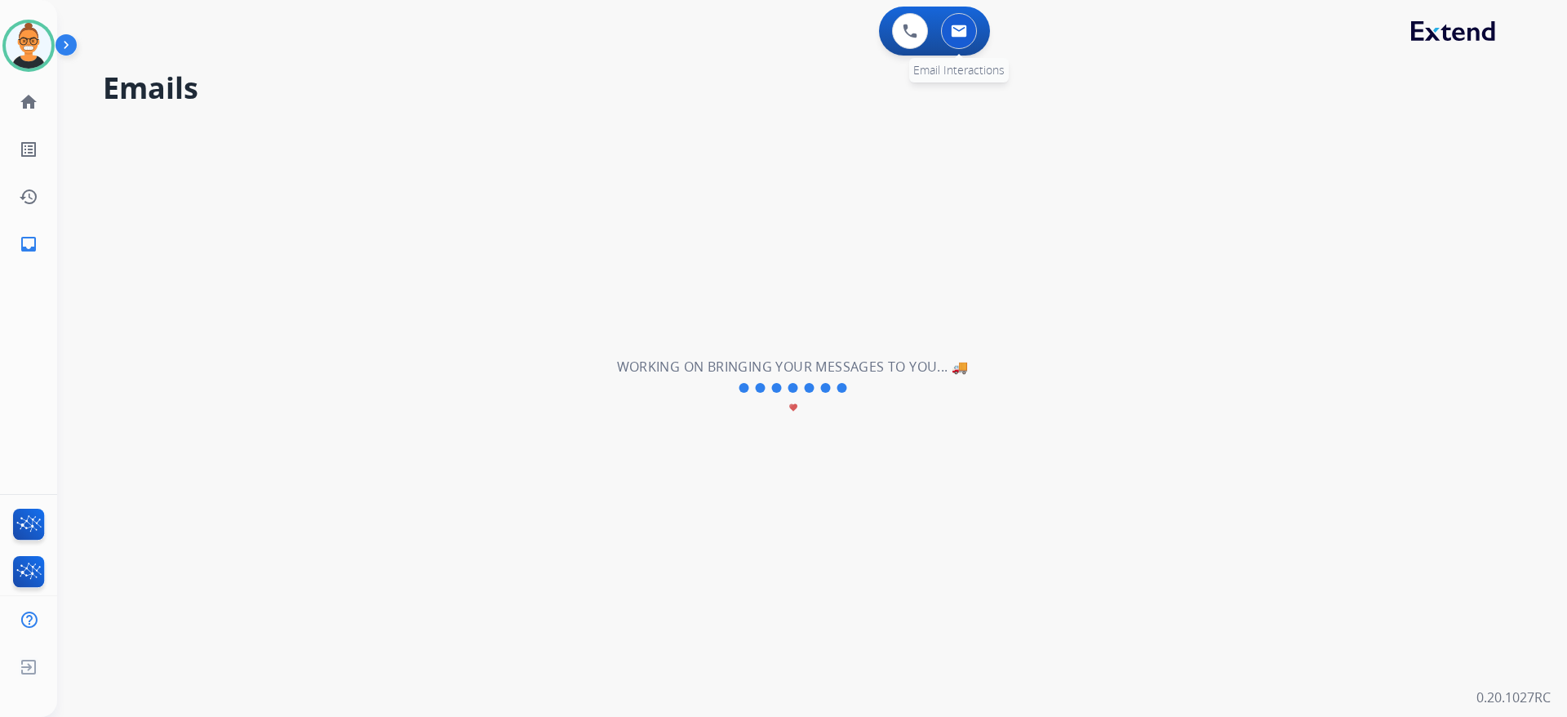
click at [955, 31] on img at bounding box center [959, 30] width 16 height 13
click at [8, 38] on img at bounding box center [29, 46] width 46 height 46
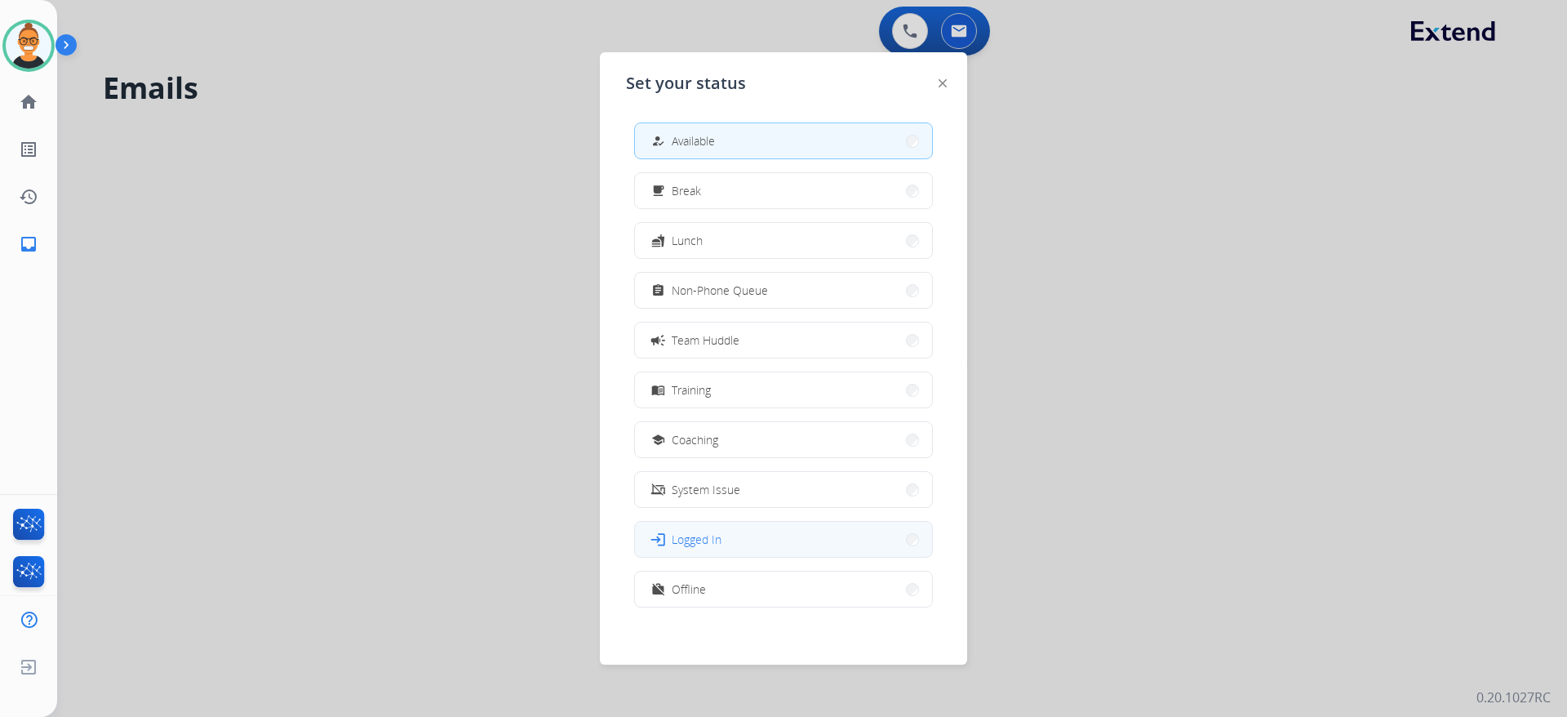
click at [689, 538] on span "Logged In" at bounding box center [697, 539] width 50 height 17
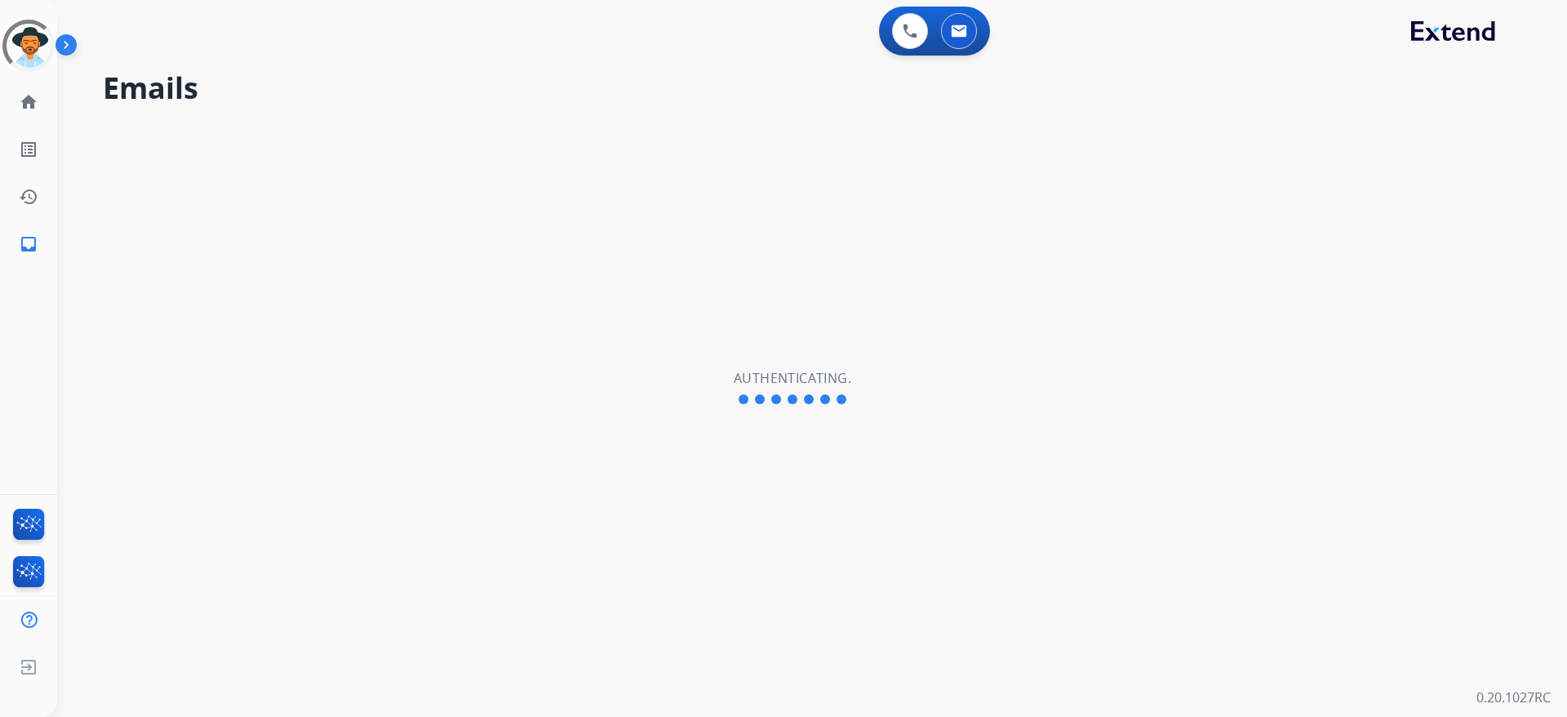
select select "**********"
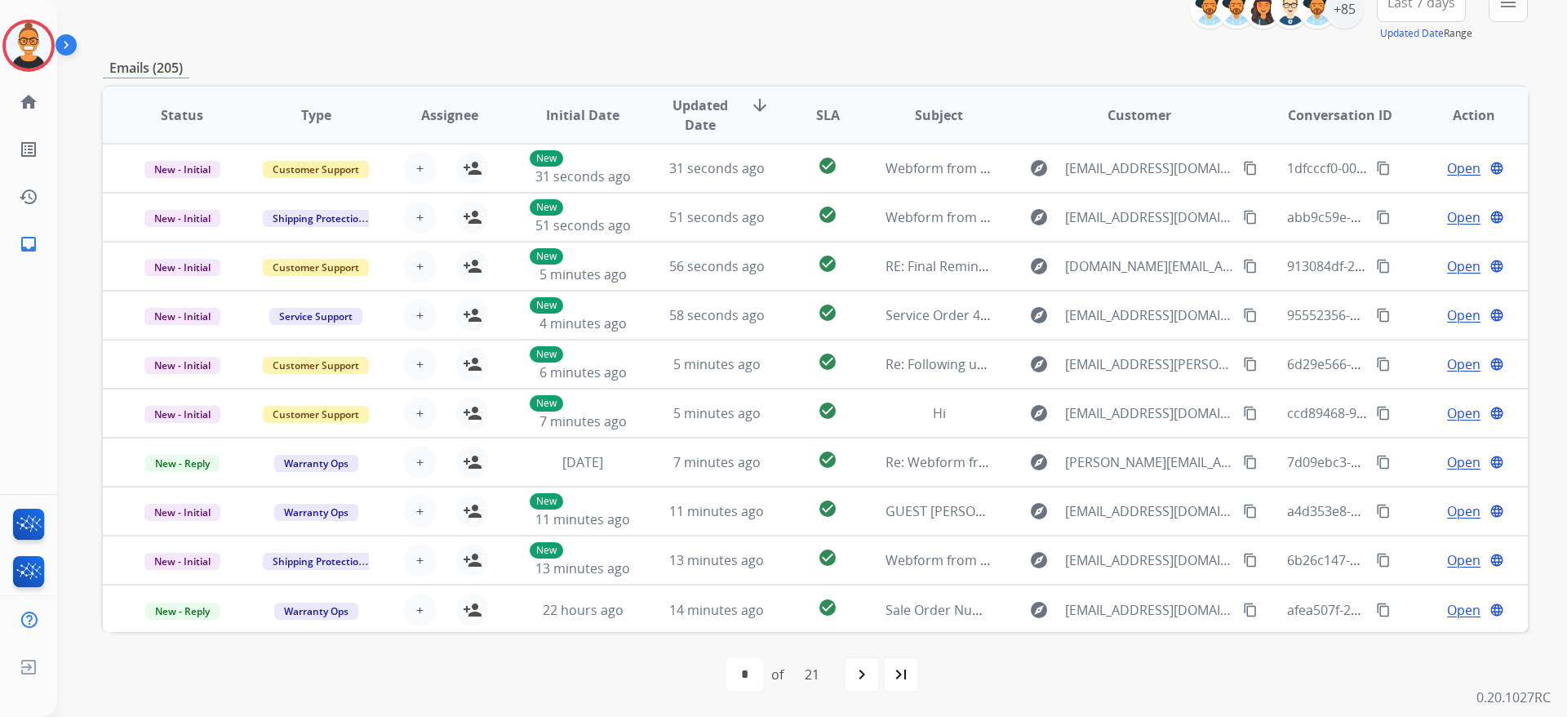
scroll to position [2, 0]
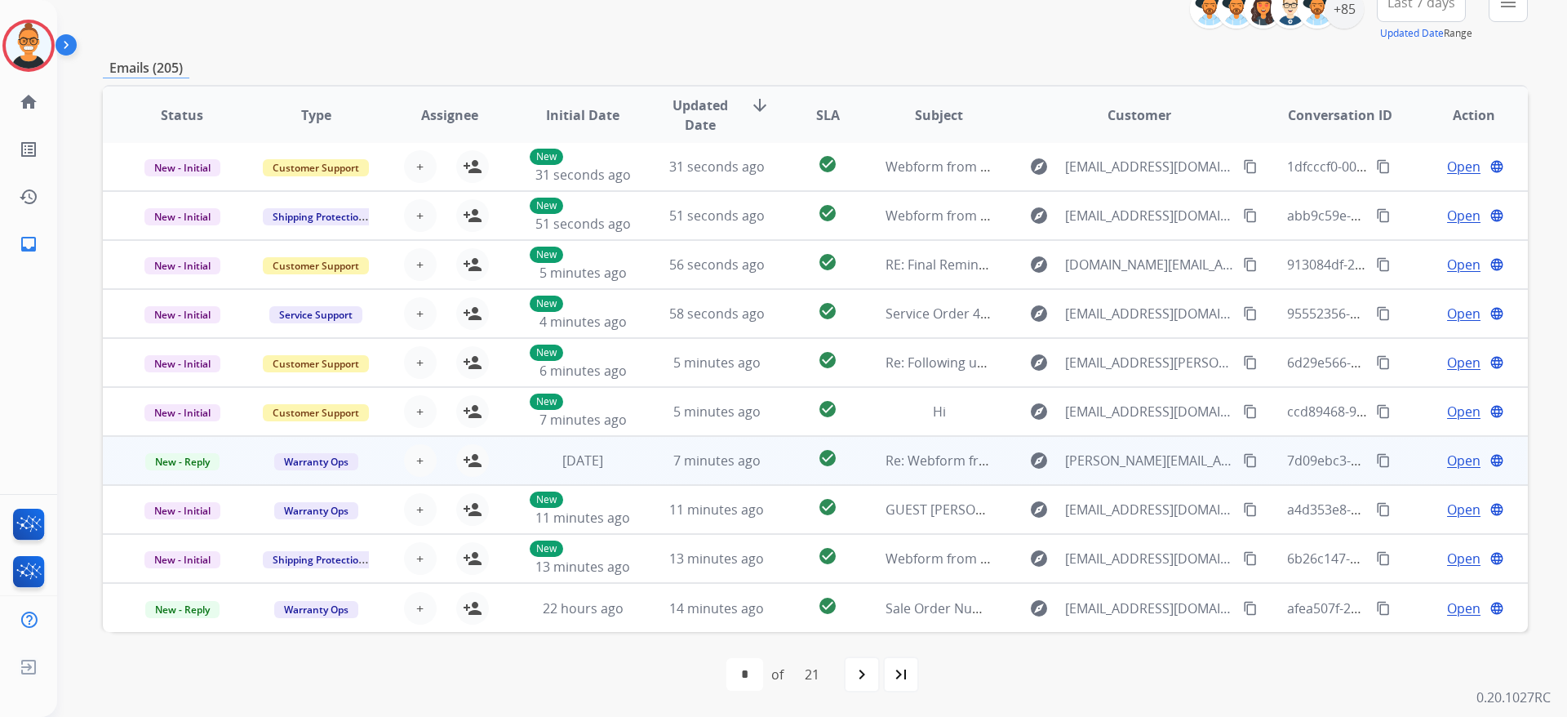
click at [783, 460] on td "check_circle" at bounding box center [815, 460] width 89 height 49
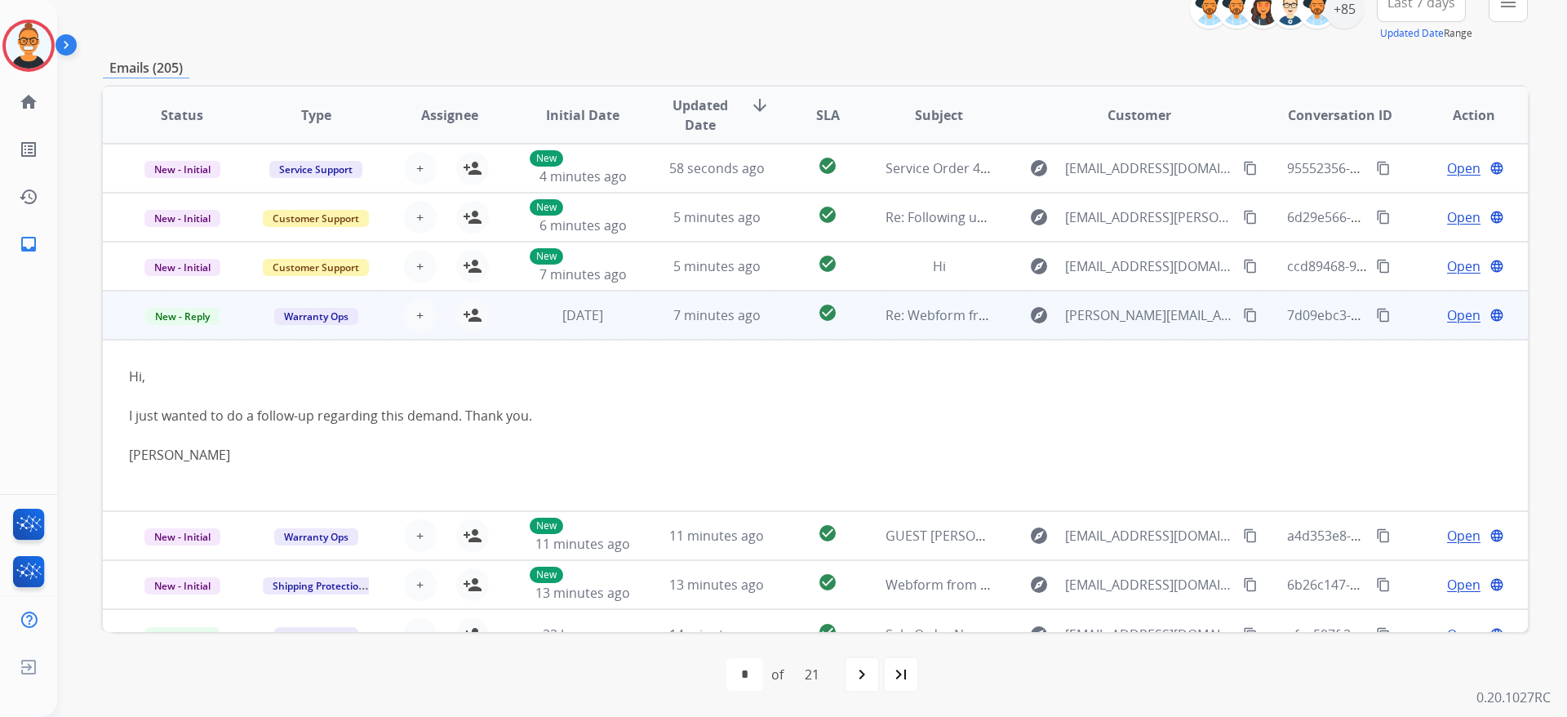
scroll to position [173, 0]
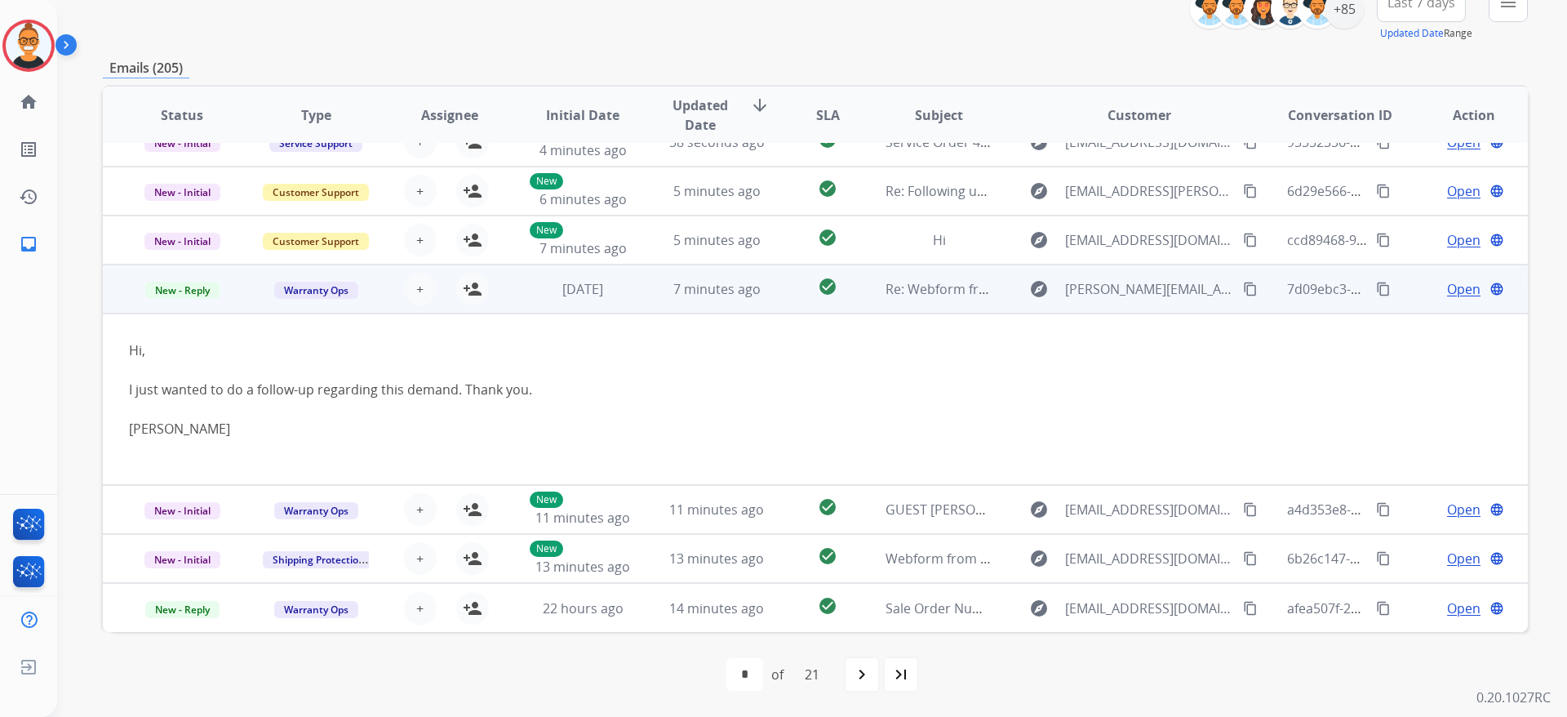
click at [1447, 283] on span "Open" at bounding box center [1463, 289] width 33 height 20
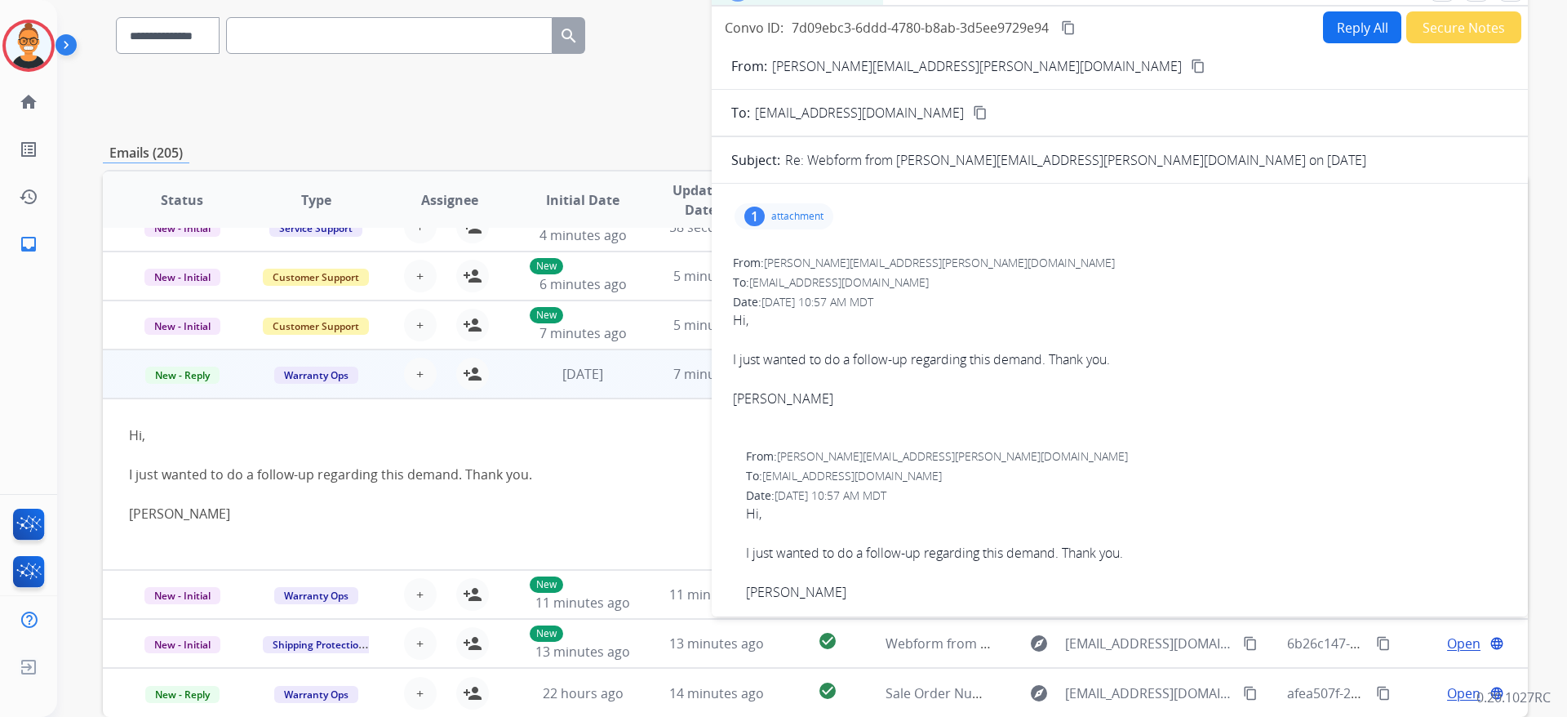
scroll to position [90, 0]
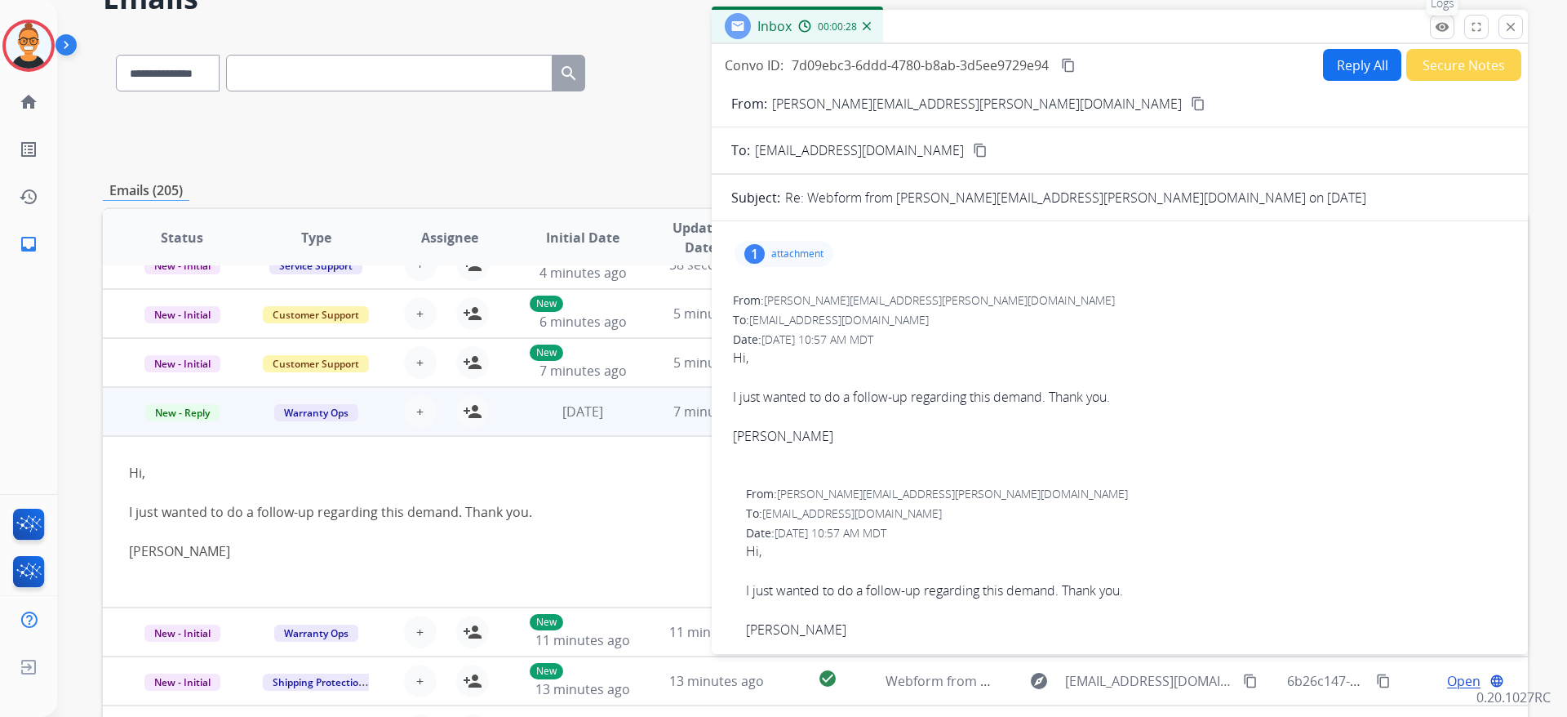
click at [1438, 20] on mat-icon "remove_red_eye" at bounding box center [1442, 27] width 15 height 15
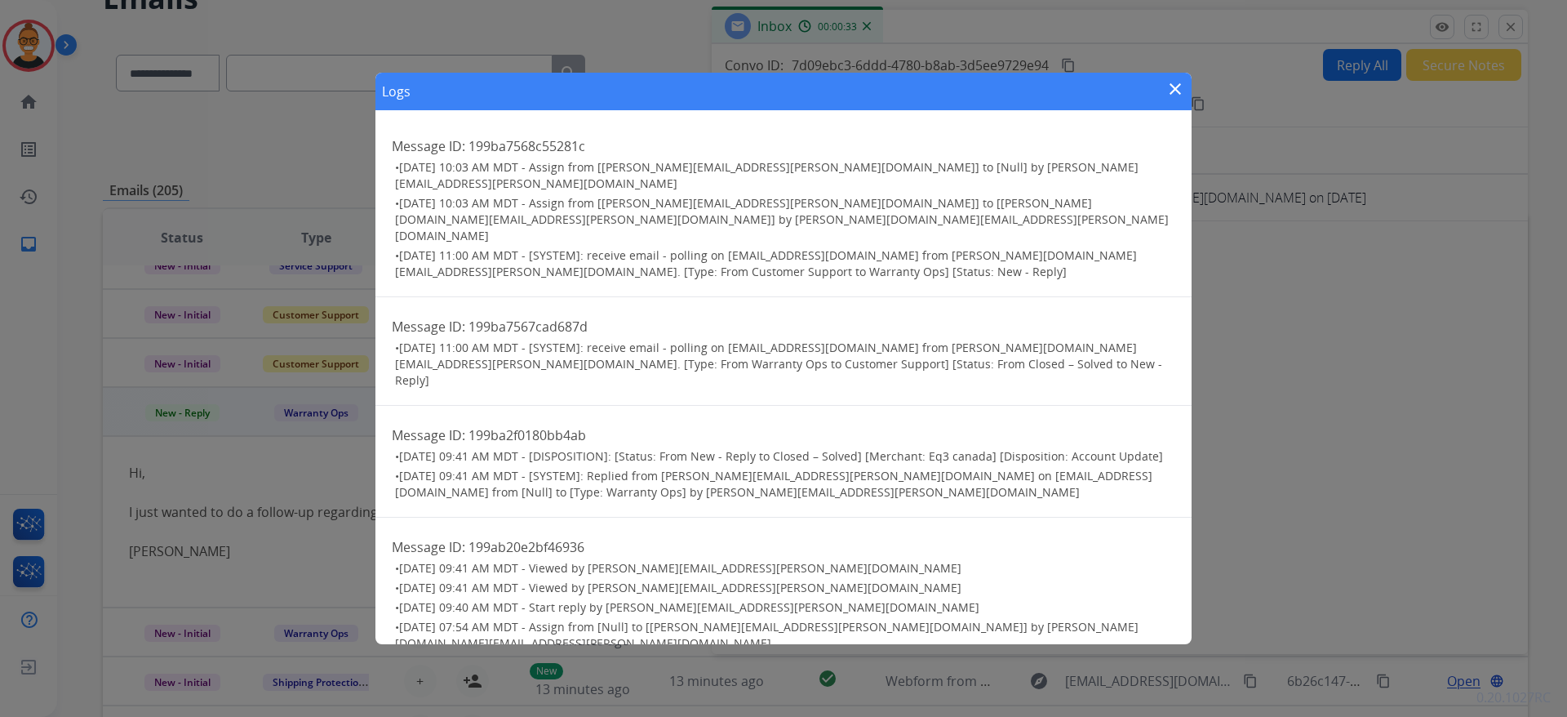
click at [1173, 83] on mat-icon "close" at bounding box center [1176, 89] width 20 height 20
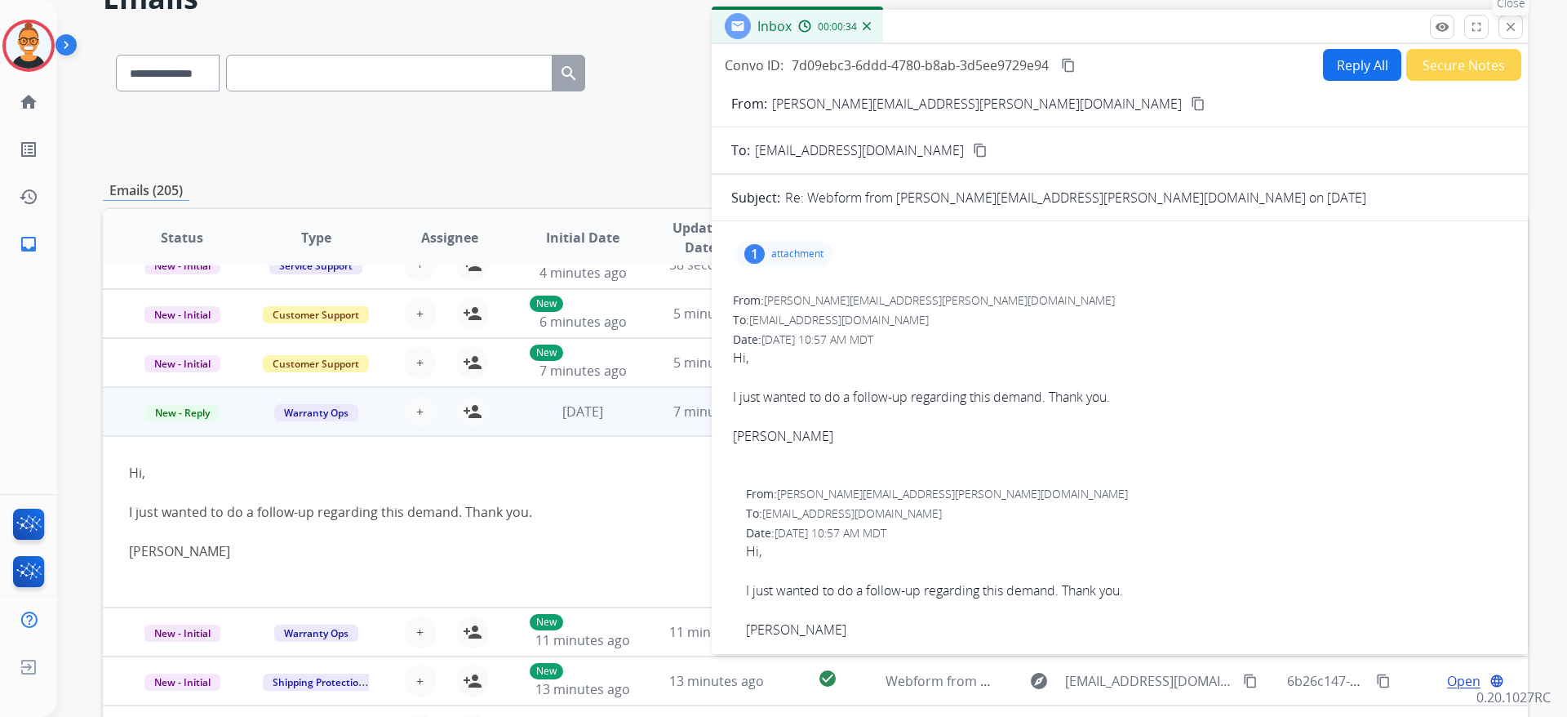
click at [1520, 22] on button "close Close" at bounding box center [1511, 27] width 24 height 24
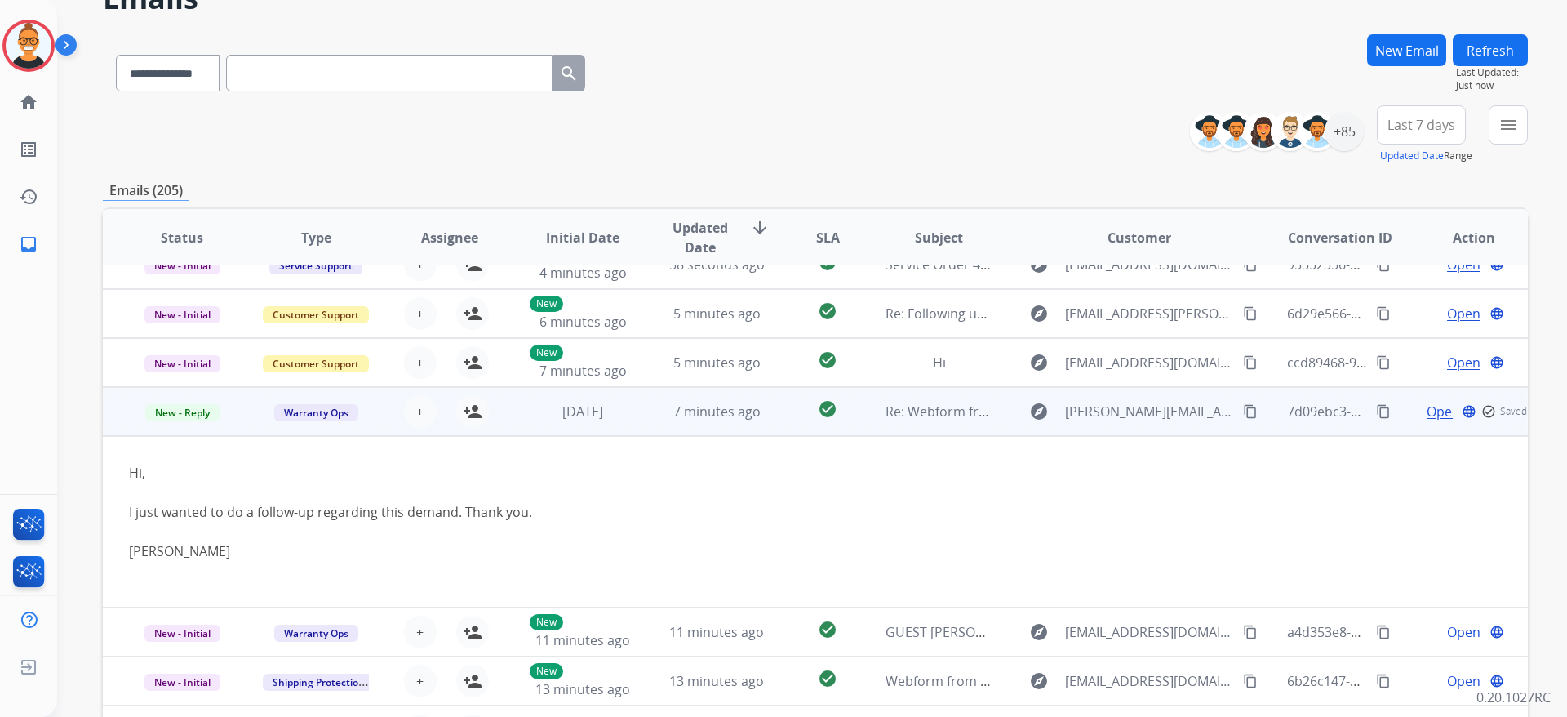
click at [649, 416] on td "7 minutes ago" at bounding box center [705, 411] width 134 height 49
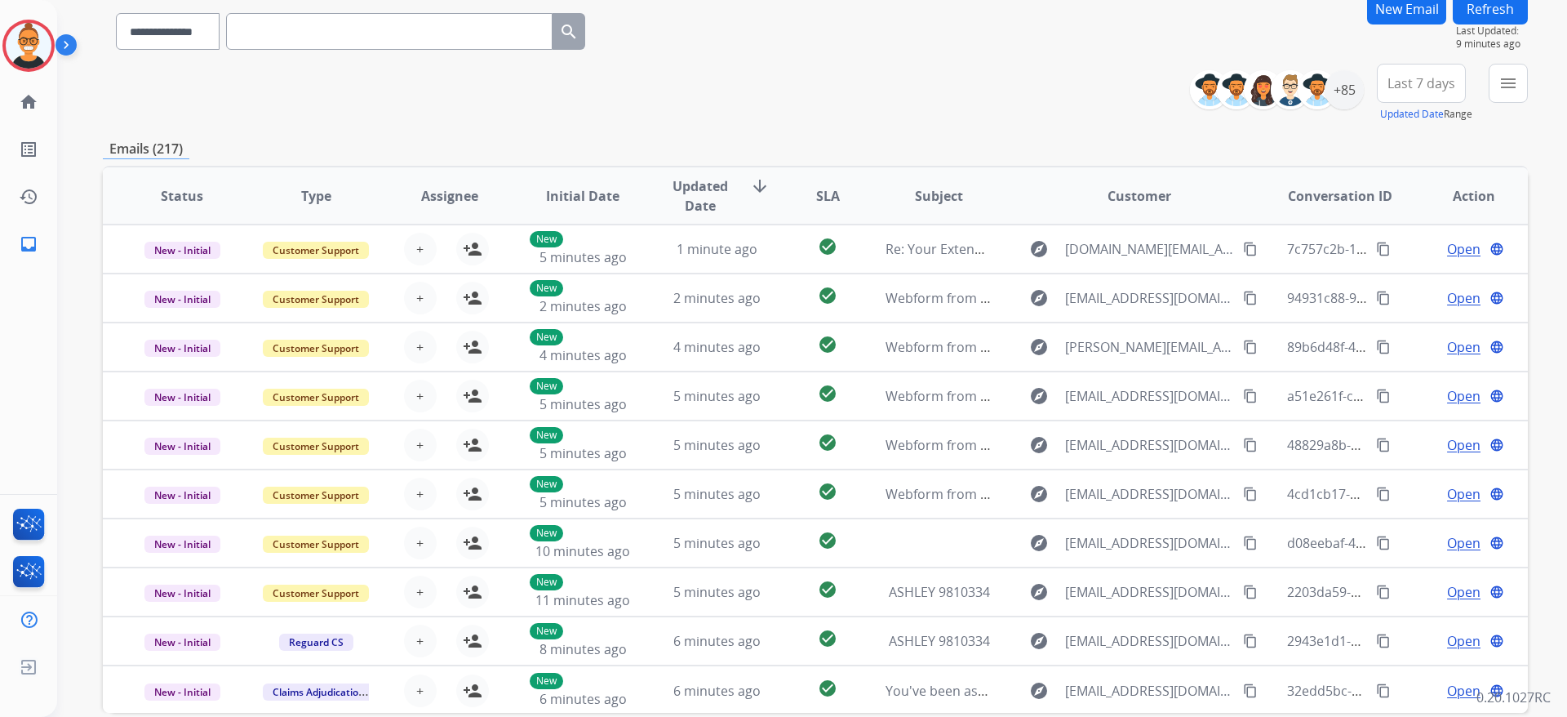
scroll to position [212, 0]
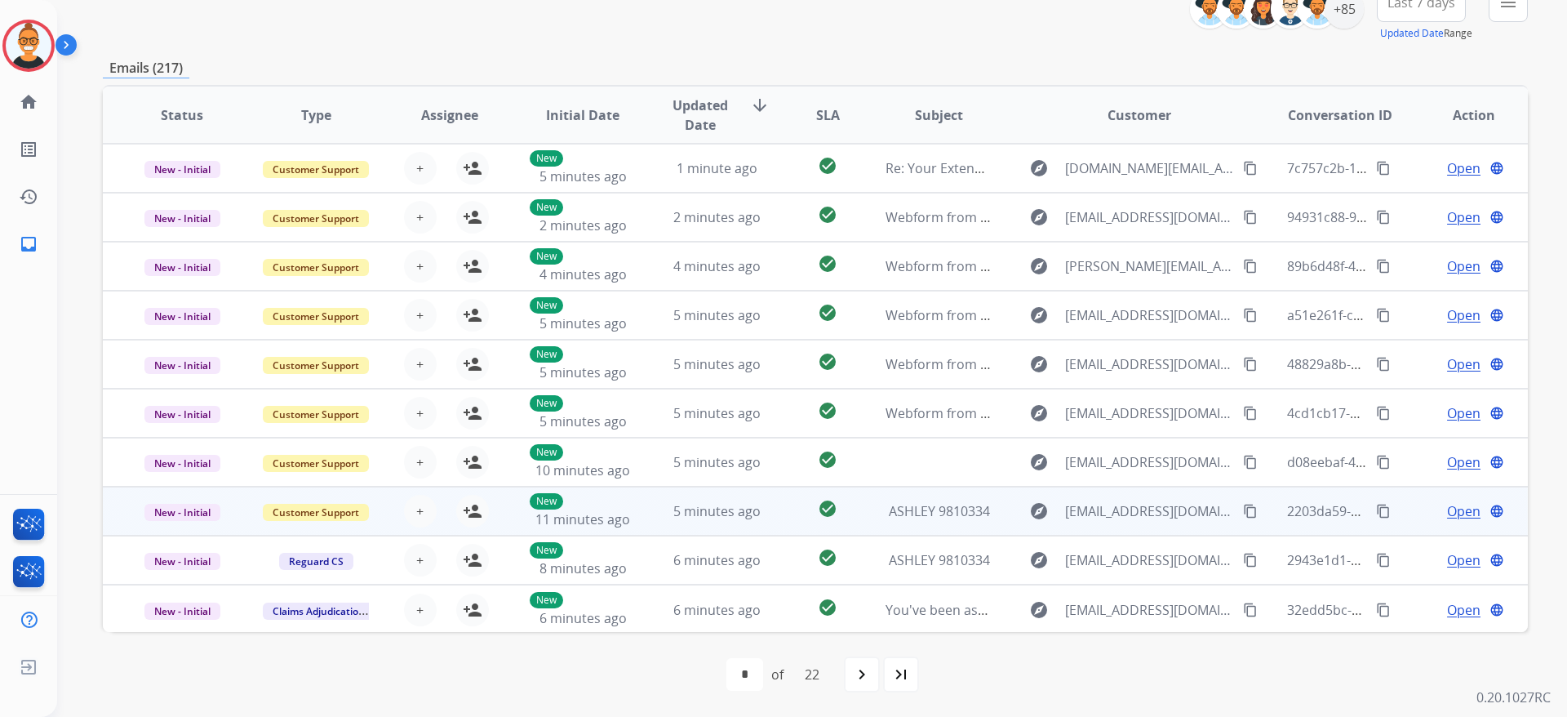
click at [789, 503] on td "check_circle" at bounding box center [815, 511] width 89 height 49
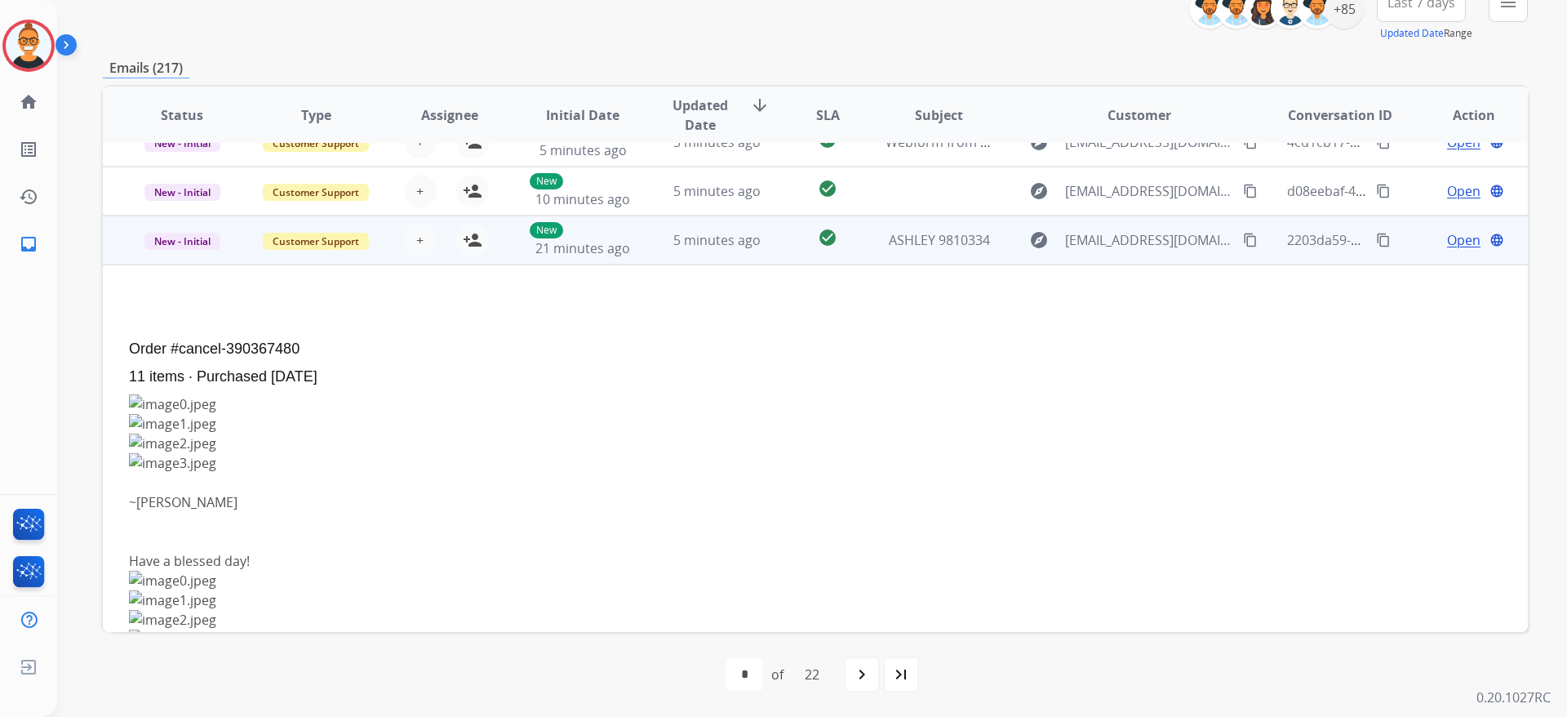
scroll to position [220, 0]
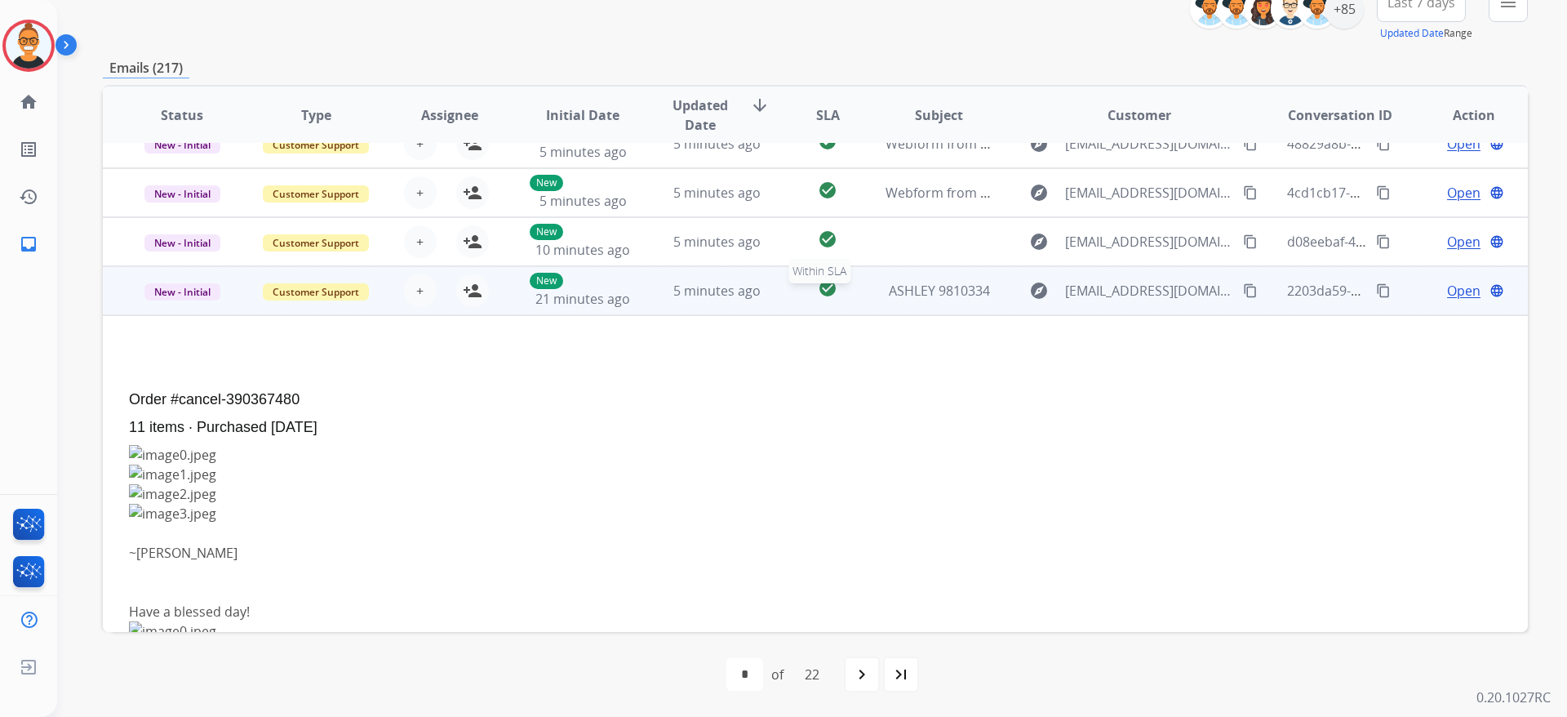
click at [838, 295] on div "check_circle" at bounding box center [828, 290] width 62 height 24
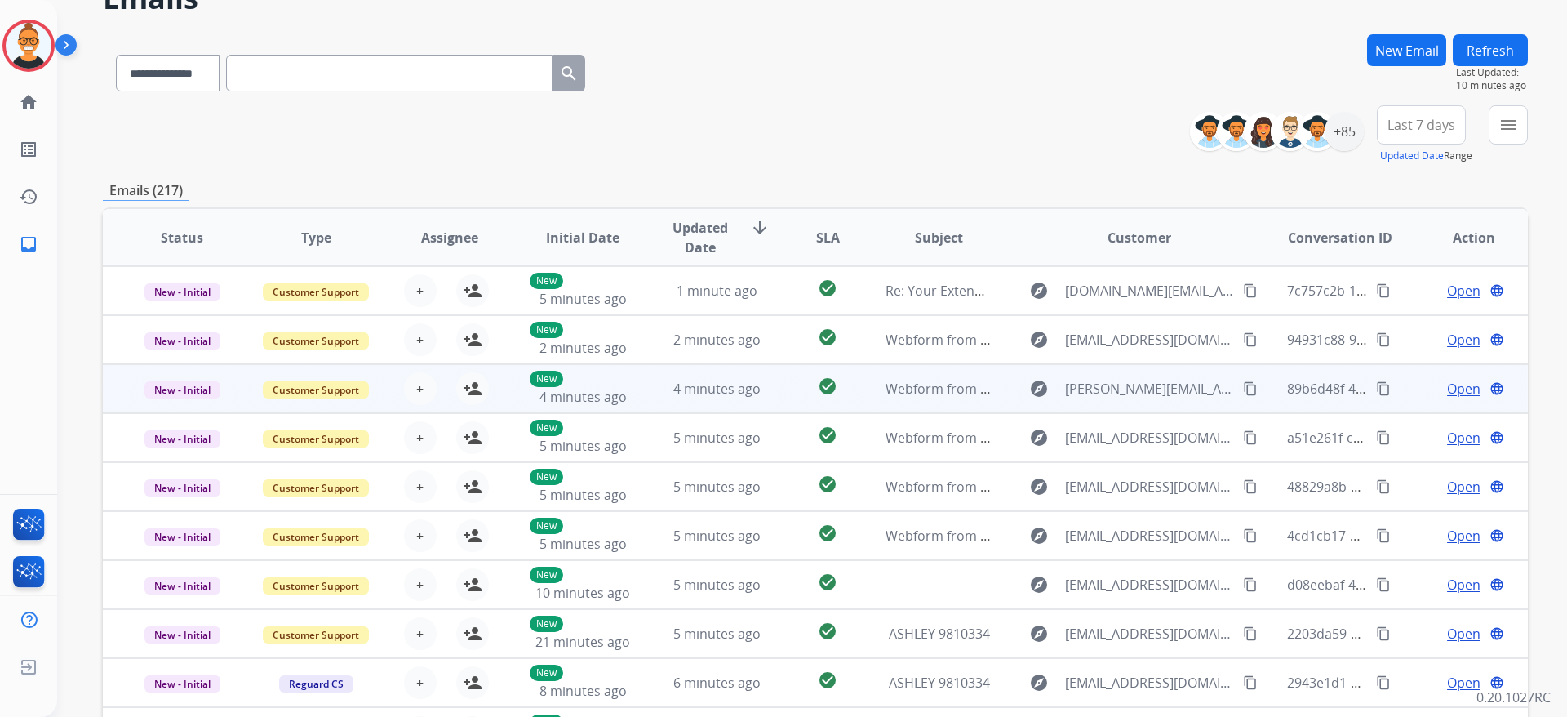
scroll to position [2, 0]
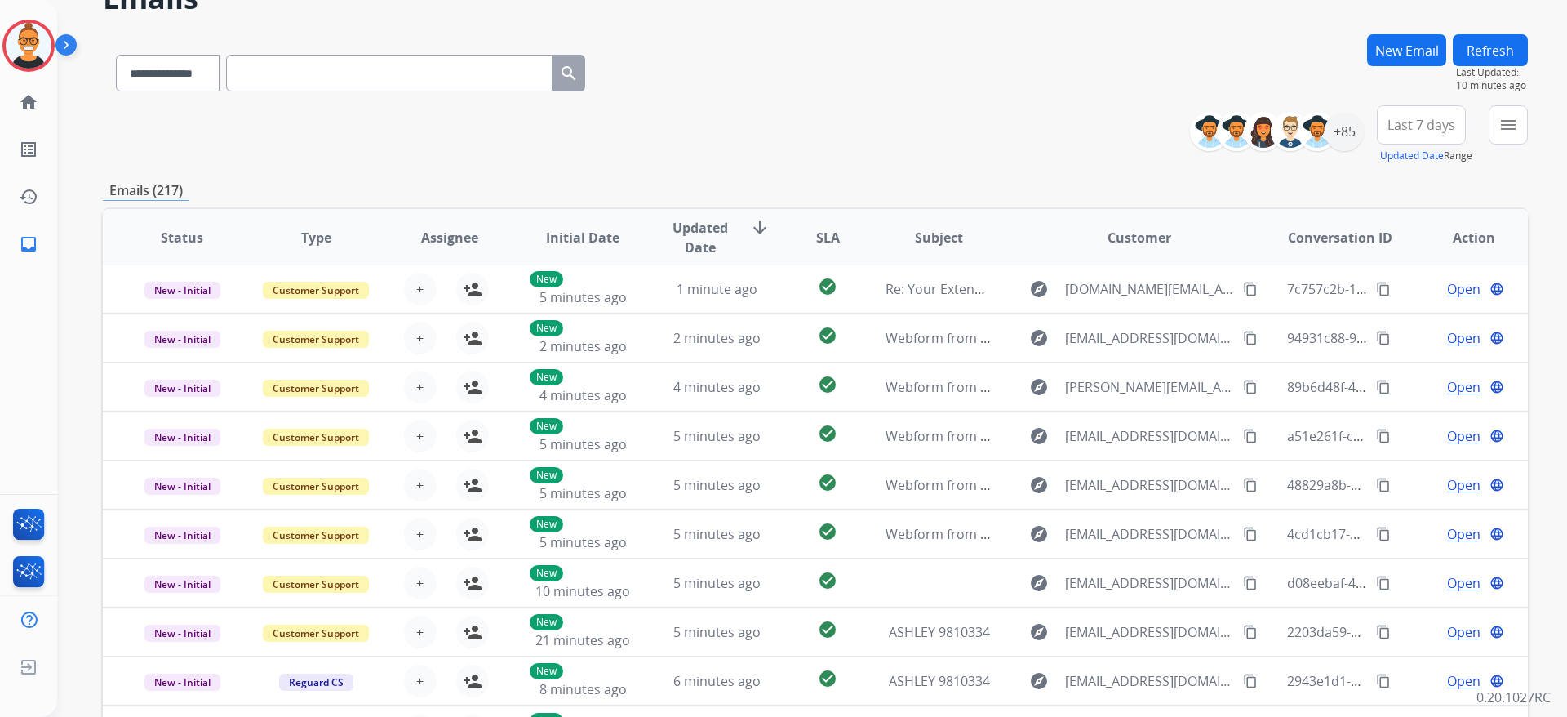
click at [1427, 122] on span "Last 7 days" at bounding box center [1422, 125] width 68 height 7
click at [1390, 322] on div "Last 90 days" at bounding box center [1417, 323] width 90 height 24
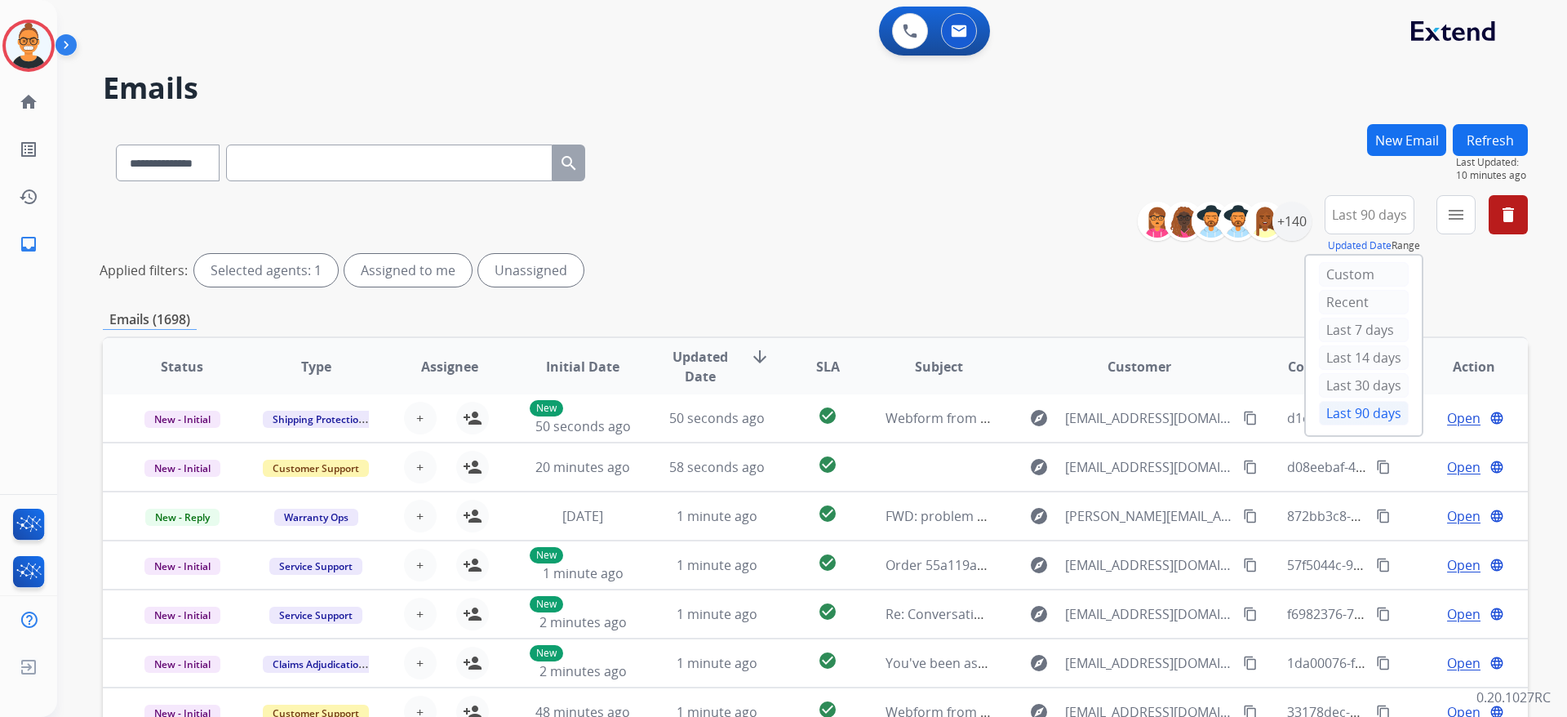
click at [1031, 163] on div "**********" at bounding box center [815, 159] width 1425 height 71
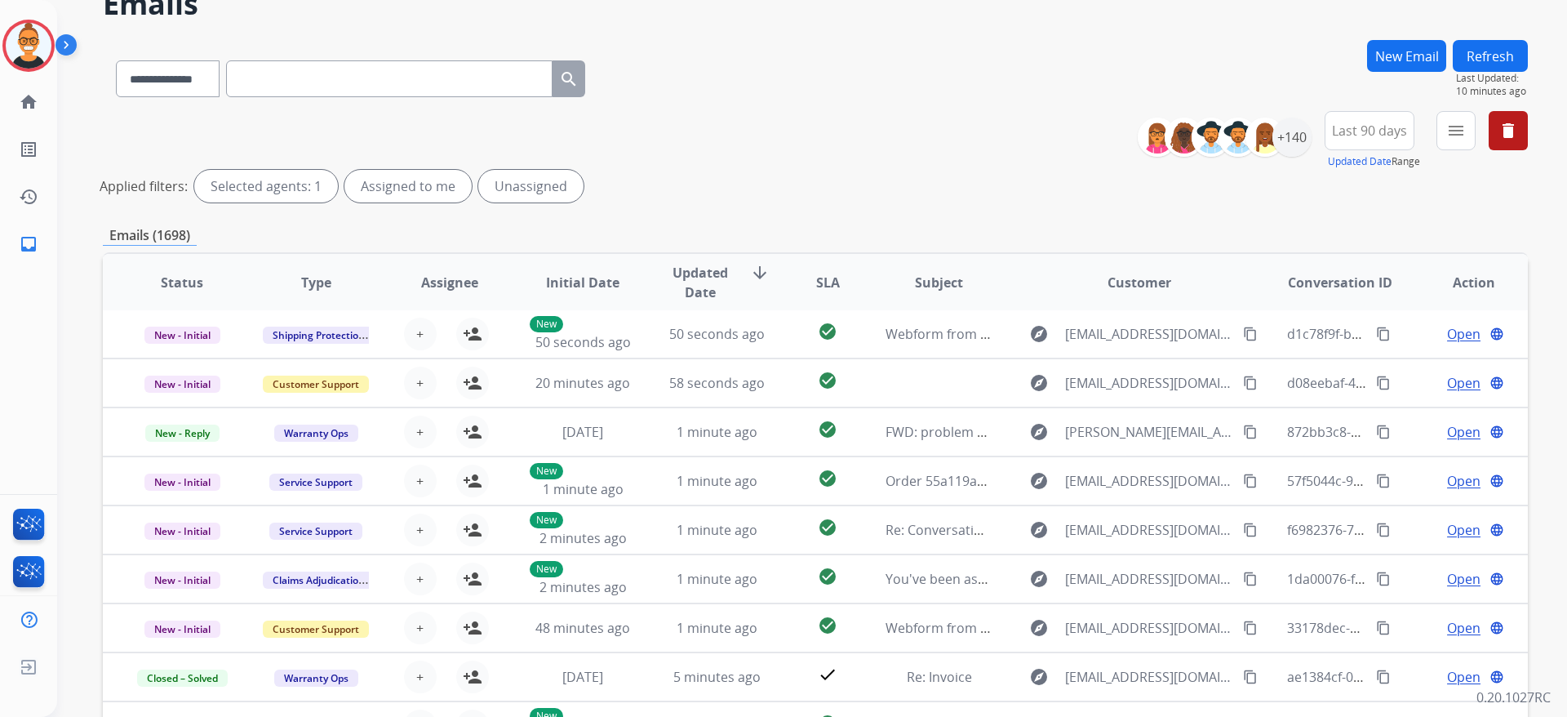
scroll to position [122, 0]
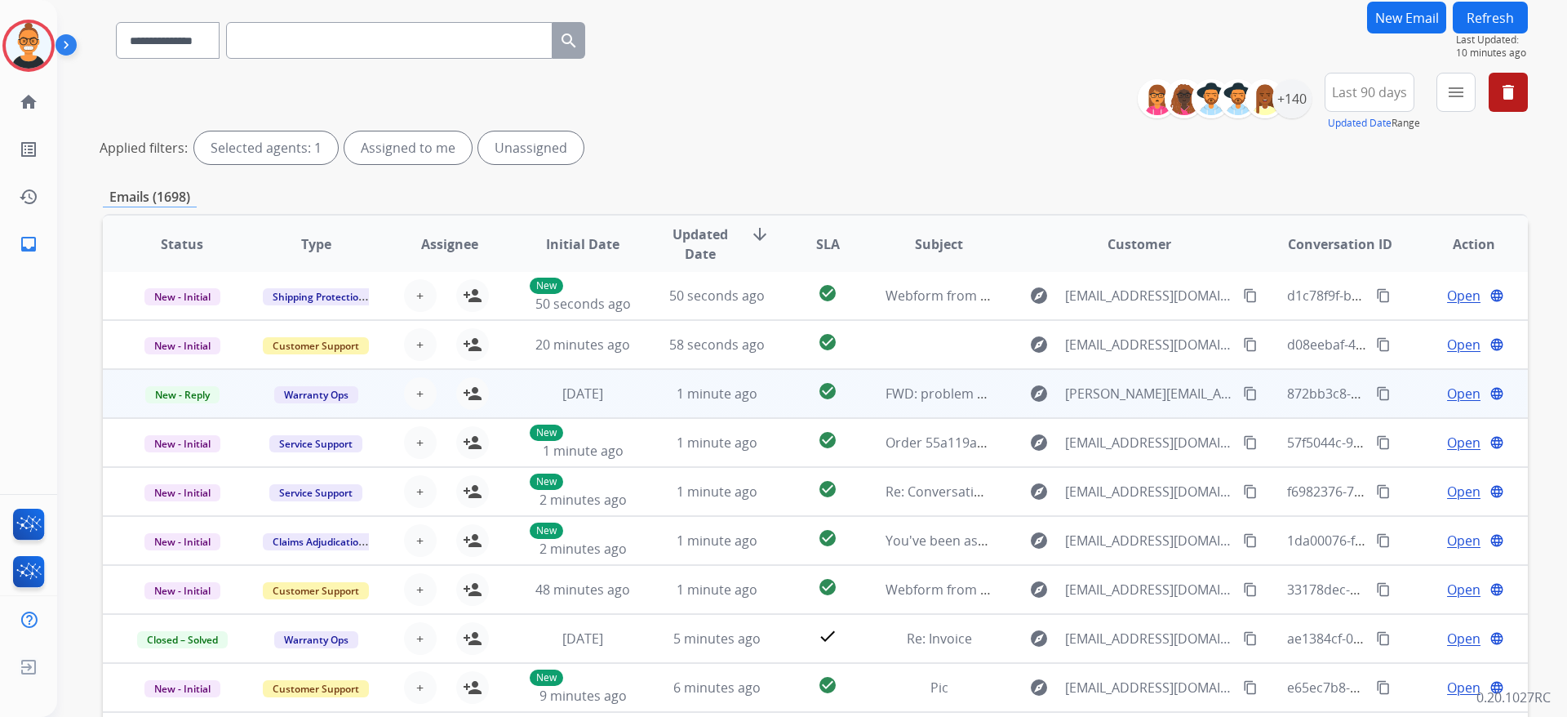
click at [649, 392] on td "1 minute ago" at bounding box center [705, 393] width 134 height 49
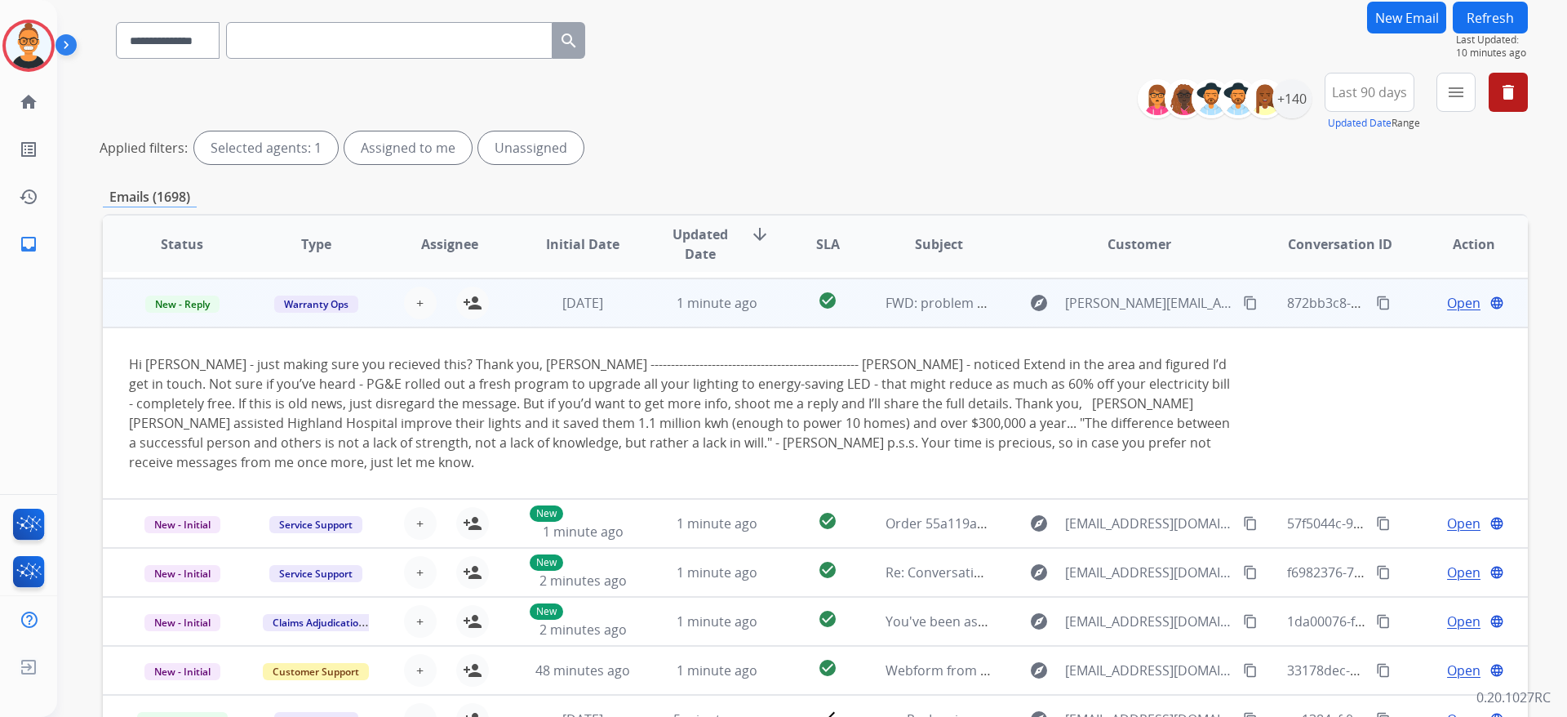
scroll to position [98, 0]
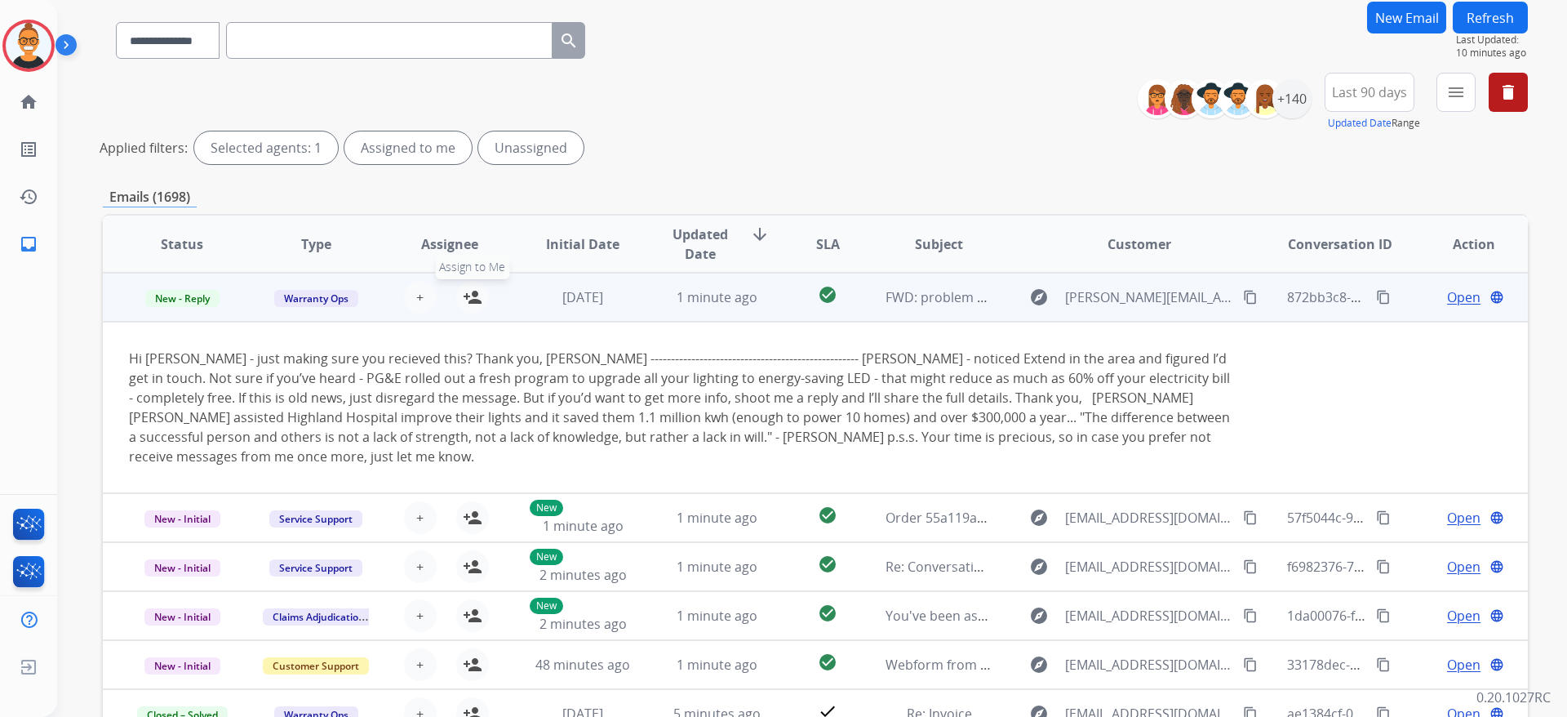
click at [478, 291] on mat-icon "person_add" at bounding box center [473, 297] width 20 height 20
click at [202, 302] on span "New - Reply" at bounding box center [182, 298] width 74 height 17
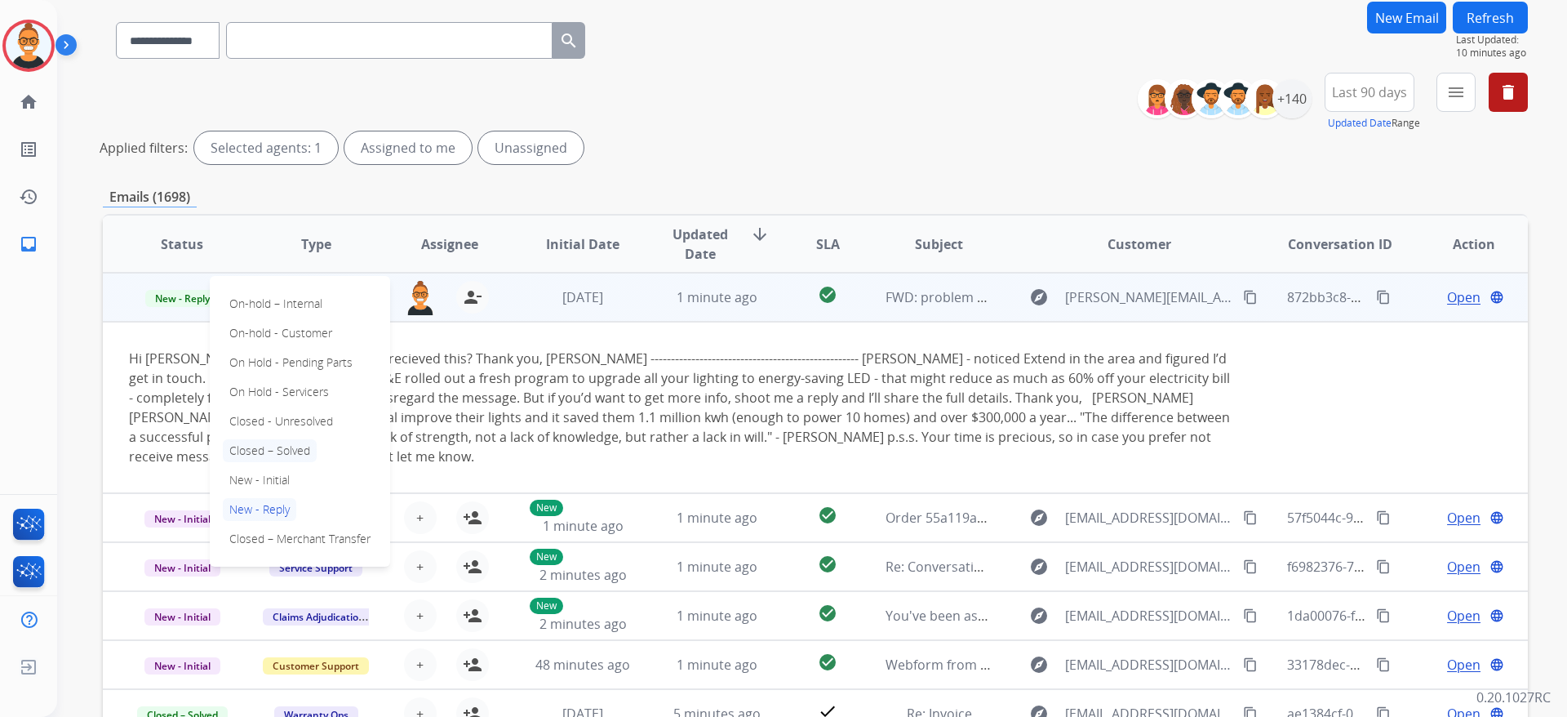
click at [270, 449] on p "Closed – Solved" at bounding box center [270, 450] width 94 height 23
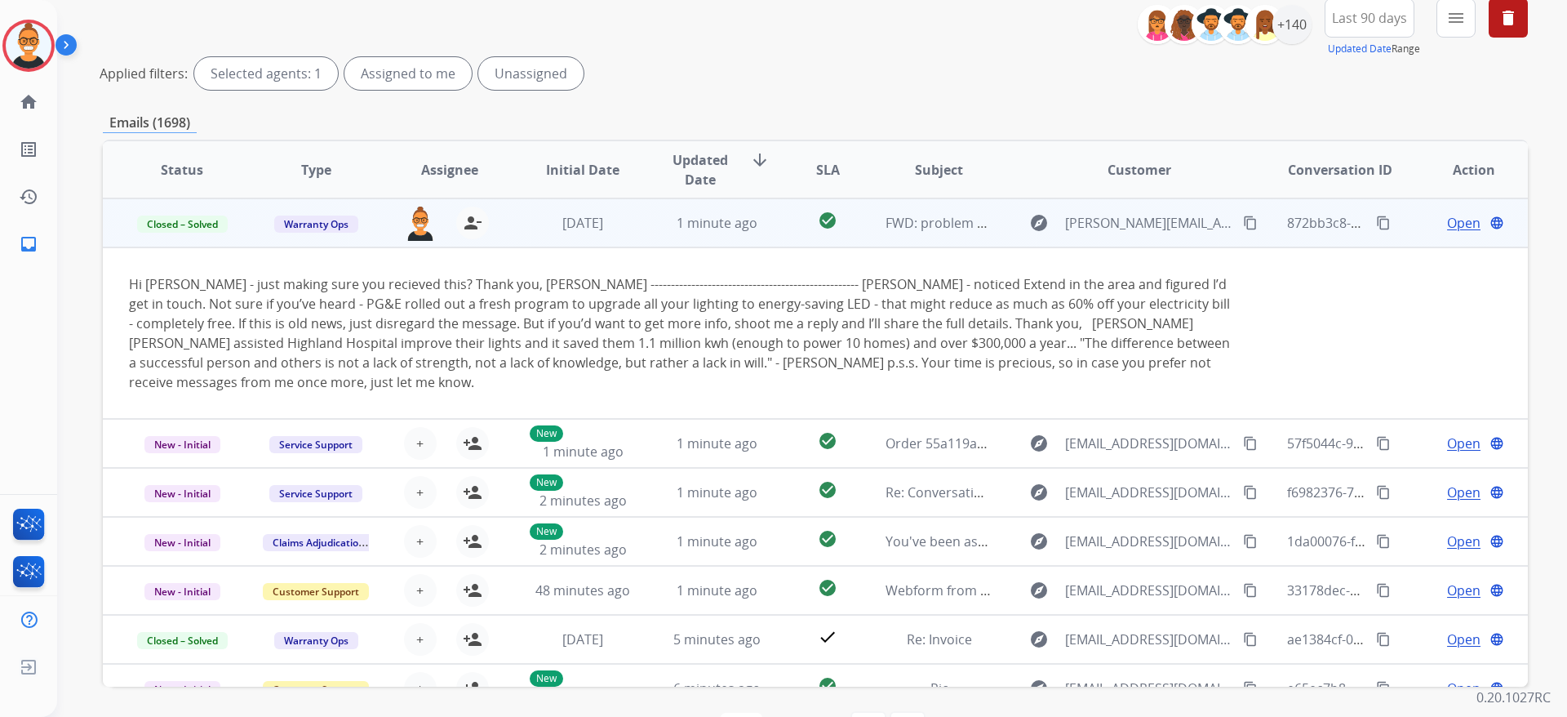
scroll to position [251, 0]
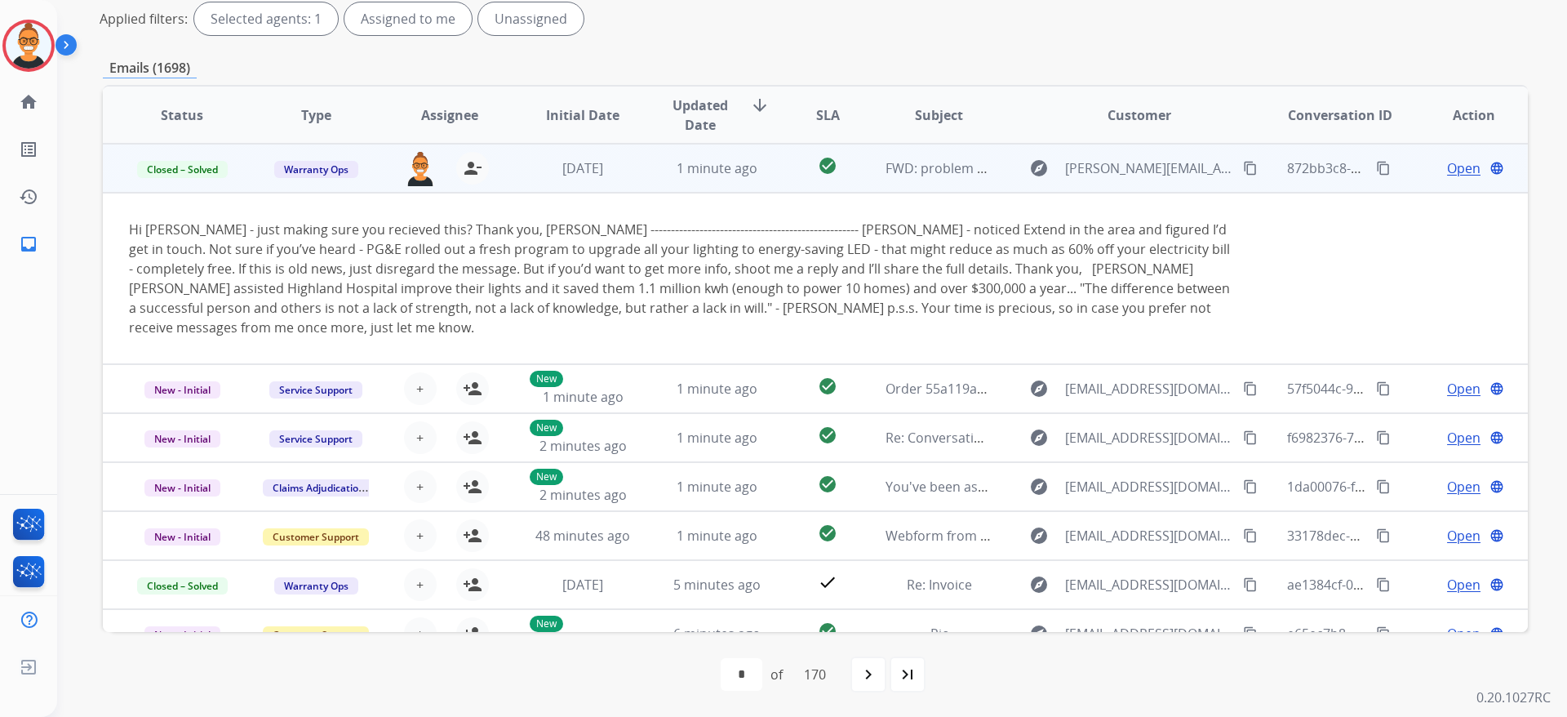
click at [777, 181] on td "check_circle" at bounding box center [815, 168] width 89 height 49
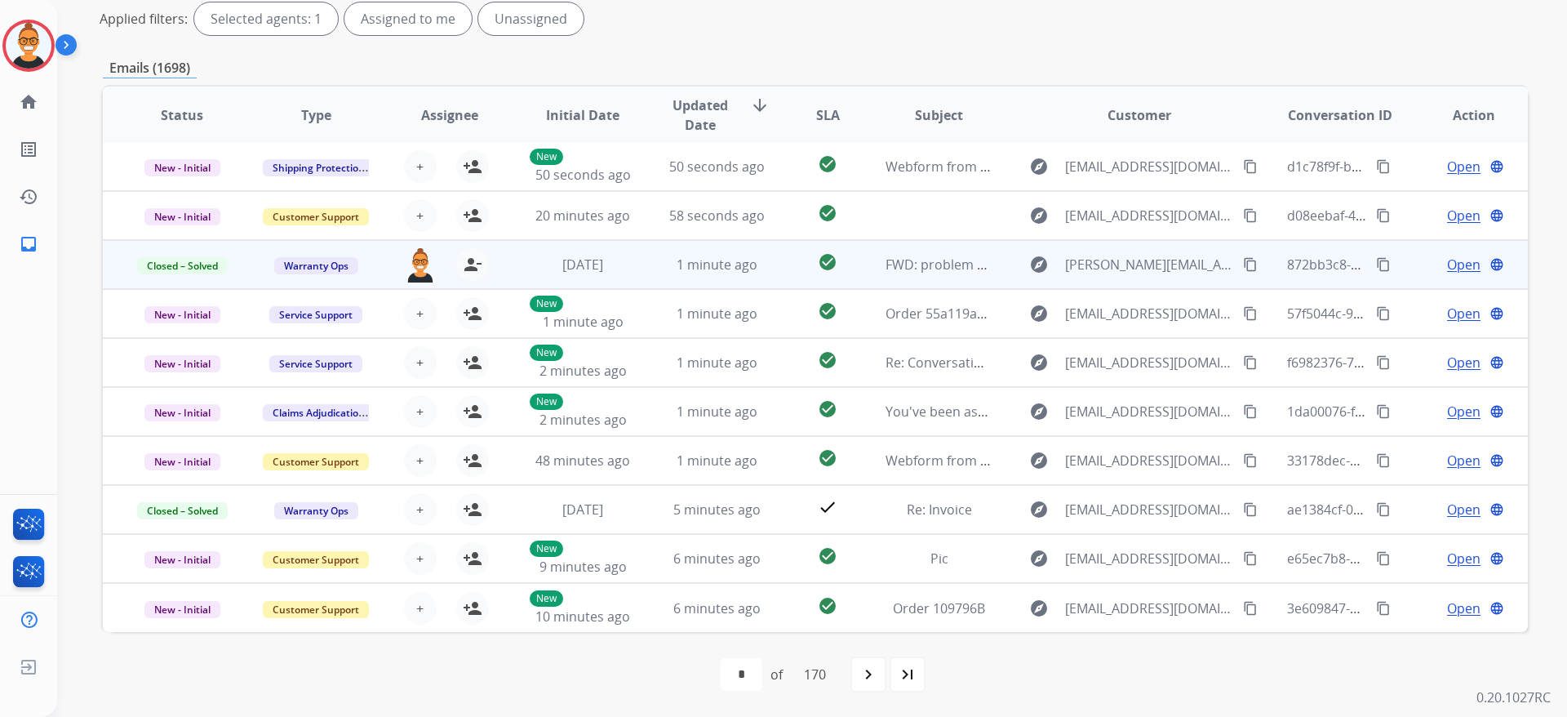
scroll to position [2, 0]
click at [79, 335] on div "**********" at bounding box center [792, 165] width 1471 height 717
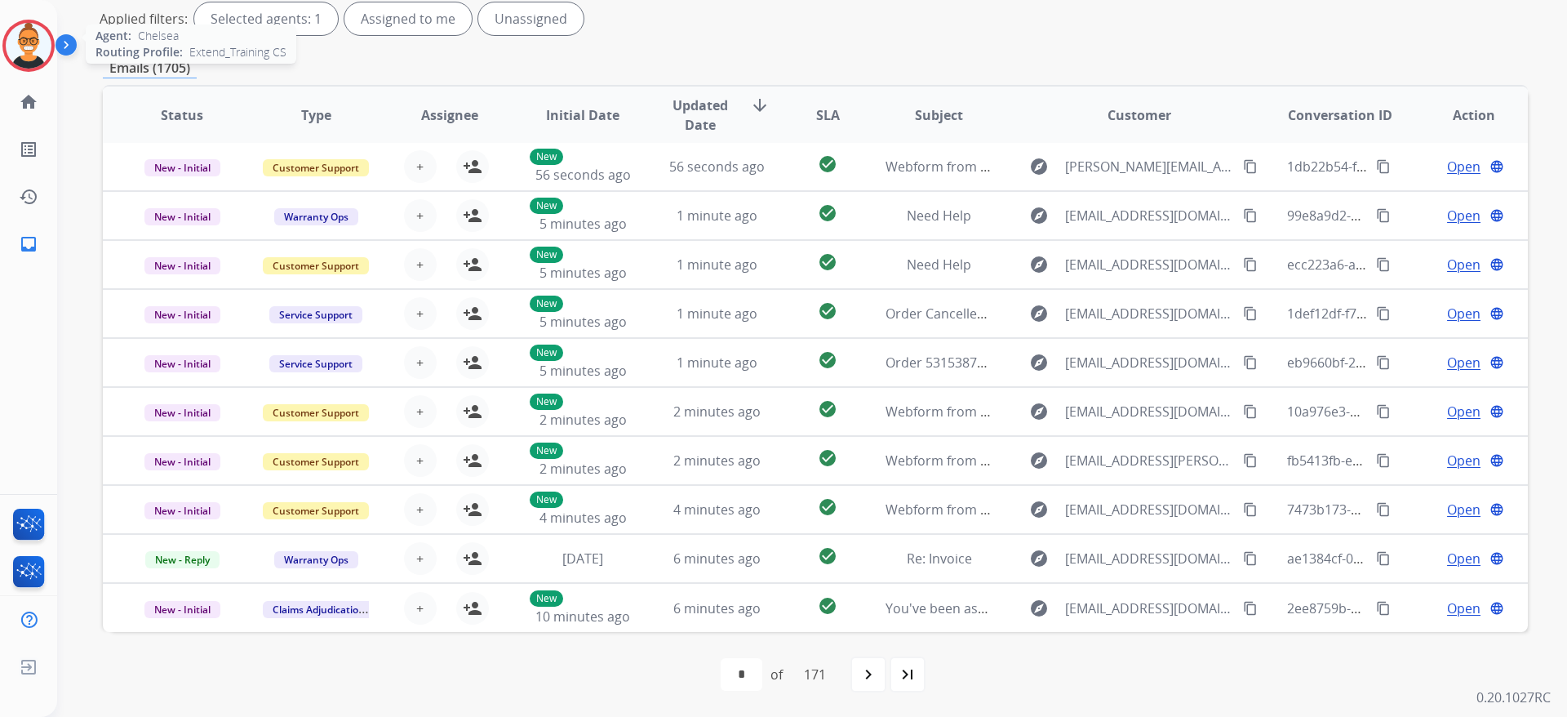
click at [41, 41] on img at bounding box center [29, 46] width 46 height 46
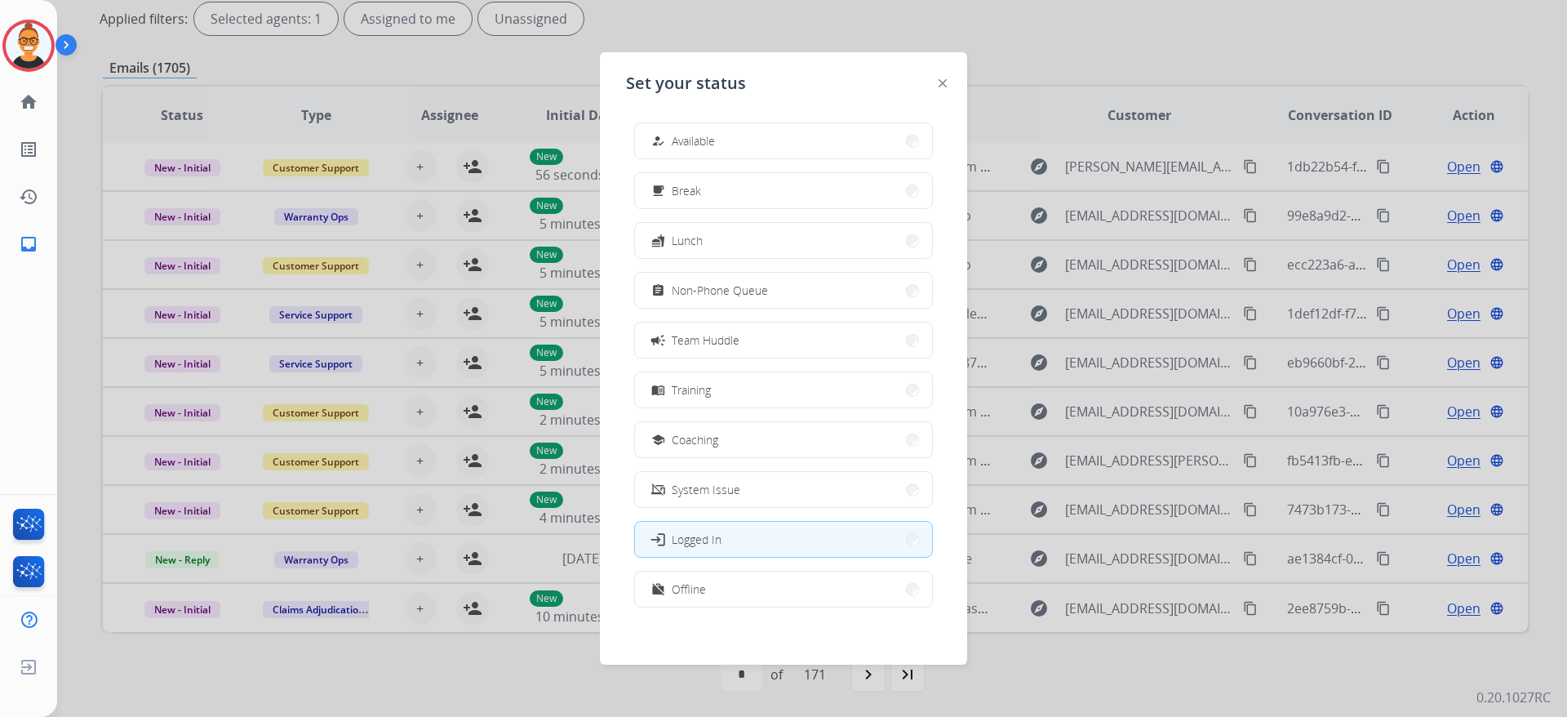
click at [1018, 64] on div at bounding box center [783, 358] width 1567 height 717
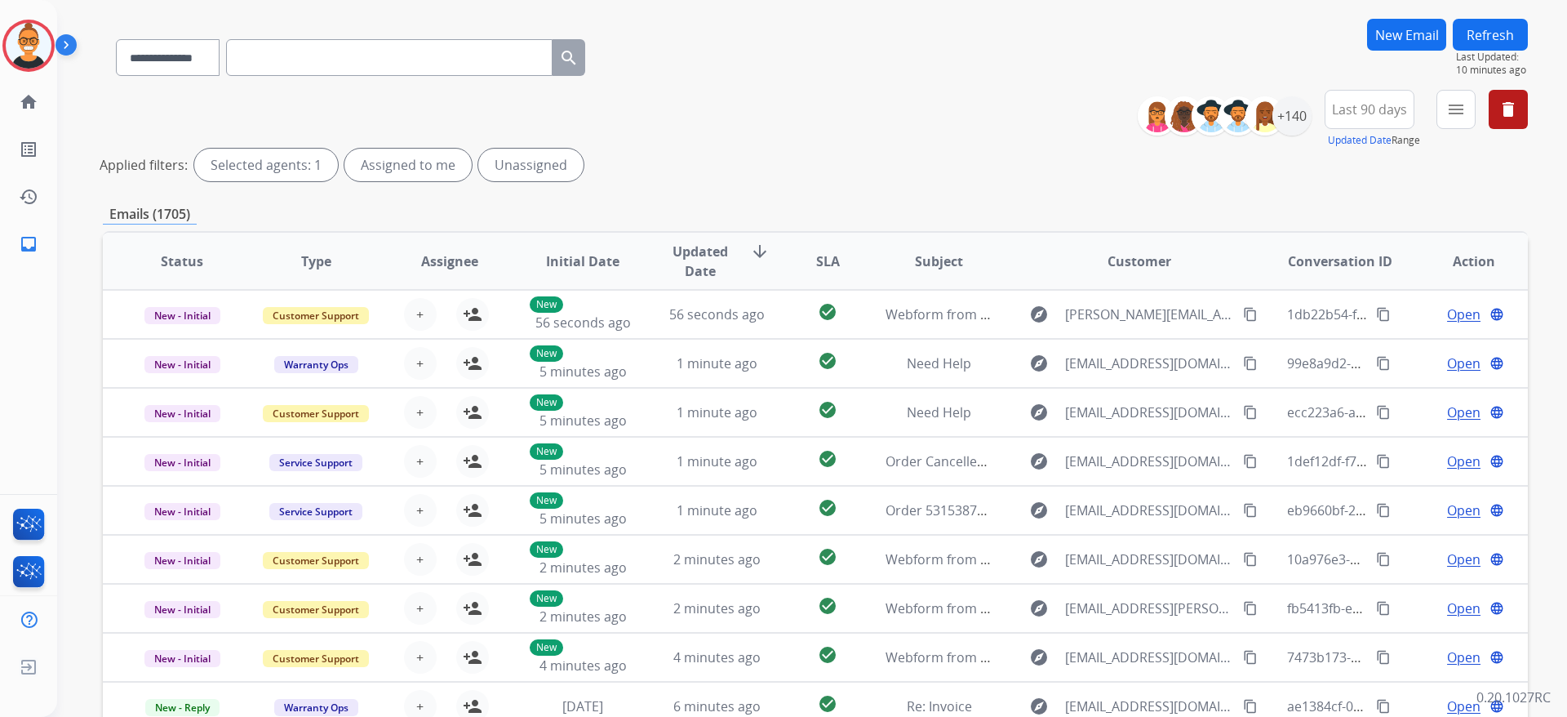
scroll to position [0, 0]
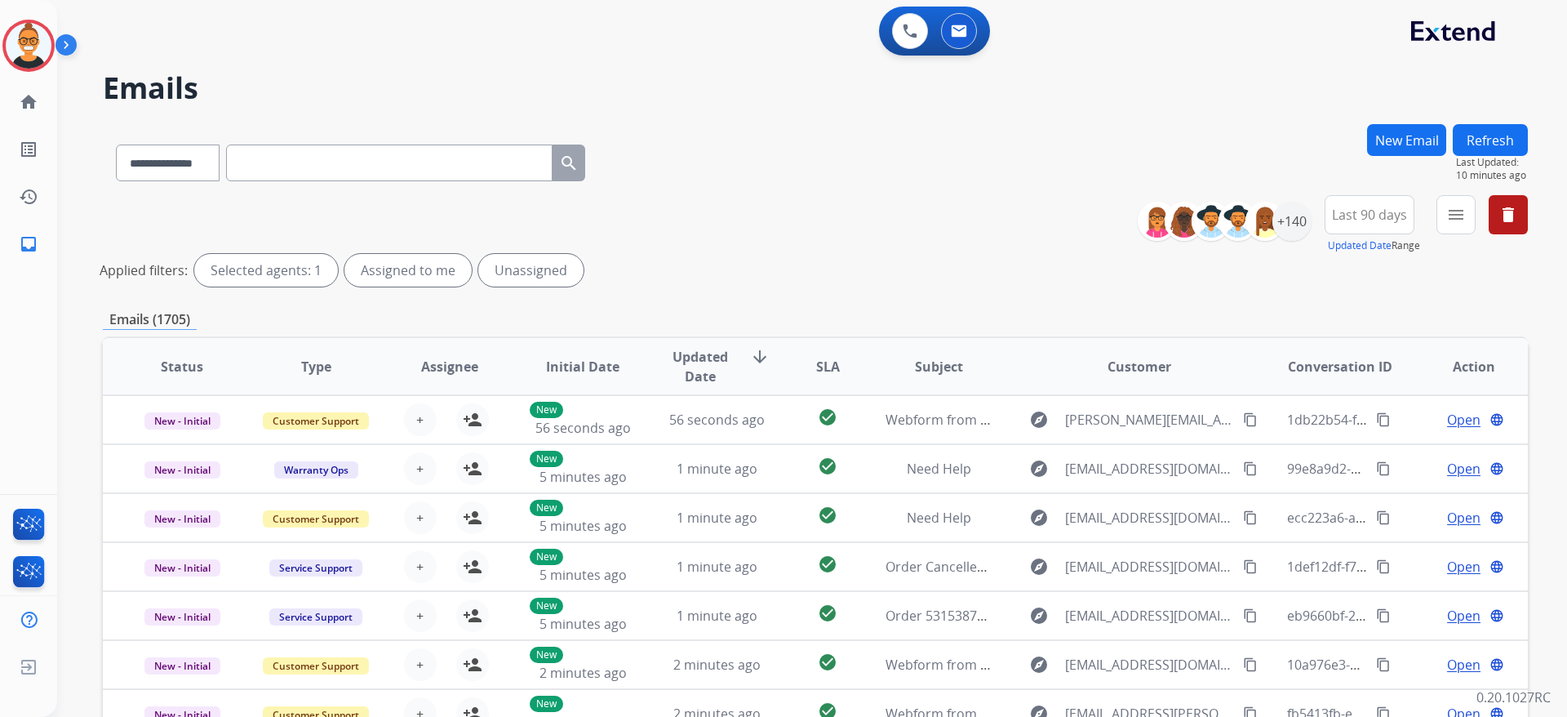
click at [342, 180] on input "text" at bounding box center [389, 163] width 327 height 37
paste input "**********"
type input "**********"
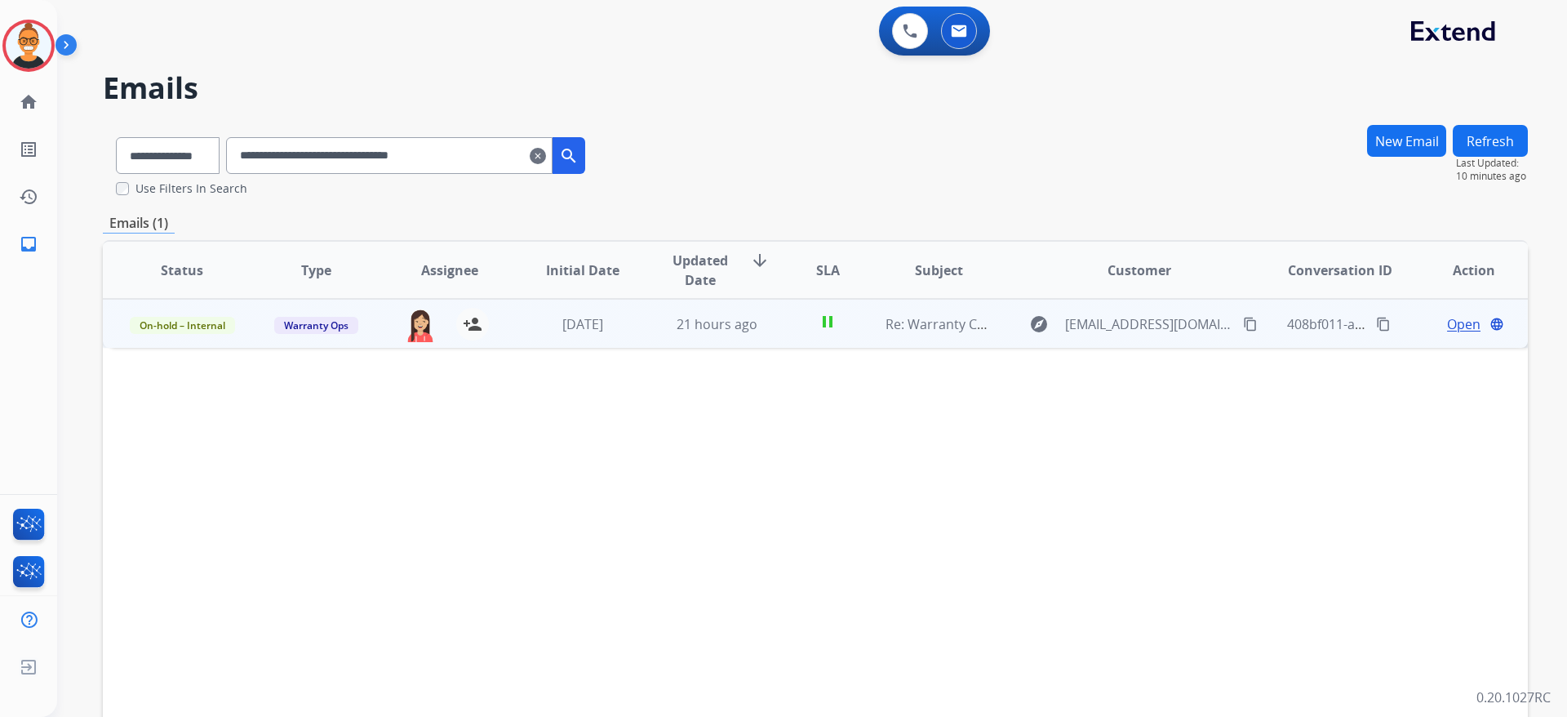
click at [1456, 327] on span "Open" at bounding box center [1463, 324] width 33 height 20
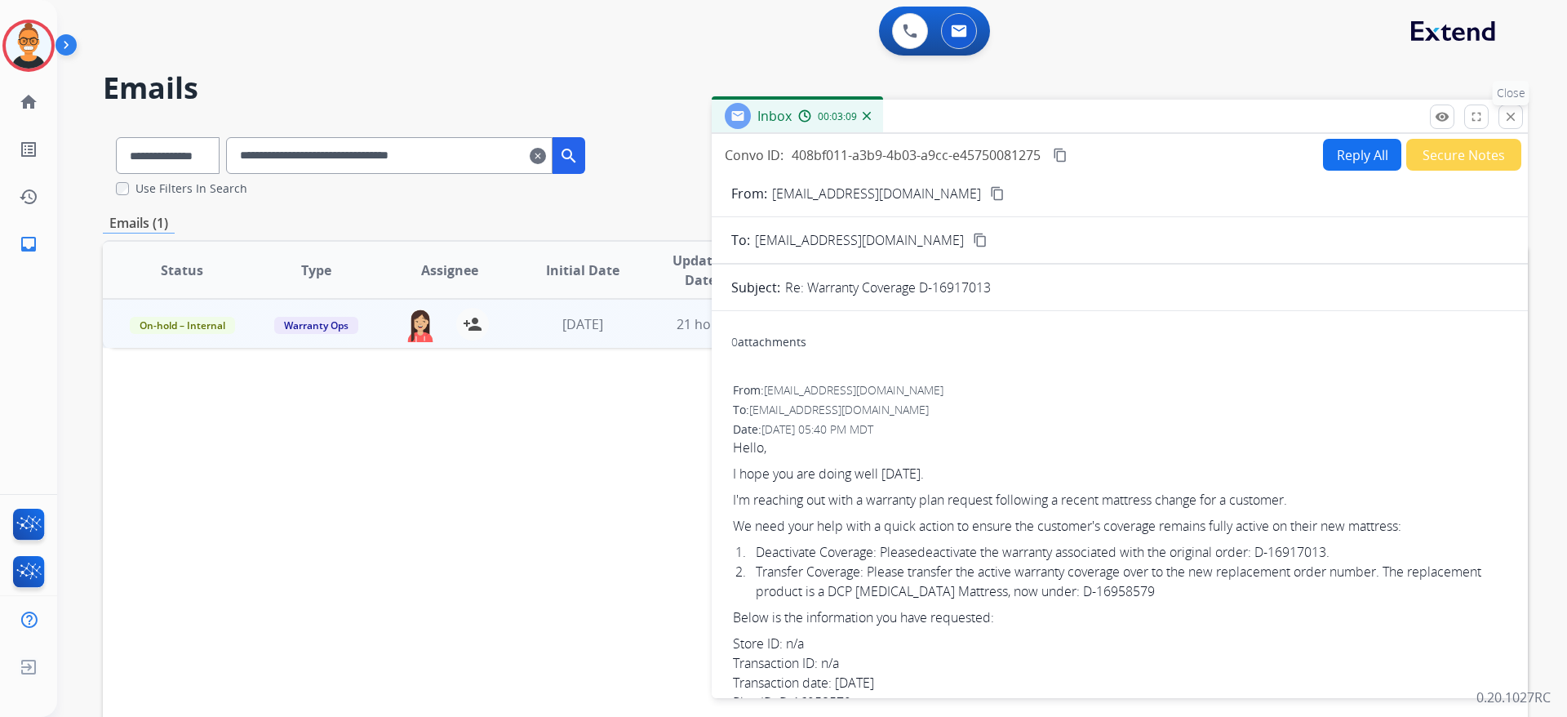
click at [1499, 107] on div "remove_red_eye Logs fullscreen Expand close Close" at bounding box center [1476, 116] width 93 height 24
click at [1509, 115] on mat-icon "close" at bounding box center [1511, 116] width 15 height 15
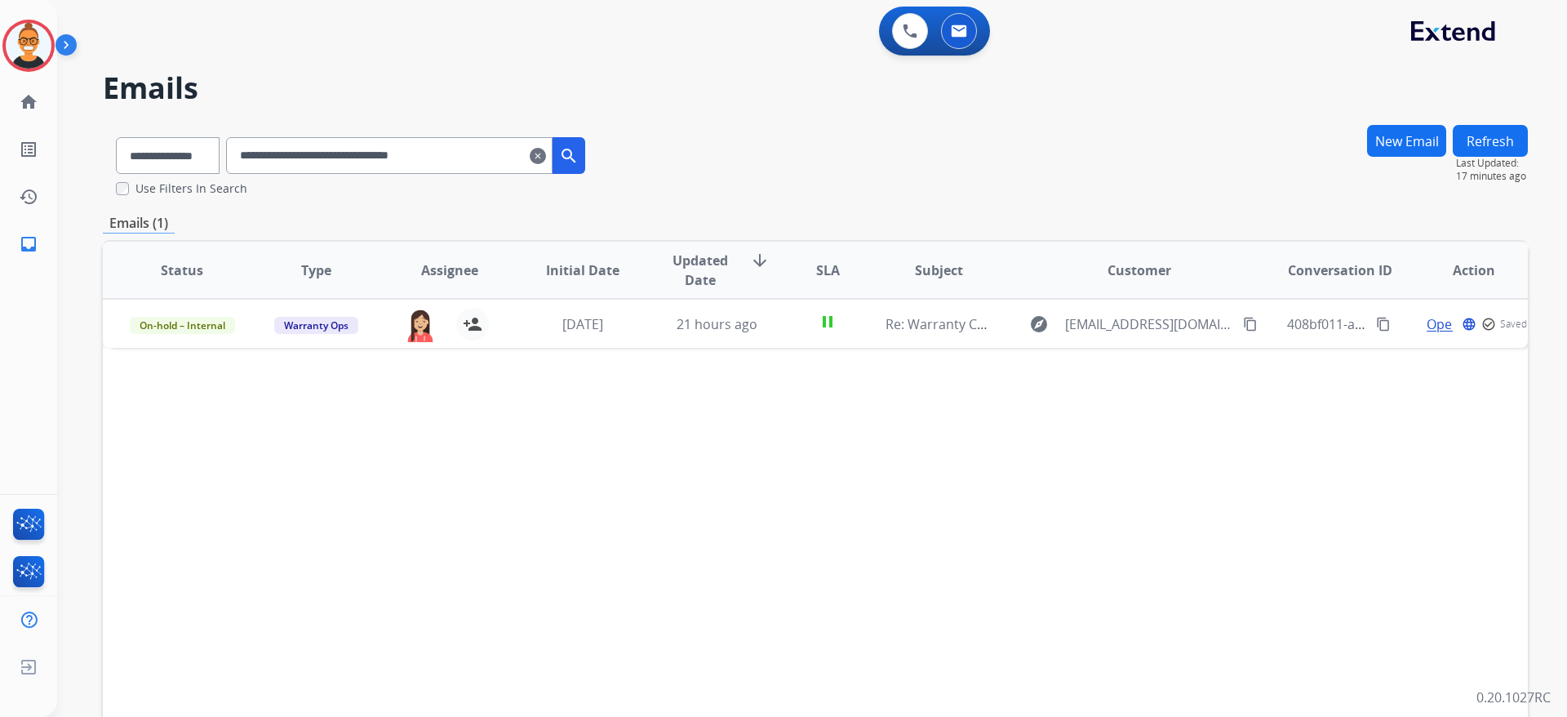
click at [546, 153] on mat-icon "clear" at bounding box center [538, 156] width 16 height 20
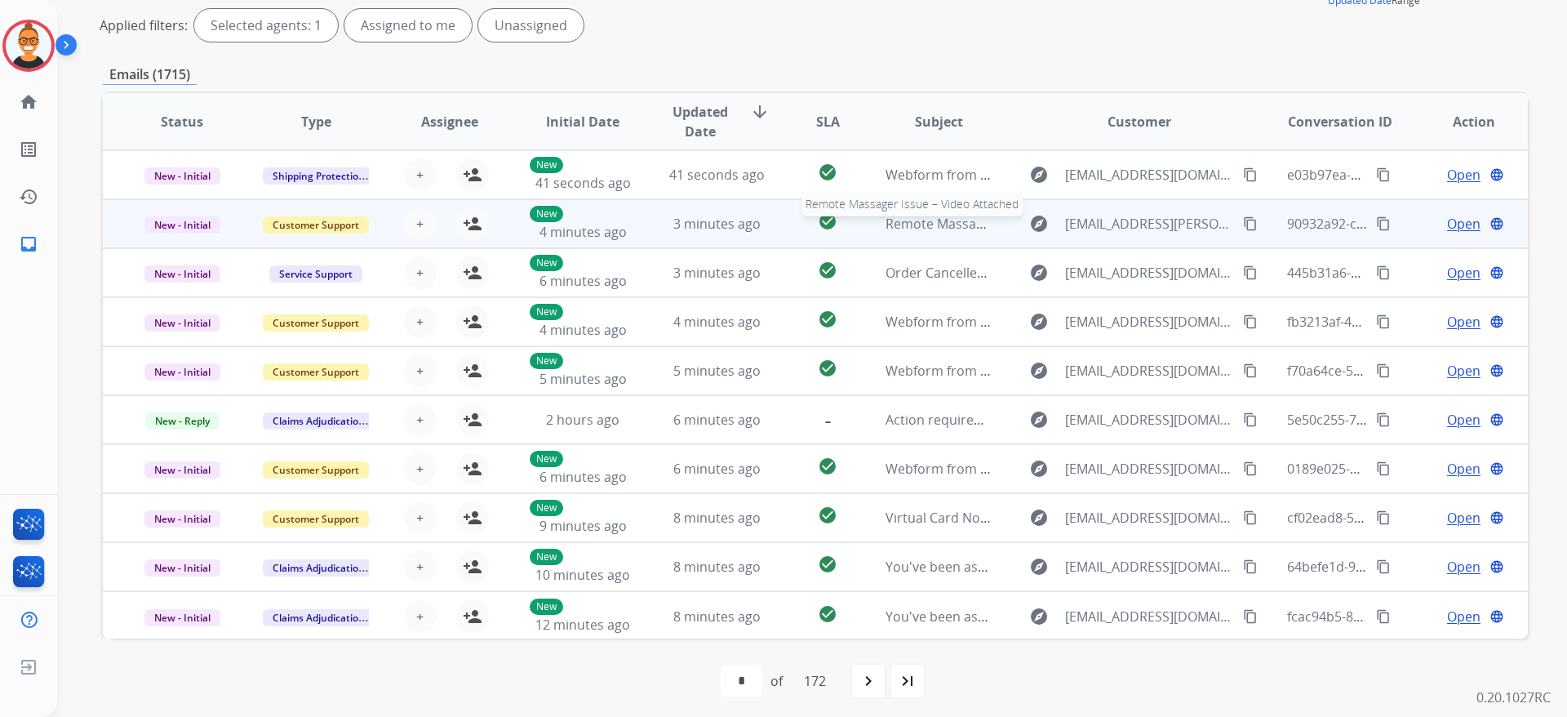
scroll to position [122, 0]
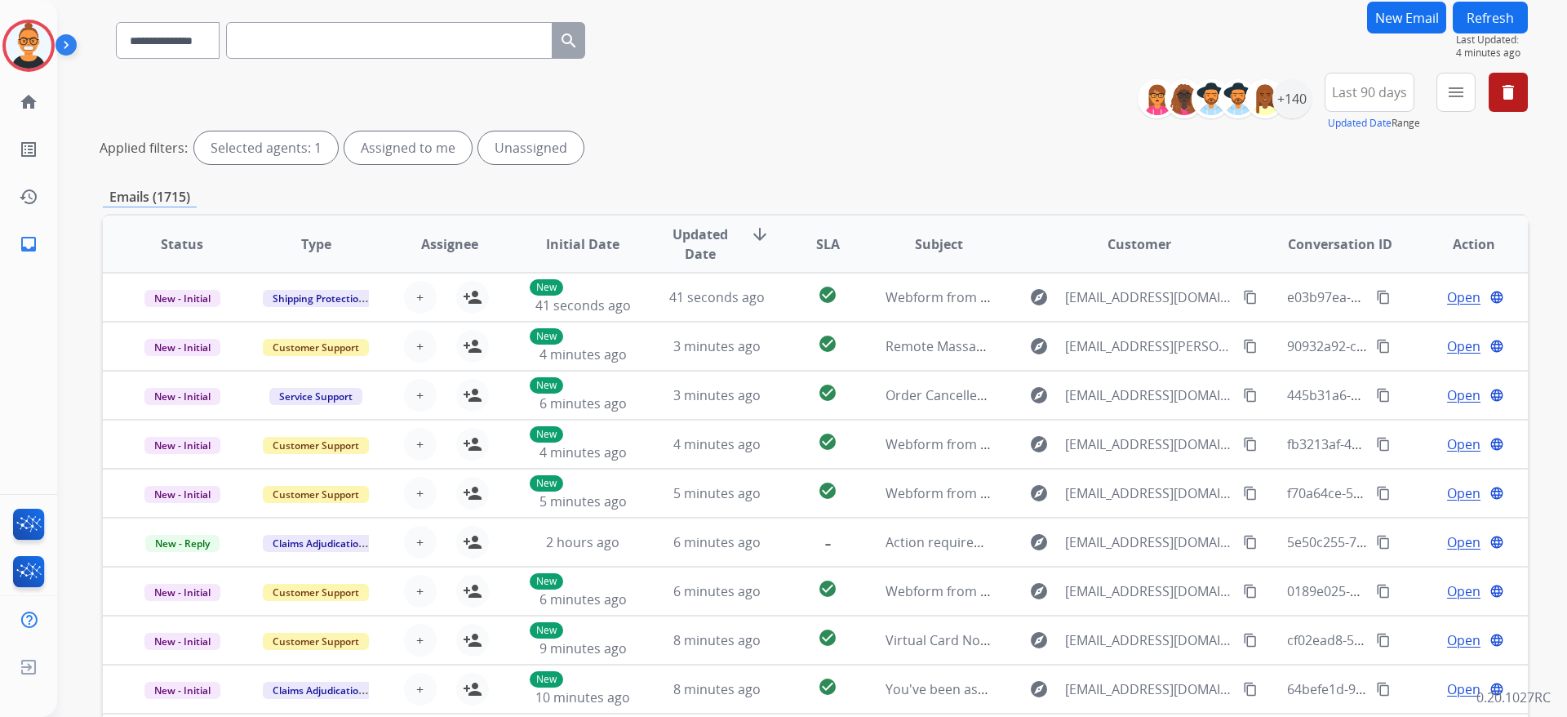
click at [1477, 91] on div "**********" at bounding box center [1339, 102] width 378 height 59
click at [1457, 91] on mat-icon "menu" at bounding box center [1457, 92] width 20 height 20
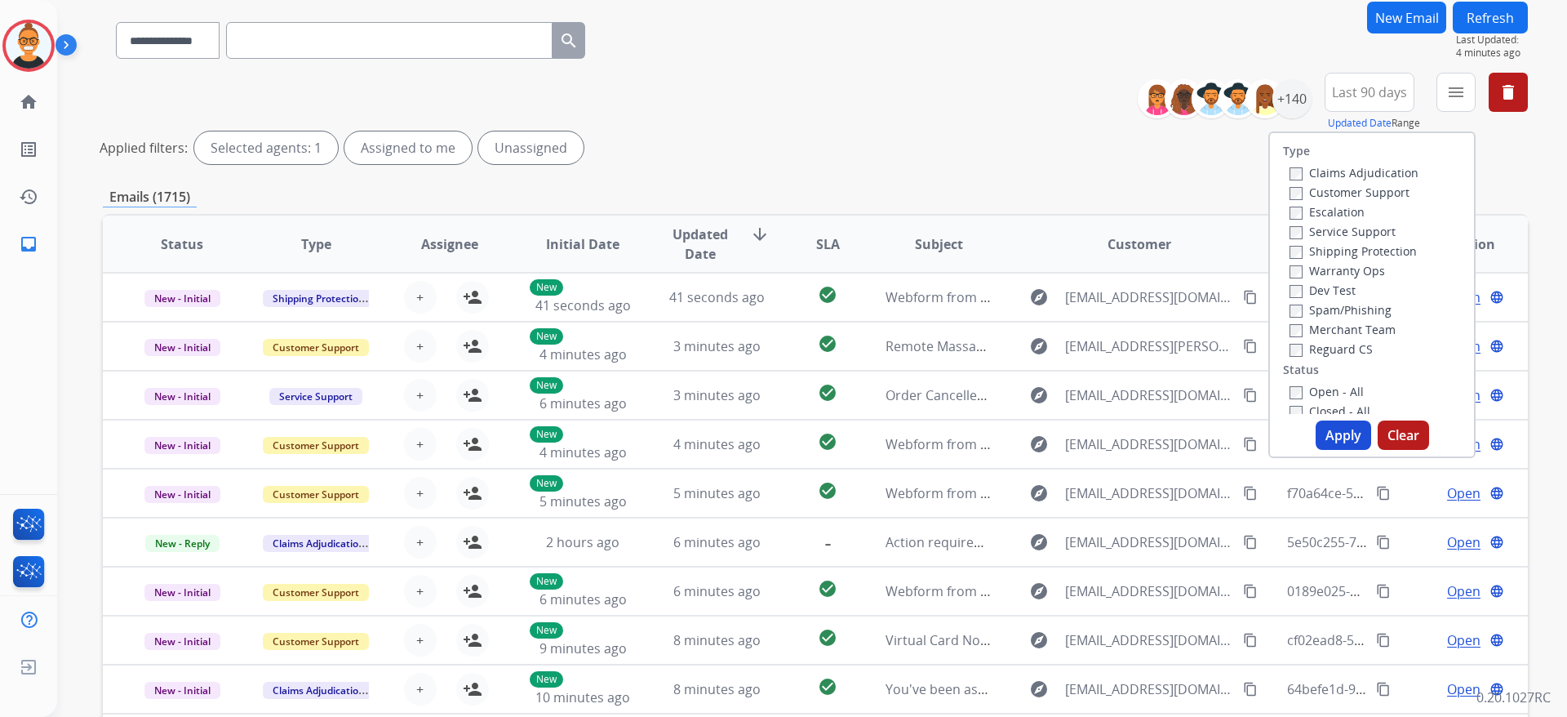
click at [1329, 270] on label "Warranty Ops" at bounding box center [1338, 271] width 96 height 16
click at [1327, 389] on label "Open - All" at bounding box center [1327, 392] width 74 height 16
click at [1332, 425] on button "Apply" at bounding box center [1344, 434] width 56 height 29
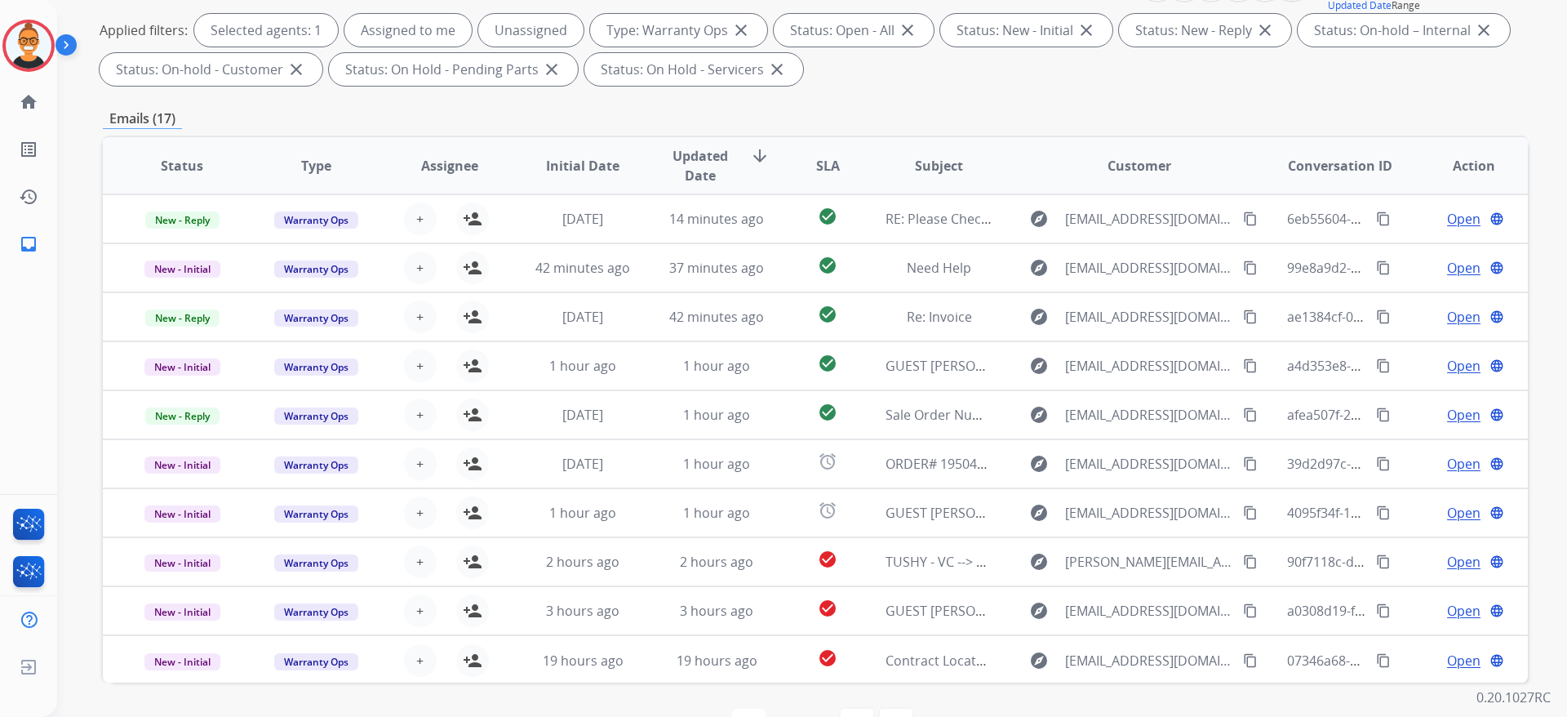
scroll to position [245, 0]
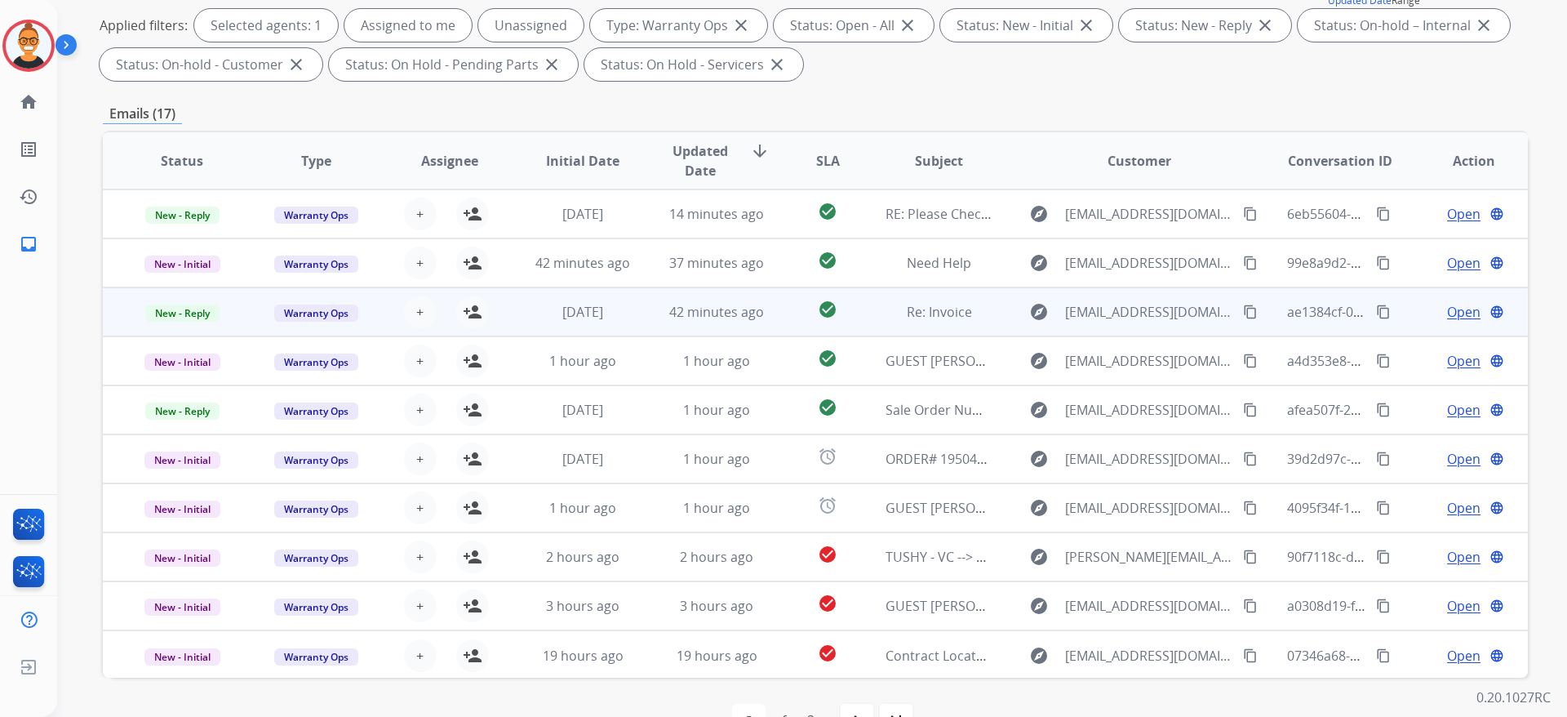
click at [780, 314] on td "check_circle" at bounding box center [815, 311] width 89 height 49
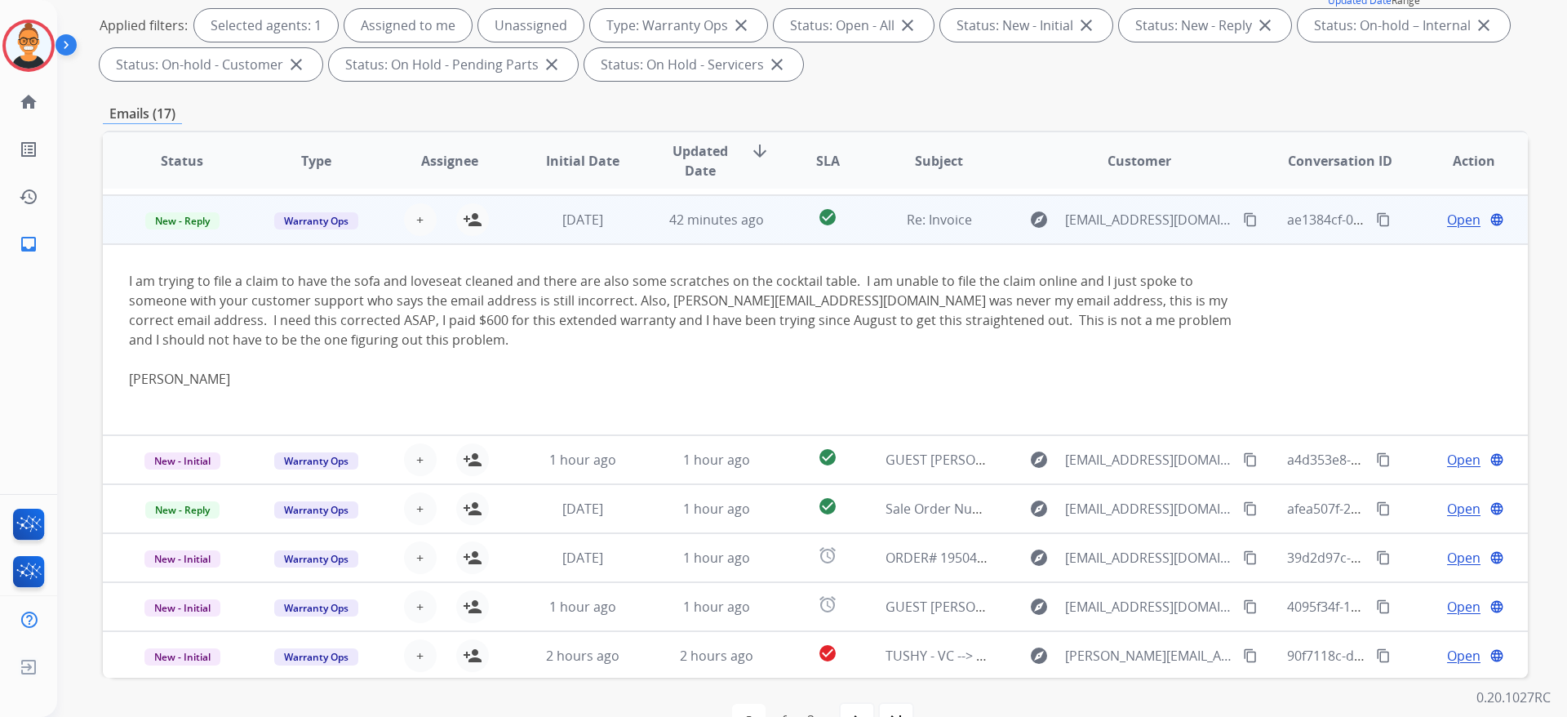
scroll to position [98, 0]
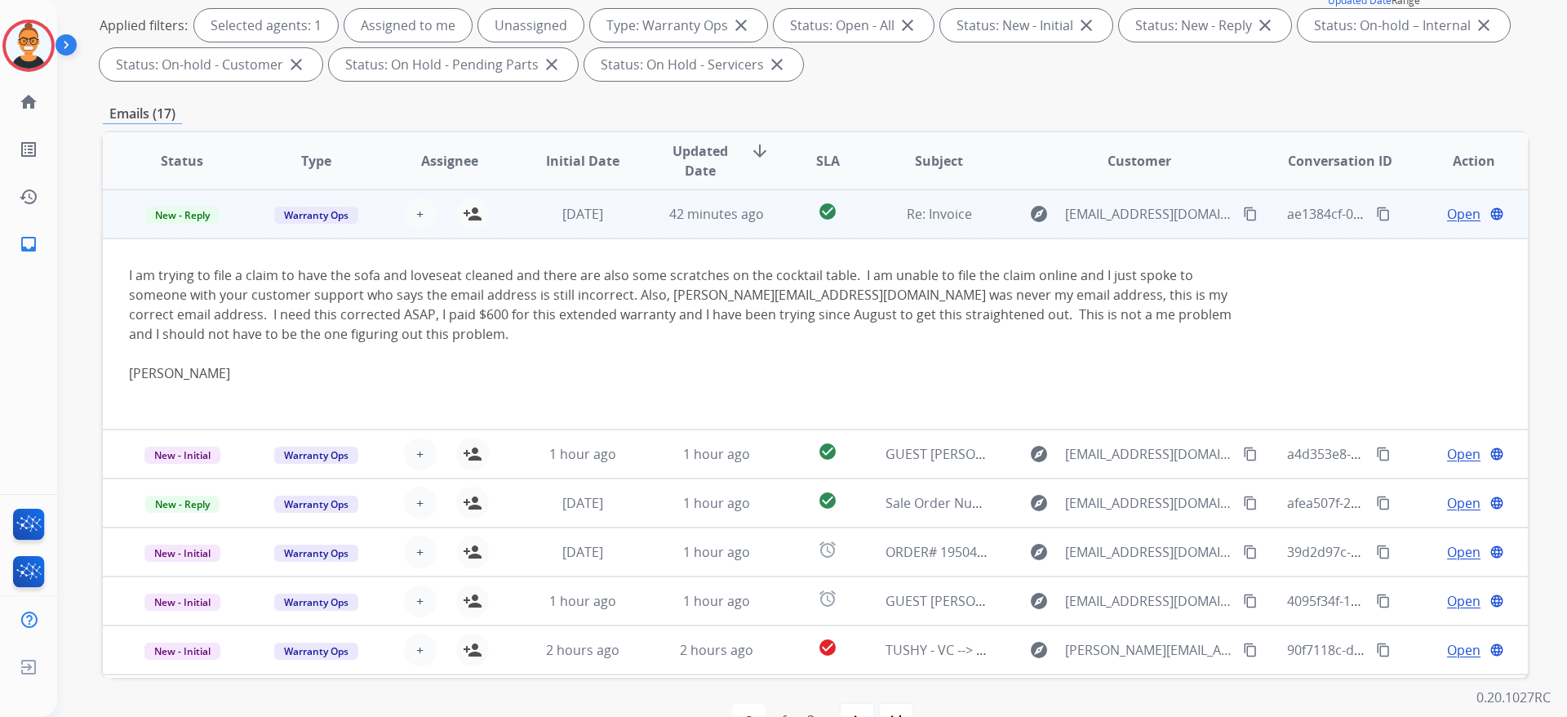
click at [1447, 216] on span "Open" at bounding box center [1463, 214] width 33 height 20
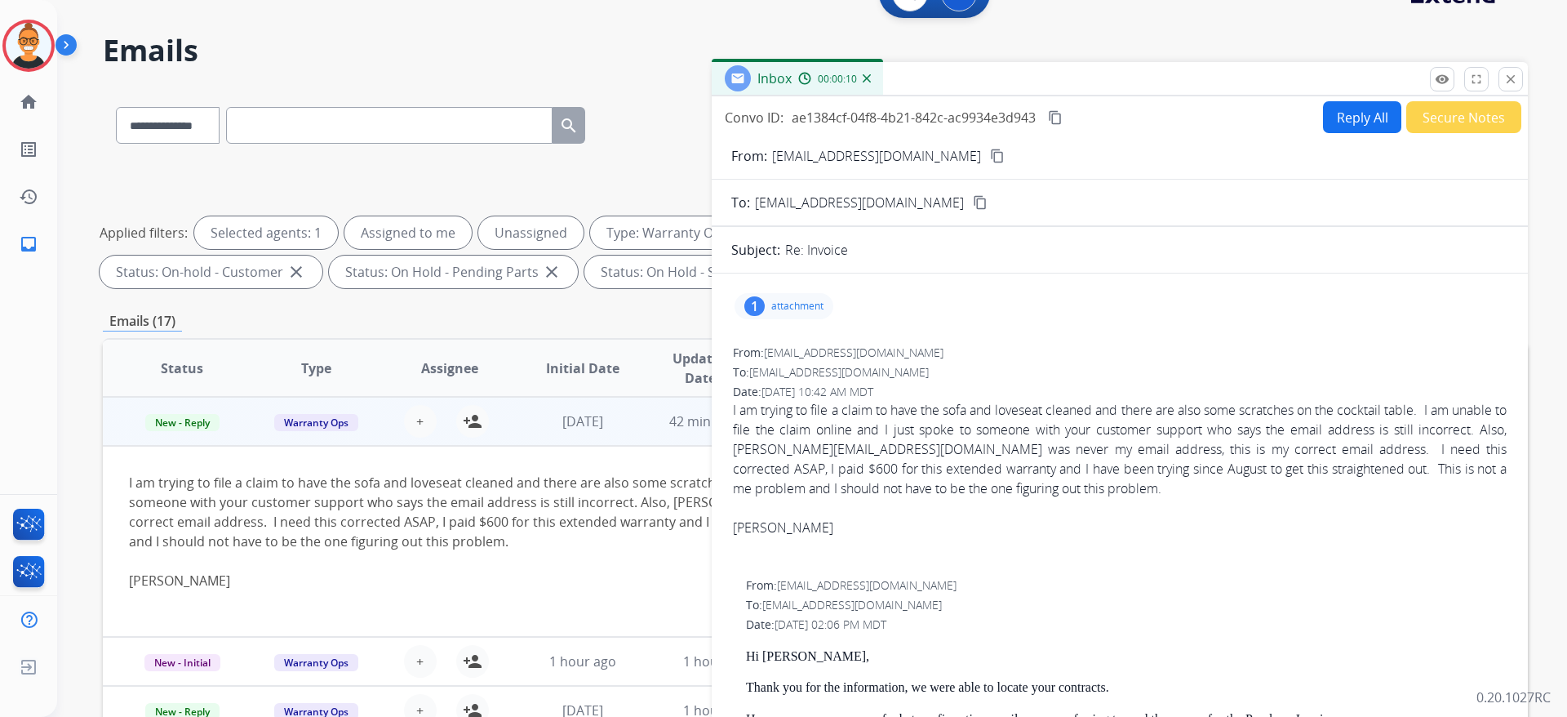
scroll to position [0, 0]
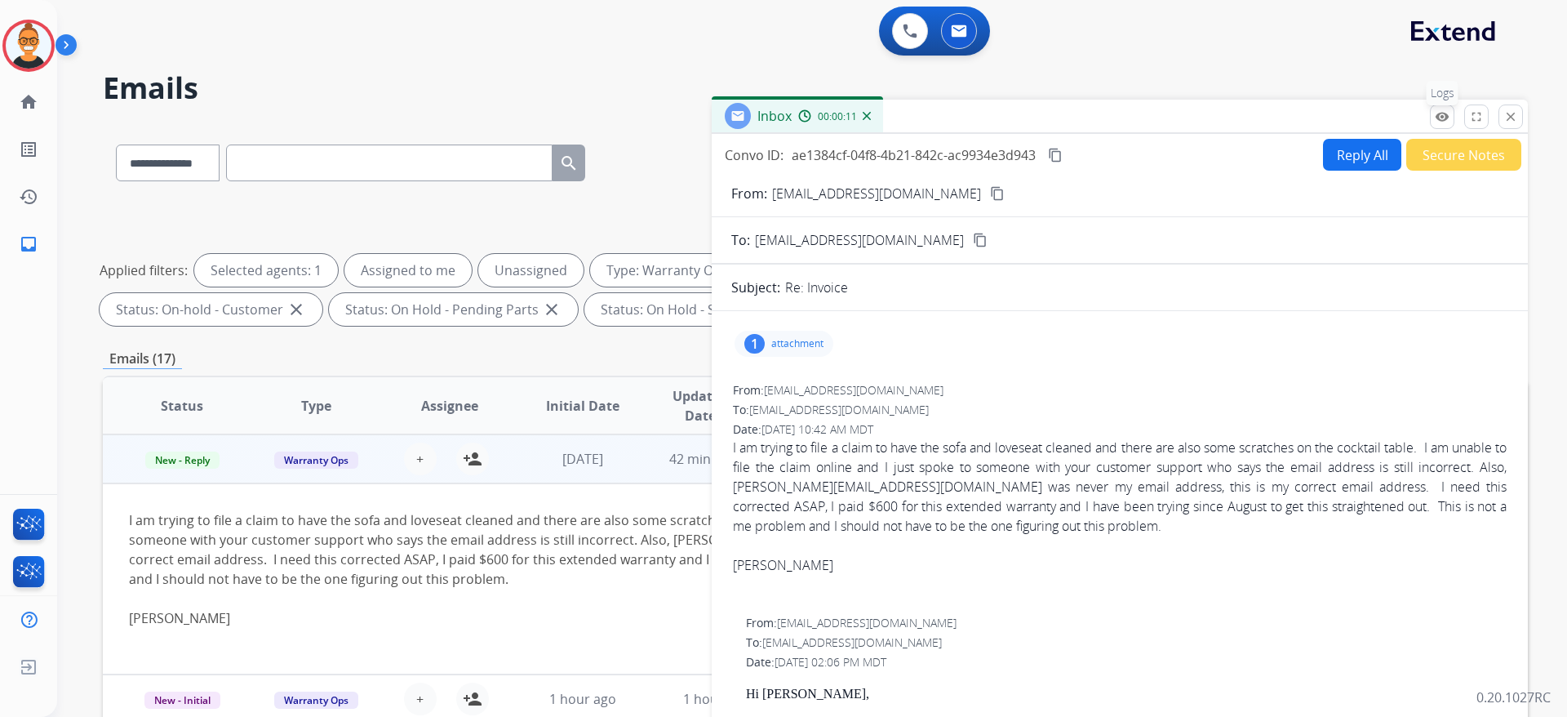
click at [1438, 127] on button "remove_red_eye Logs" at bounding box center [1442, 116] width 24 height 24
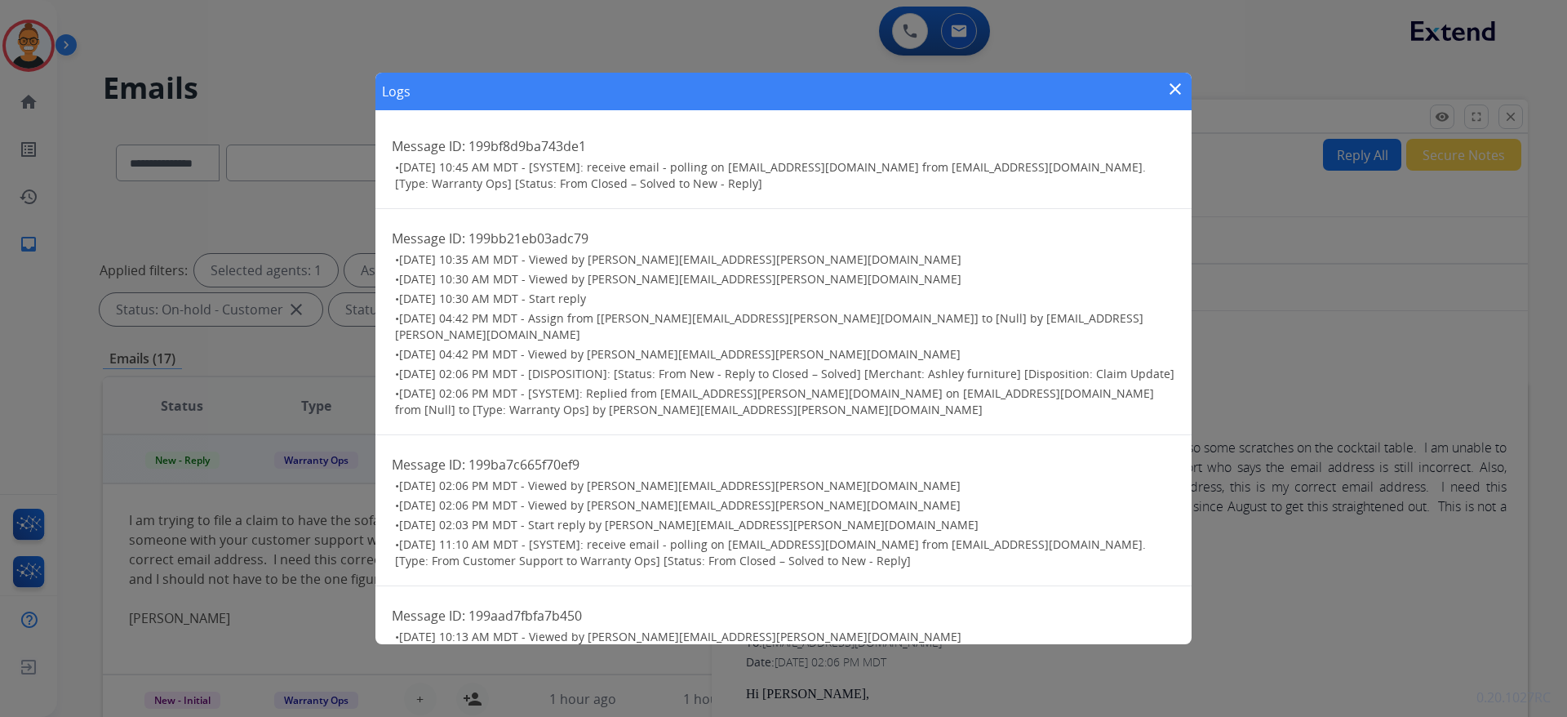
click at [1172, 87] on mat-icon "close" at bounding box center [1176, 89] width 20 height 20
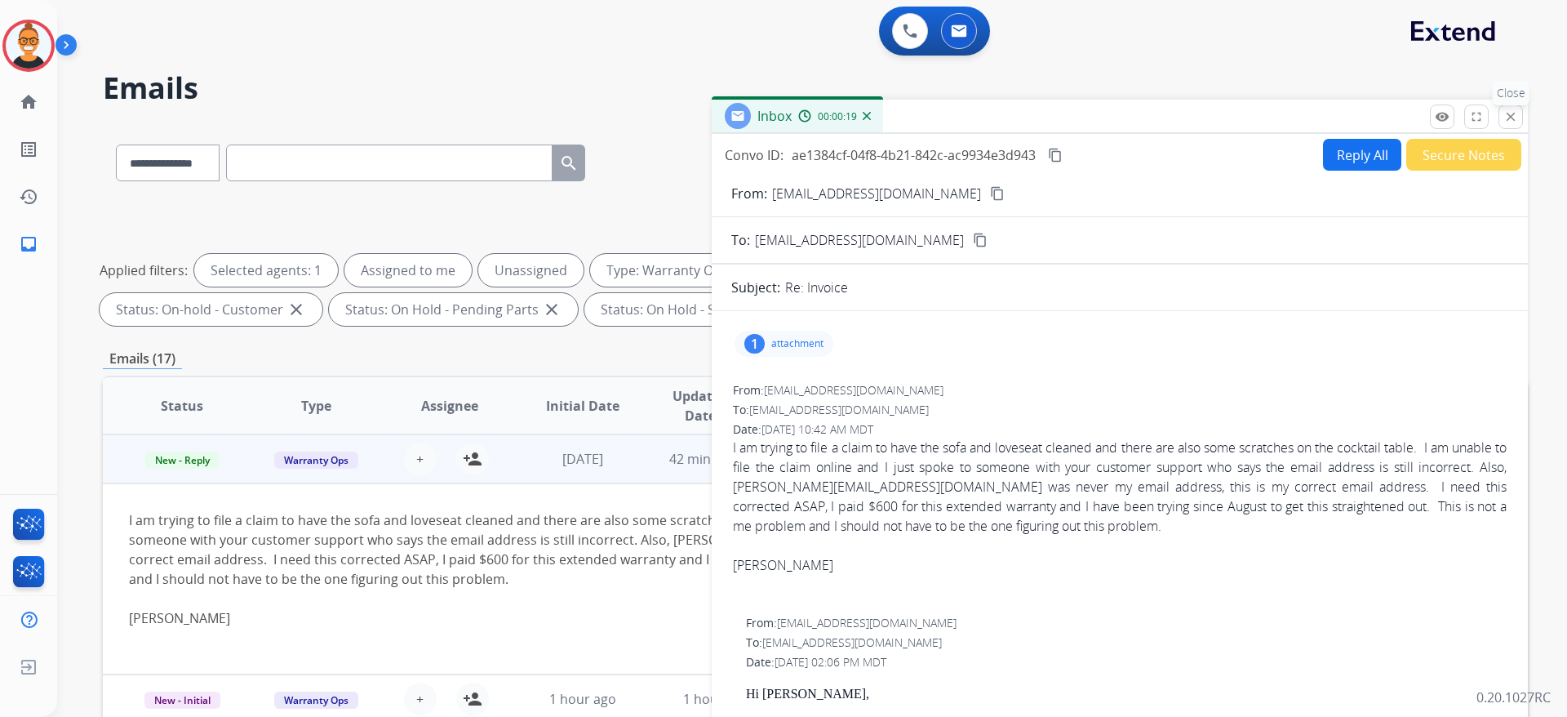
click at [1520, 116] on button "close Close" at bounding box center [1511, 116] width 24 height 24
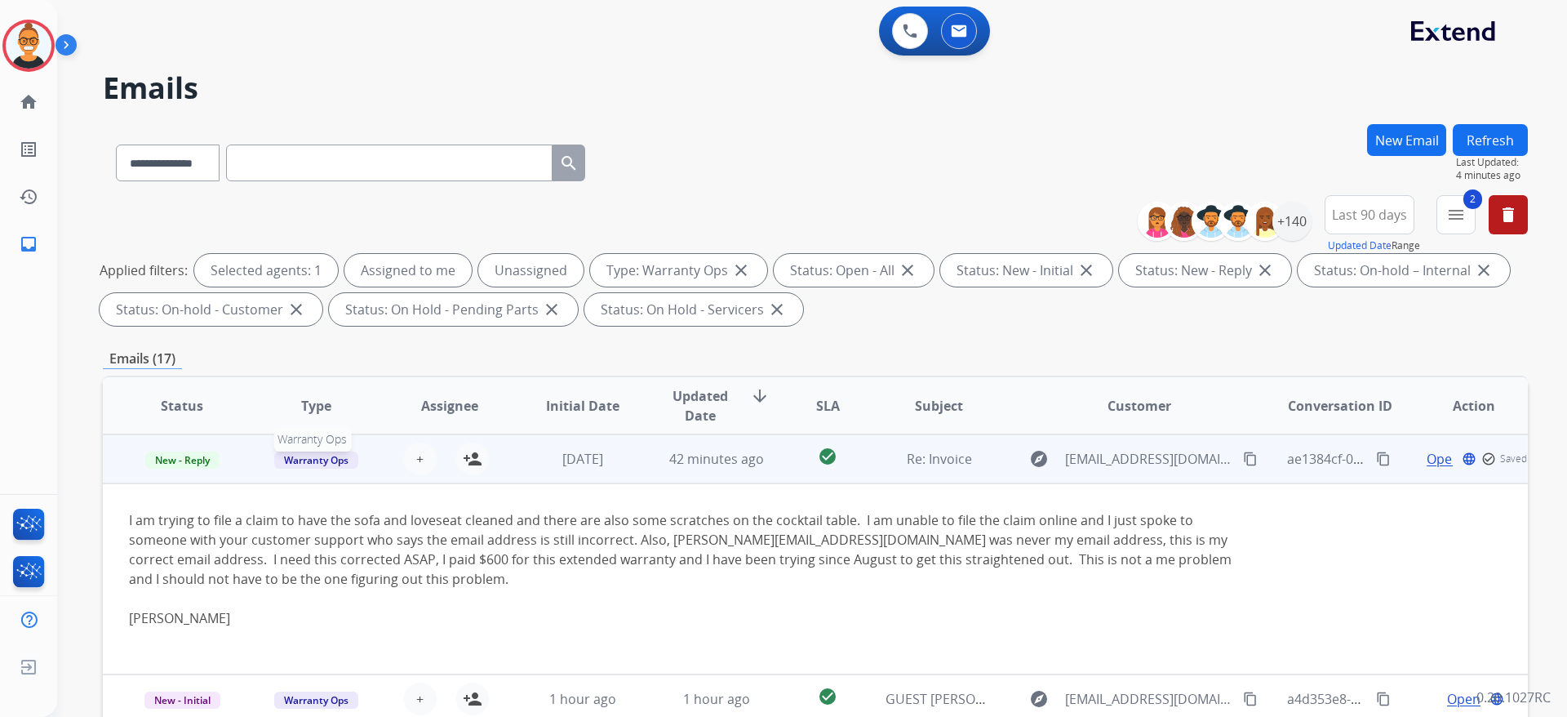
click at [305, 462] on span "Warranty Ops" at bounding box center [316, 459] width 84 height 17
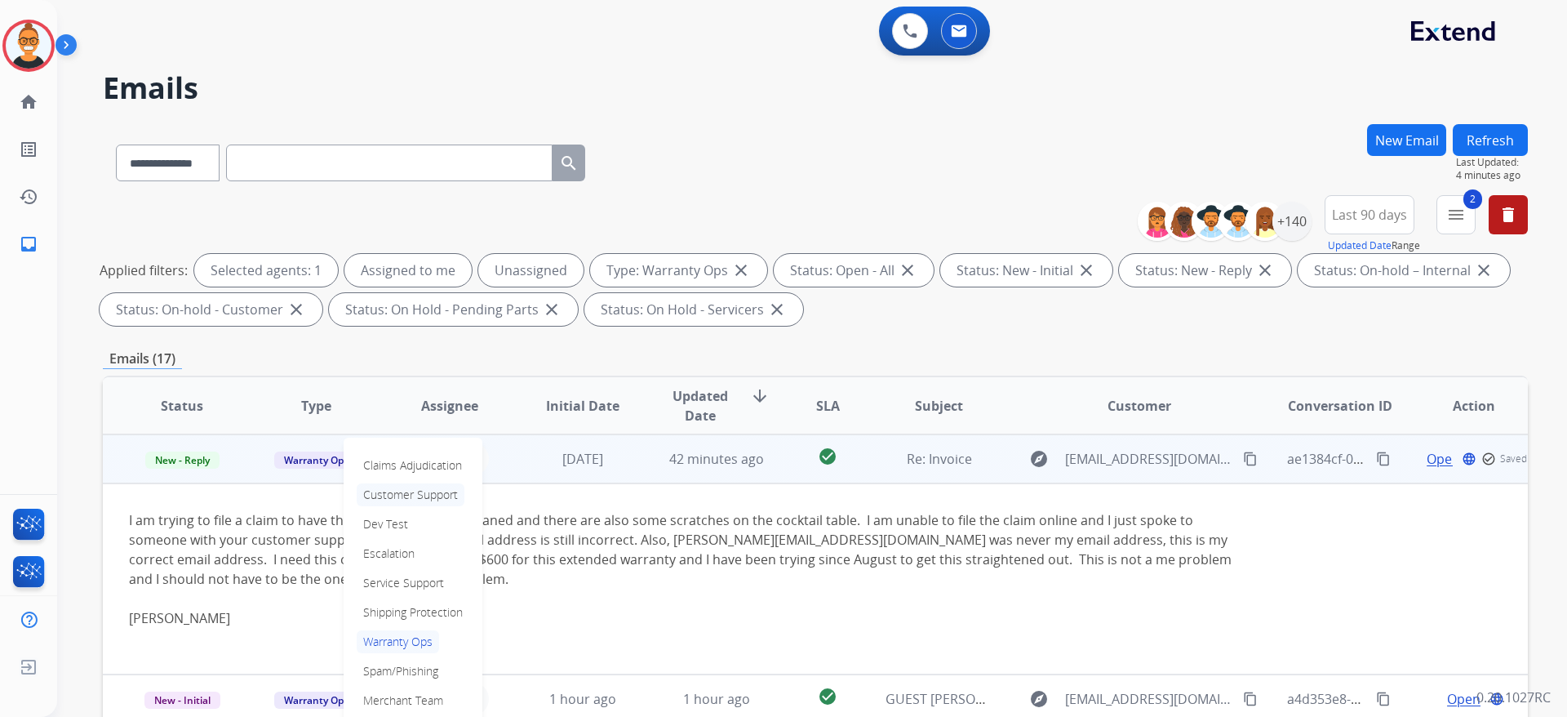
click at [433, 498] on p "Customer Support" at bounding box center [411, 494] width 108 height 23
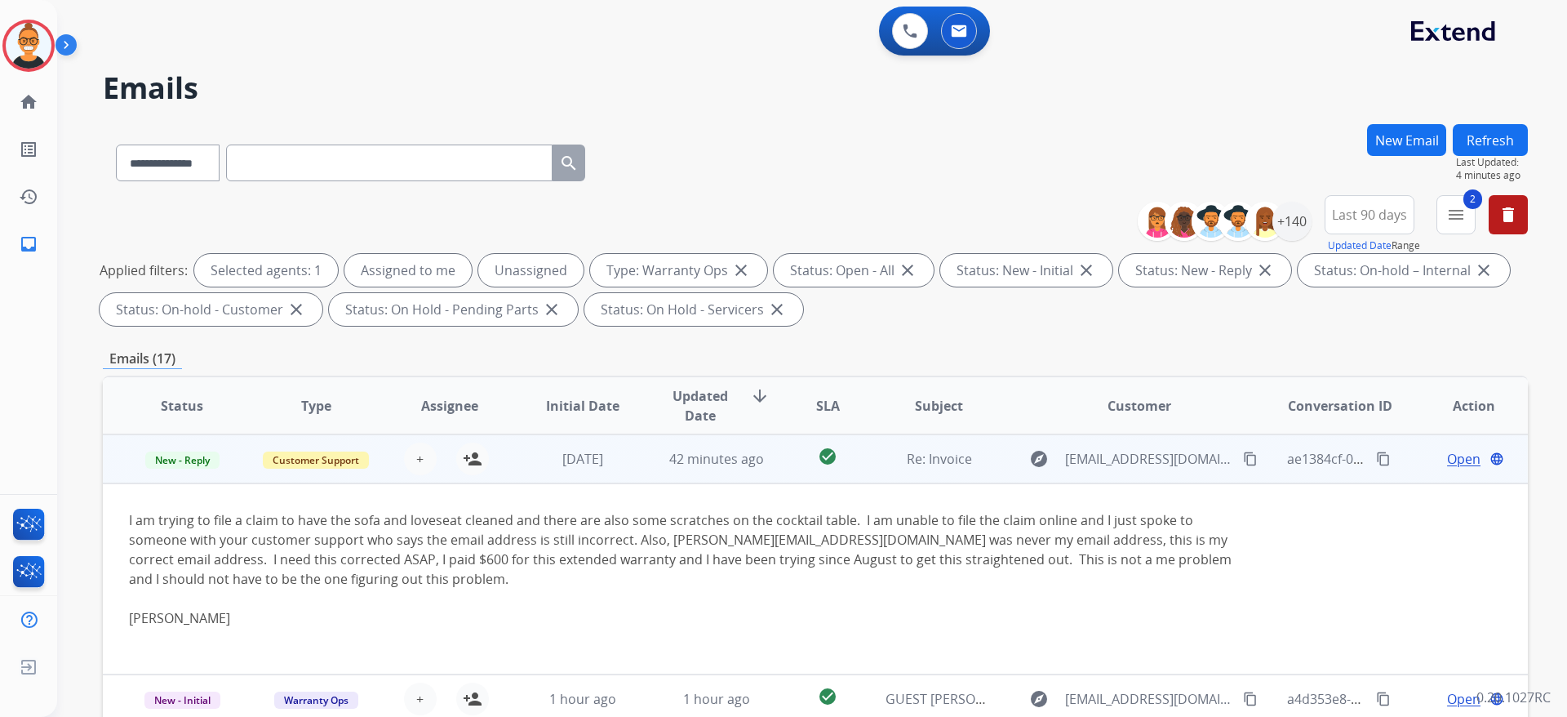
click at [659, 484] on td "I am trying to file a claim to have the sofa and loveseat cleaned and there are…" at bounding box center [682, 578] width 1158 height 191
click at [659, 474] on td "42 minutes ago" at bounding box center [705, 458] width 134 height 49
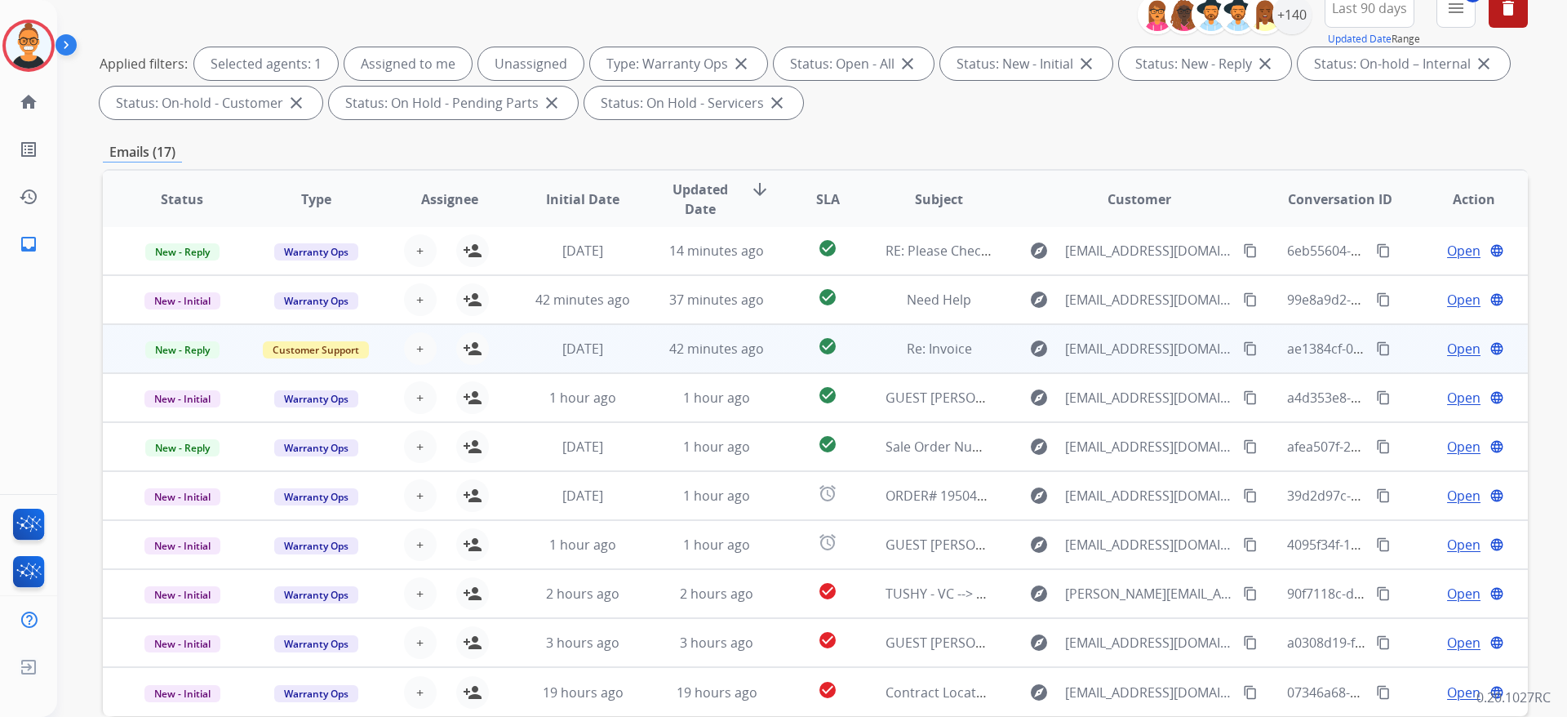
scroll to position [245, 0]
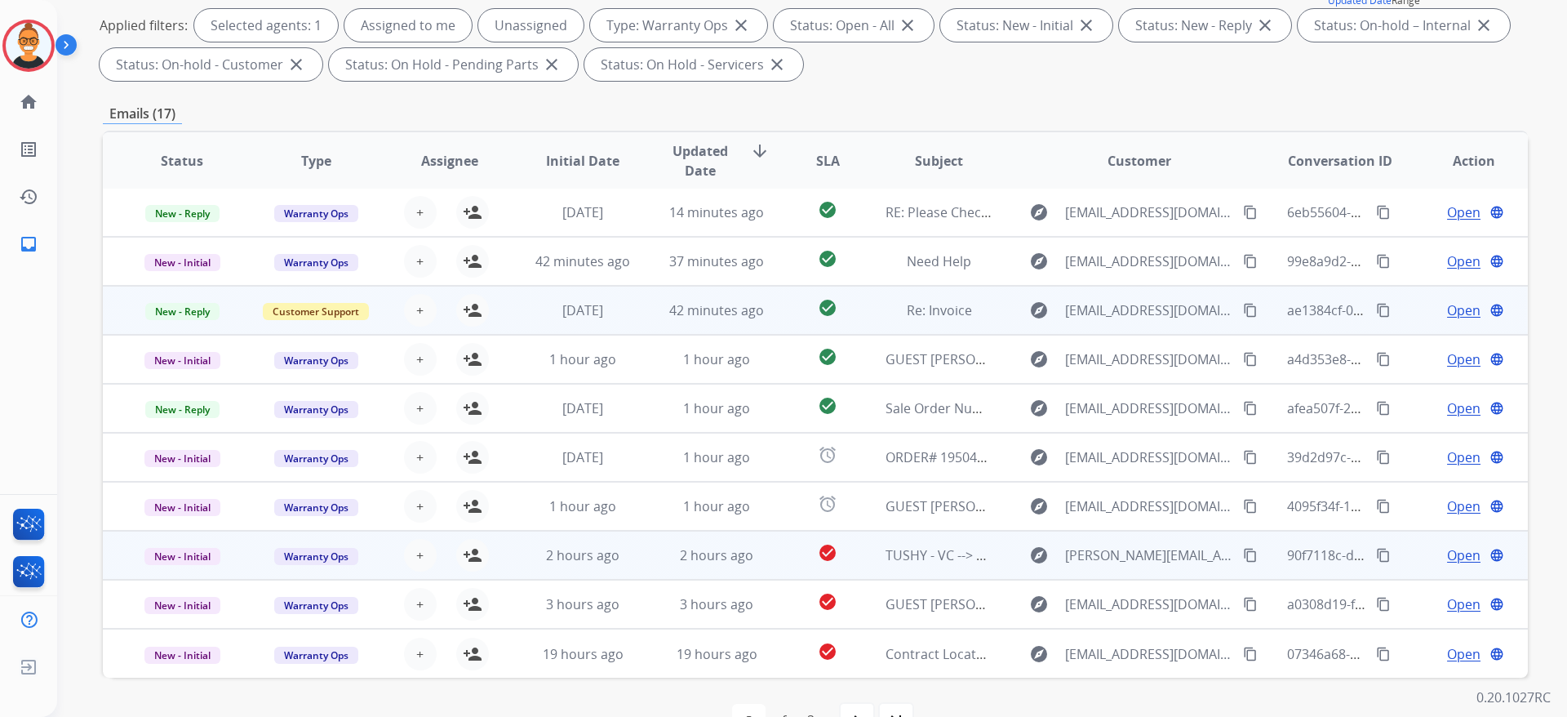
click at [771, 556] on td "check_circle" at bounding box center [815, 555] width 89 height 49
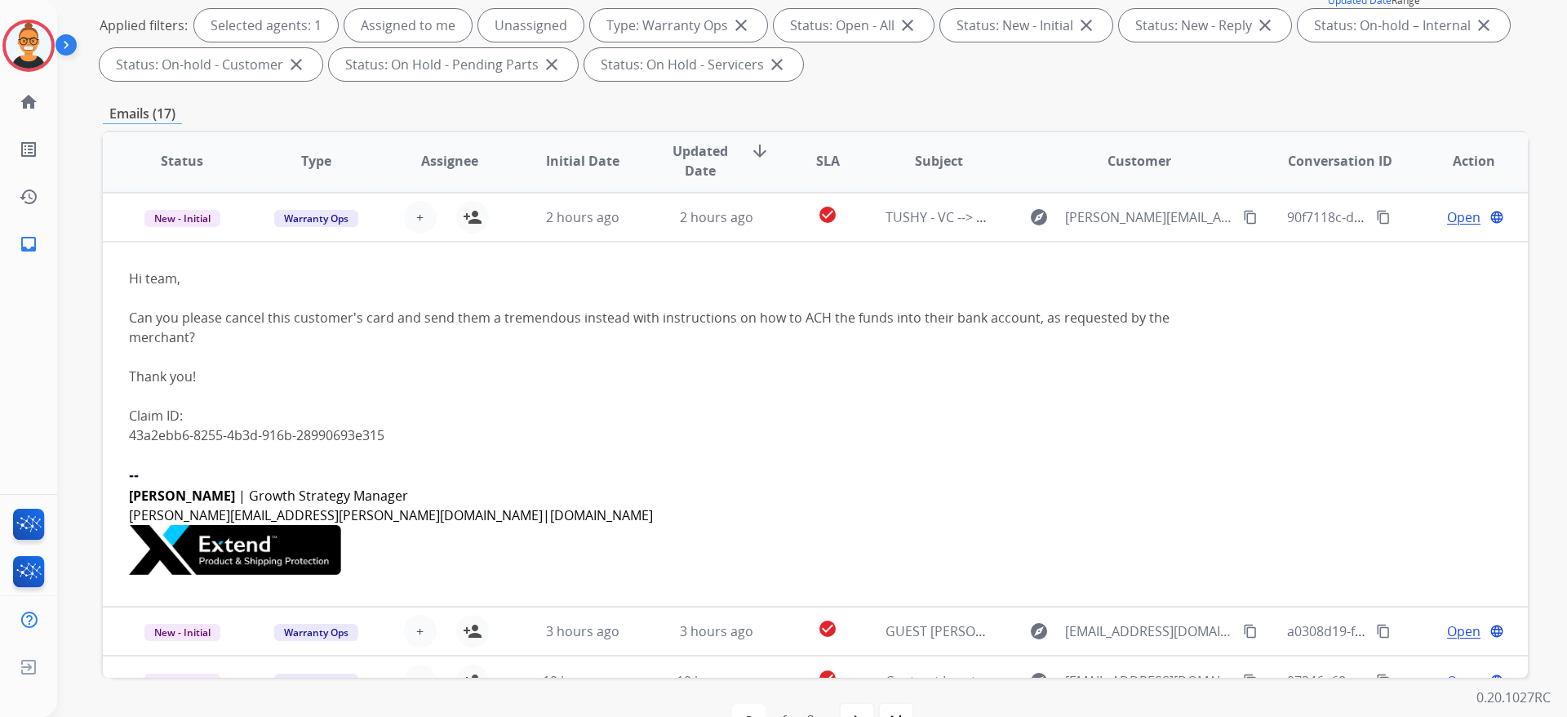
scroll to position [343, 0]
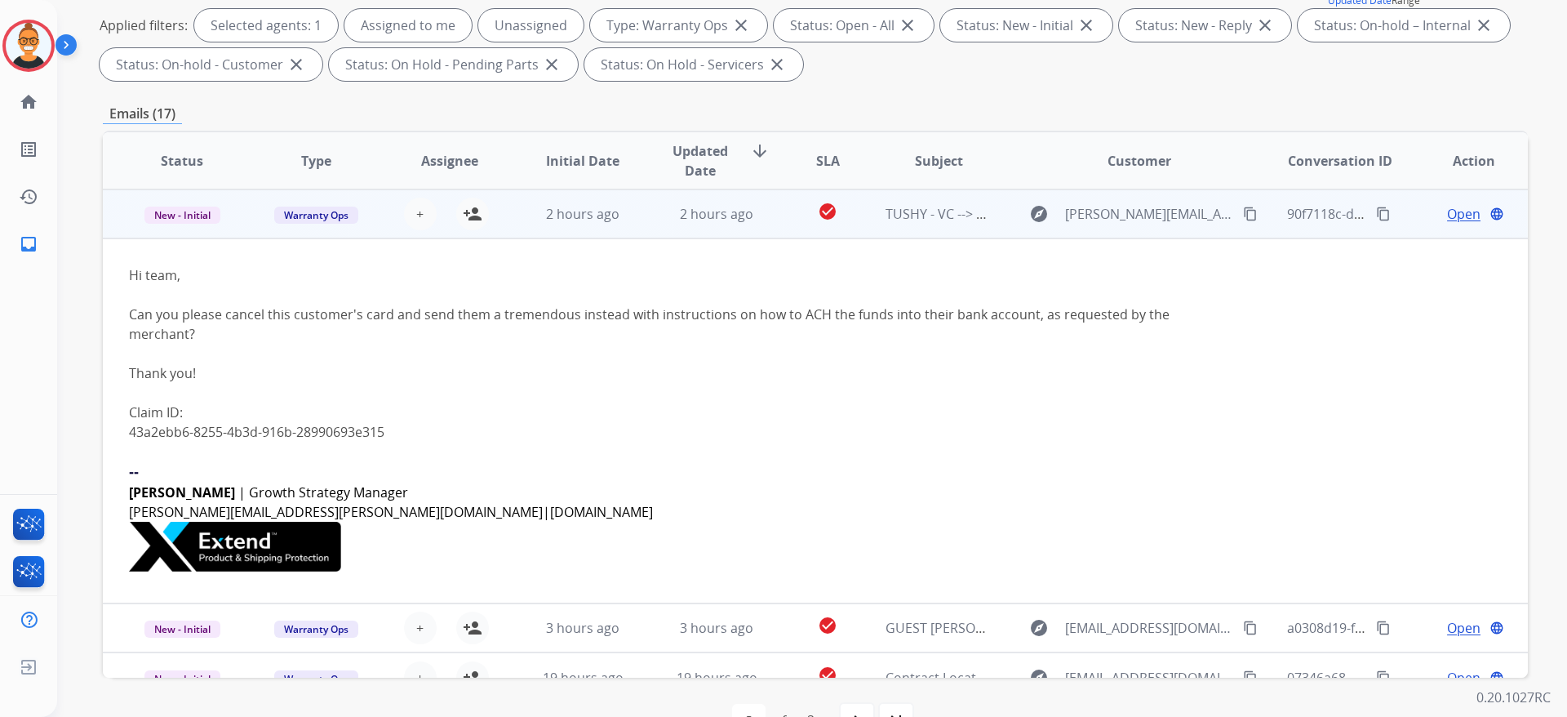
click at [625, 227] on td "2 hours ago" at bounding box center [571, 213] width 134 height 49
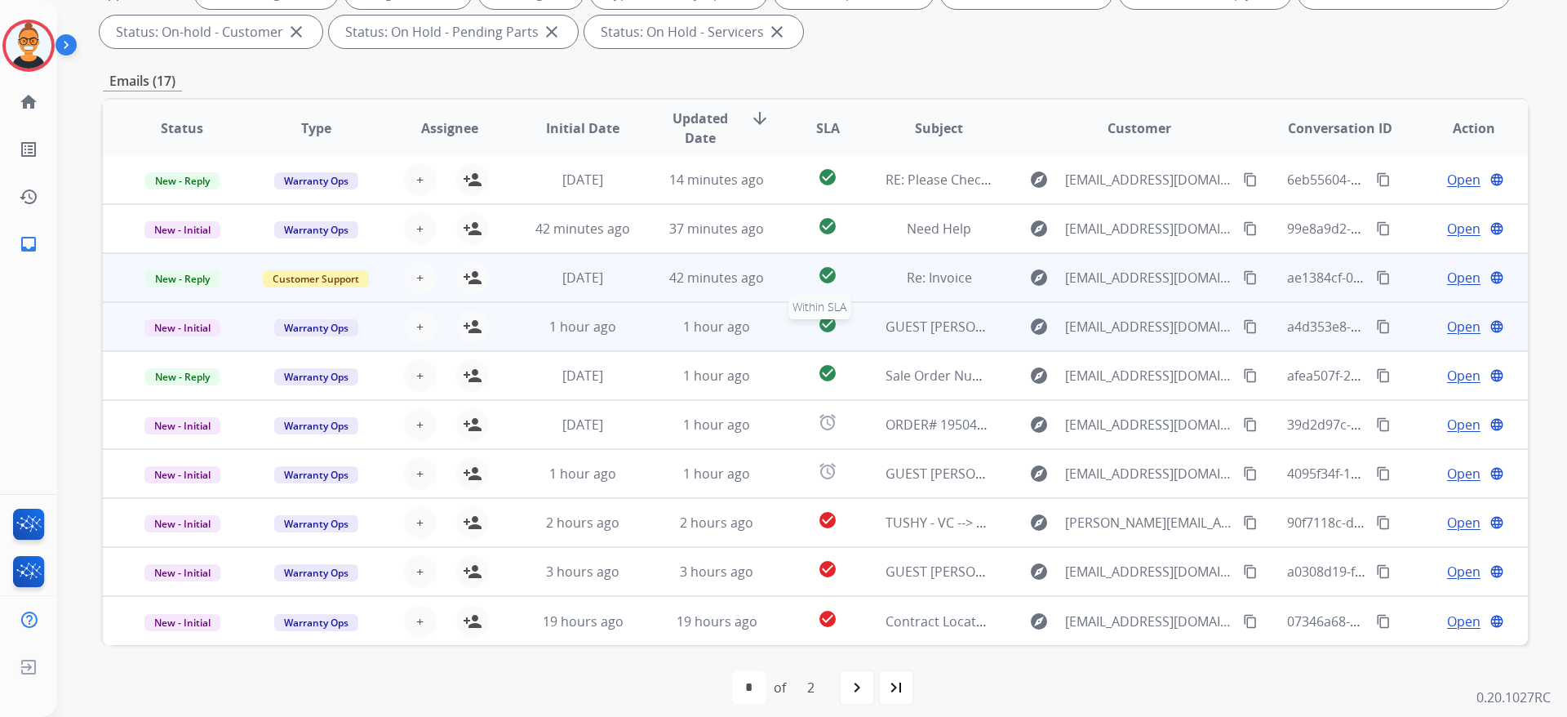
scroll to position [291, 0]
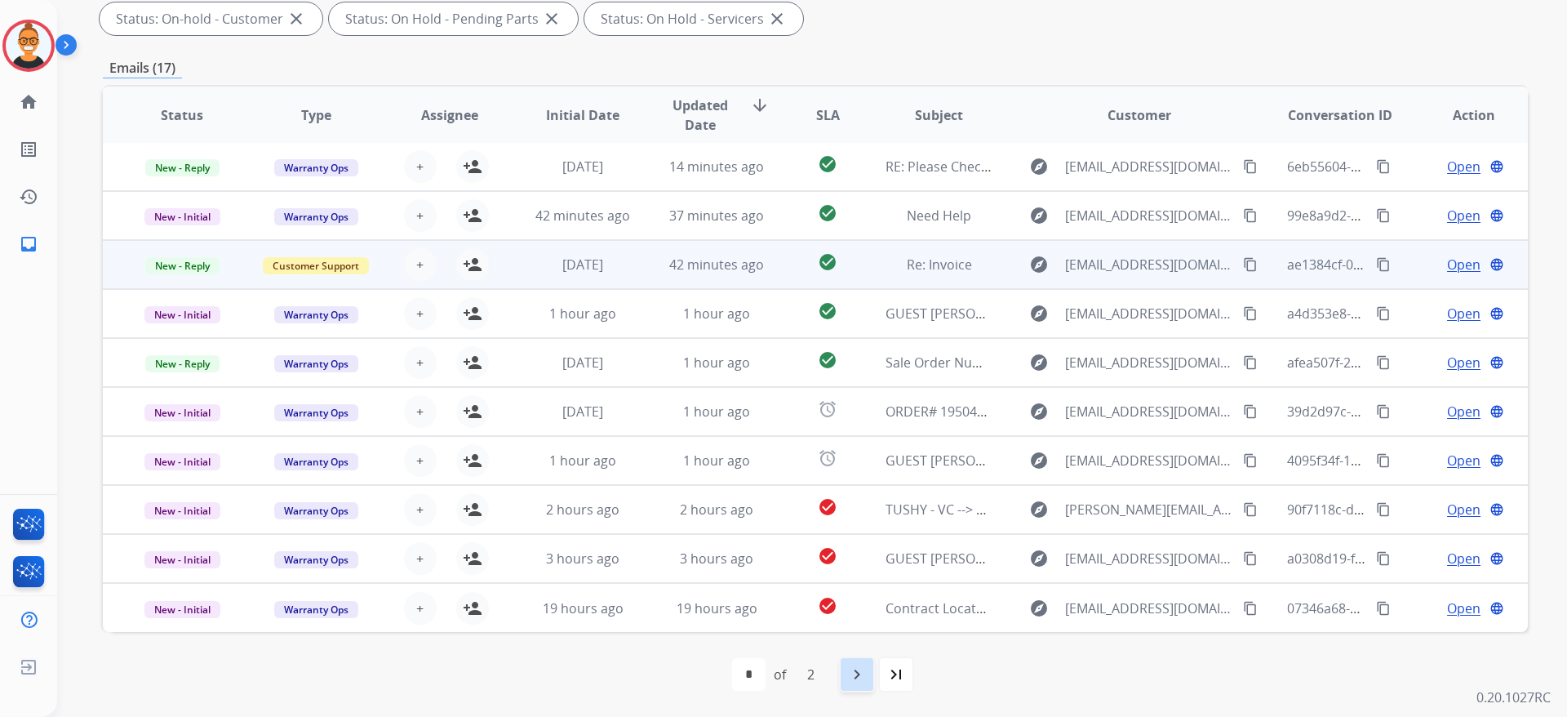
click at [862, 660] on div "navigate_next" at bounding box center [857, 674] width 36 height 36
select select "*"
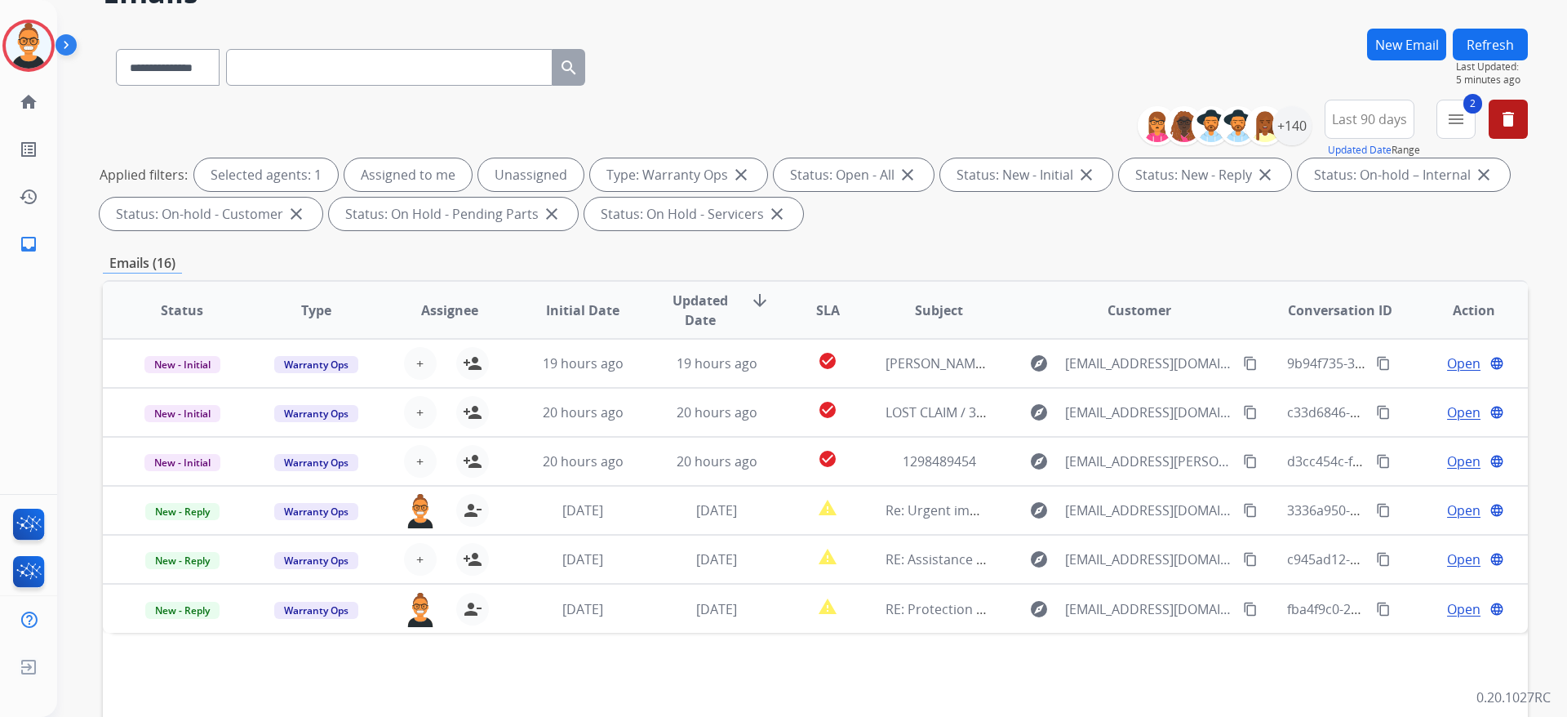
scroll to position [245, 0]
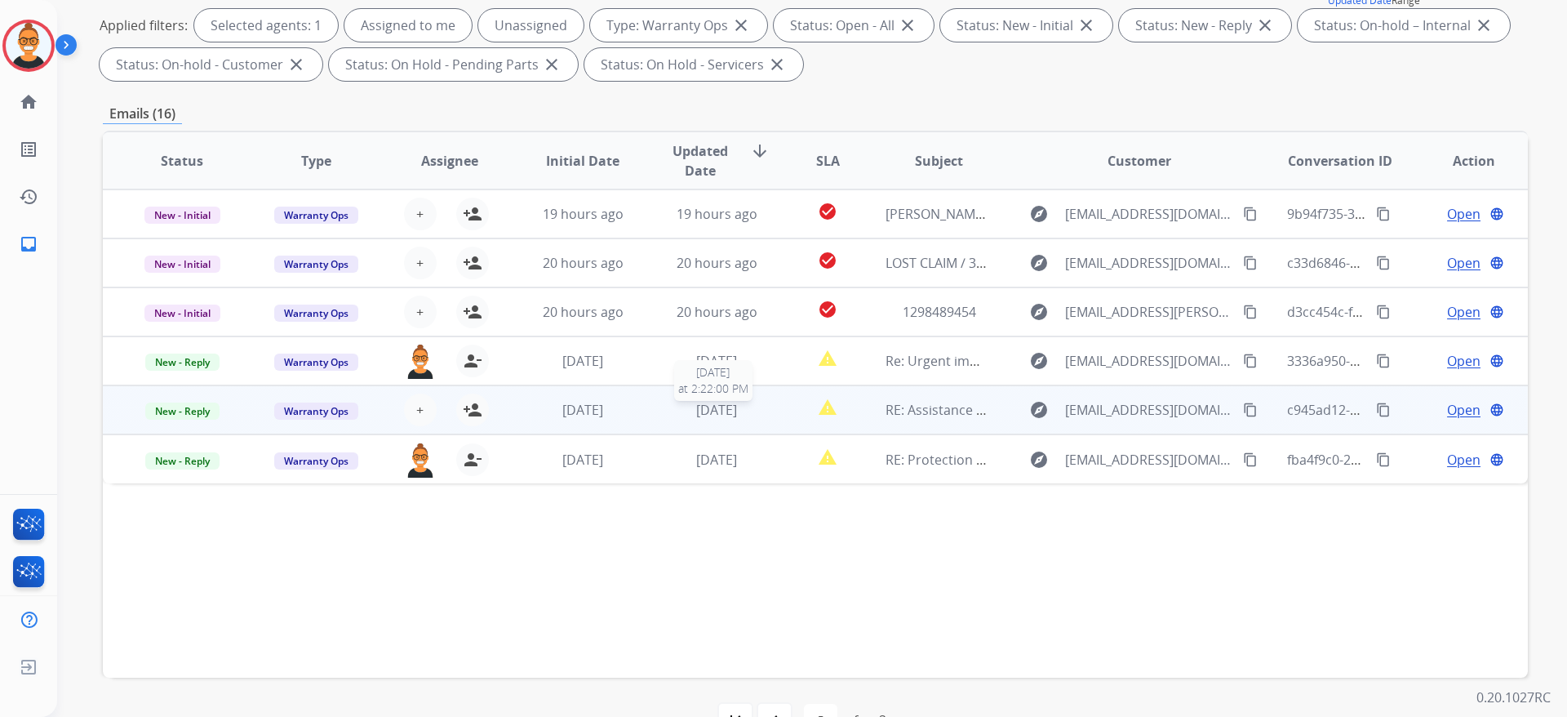
click at [761, 414] on div "[DATE]" at bounding box center [717, 410] width 107 height 20
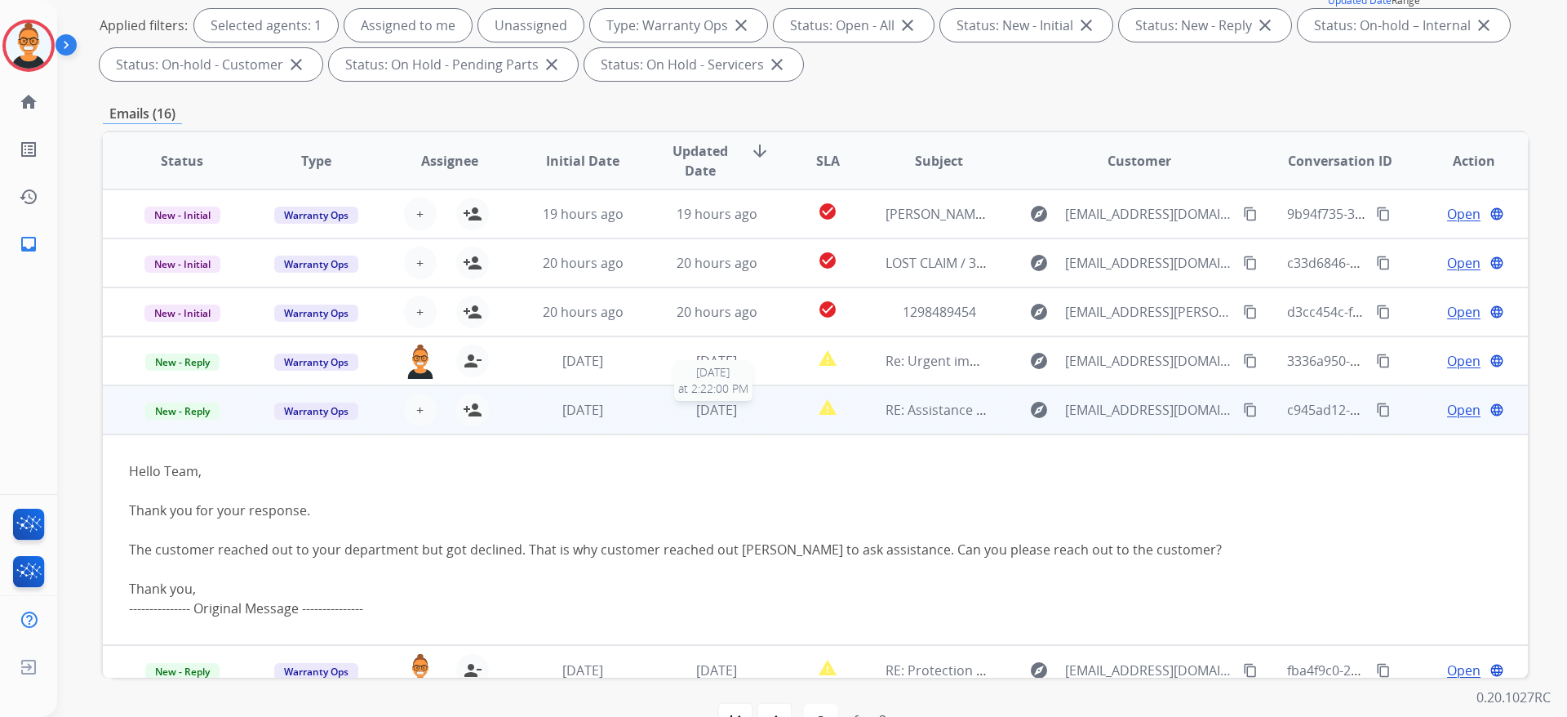
scroll to position [16, 0]
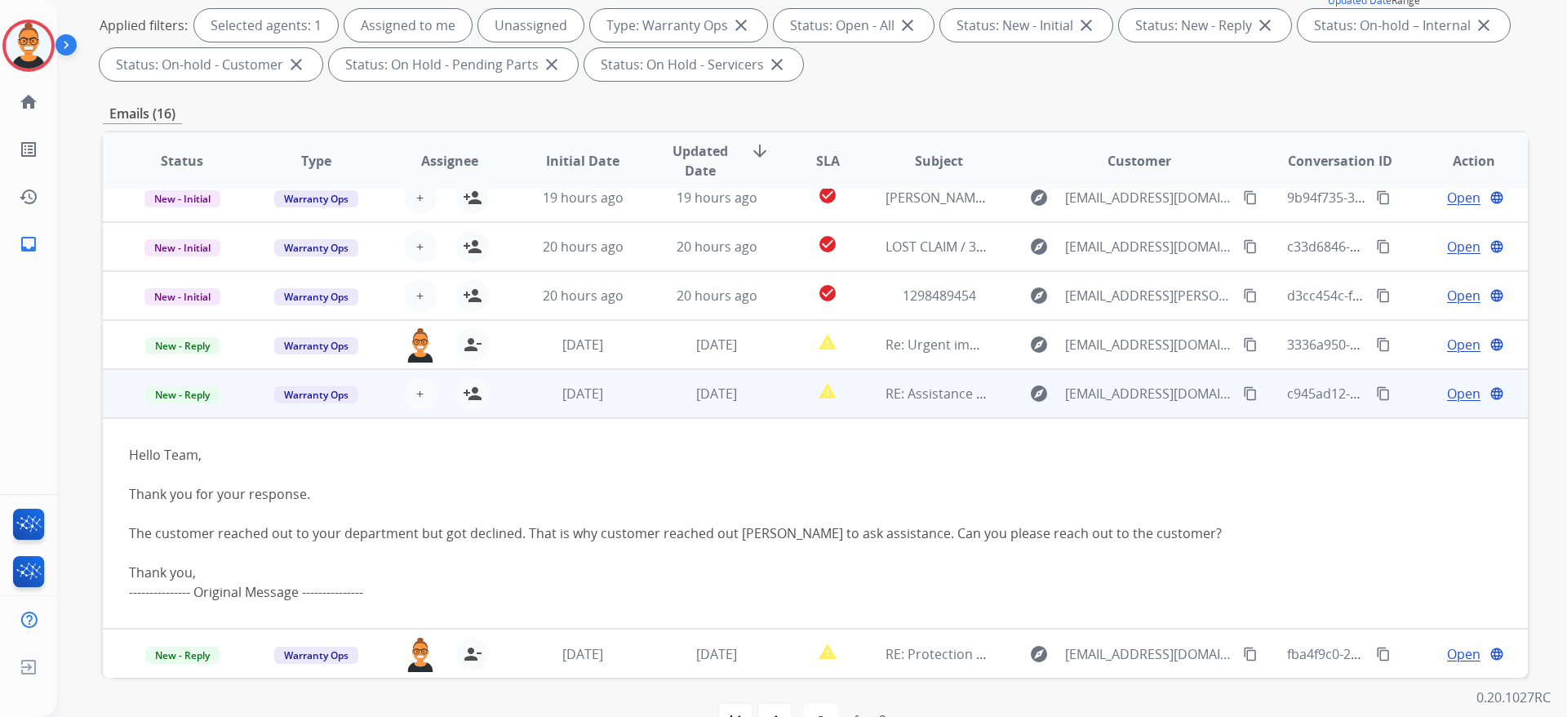
click at [1449, 396] on span "Open" at bounding box center [1463, 394] width 33 height 20
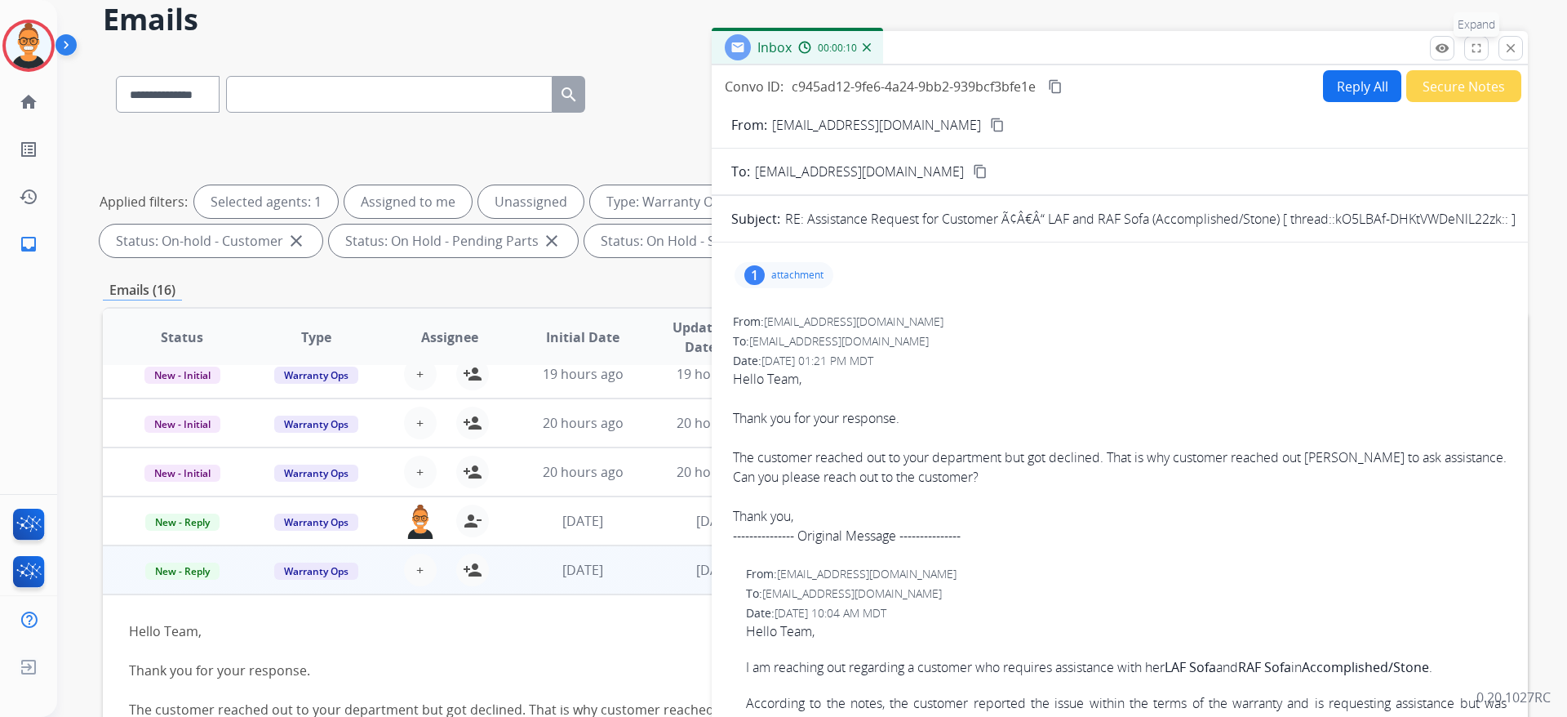
scroll to position [0, 0]
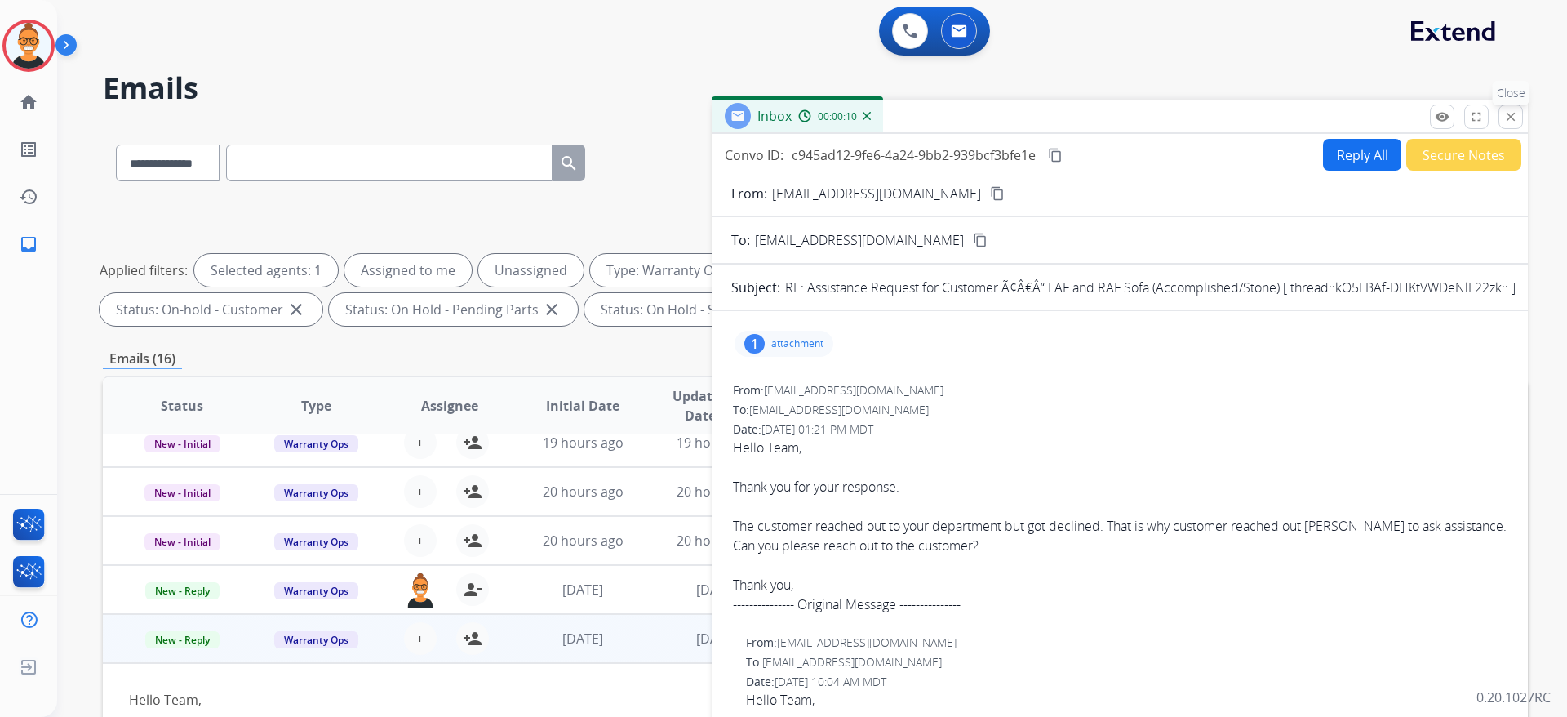
click at [1513, 106] on button "close Close" at bounding box center [1511, 116] width 24 height 24
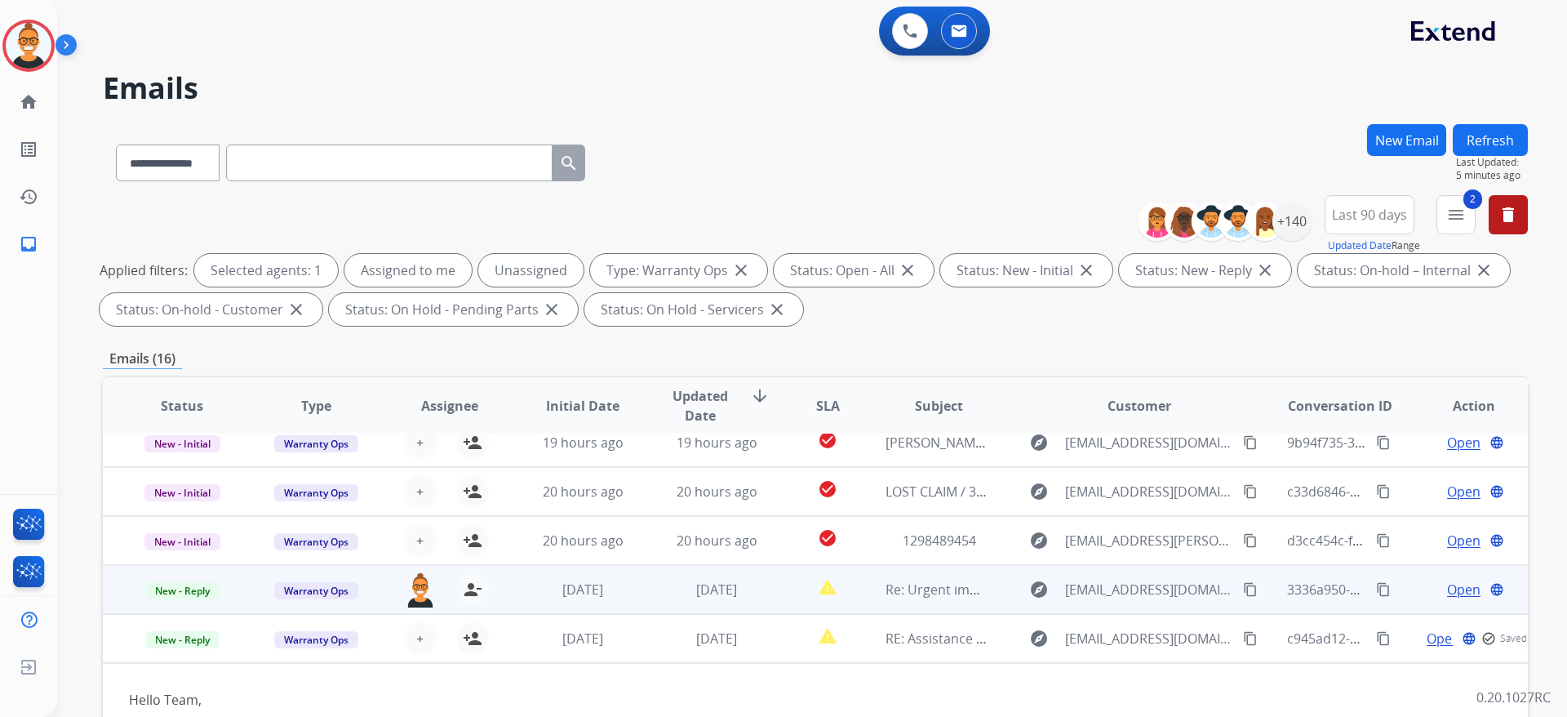
scroll to position [245, 0]
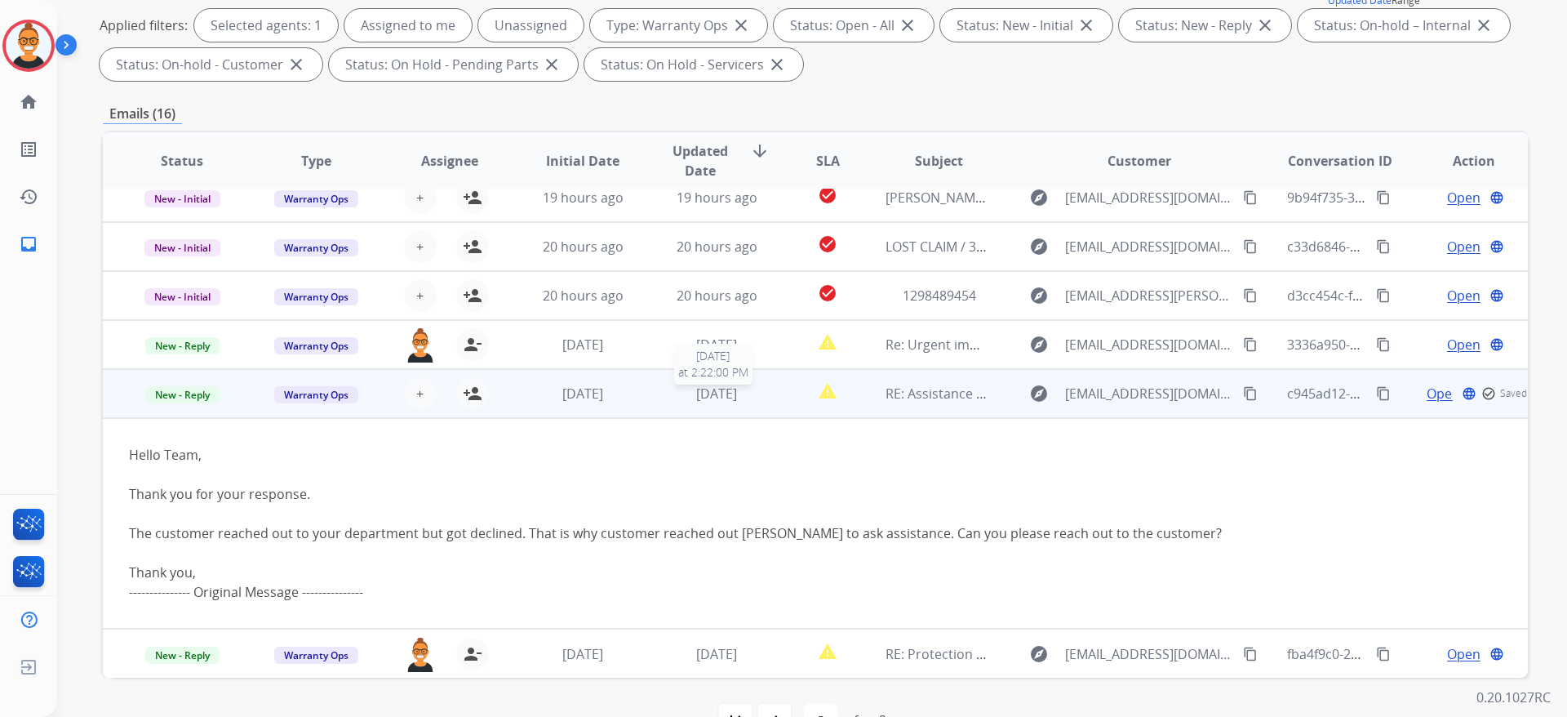
click at [716, 389] on span "[DATE]" at bounding box center [716, 394] width 41 height 18
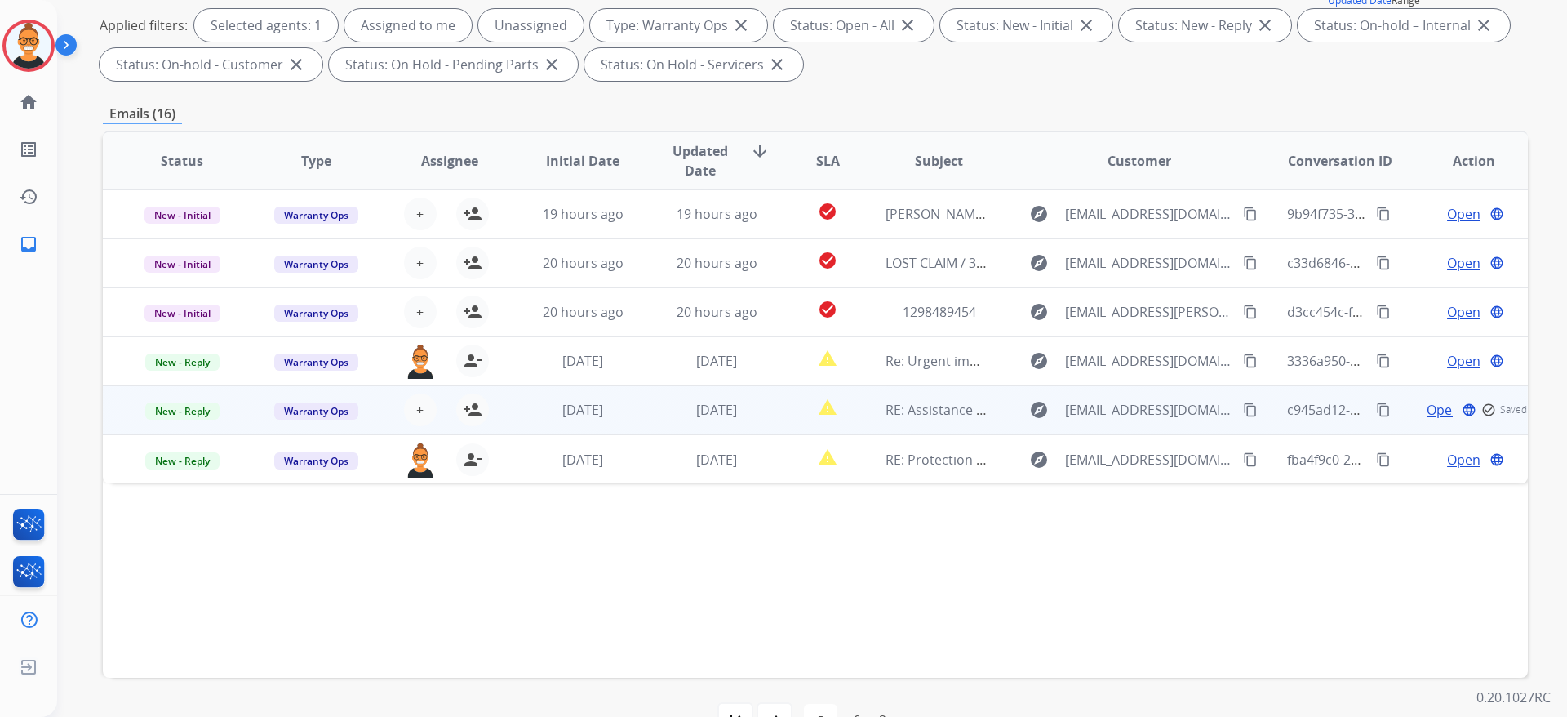
scroll to position [0, 0]
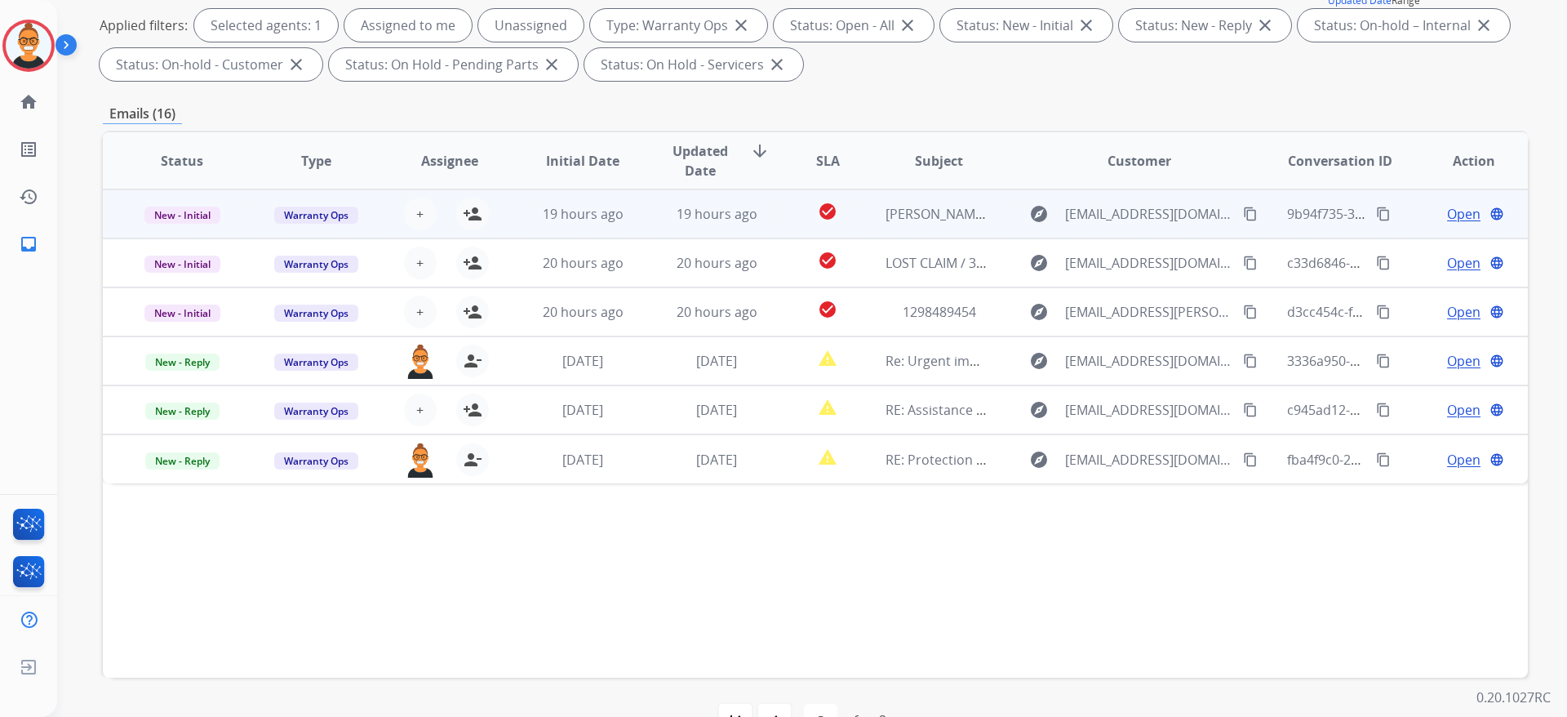
click at [874, 229] on td "Patricia Boodoo / 783a10cc-9773-4901-8bde-46e42f585896" at bounding box center [927, 213] width 134 height 49
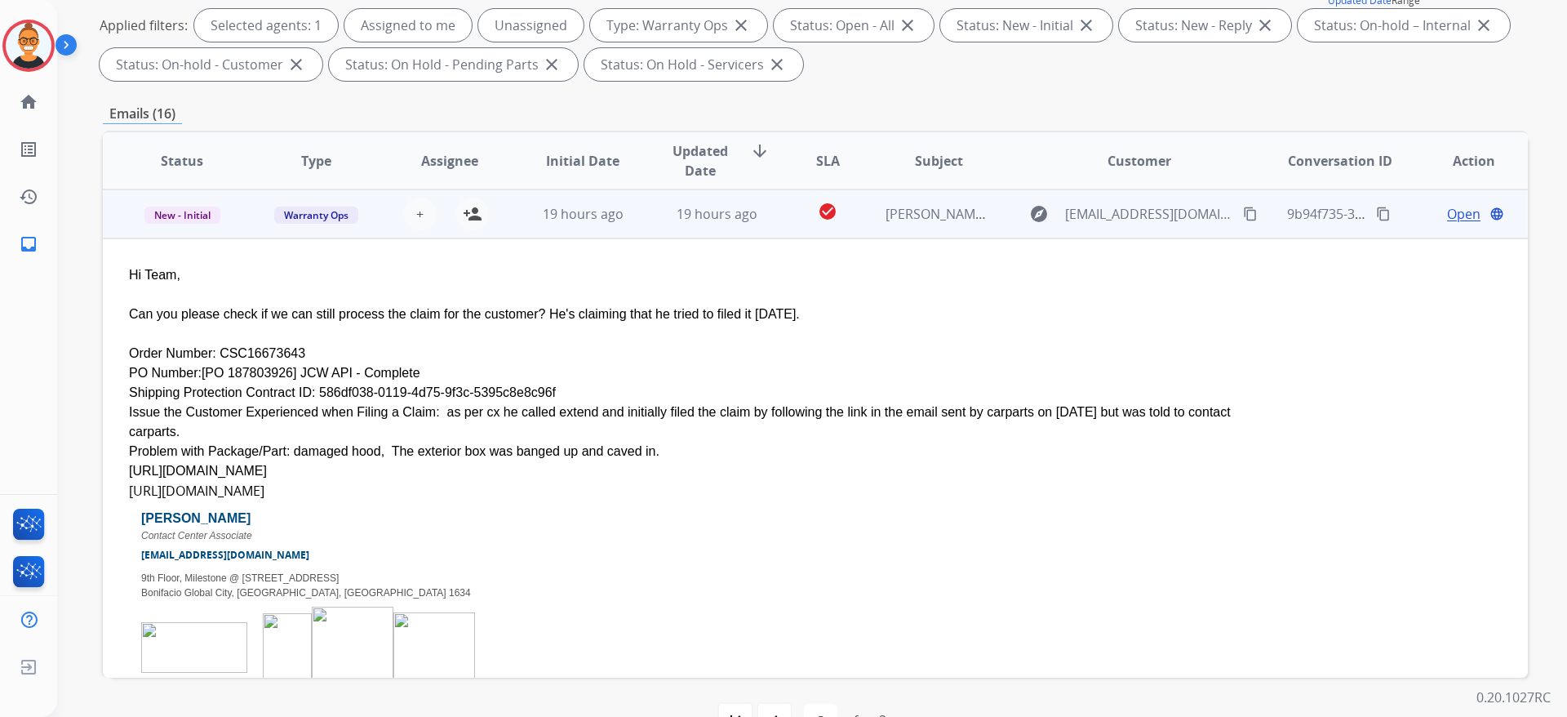
drag, startPoint x: 536, startPoint y: 388, endPoint x: 305, endPoint y: 390, distance: 231.9
click at [305, 390] on div "Shipping Protection Contract ID: 586df038-0119-4d75-9f3c-5395c8e8c96f" at bounding box center [682, 393] width 1106 height 20
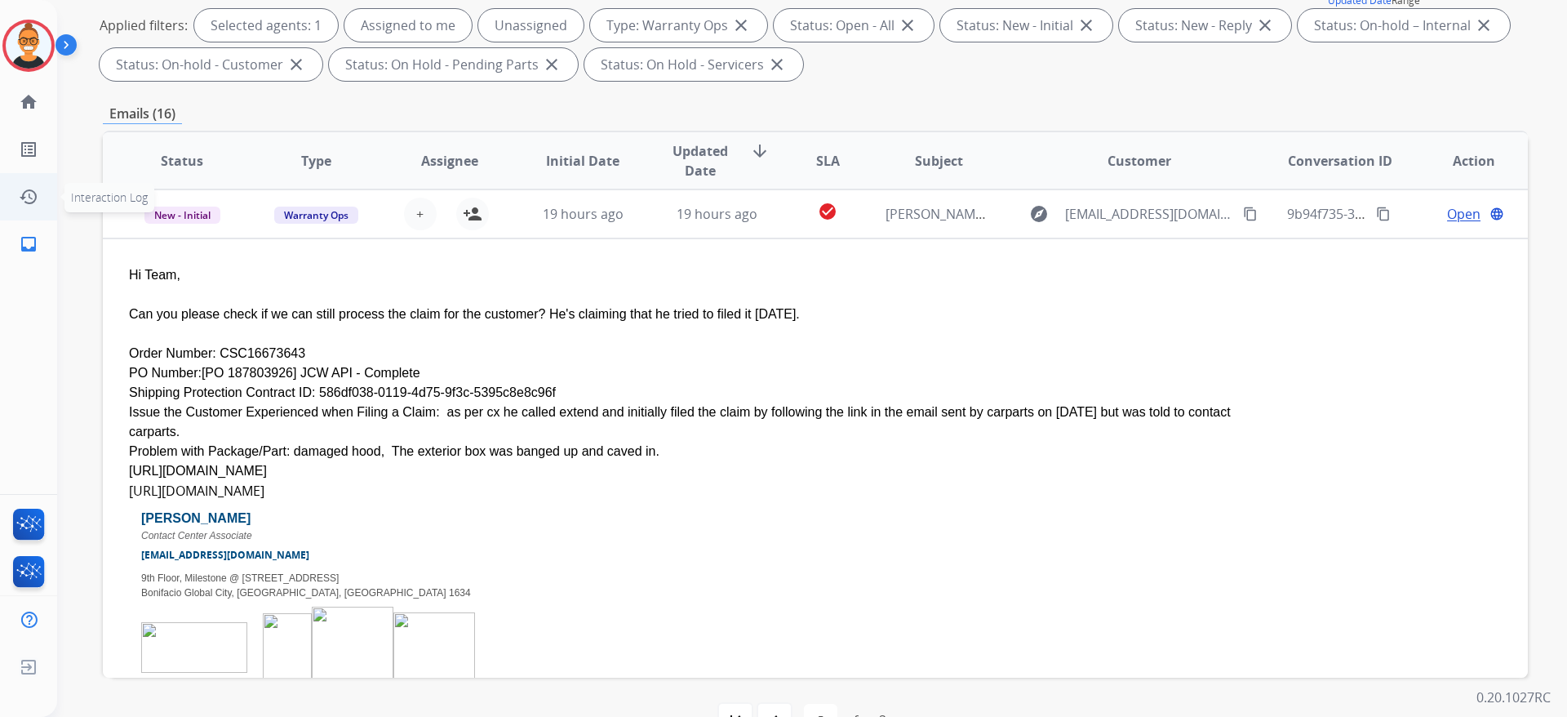
copy div "586df038-0119-4d75-9f3c-5395c8e8c96f"
